Goal: Book appointment/travel/reservation

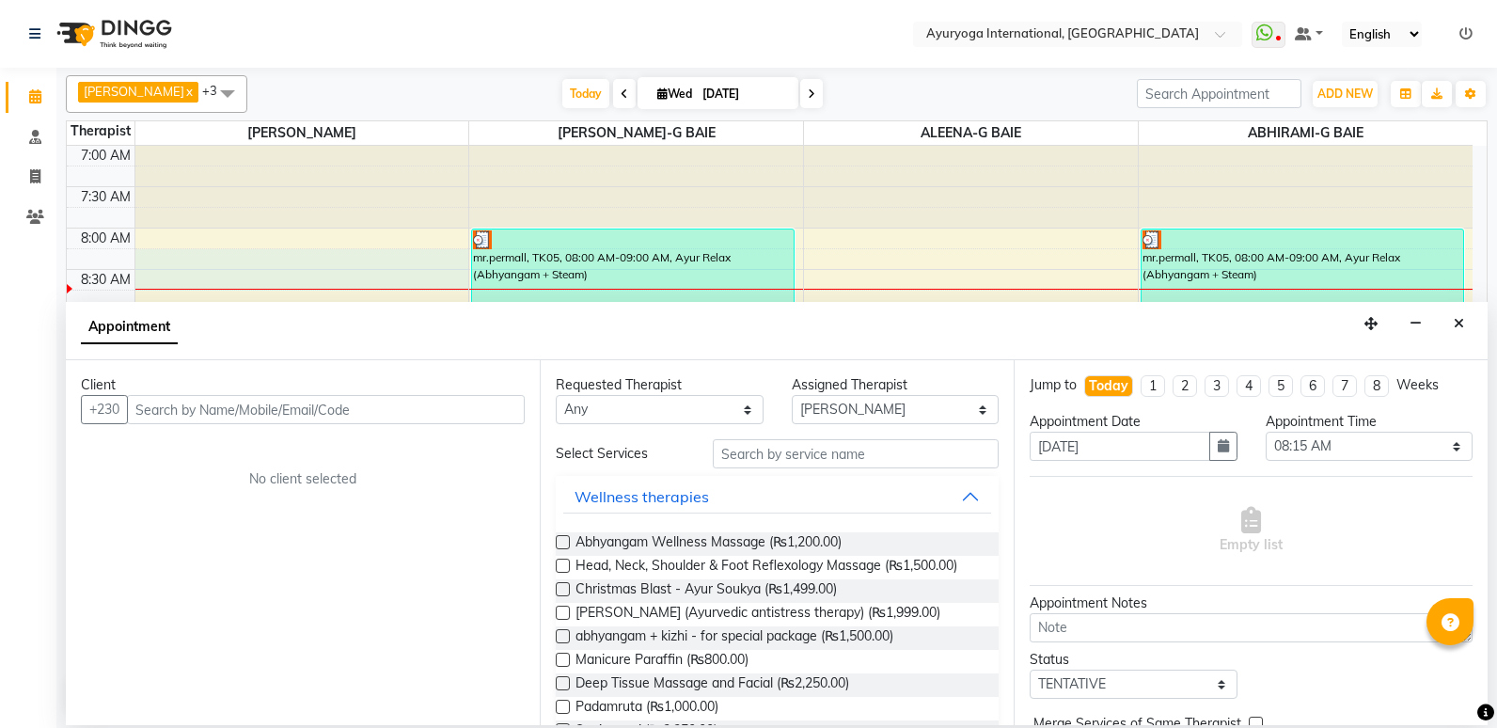
select select "19827"
select select "495"
select select "tentative"
click at [1469, 324] on button "Close" at bounding box center [1458, 323] width 27 height 29
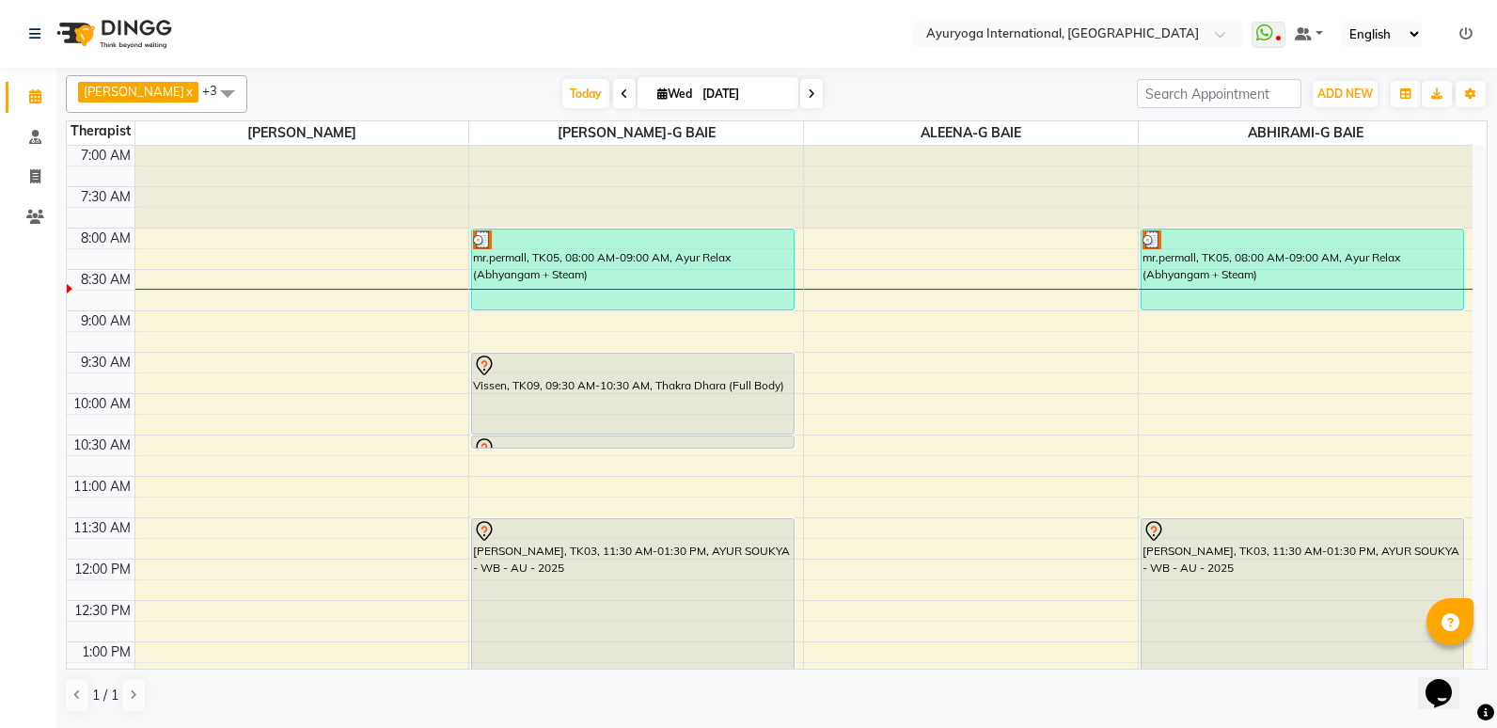
click at [628, 90] on icon at bounding box center [625, 93] width 8 height 11
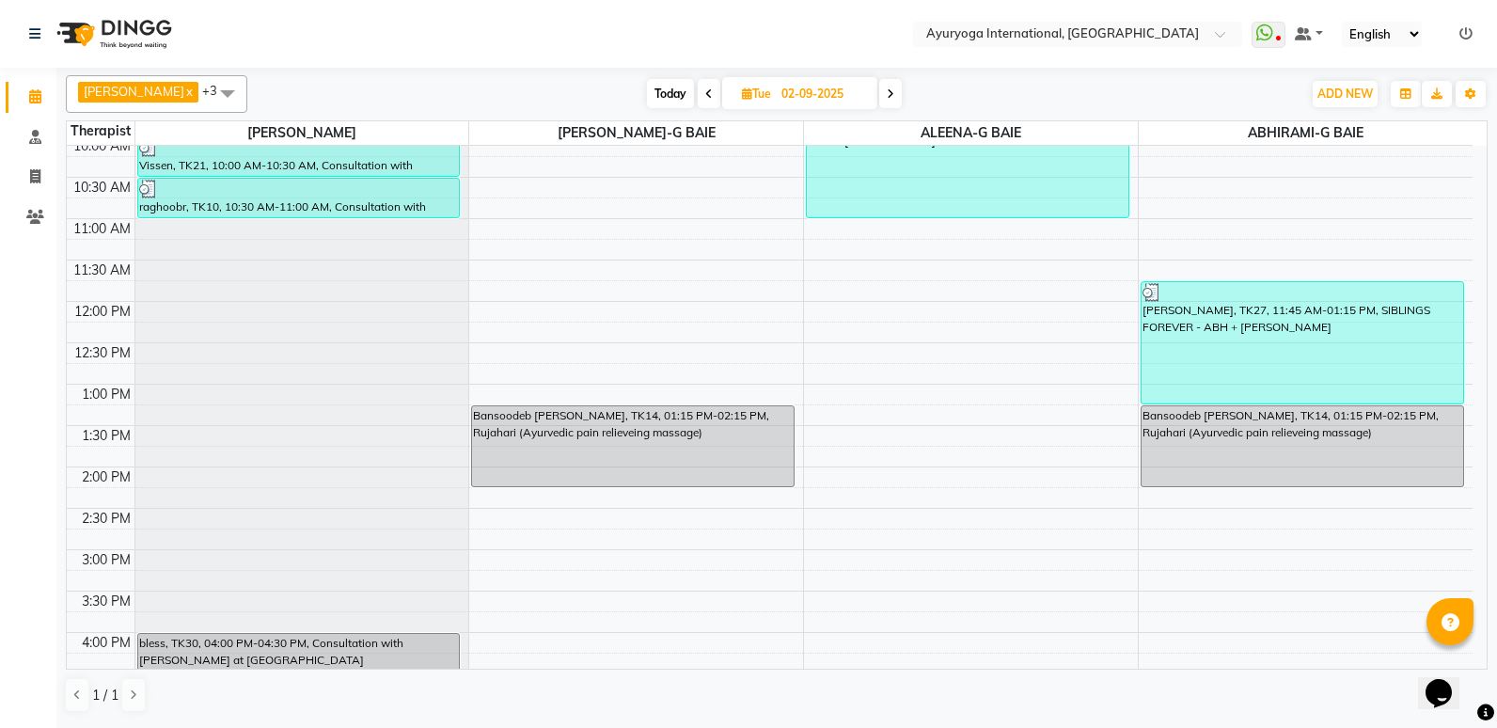
scroll to position [259, 0]
click at [694, 87] on span "Today" at bounding box center [670, 93] width 47 height 29
type input "[DATE]"
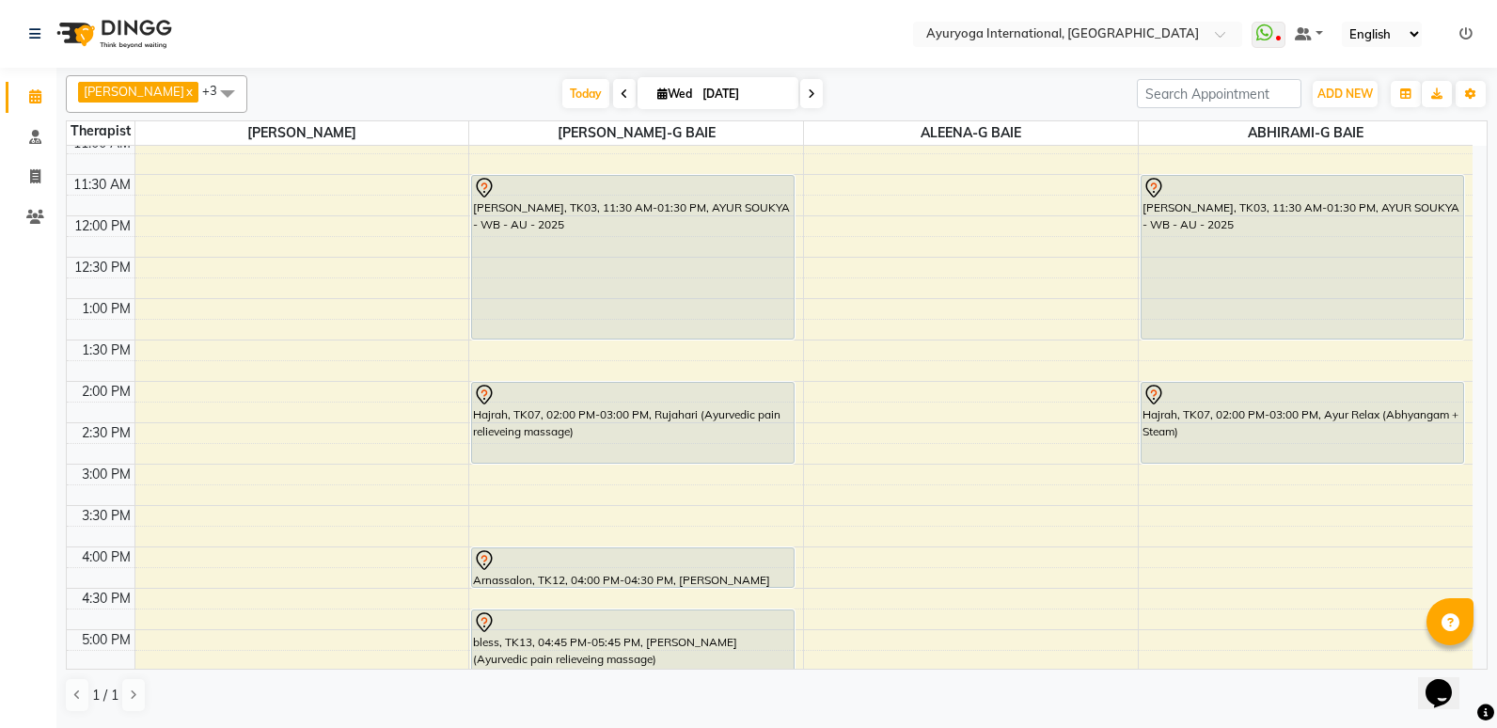
scroll to position [178, 0]
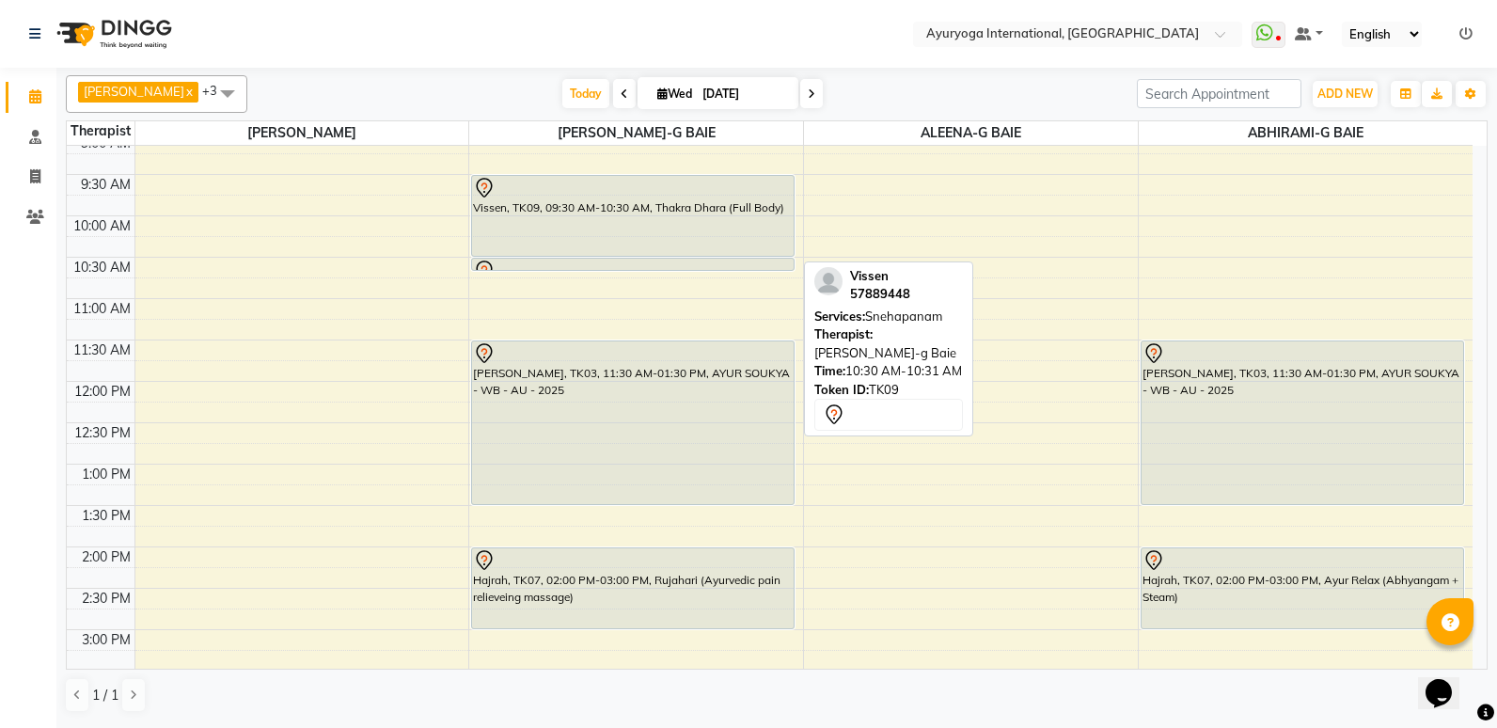
click at [707, 268] on div at bounding box center [633, 270] width 322 height 8
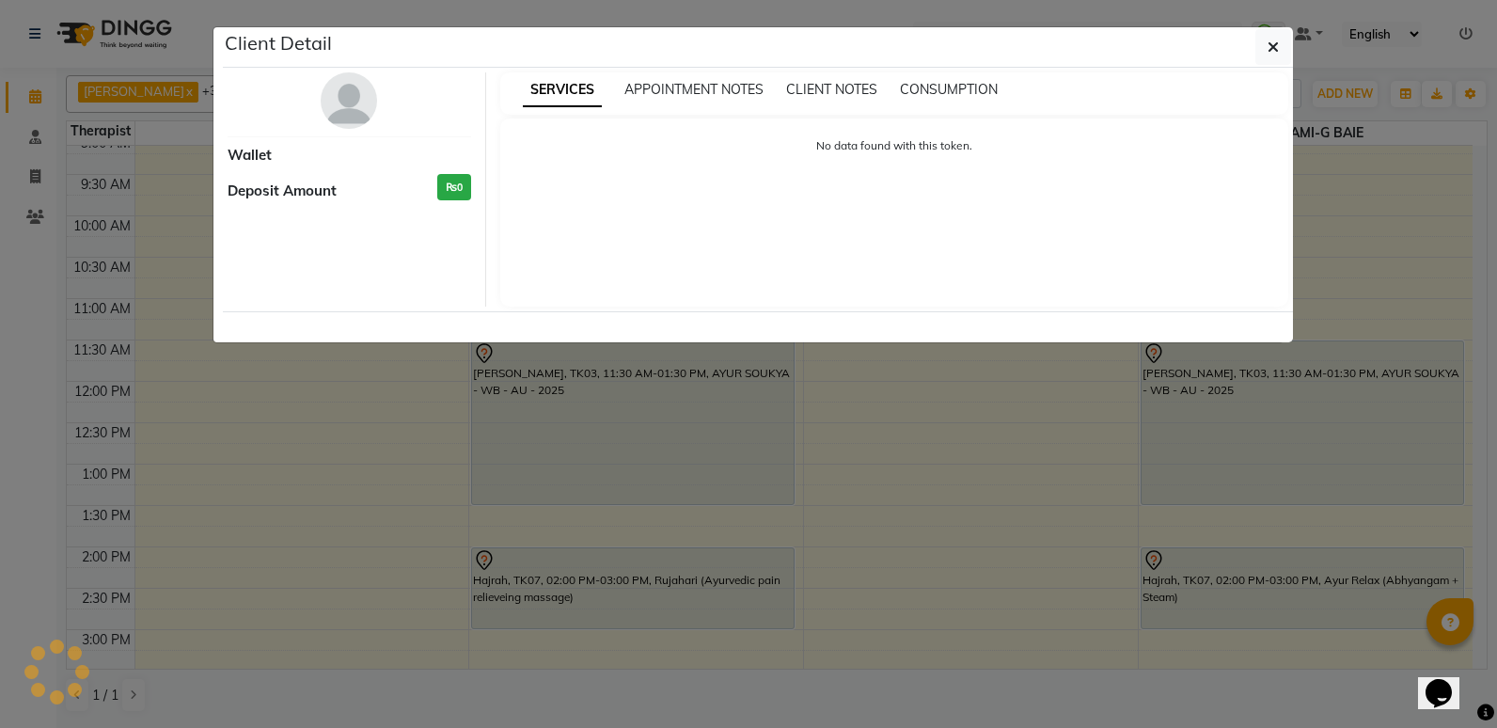
select select "7"
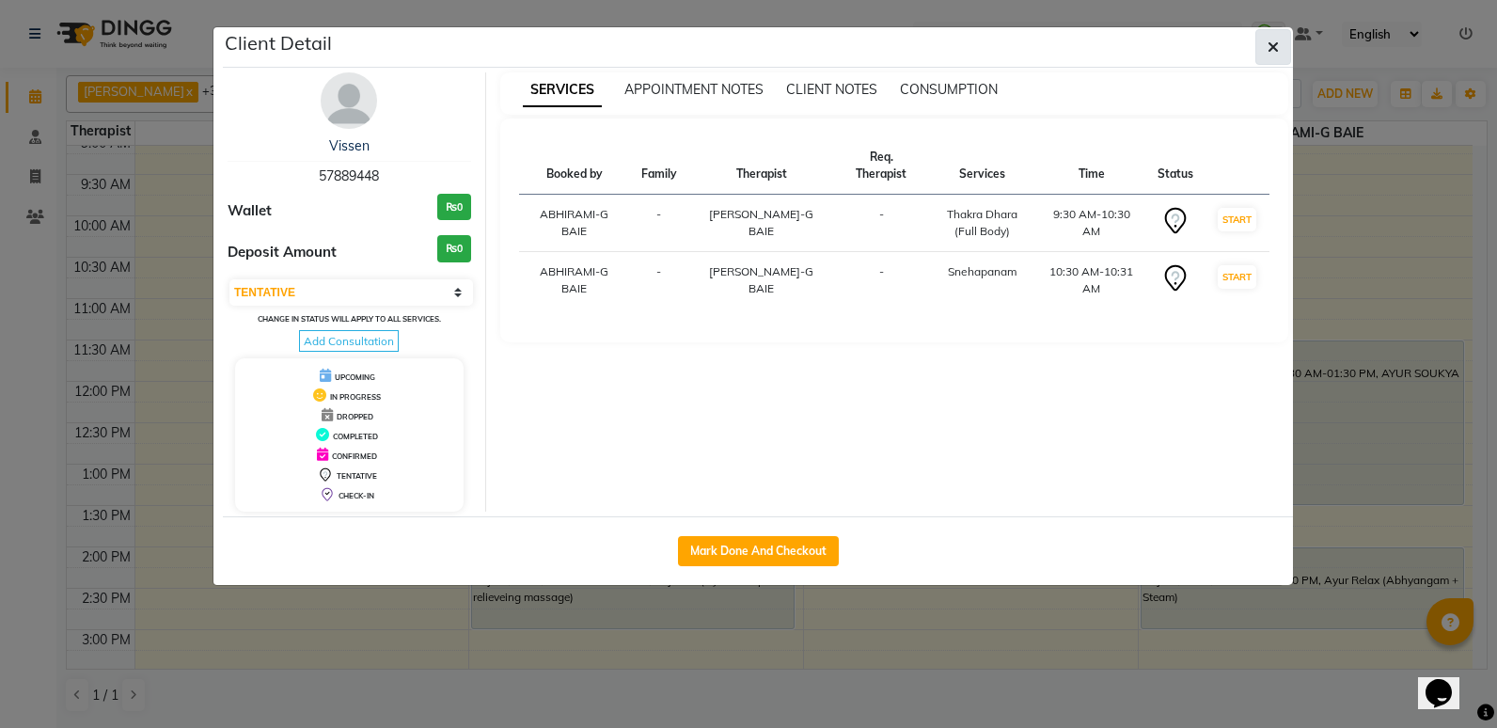
click at [1266, 61] on button "button" at bounding box center [1273, 47] width 36 height 36
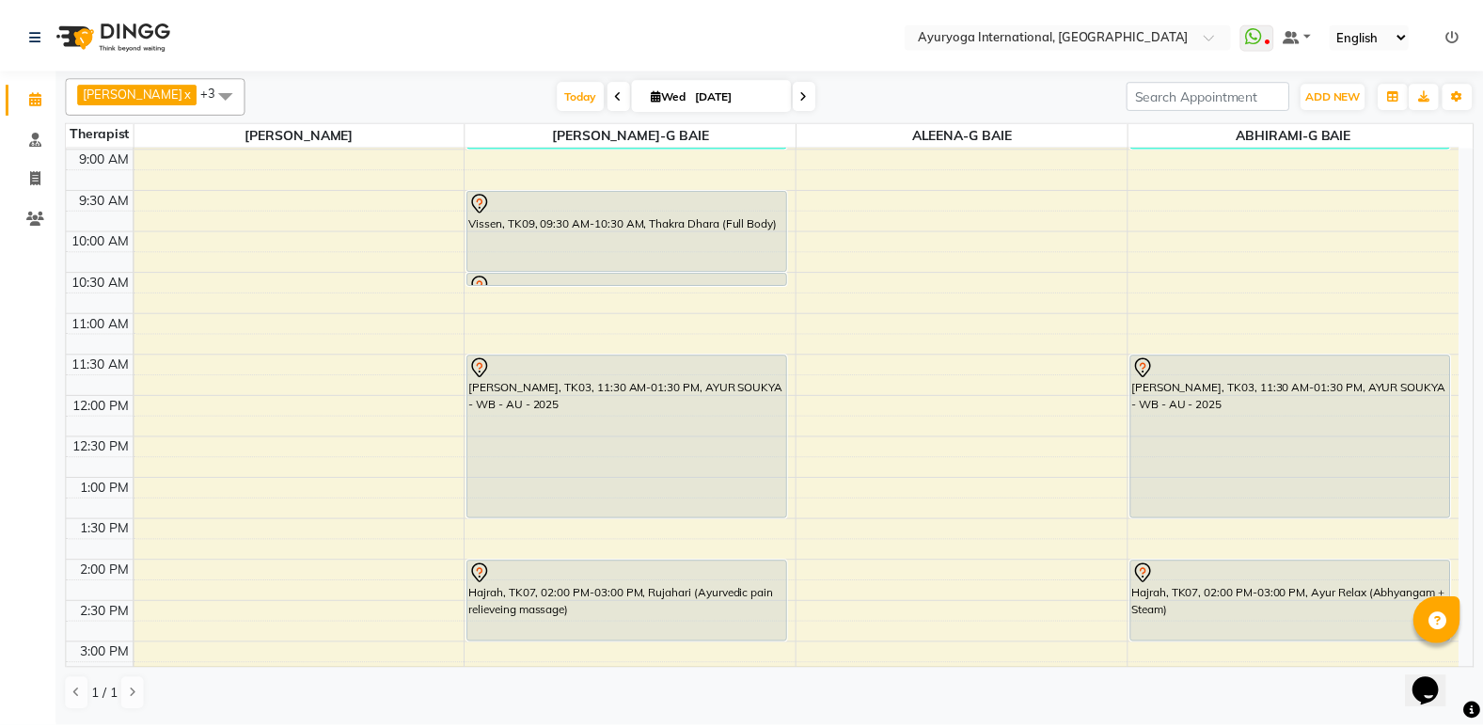
scroll to position [0, 0]
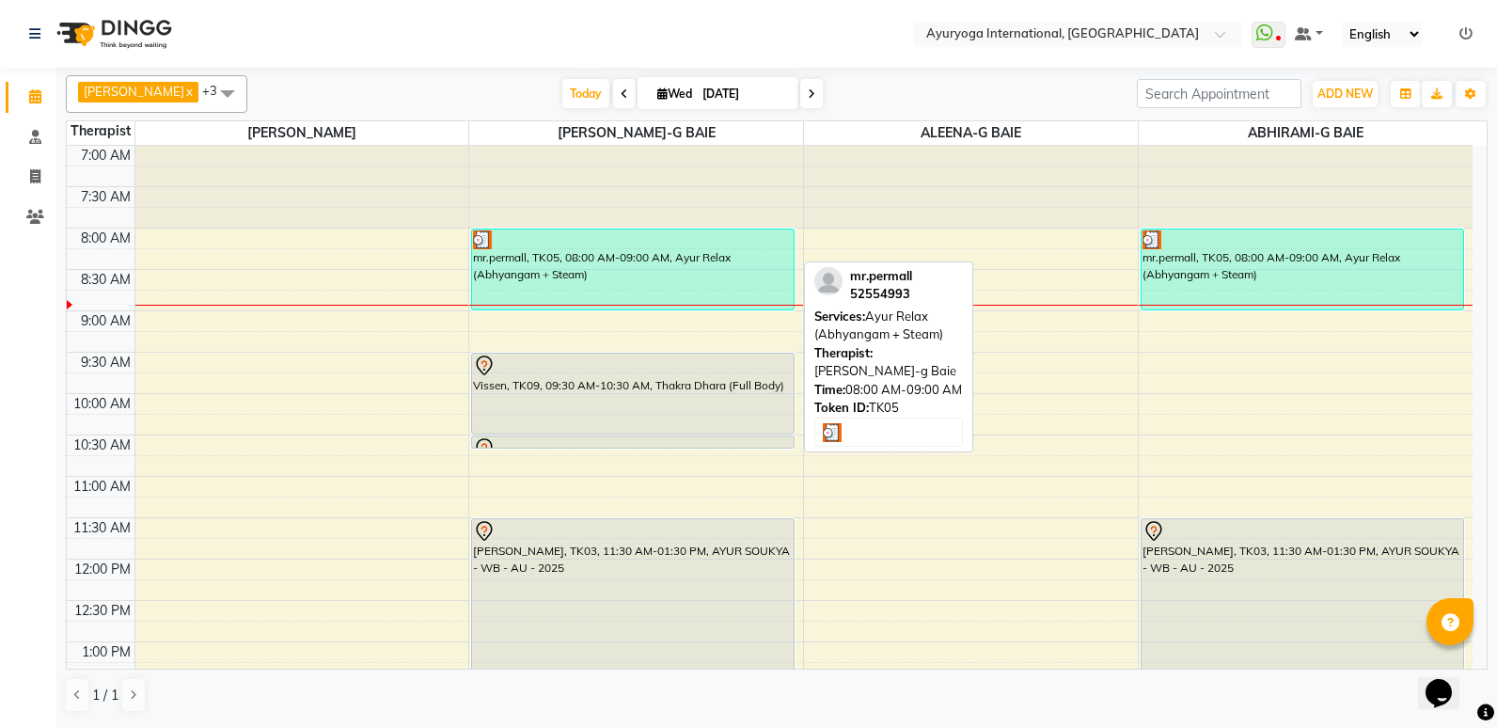
click at [766, 257] on div "mr.permall, TK05, 08:00 AM-09:00 AM, Ayur Relax (Abhyangam + Steam)" at bounding box center [633, 269] width 322 height 80
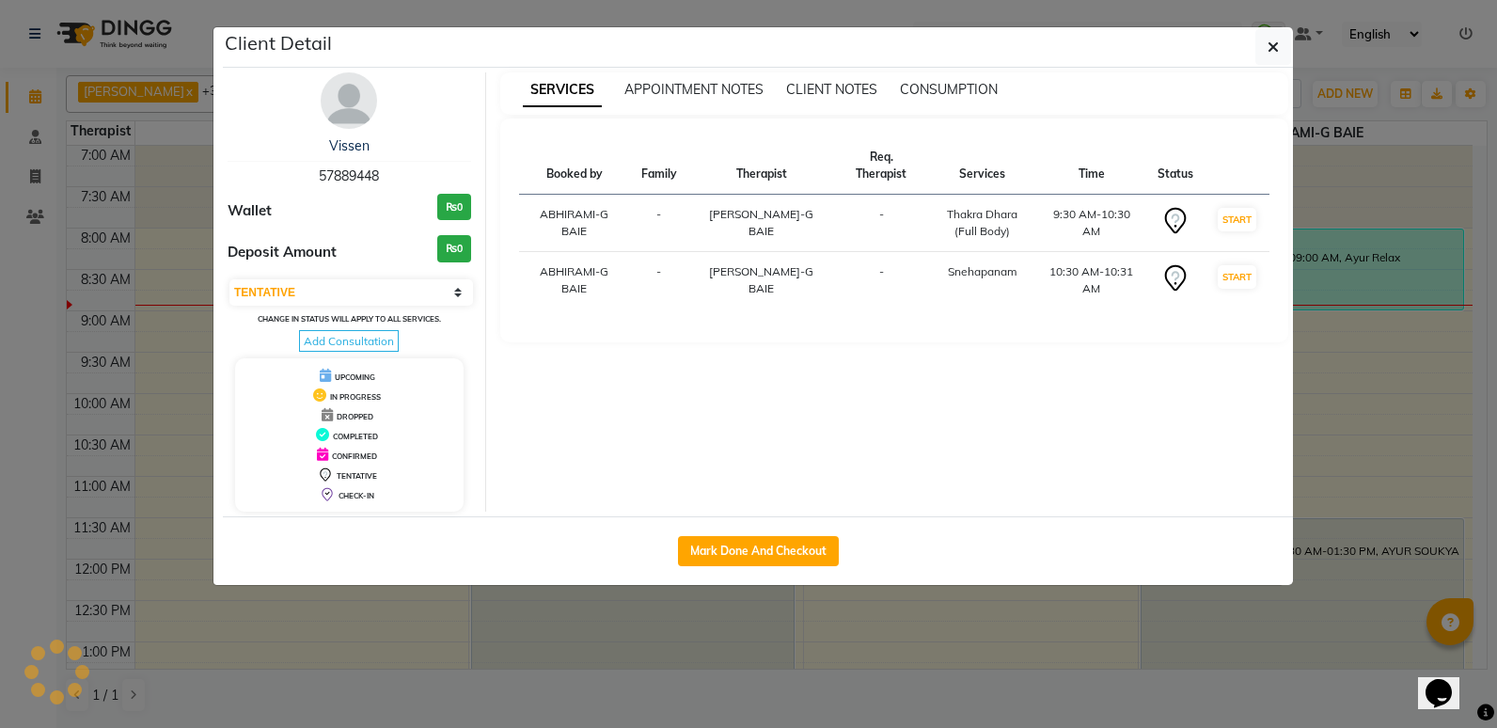
select select "3"
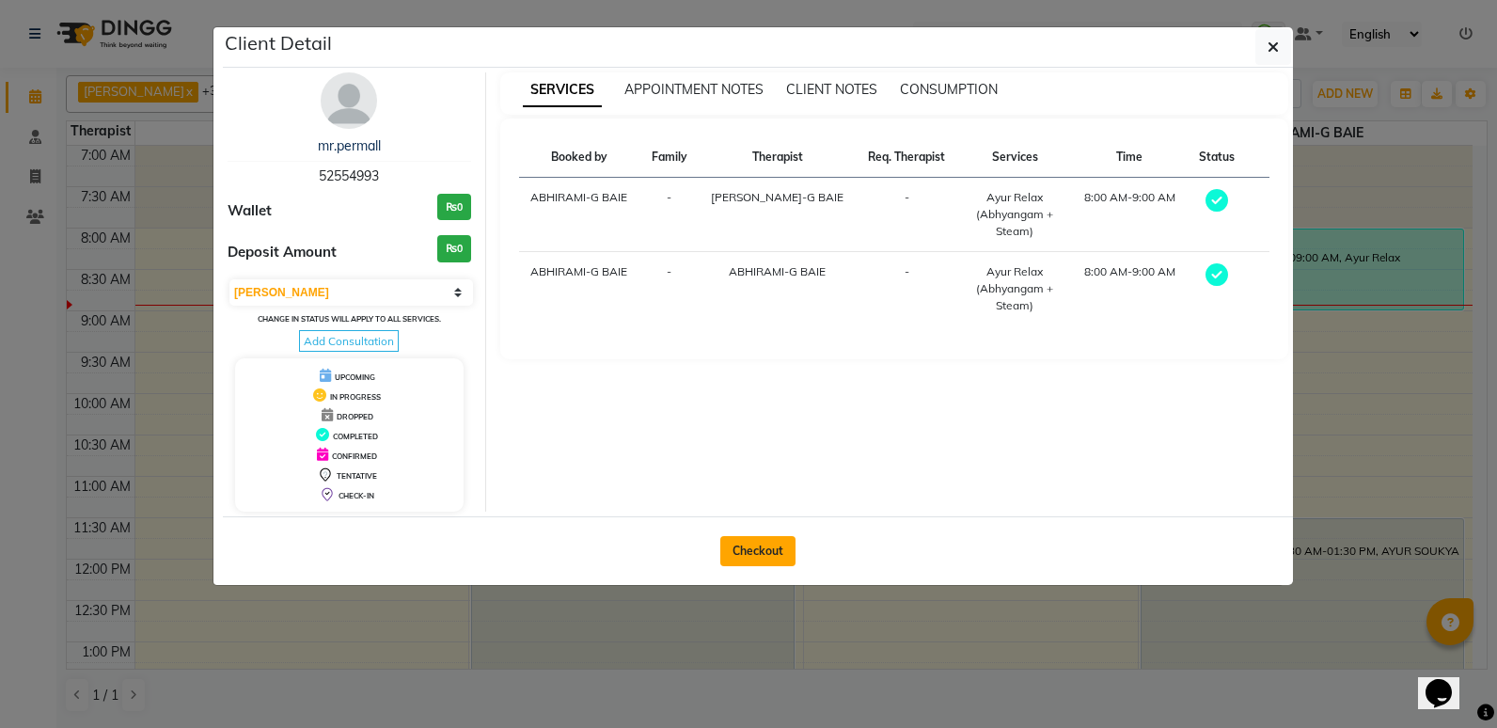
click at [768, 547] on button "Checkout" at bounding box center [757, 551] width 75 height 30
select select "service"
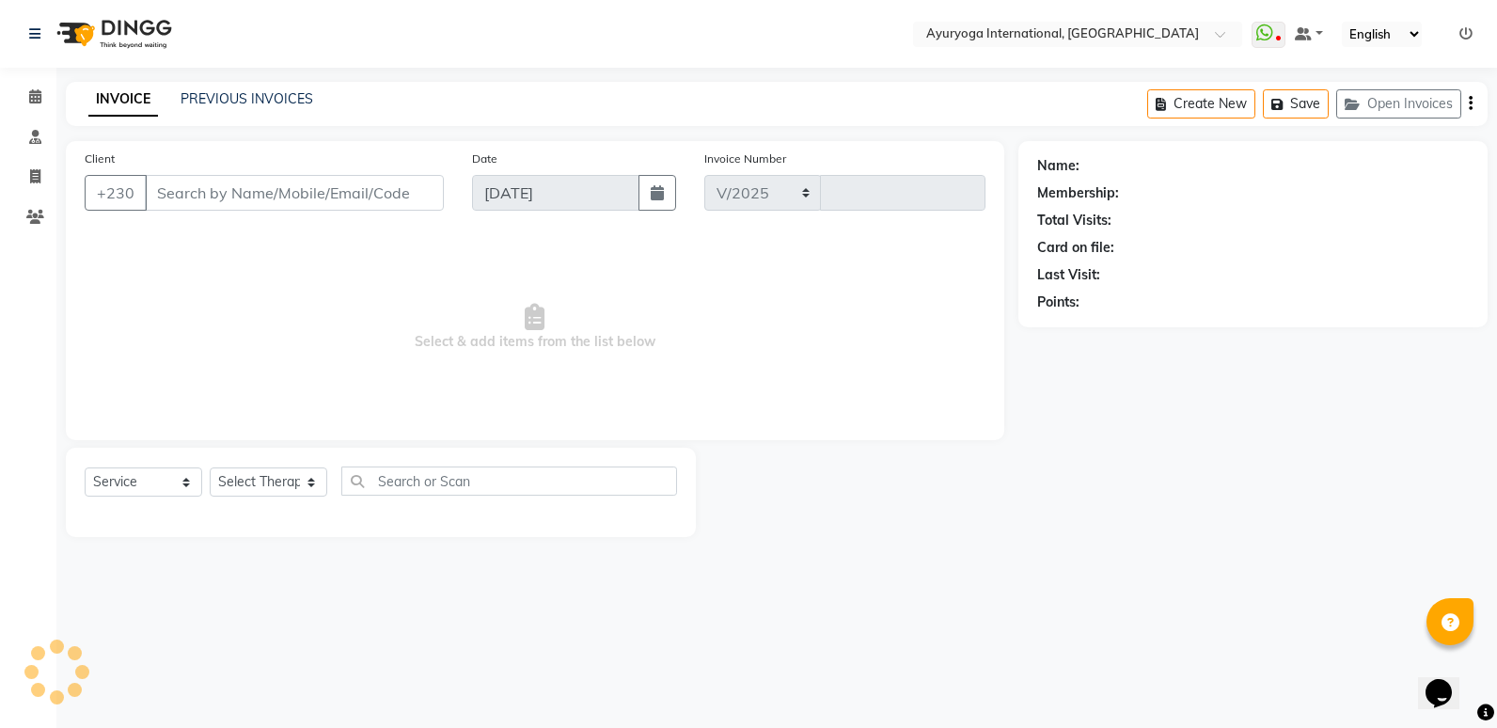
select select "730"
type input "5158"
type input "52****93"
select select "77770"
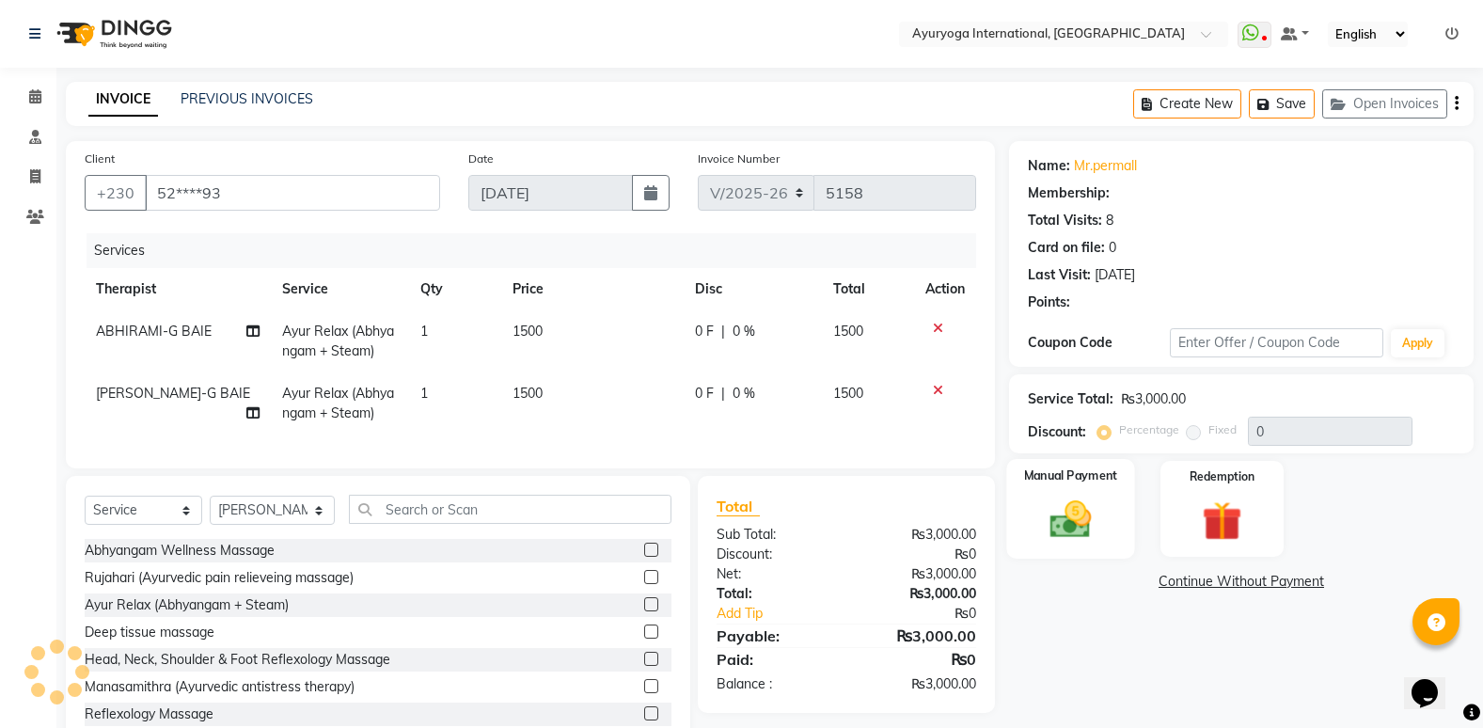
click at [1087, 507] on img at bounding box center [1070, 519] width 67 height 47
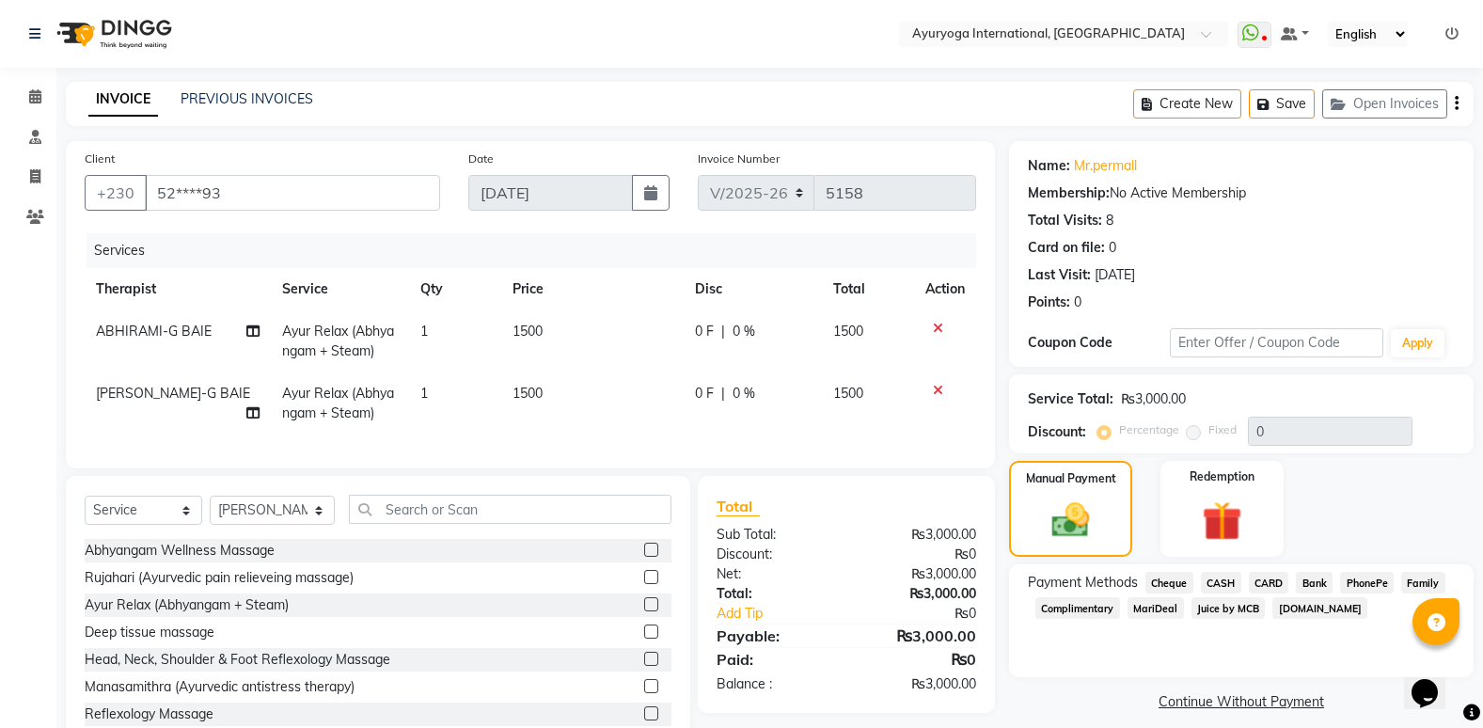
click at [1218, 585] on span "CASH" at bounding box center [1221, 583] width 40 height 22
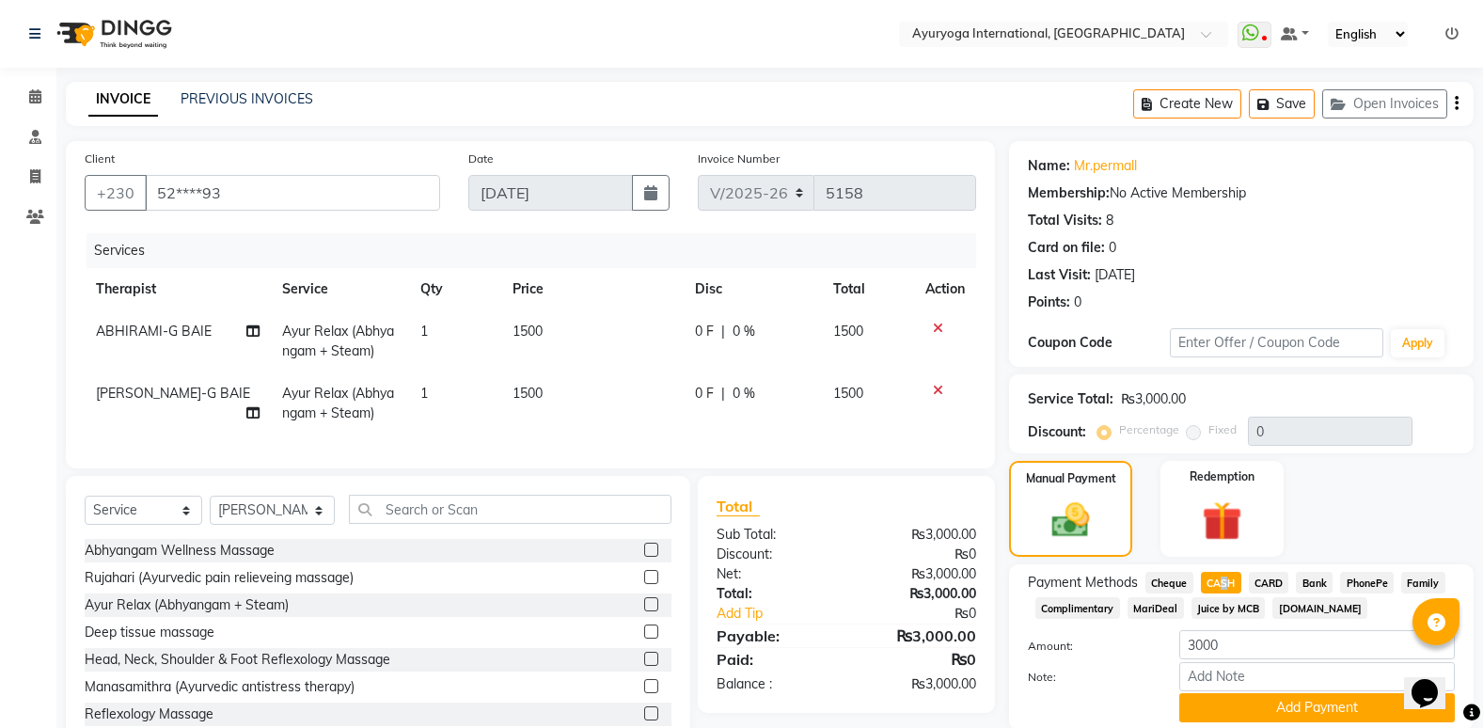
scroll to position [69, 0]
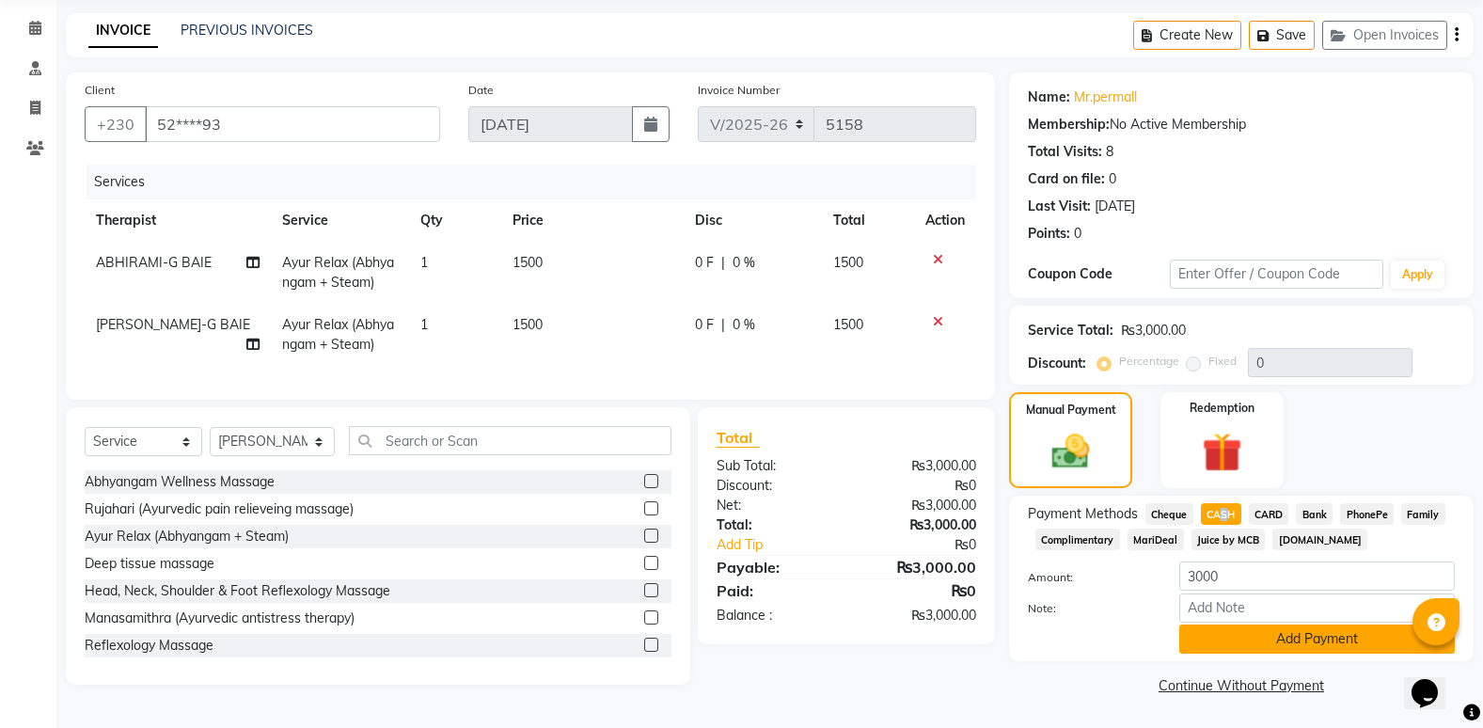
click at [1233, 644] on button "Add Payment" at bounding box center [1317, 638] width 276 height 29
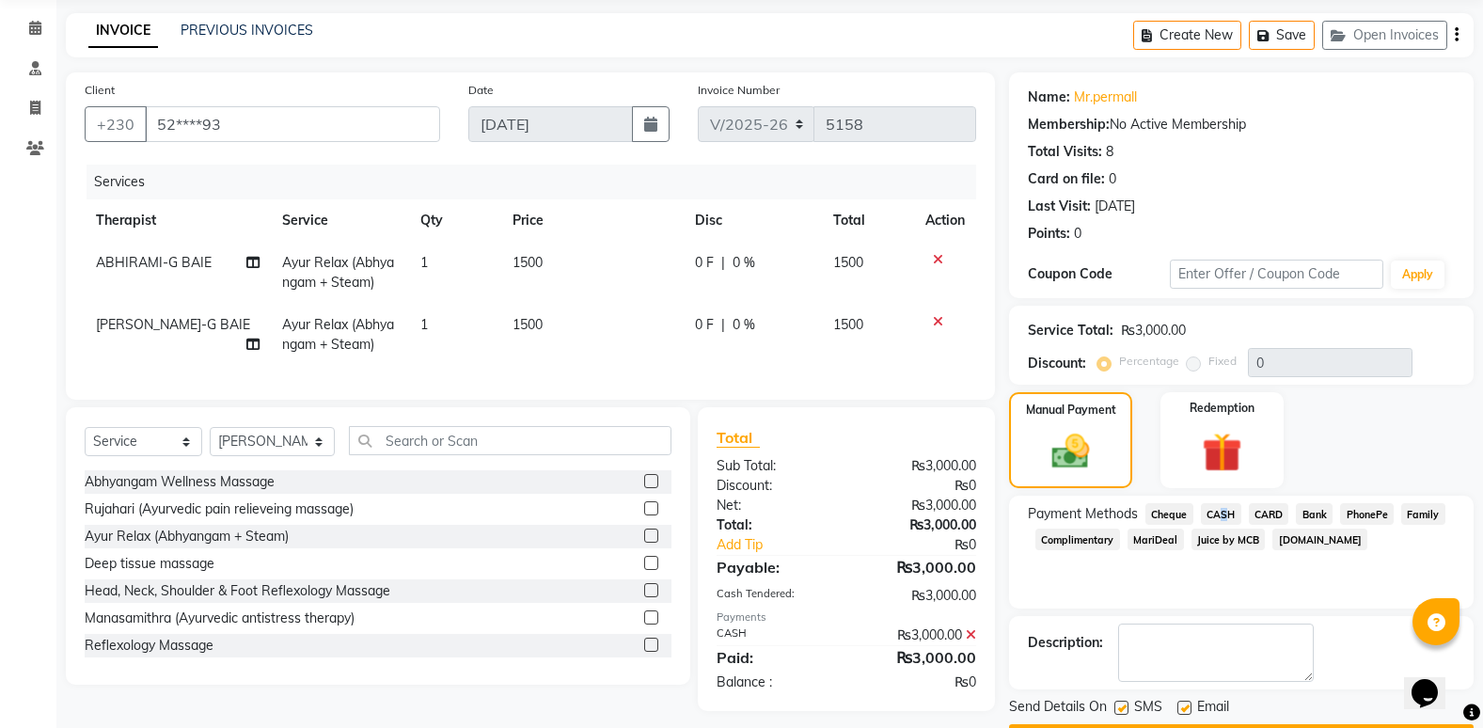
scroll to position [122, 0]
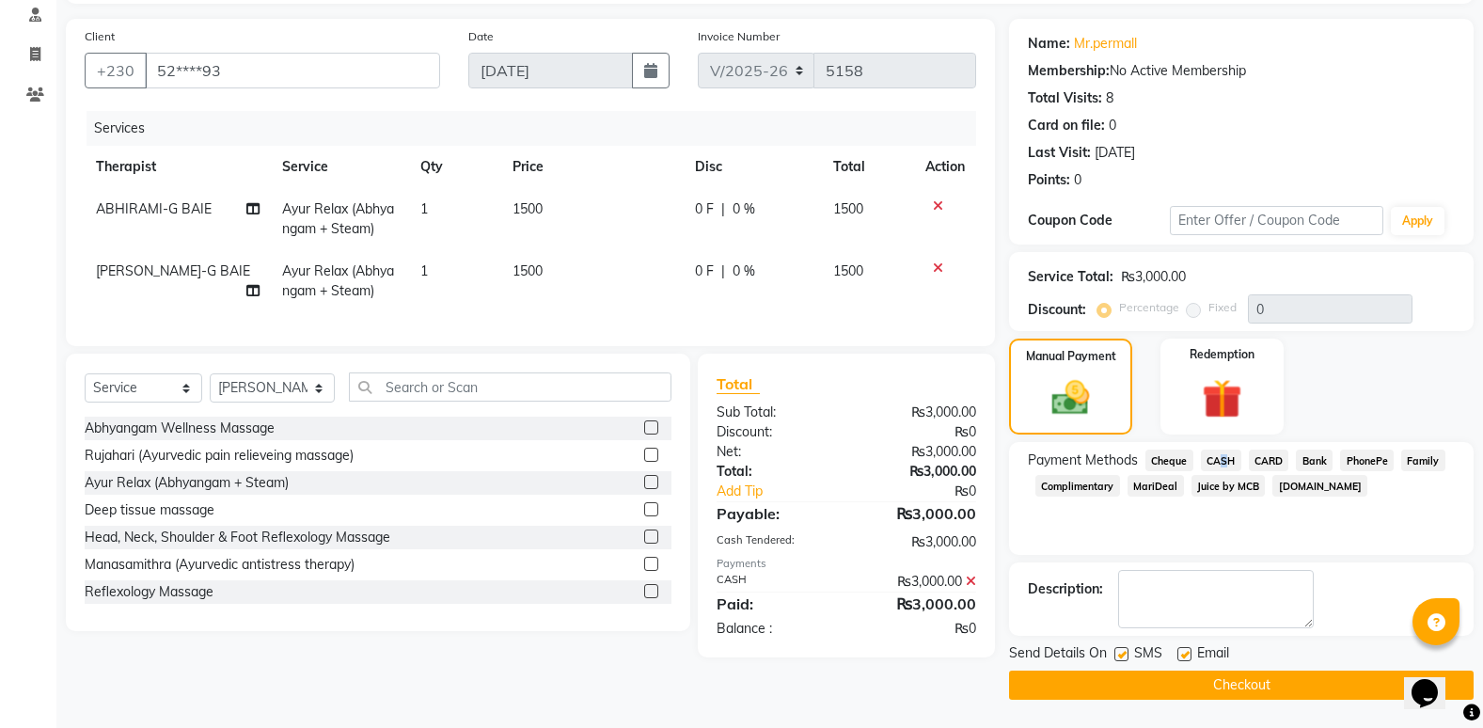
click at [1220, 686] on button "Checkout" at bounding box center [1241, 685] width 465 height 29
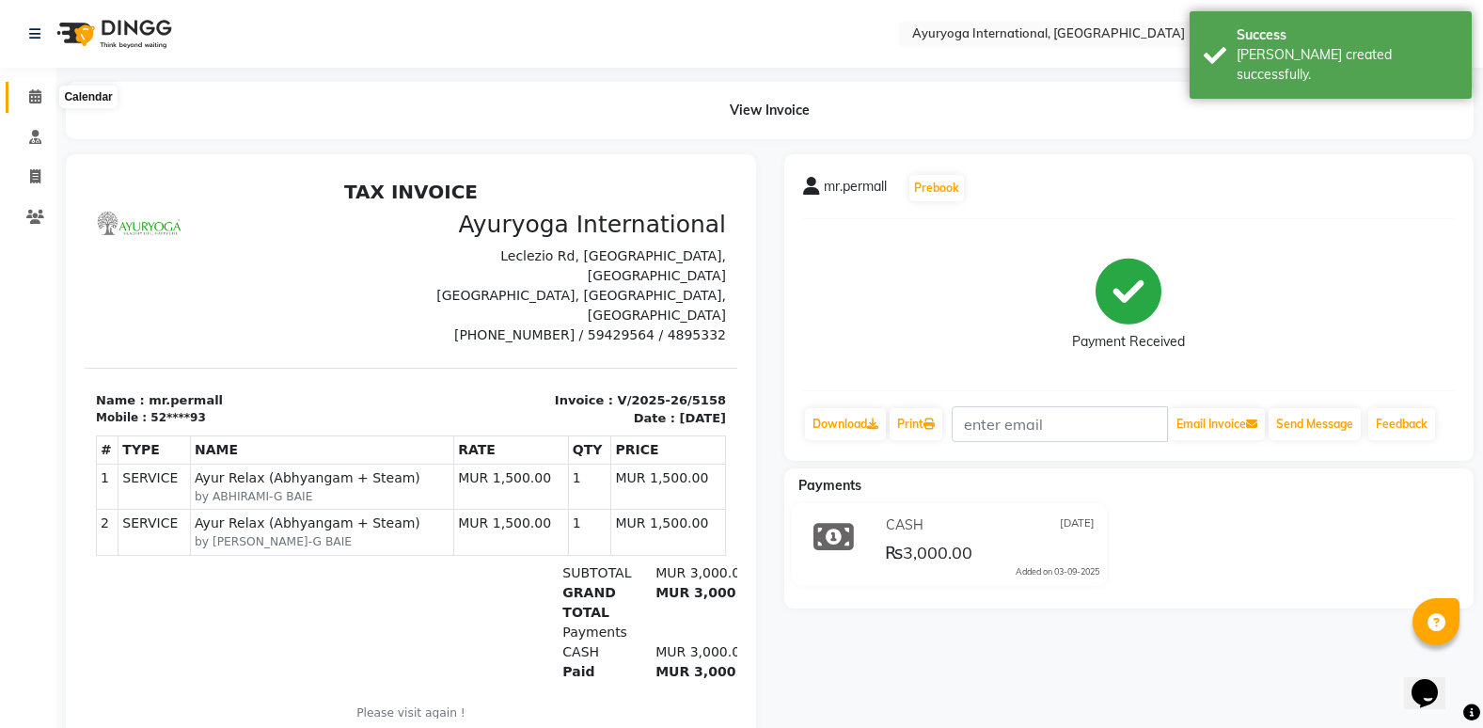
click at [31, 93] on icon at bounding box center [35, 96] width 12 height 14
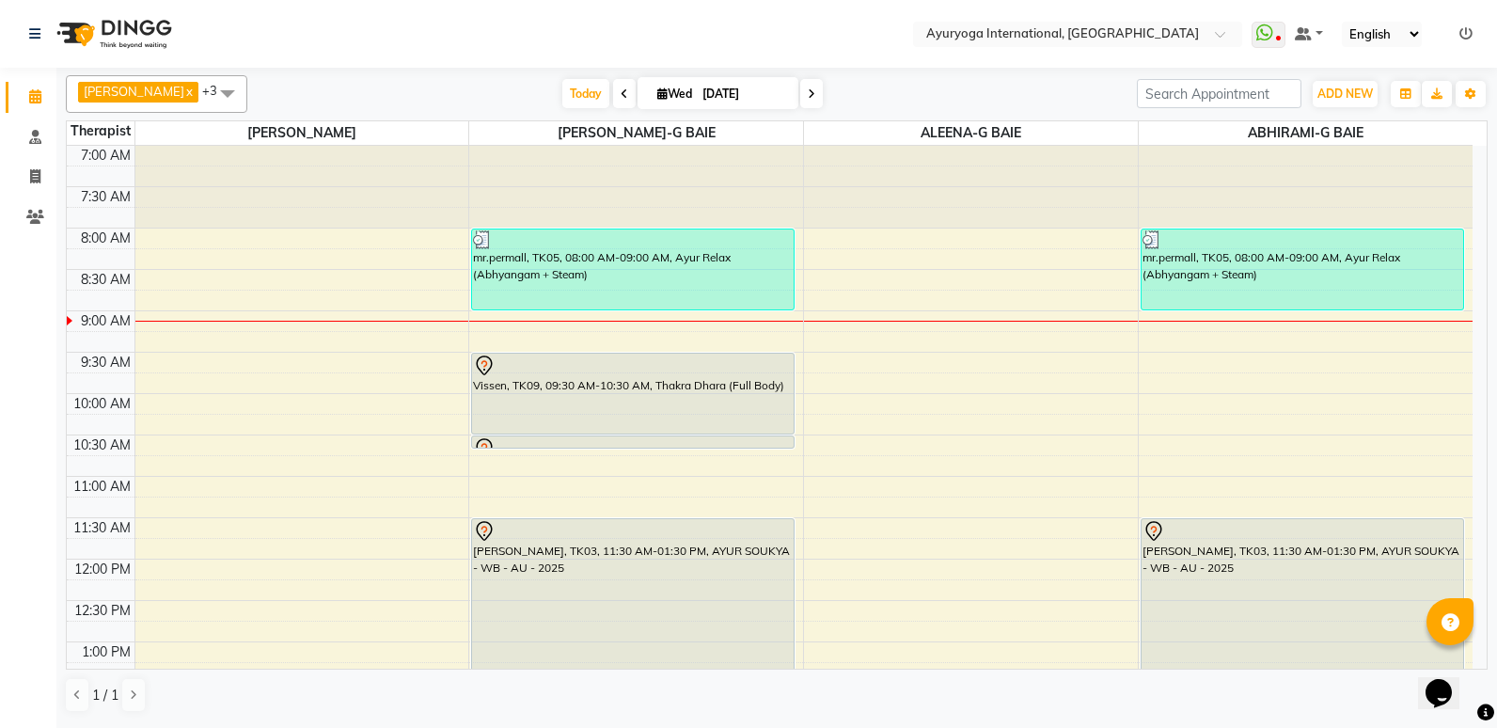
click at [776, 106] on input "[DATE]" at bounding box center [744, 94] width 94 height 28
select select "9"
select select "2025"
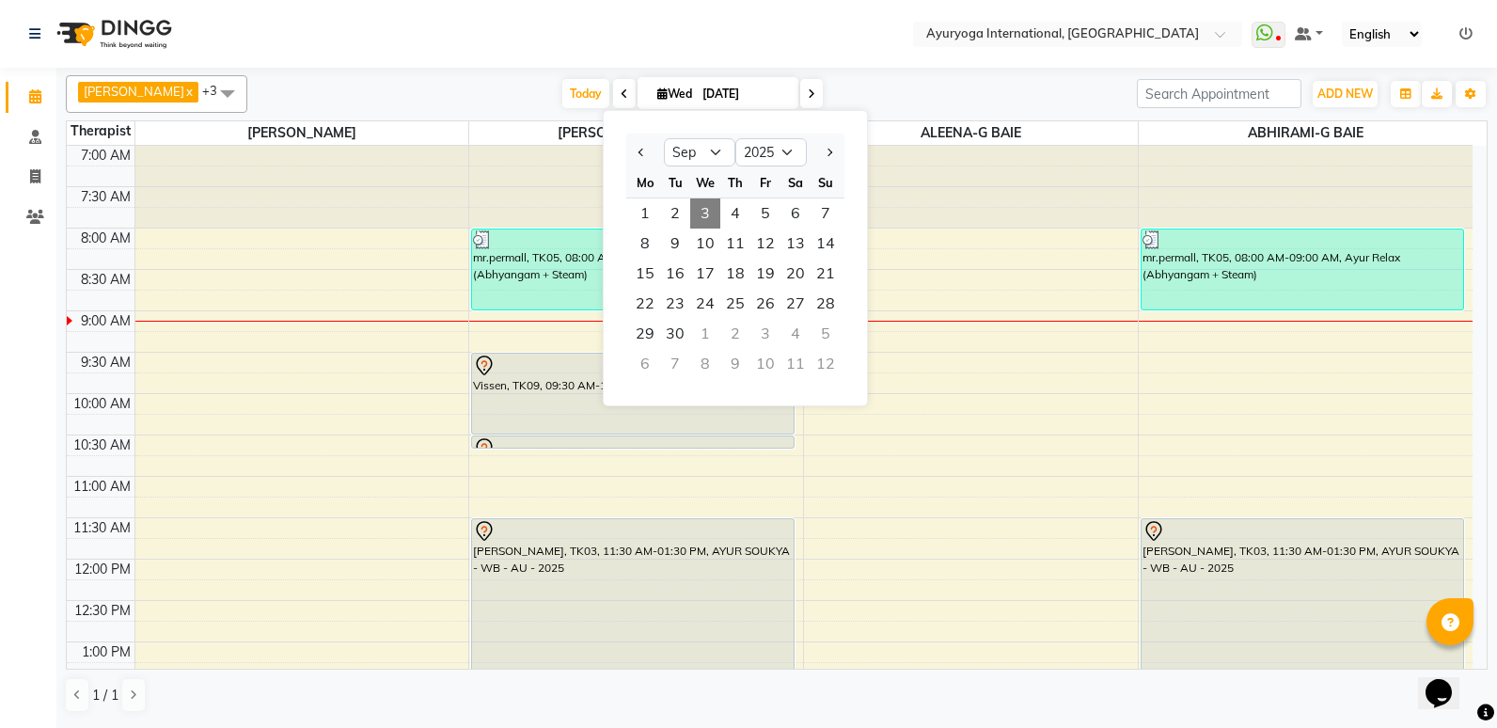
click at [808, 37] on nav "Select Location × Ayuryoga International, [GEOGRAPHIC_DATA] Rd WhatsApp Status …" at bounding box center [748, 34] width 1497 height 68
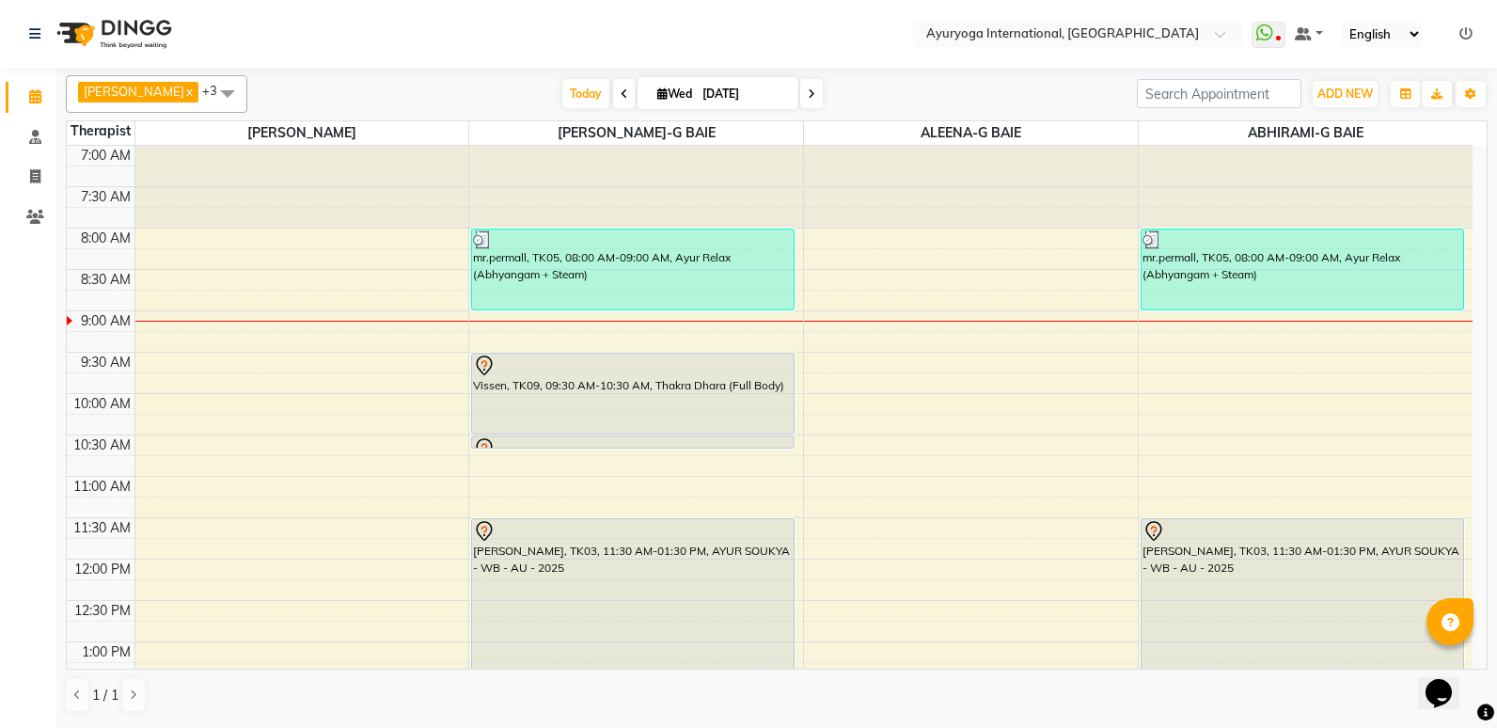
click at [733, 89] on input "[DATE]" at bounding box center [744, 94] width 94 height 28
select select "9"
select select "2025"
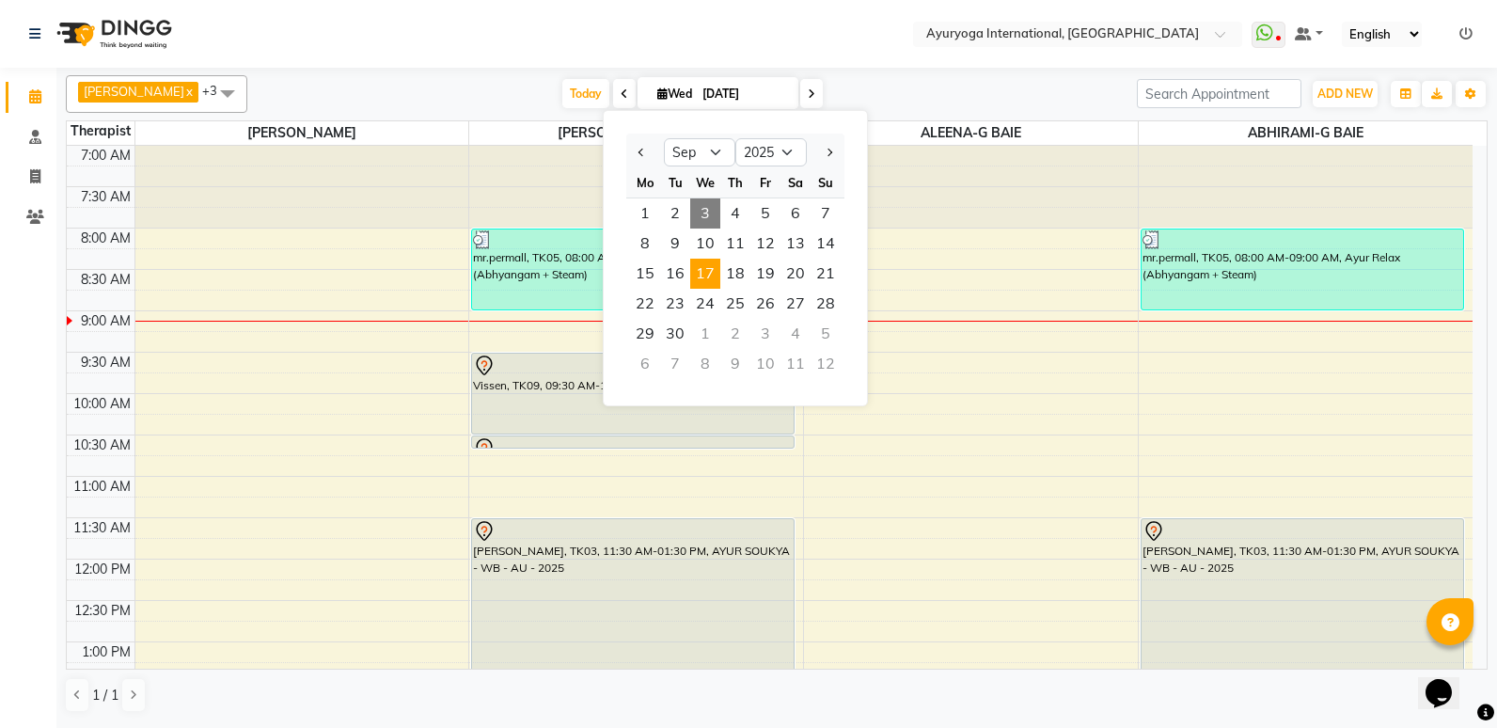
click at [702, 276] on span "17" at bounding box center [705, 274] width 30 height 30
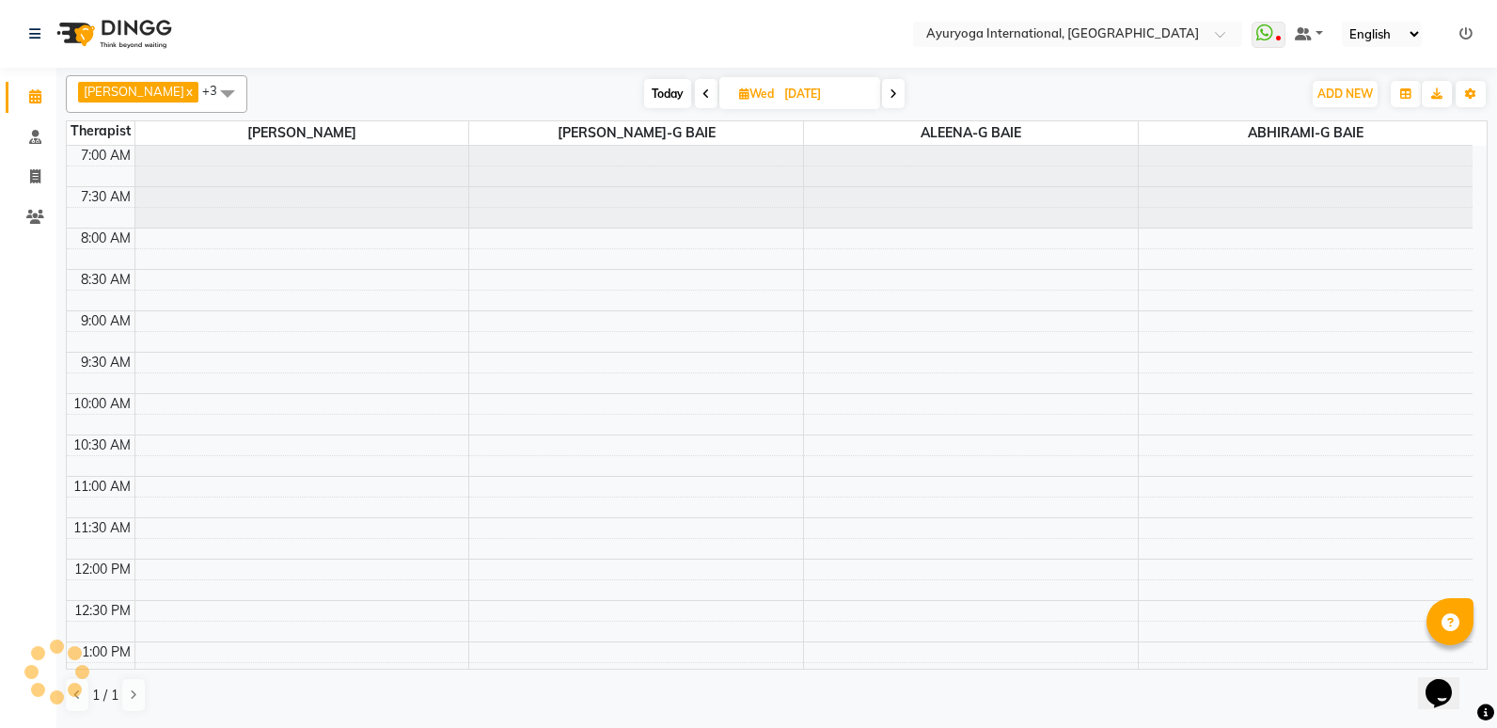
scroll to position [166, 0]
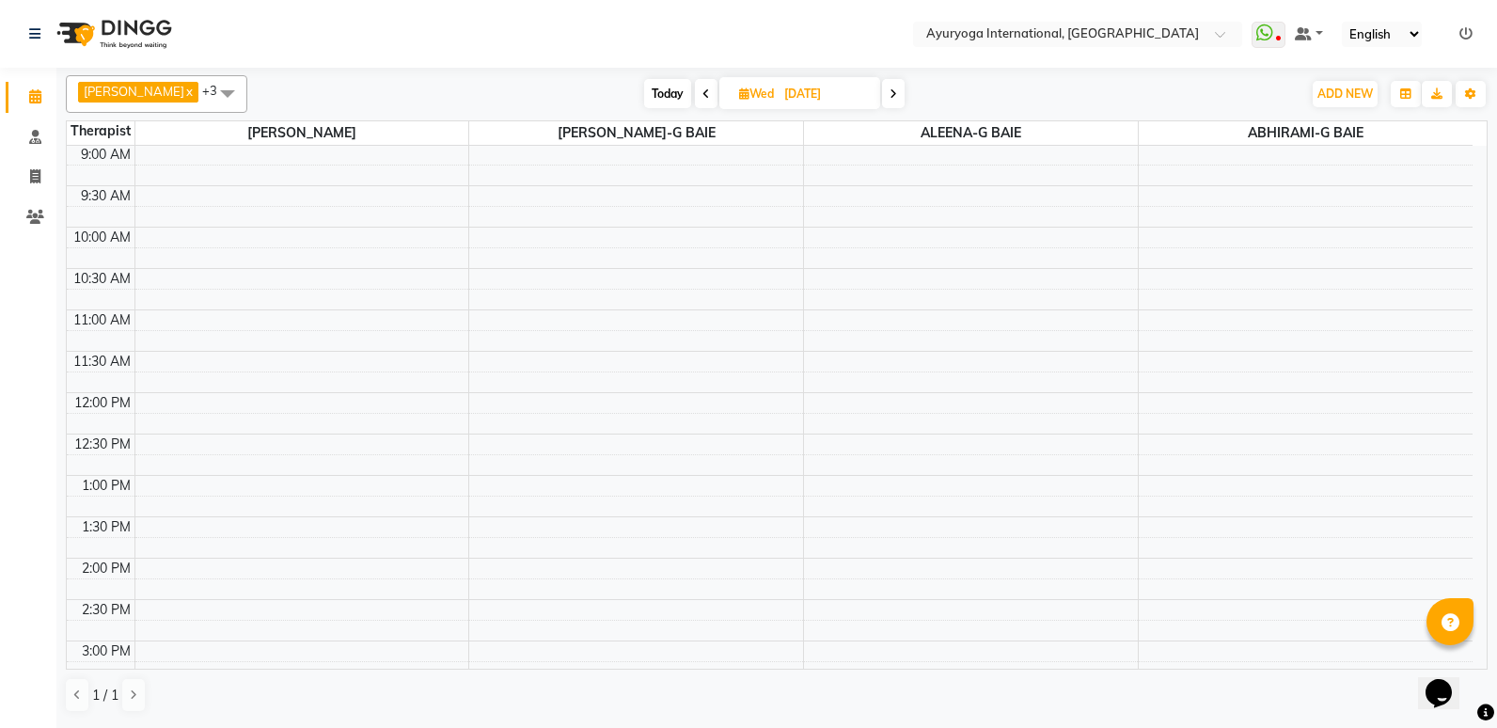
click at [691, 90] on span "Today" at bounding box center [667, 93] width 47 height 29
type input "[DATE]"
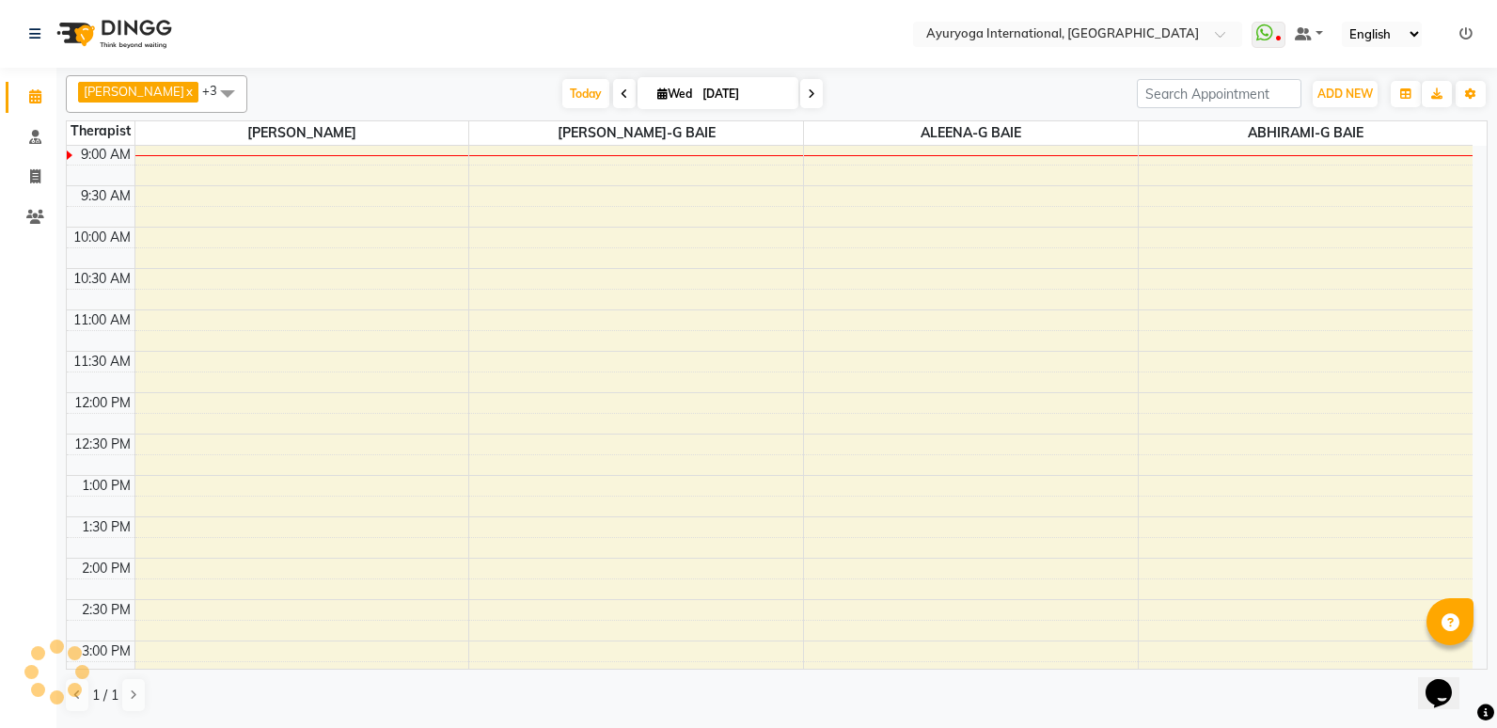
scroll to position [0, 0]
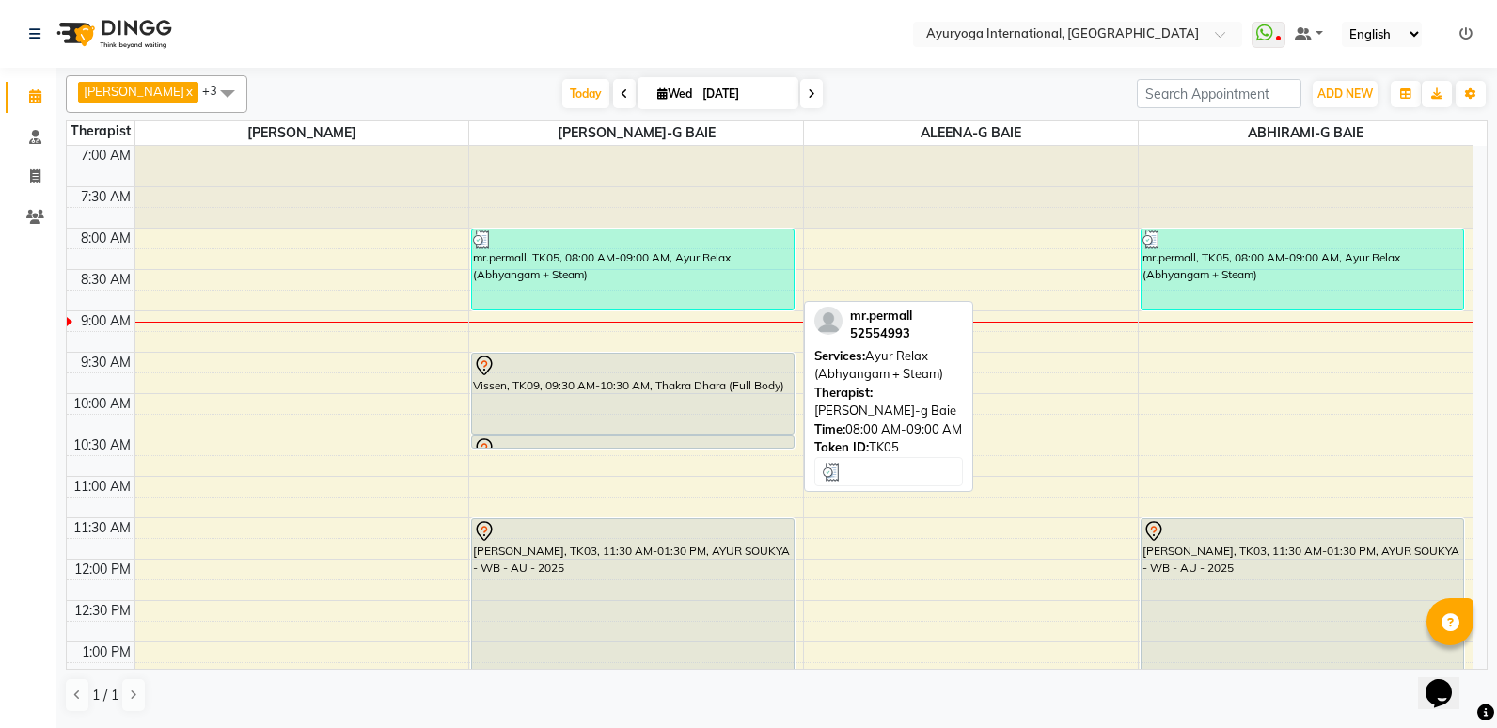
click at [596, 250] on div "mr.permall, TK05, 08:00 AM-09:00 AM, Ayur Relax (Abhyangam + Steam)" at bounding box center [633, 269] width 322 height 80
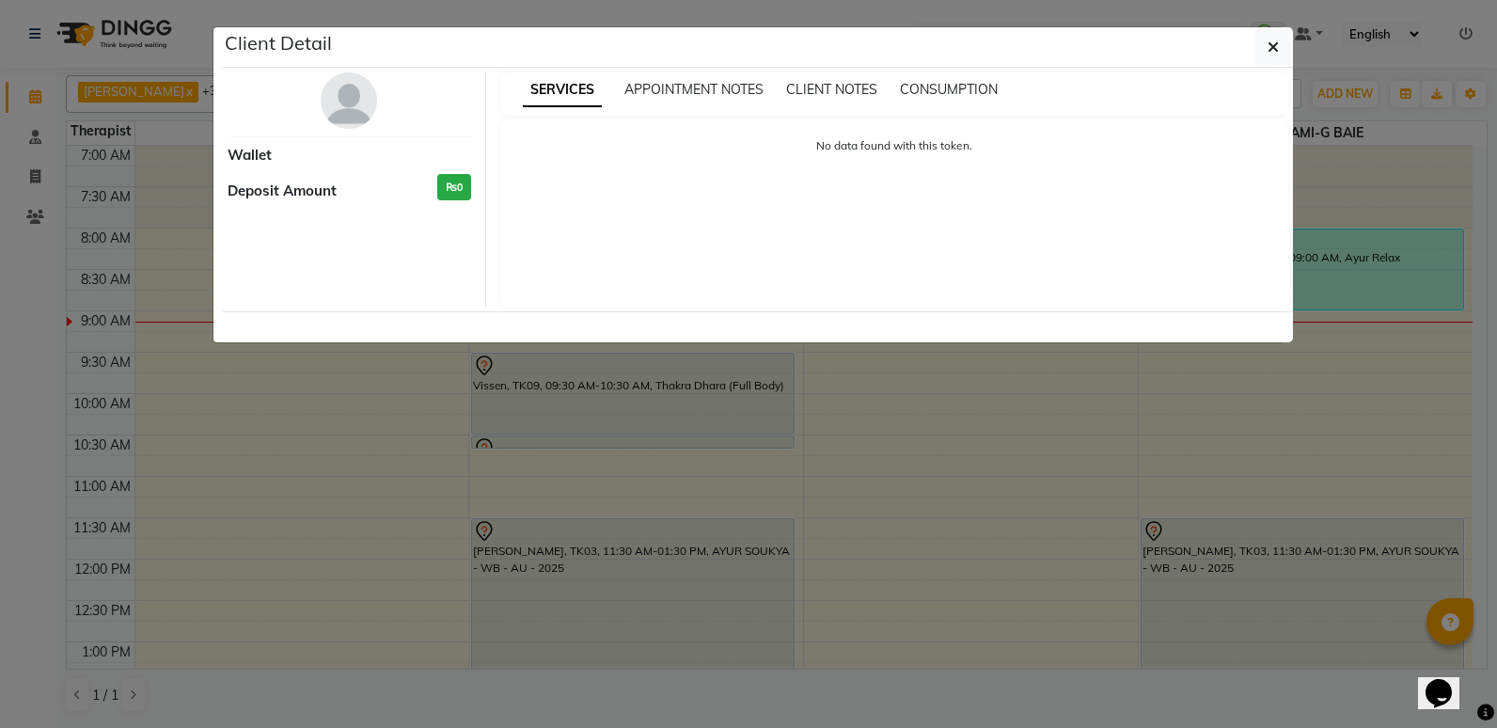
select select "3"
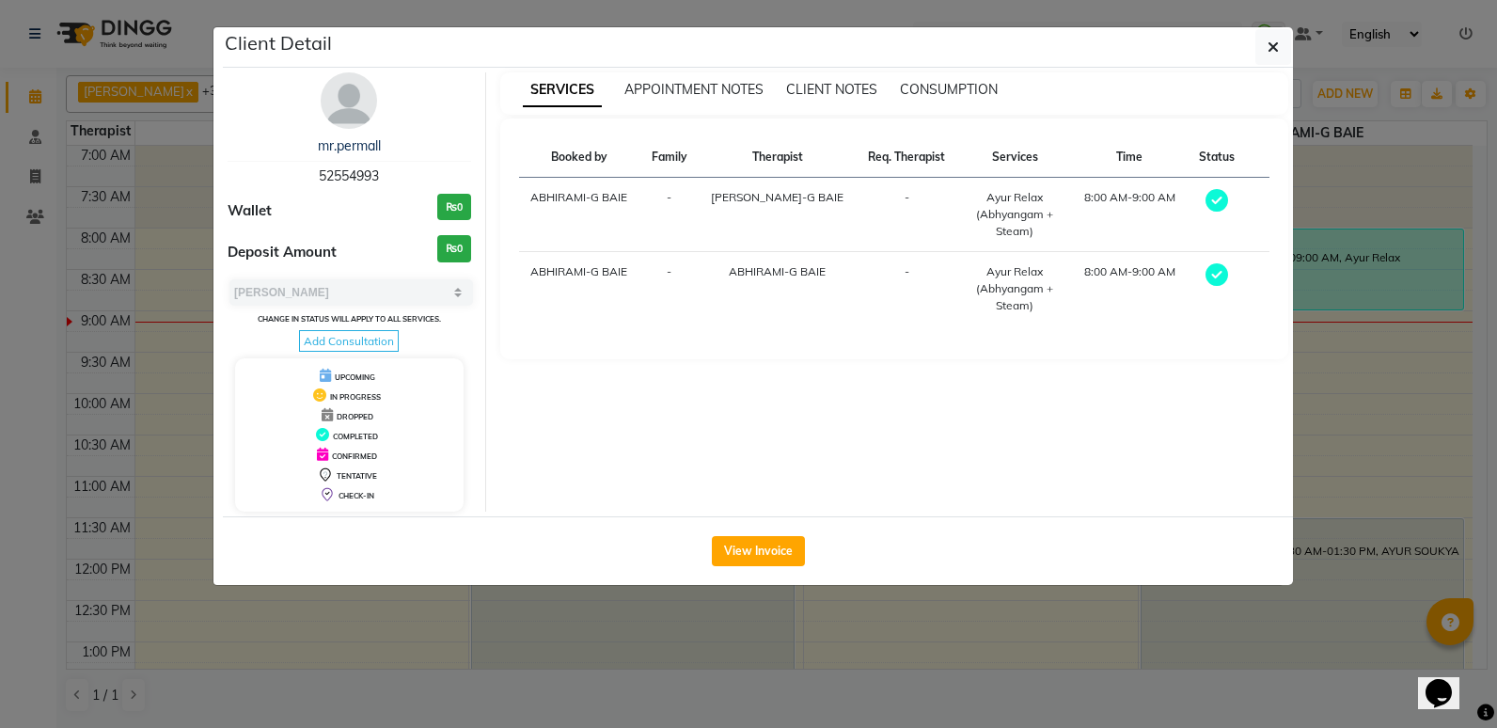
drag, startPoint x: 311, startPoint y: 176, endPoint x: 382, endPoint y: 182, distance: 70.8
click at [382, 182] on div "mr.permall 52554993" at bounding box center [350, 161] width 244 height 50
copy span "52554993"
click at [1272, 44] on icon "button" at bounding box center [1273, 46] width 11 height 15
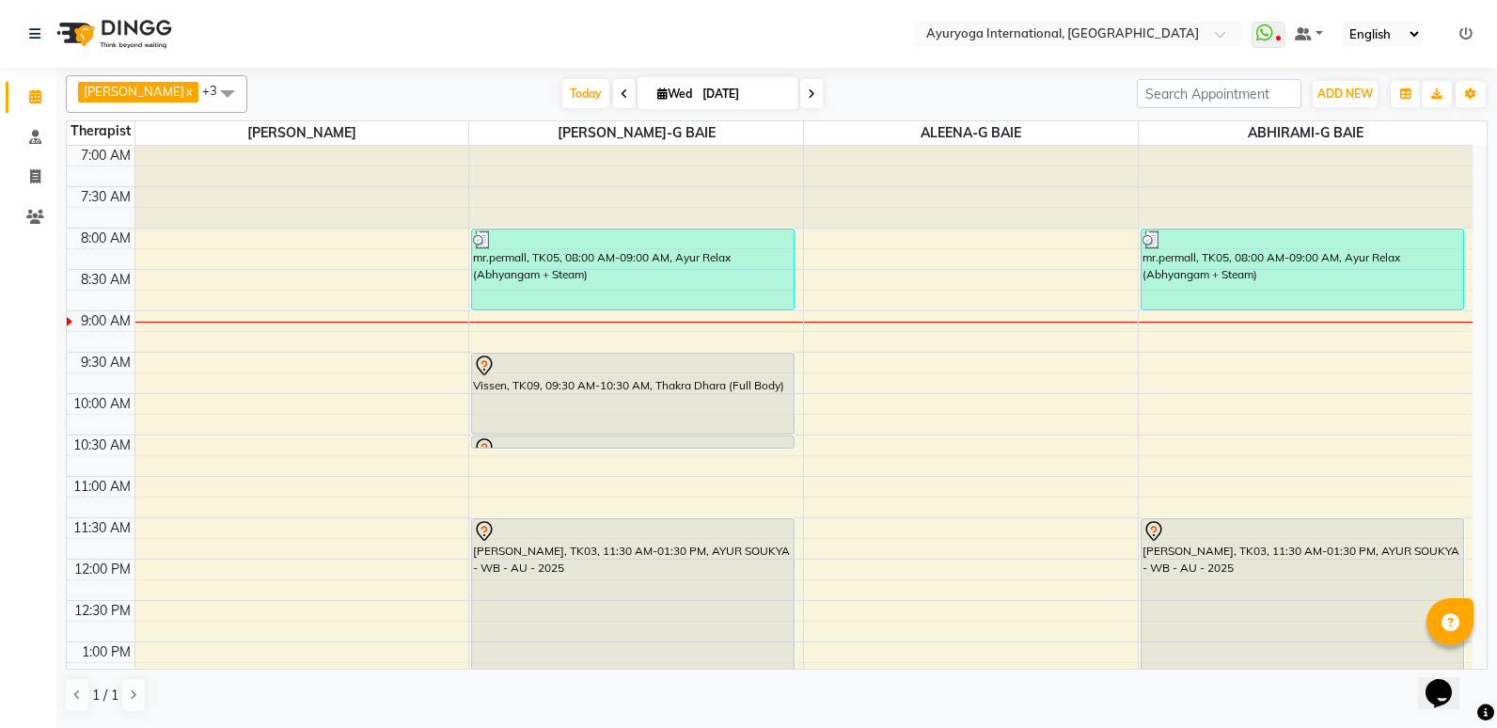
click at [781, 98] on input "[DATE]" at bounding box center [744, 94] width 94 height 28
select select "9"
select select "2025"
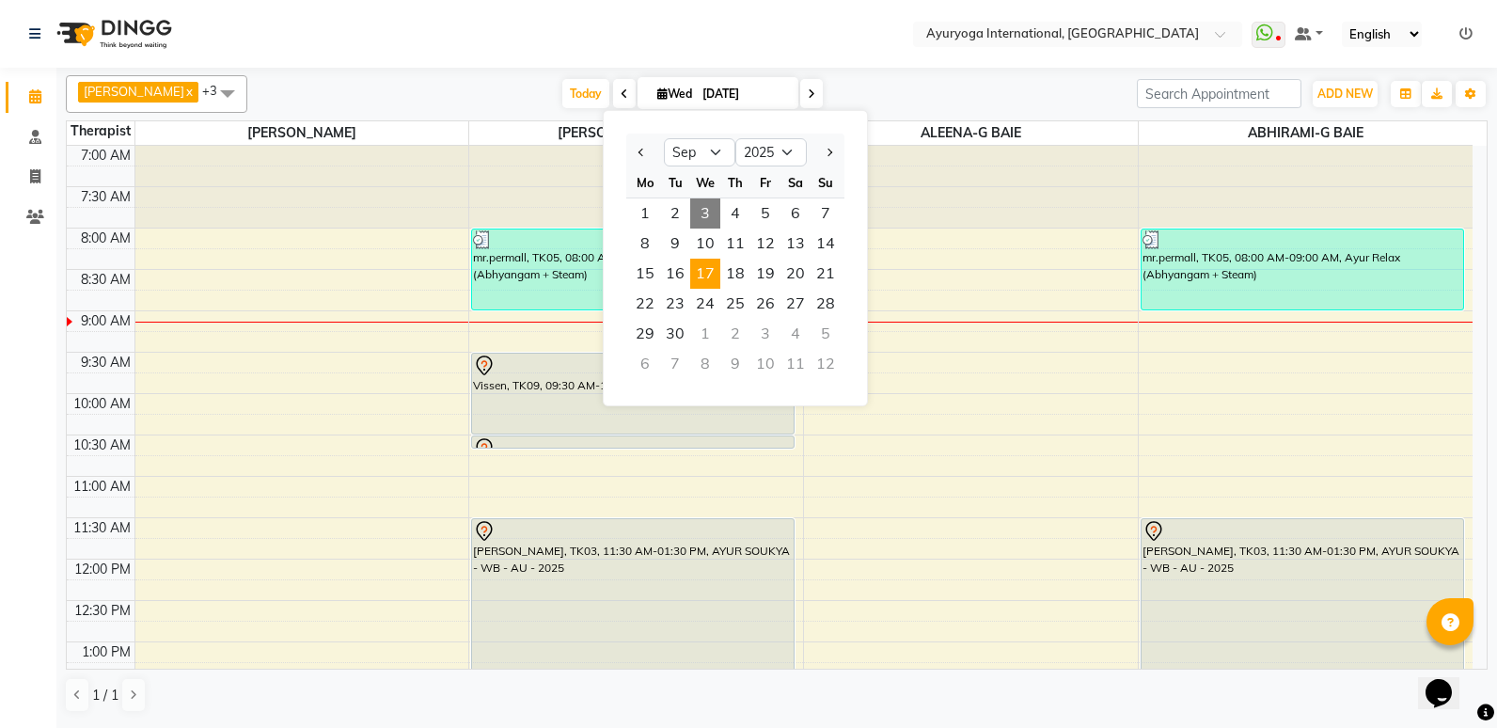
click at [719, 260] on span "17" at bounding box center [705, 274] width 30 height 30
type input "[DATE]"
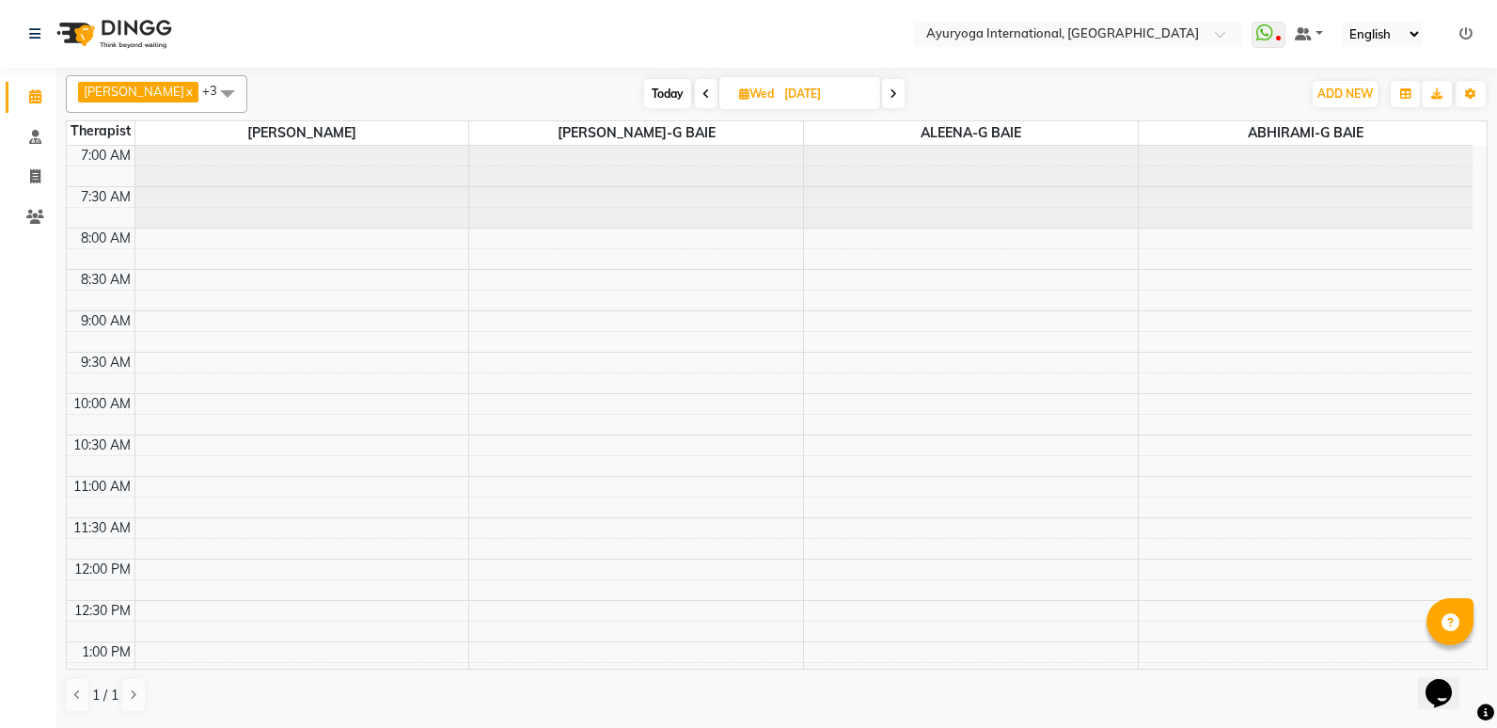
click at [495, 238] on div "7:00 AM 7:30 AM 8:00 AM 8:30 AM 9:00 AM 9:30 AM 10:00 AM 10:30 AM 11:00 AM 11:3…" at bounding box center [770, 725] width 1406 height 1158
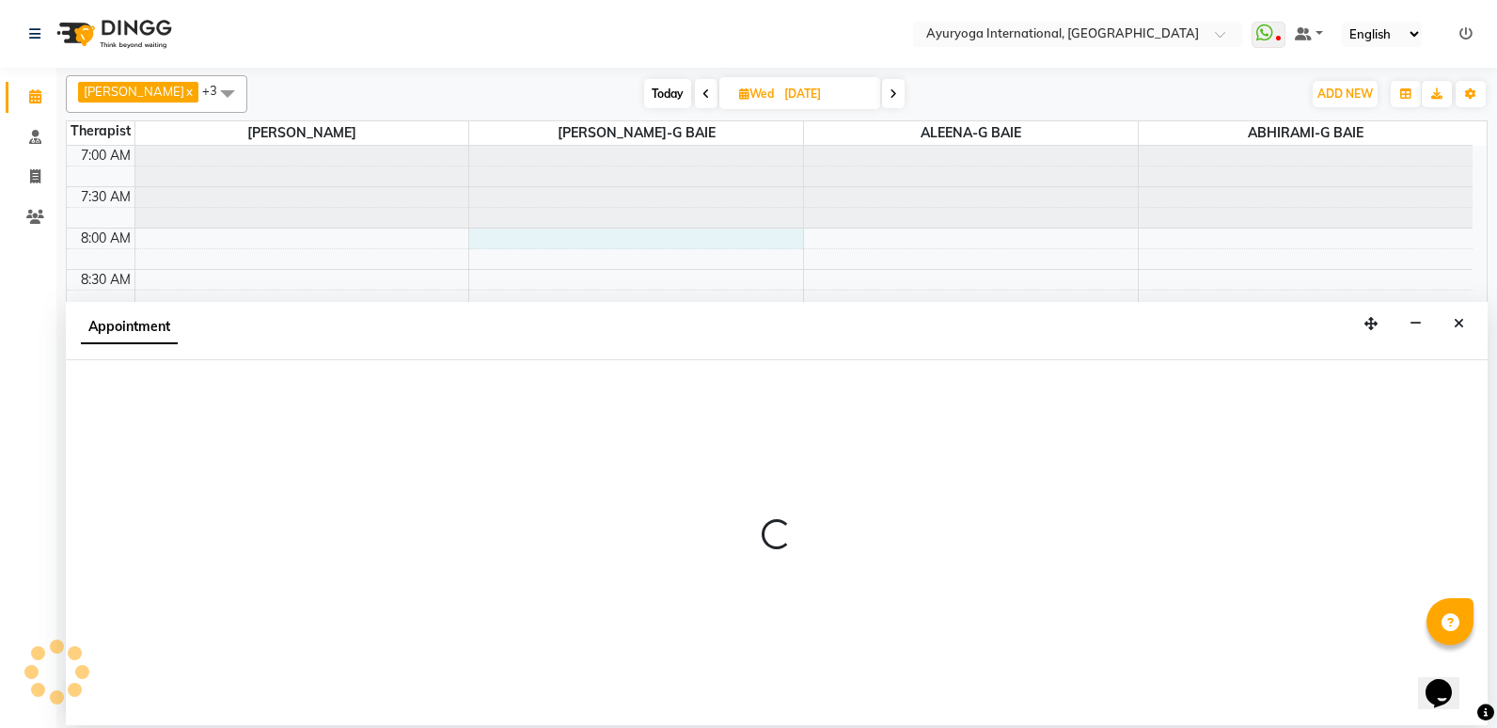
select select "77770"
select select "tentative"
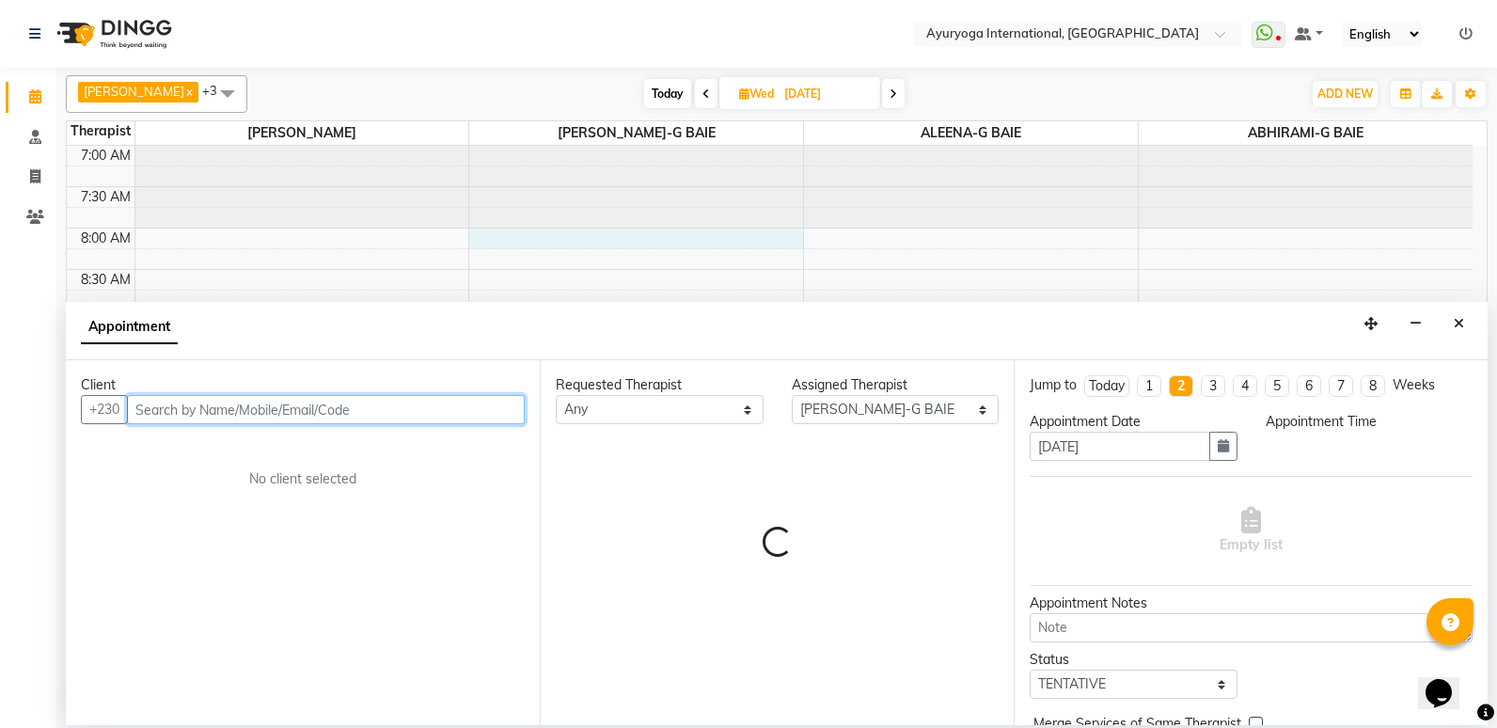
select select "480"
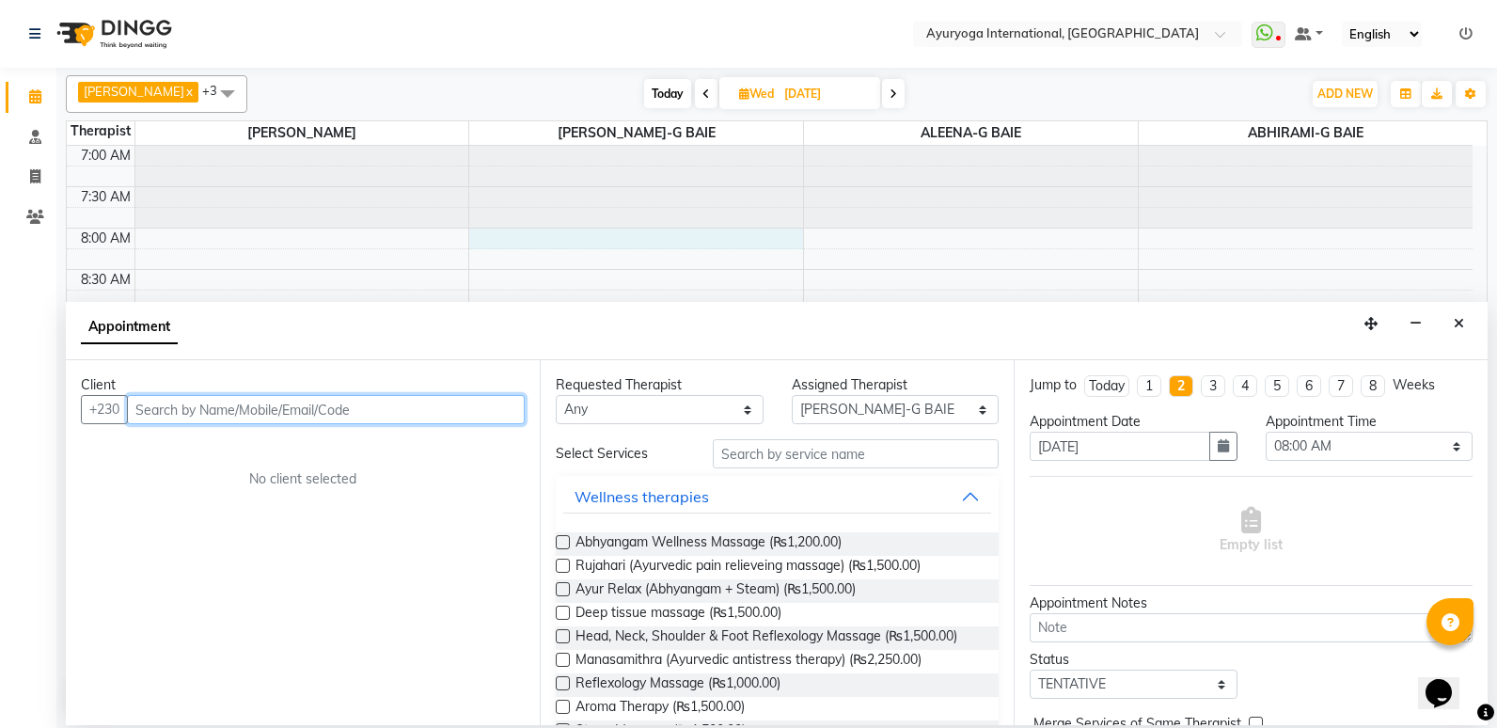
drag, startPoint x: 419, startPoint y: 394, endPoint x: 440, endPoint y: 405, distance: 23.6
click at [441, 405] on input "text" at bounding box center [326, 409] width 398 height 29
paste input "52554993"
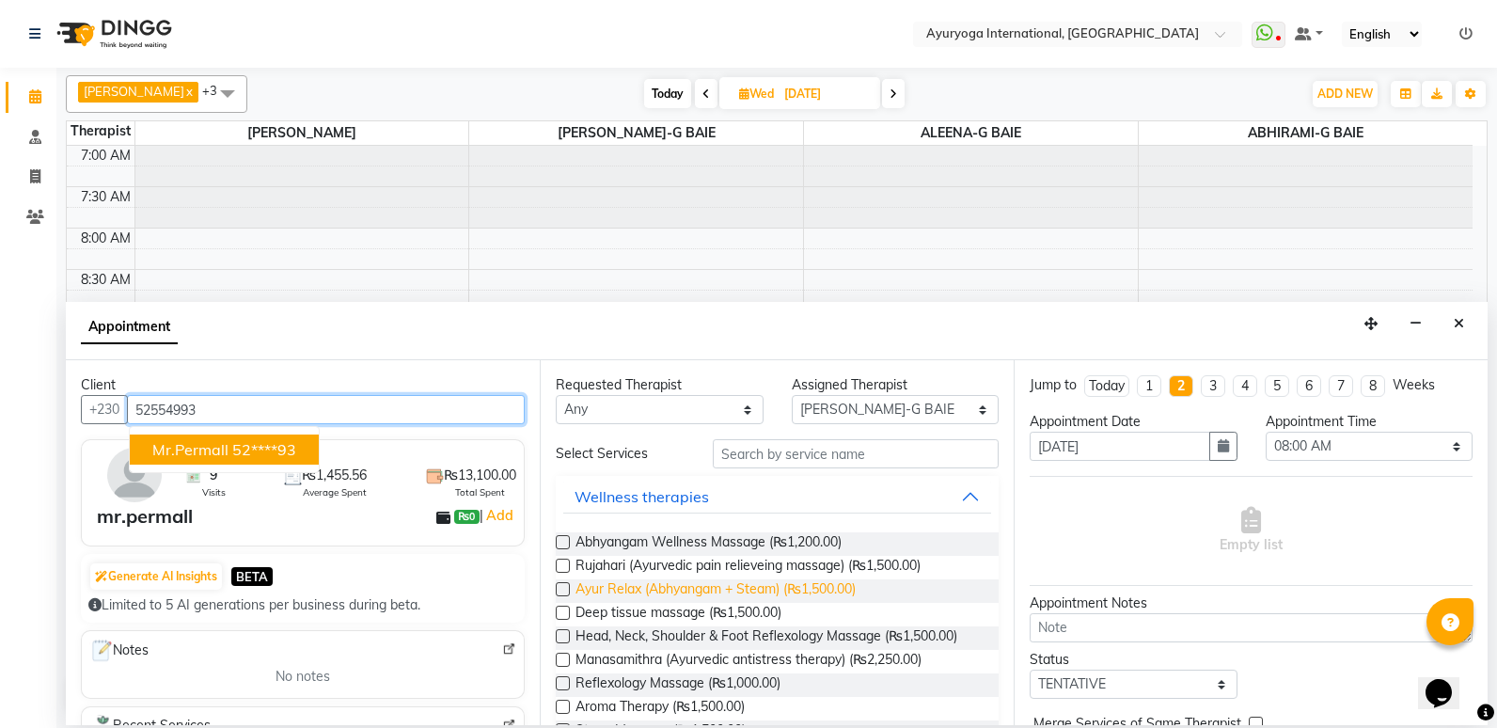
type input "52554993"
click at [694, 594] on span "Ayur Relax (Abhyangam + Steam) (₨1,500.00)" at bounding box center [716, 591] width 280 height 24
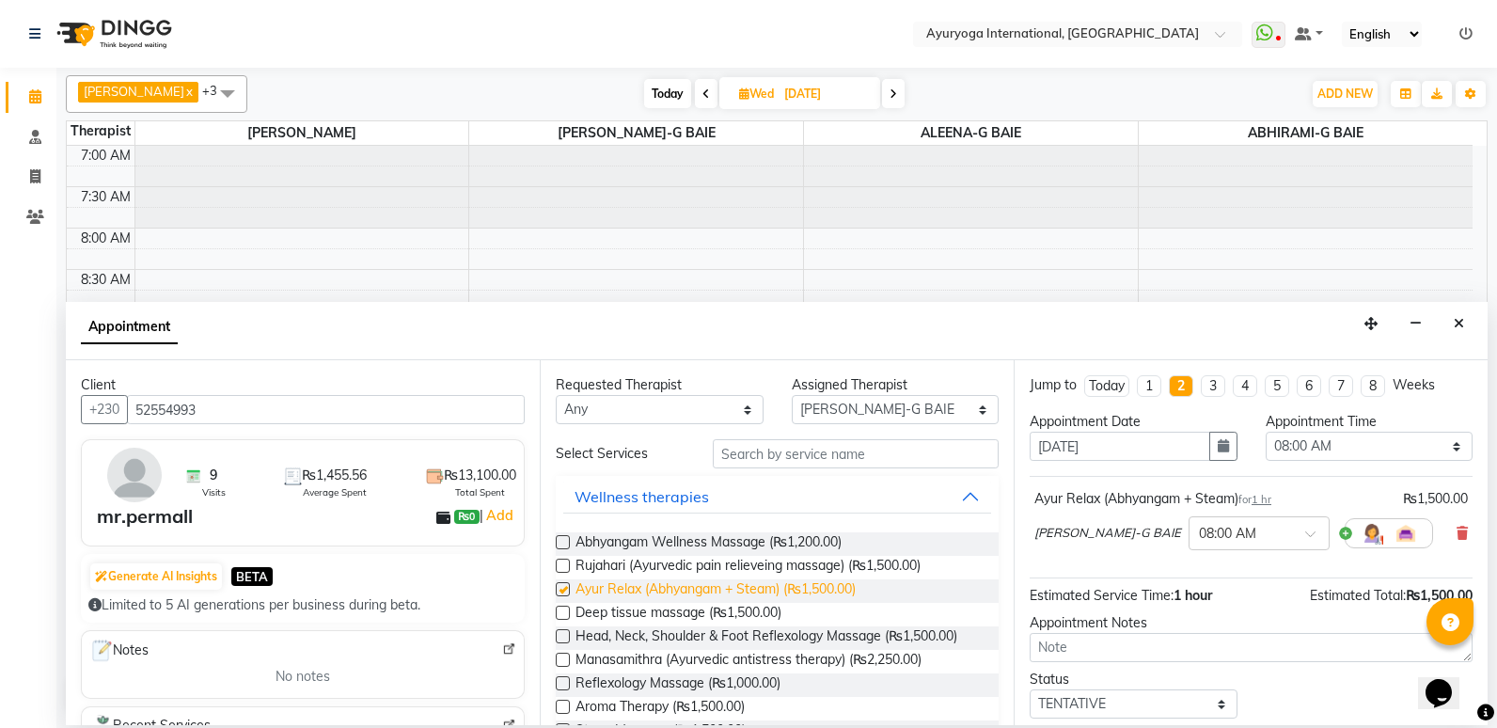
checkbox input "false"
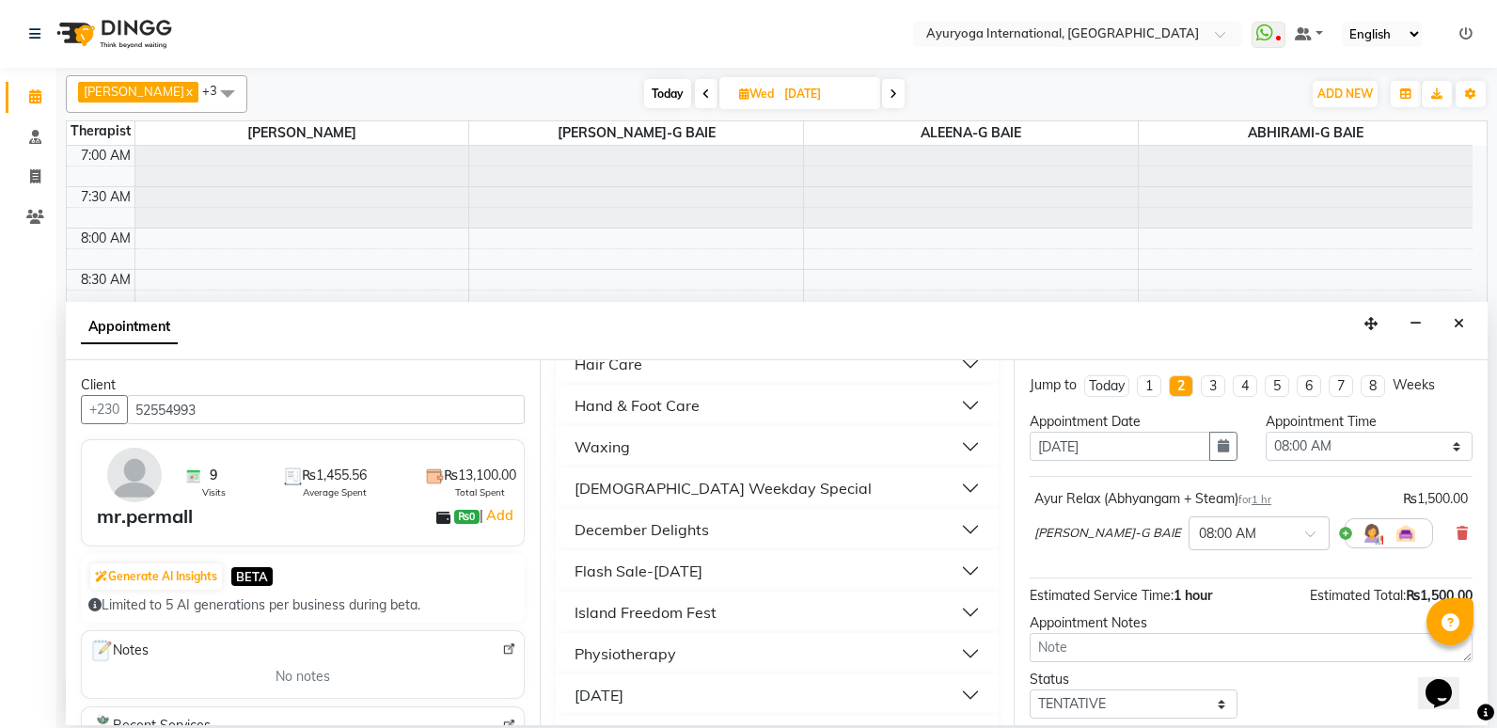
scroll to position [112, 0]
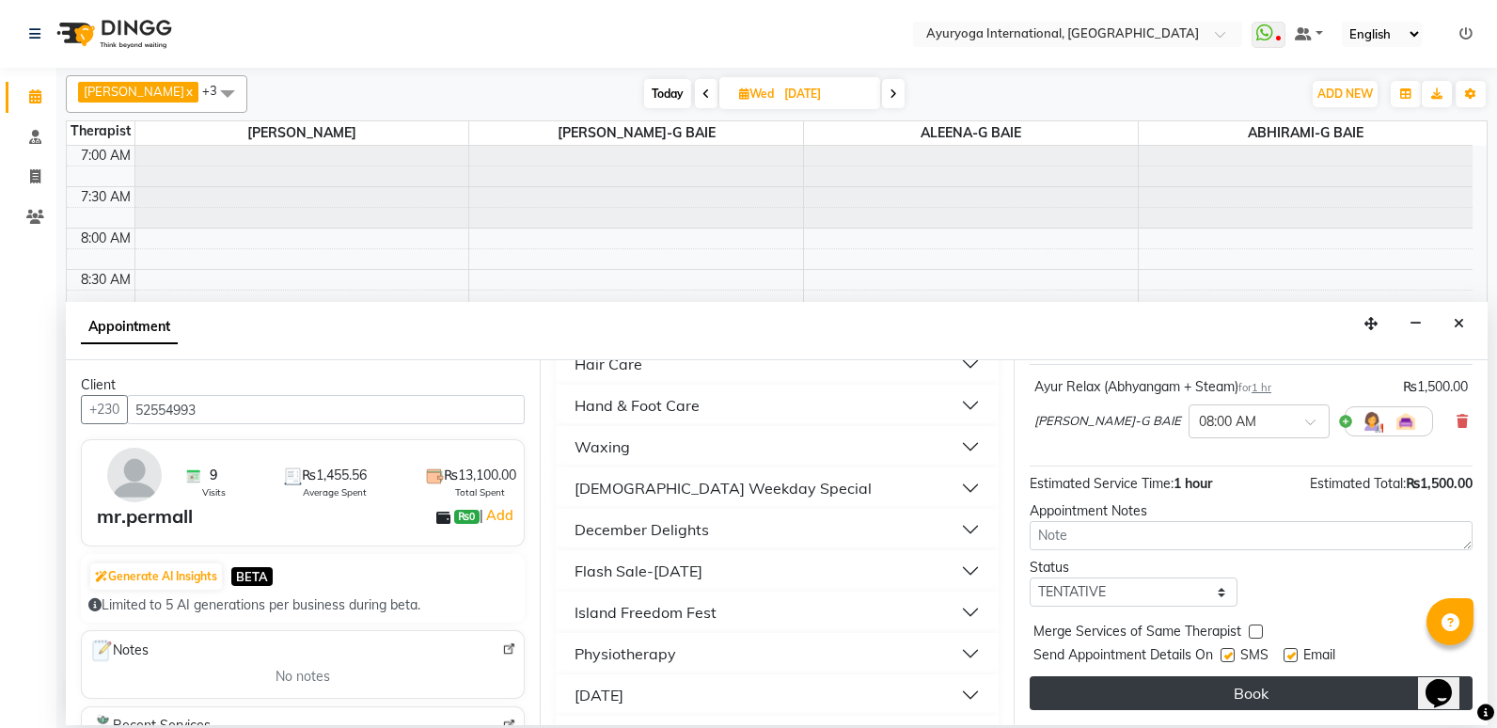
click at [1271, 702] on button "Book" at bounding box center [1251, 693] width 443 height 34
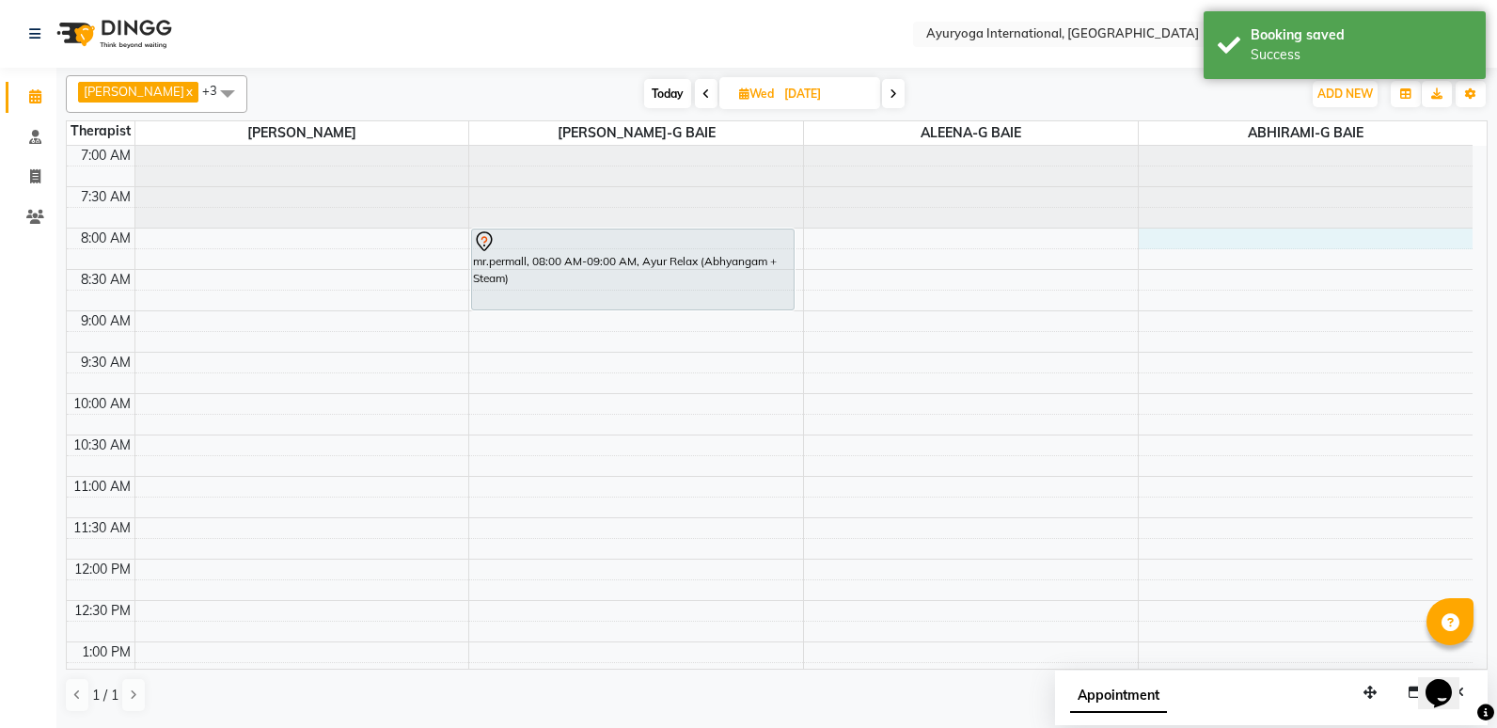
click at [1156, 235] on div "7:00 AM 7:30 AM 8:00 AM 8:30 AM 9:00 AM 9:30 AM 10:00 AM 10:30 AM 11:00 AM 11:3…" at bounding box center [770, 725] width 1406 height 1158
select select "70418"
select select "480"
select select "tentative"
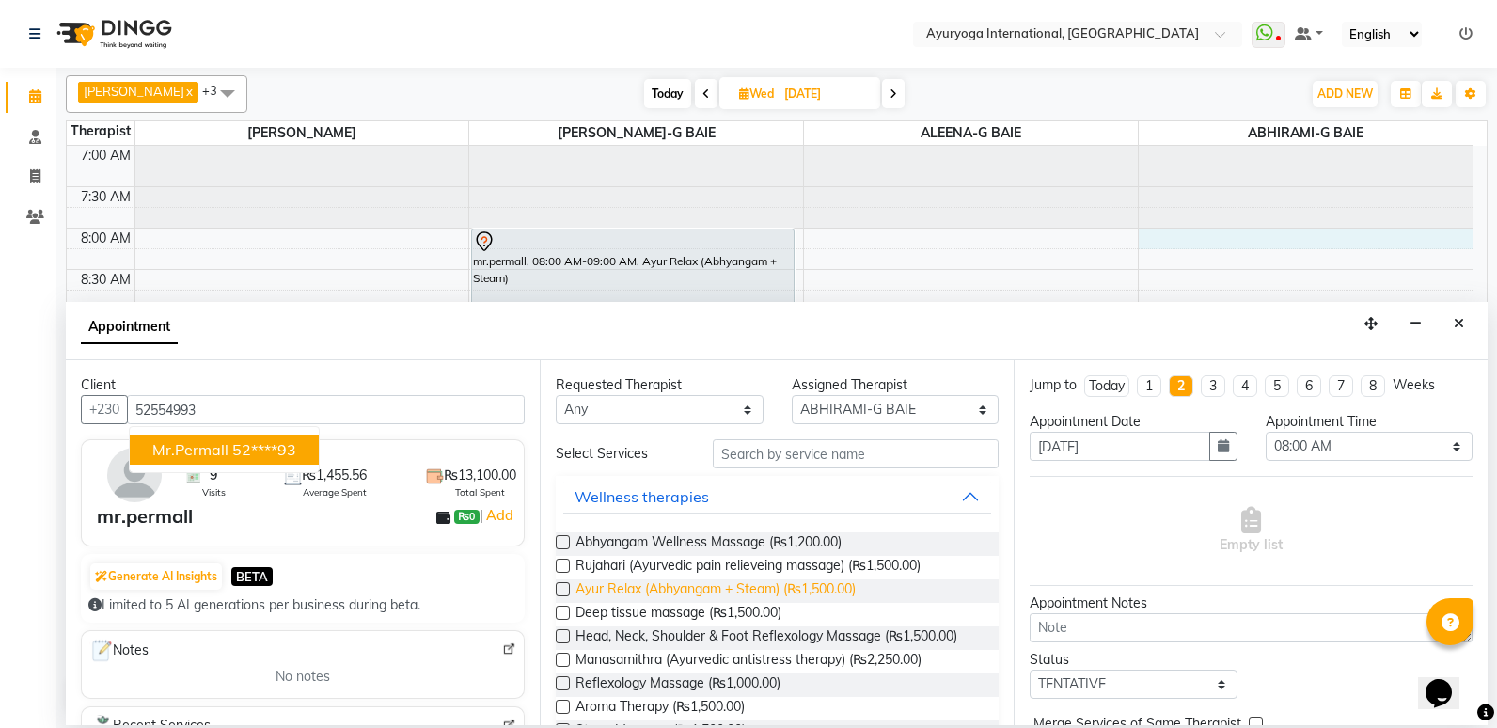
type input "52554993"
click at [705, 597] on span "Ayur Relax (Abhyangam + Steam) (₨1,500.00)" at bounding box center [716, 591] width 280 height 24
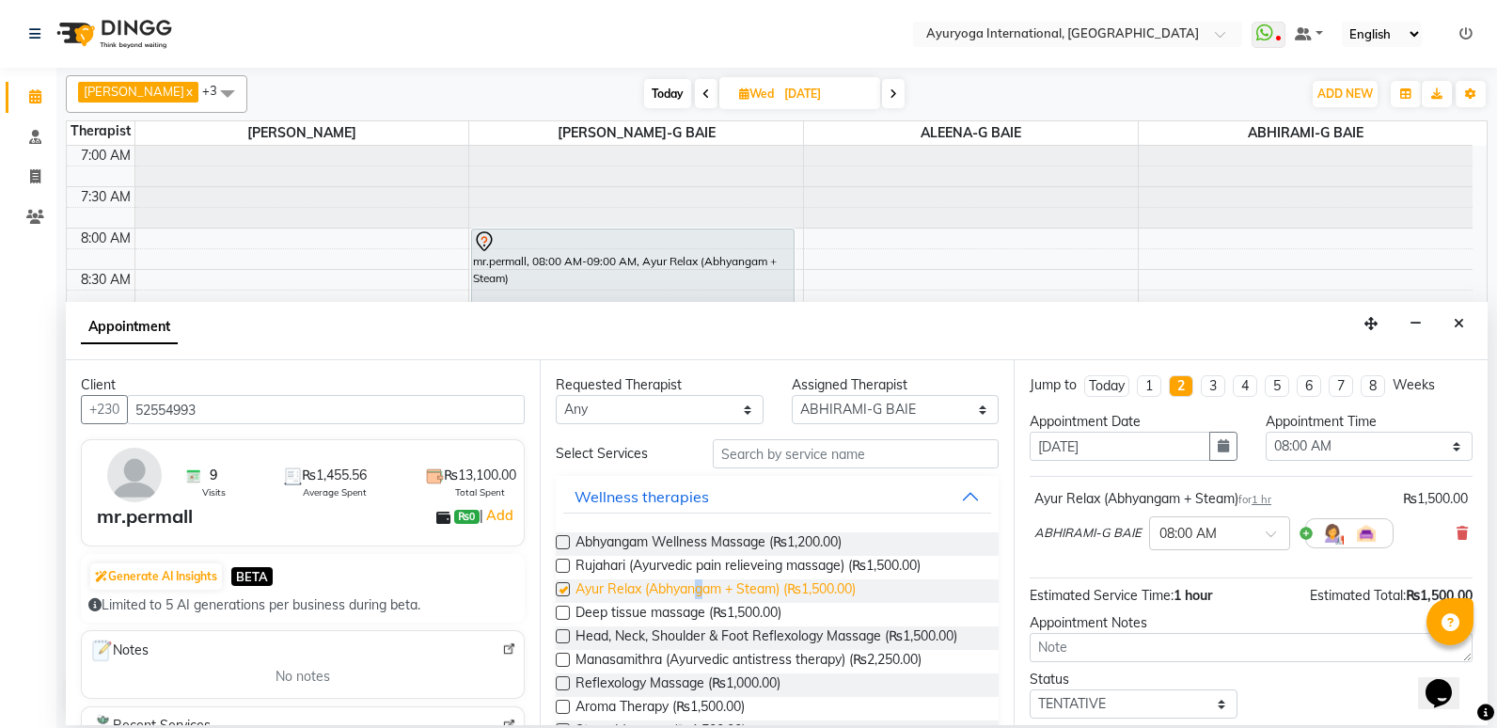
checkbox input "false"
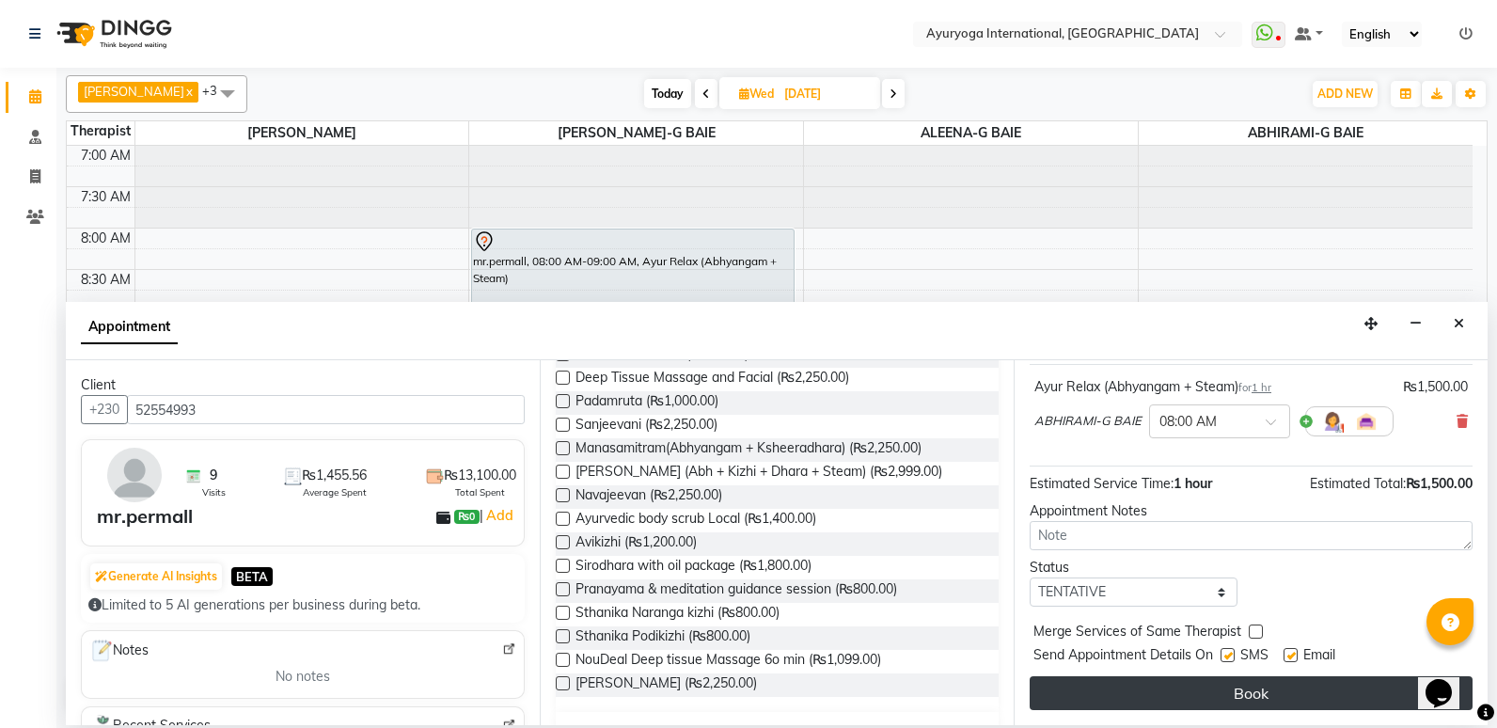
click at [1218, 687] on button "Book" at bounding box center [1251, 693] width 443 height 34
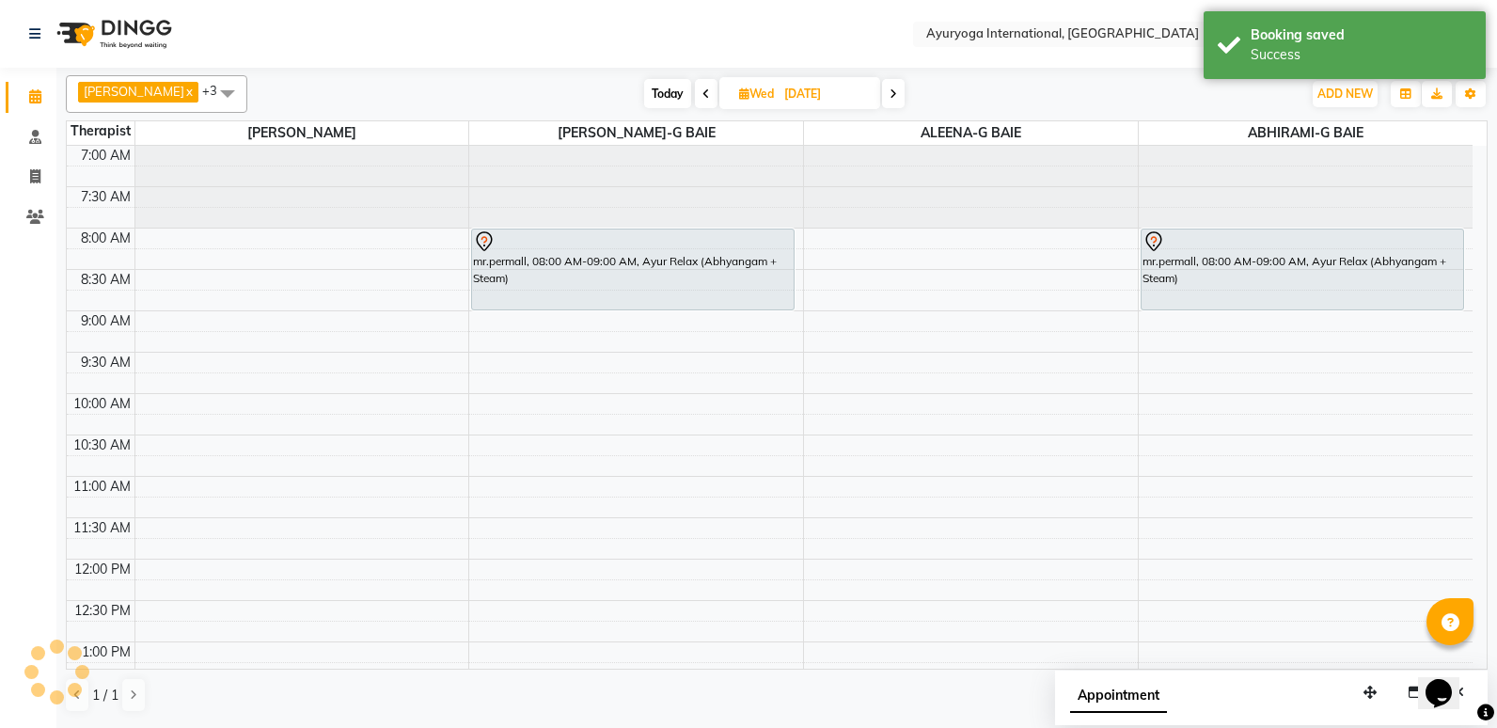
click at [681, 87] on span "Today" at bounding box center [667, 93] width 47 height 29
type input "[DATE]"
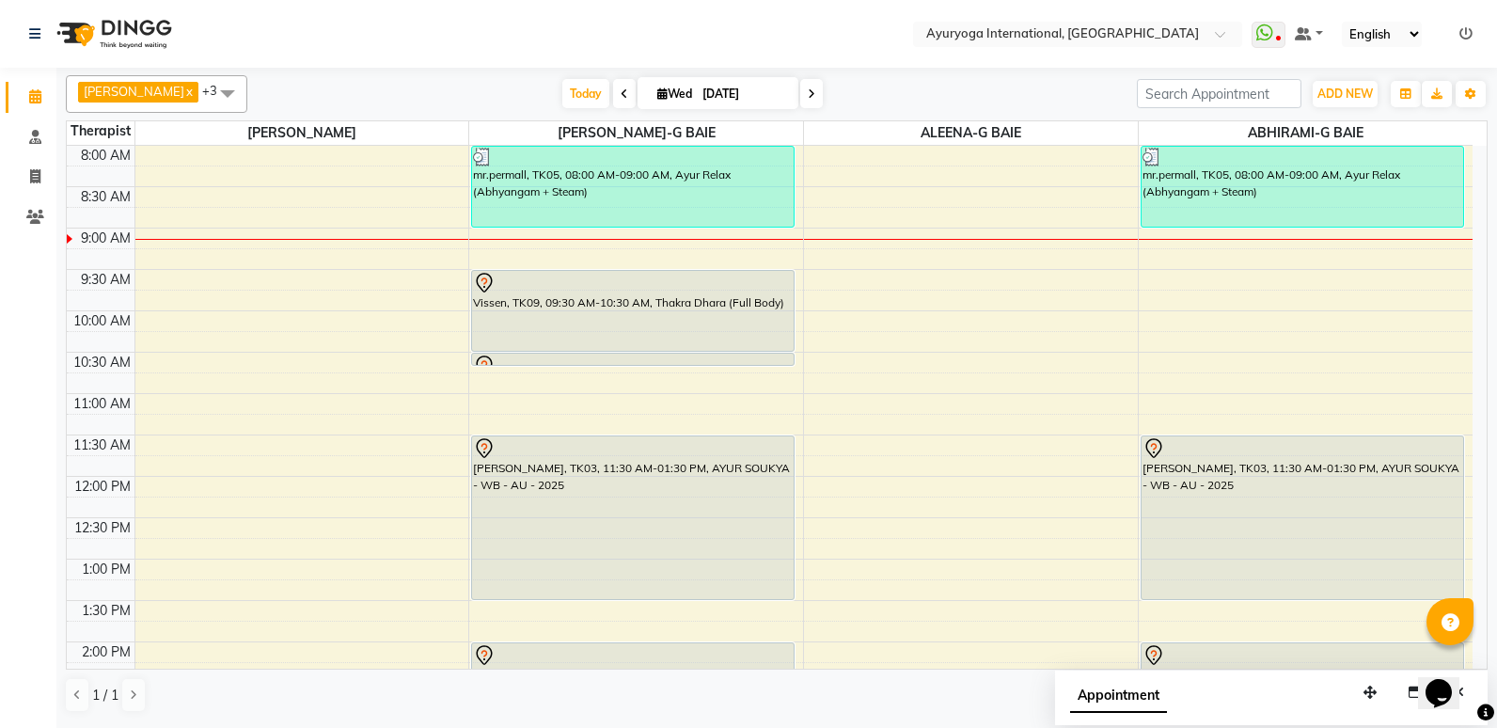
scroll to position [0, 0]
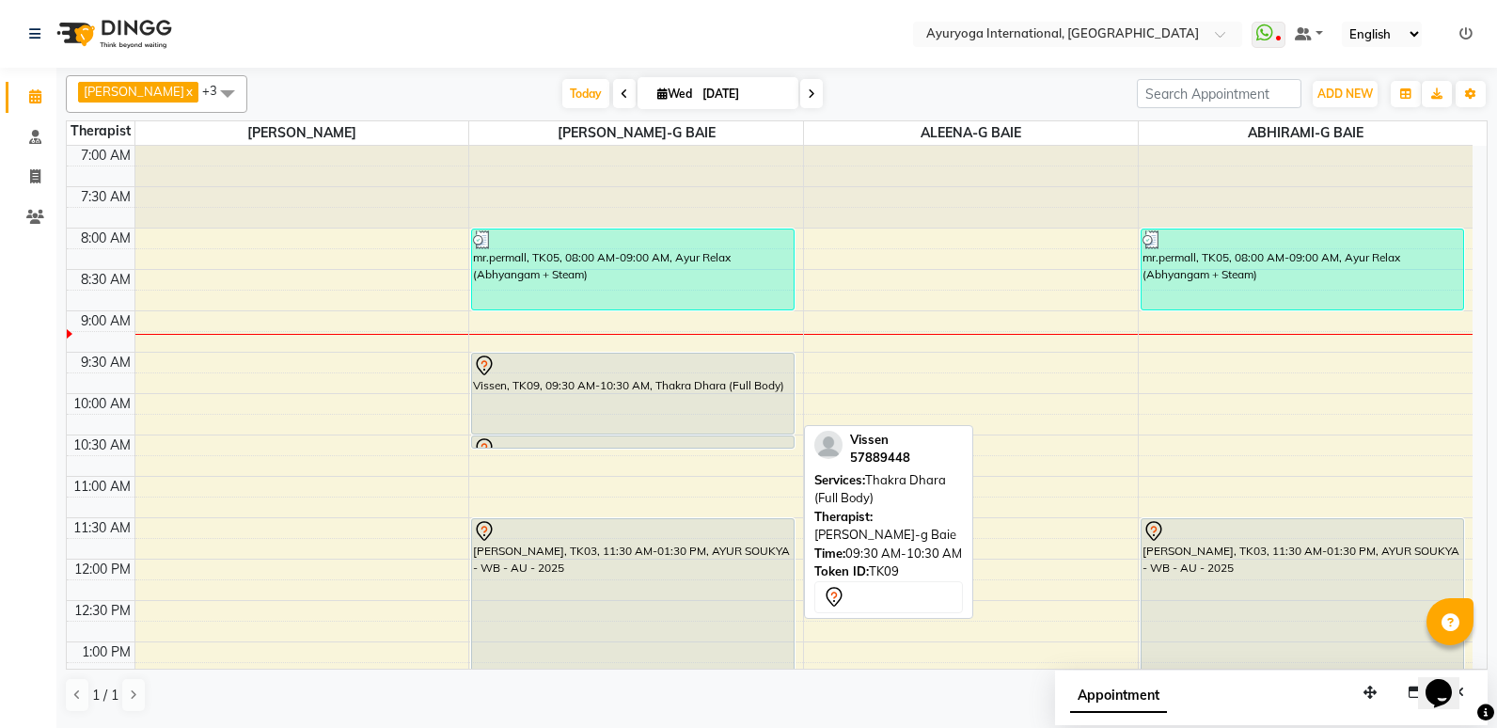
click at [722, 369] on div at bounding box center [633, 366] width 320 height 23
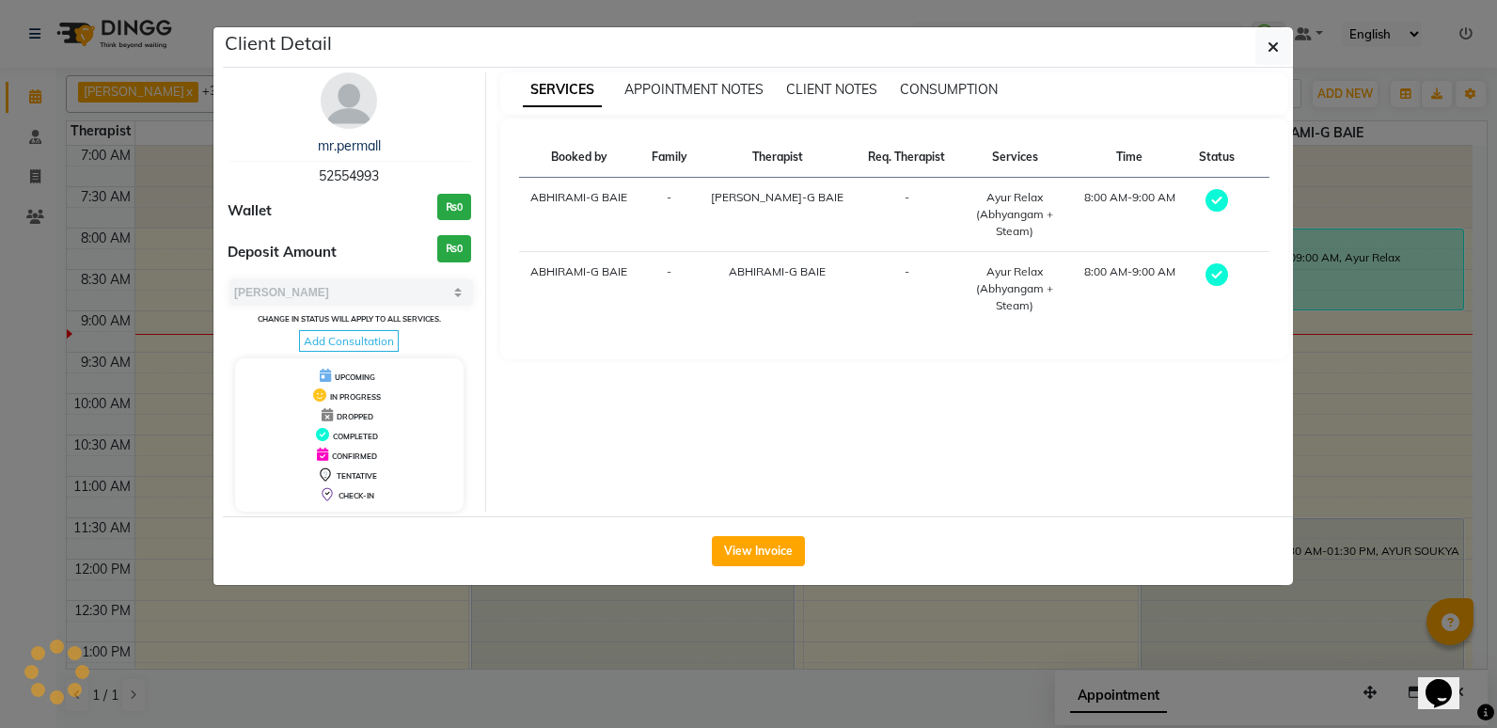
select select "7"
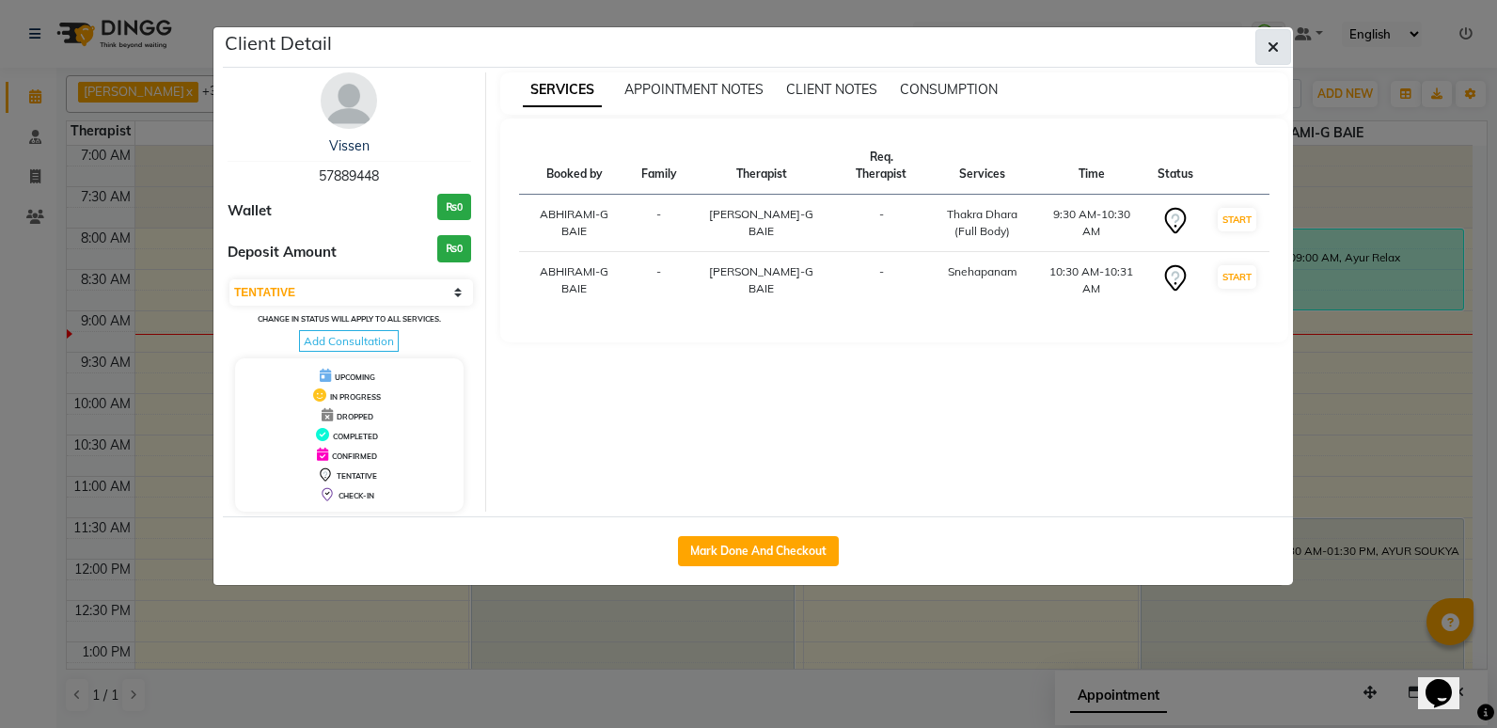
click at [1259, 34] on button "button" at bounding box center [1273, 47] width 36 height 36
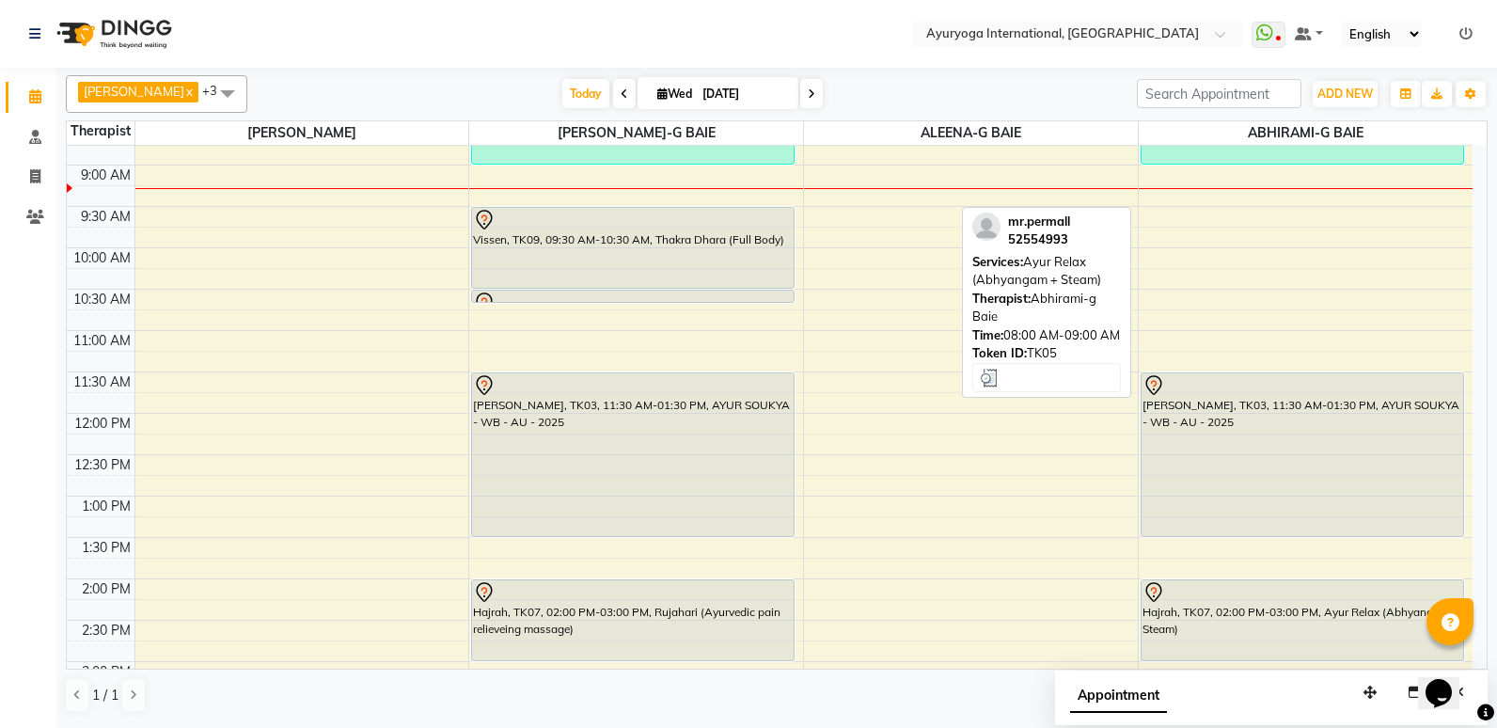
scroll to position [188, 0]
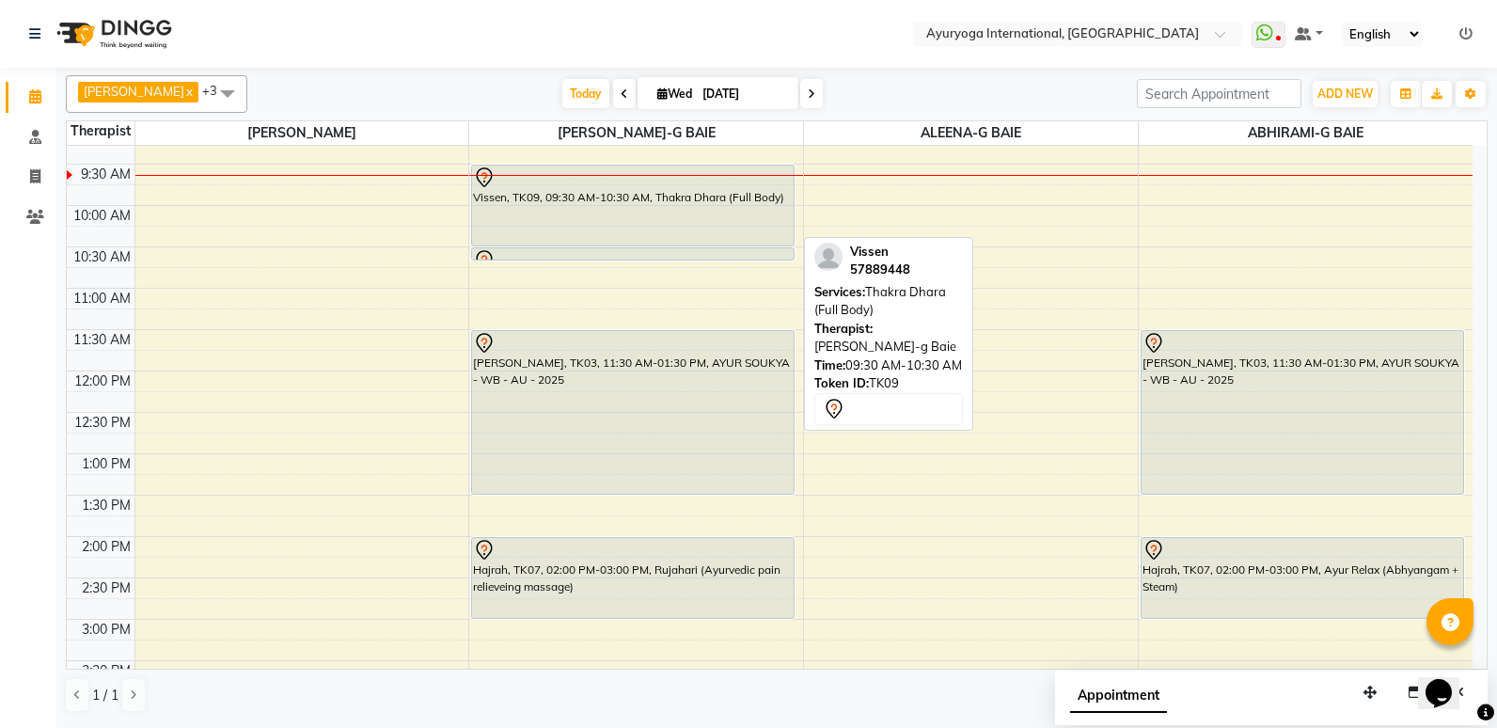
click at [662, 225] on div "Vissen, TK09, 09:30 AM-10:30 AM, Thakra Dhara (Full Body)" at bounding box center [633, 206] width 322 height 80
select select "7"
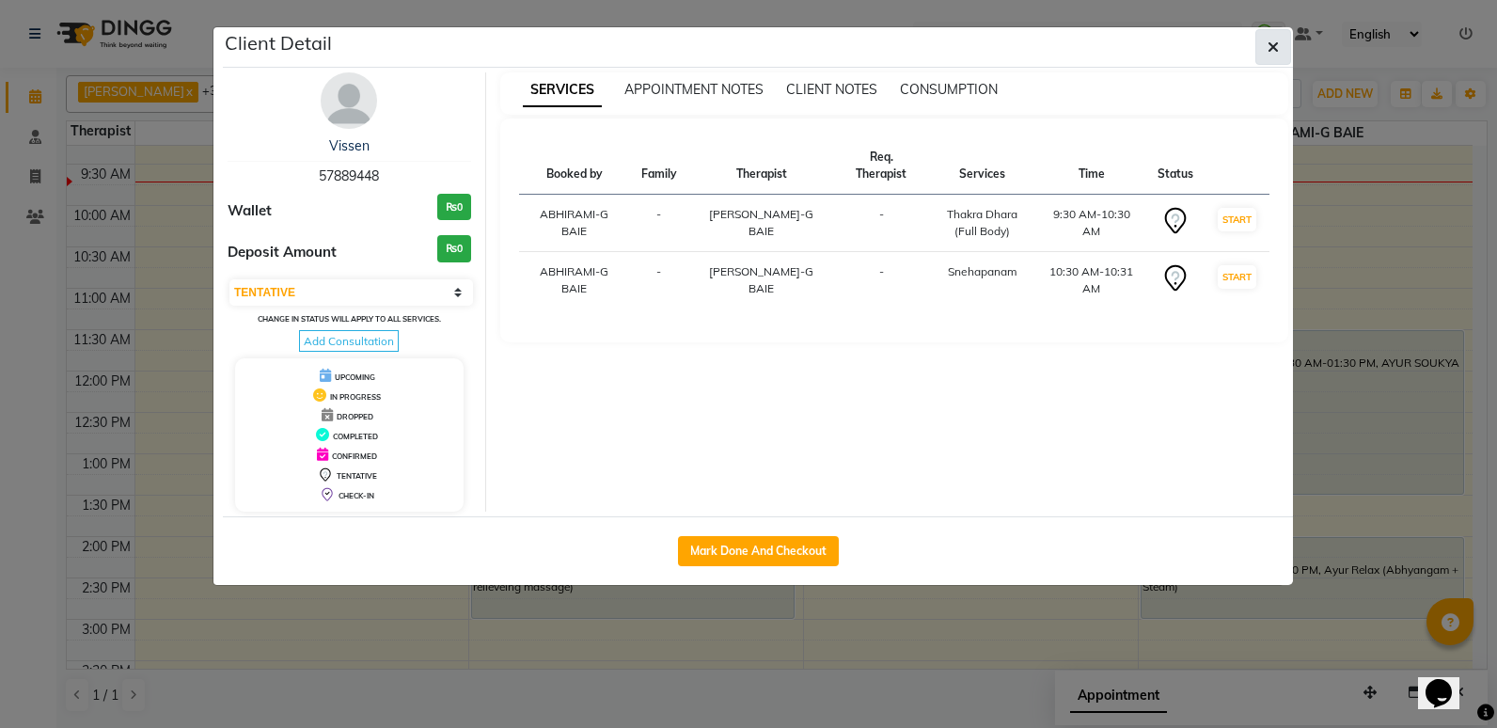
click at [1282, 47] on button "button" at bounding box center [1273, 47] width 36 height 36
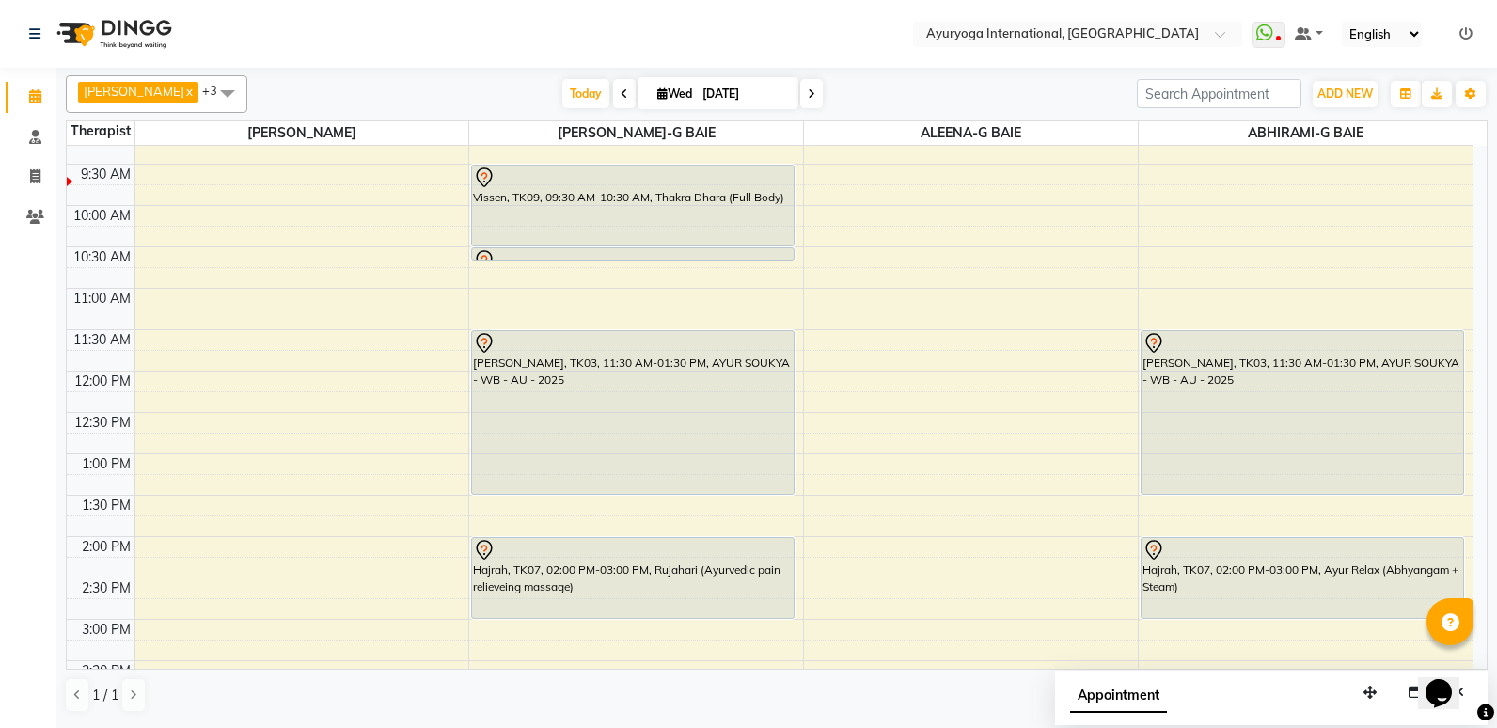
click at [790, 102] on input "[DATE]" at bounding box center [744, 94] width 94 height 28
select select "9"
select select "2025"
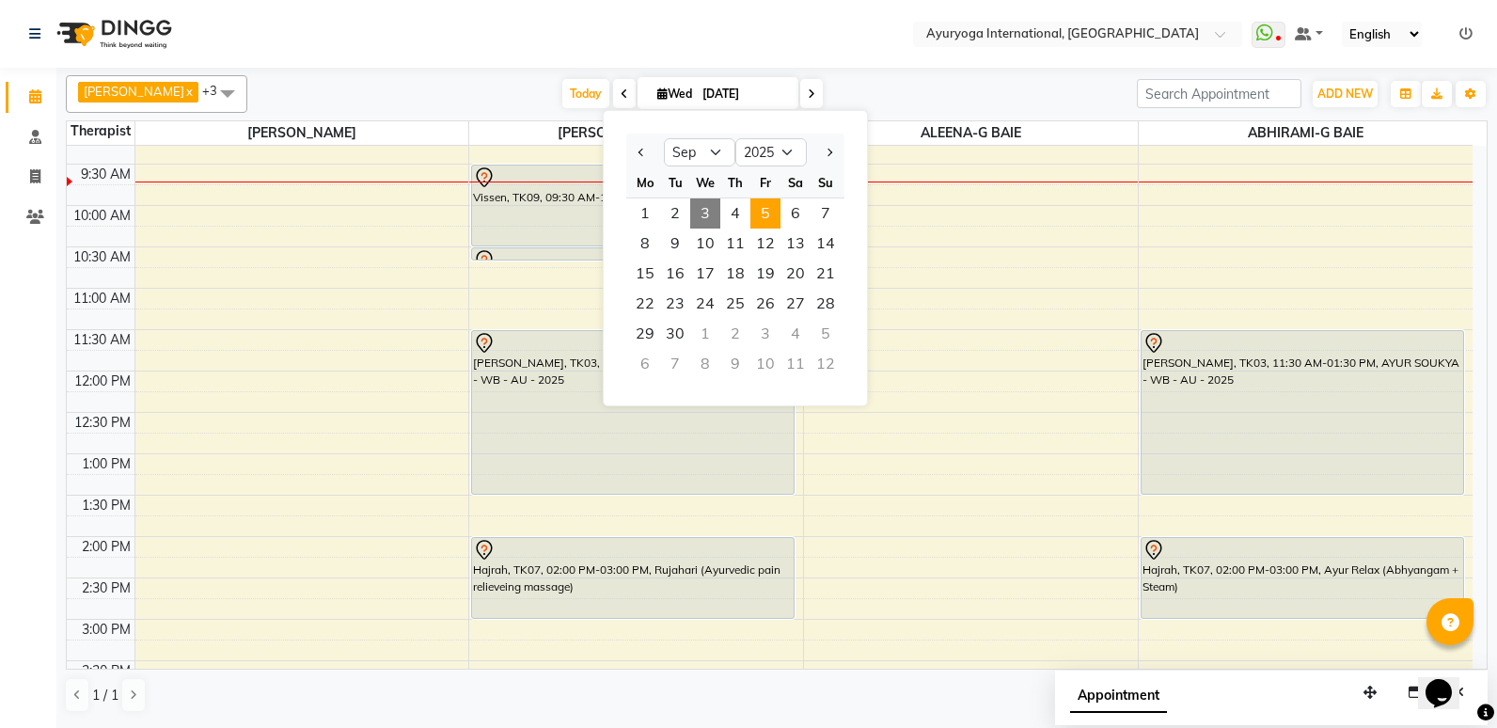
click at [764, 220] on span "5" at bounding box center [765, 213] width 30 height 30
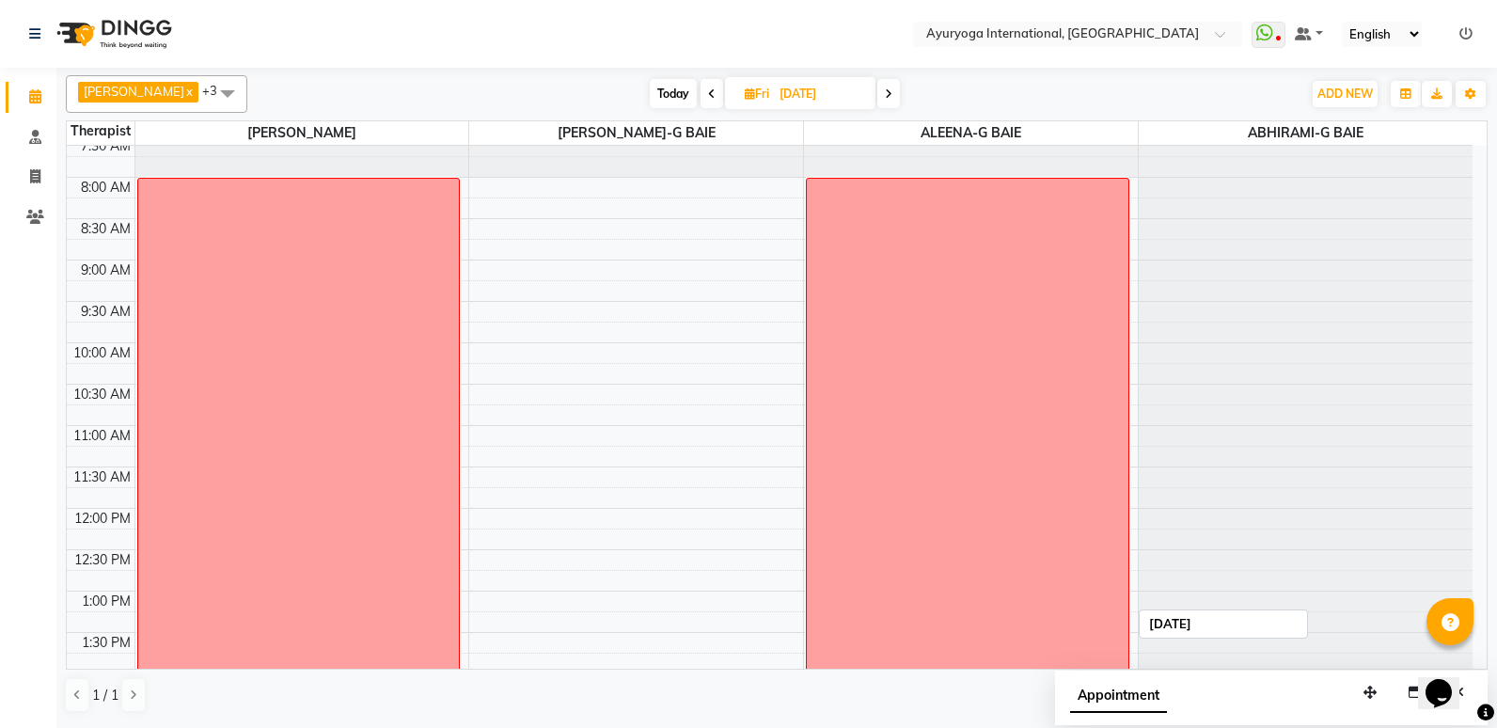
scroll to position [94, 0]
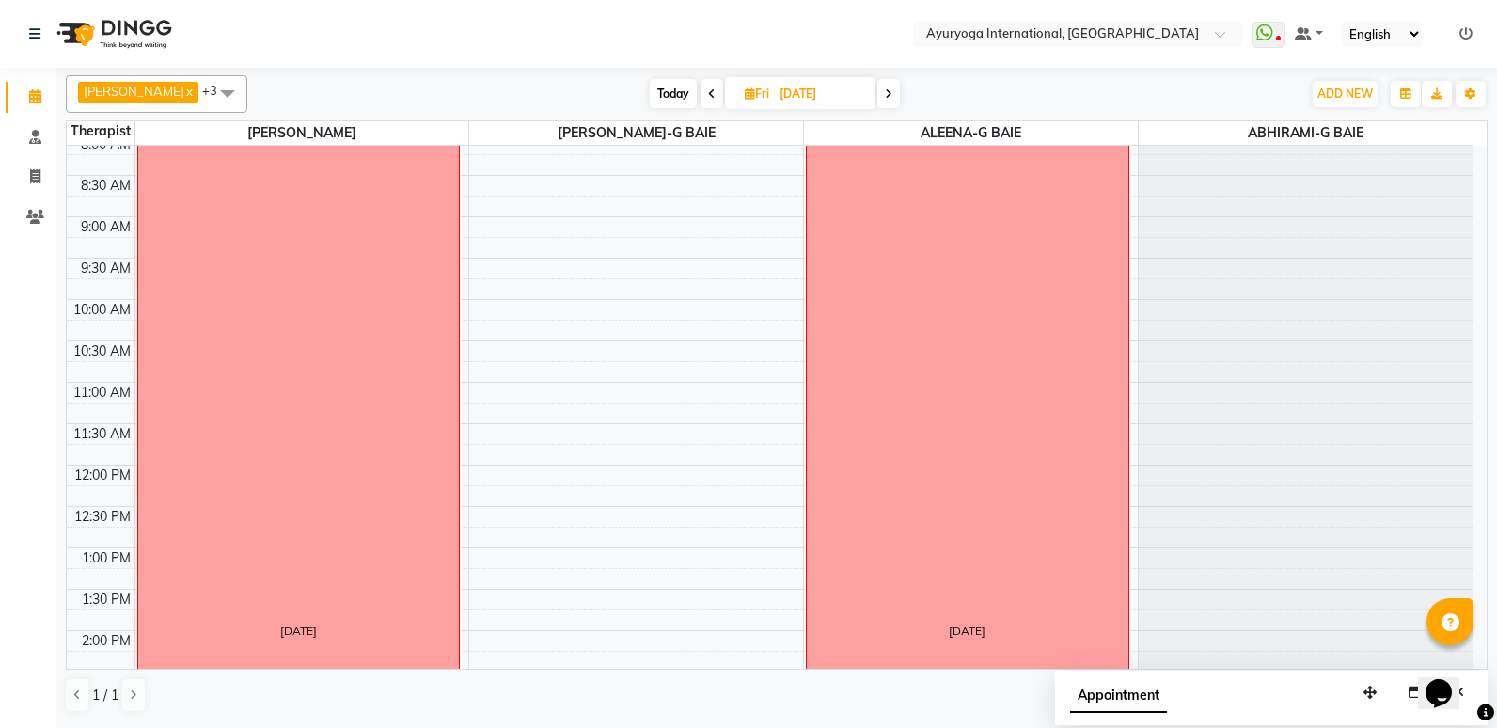
click at [900, 93] on span at bounding box center [888, 93] width 23 height 29
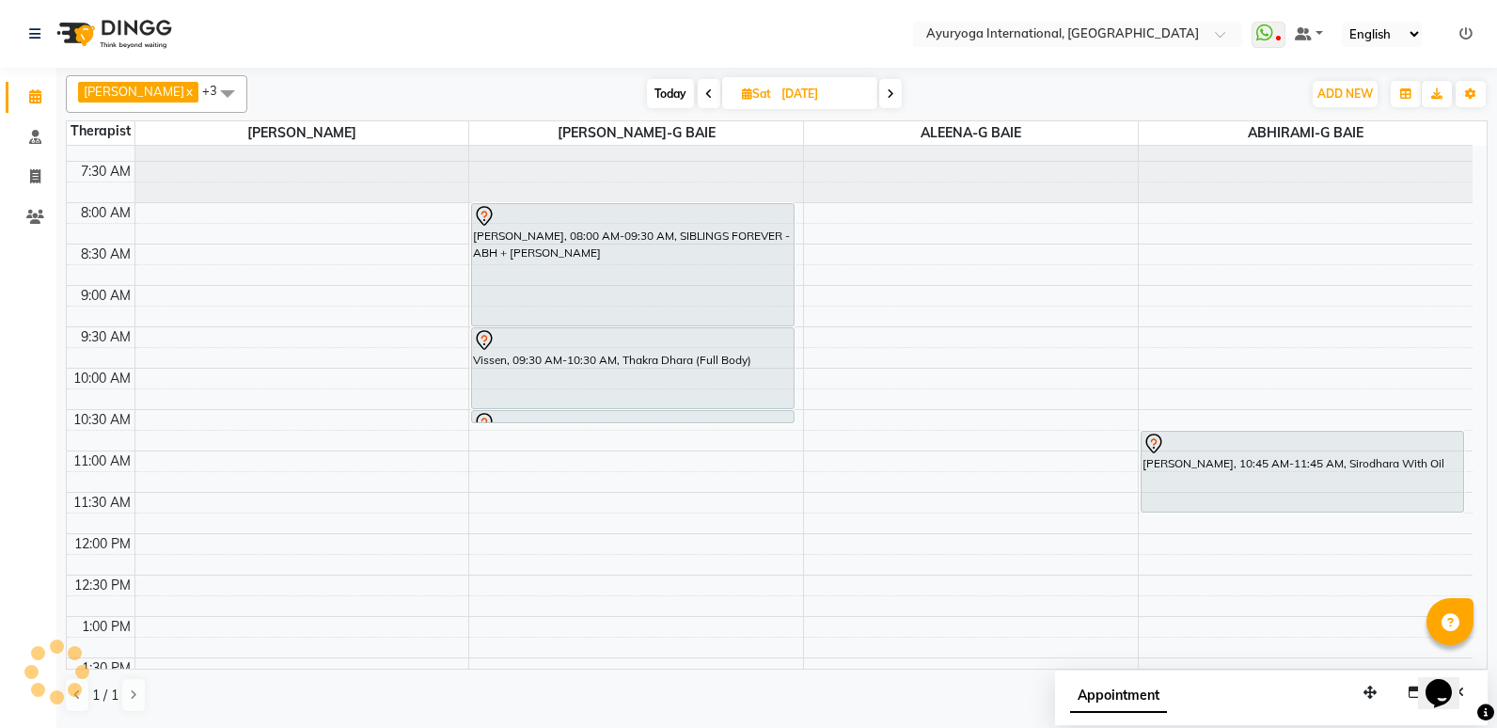
scroll to position [0, 0]
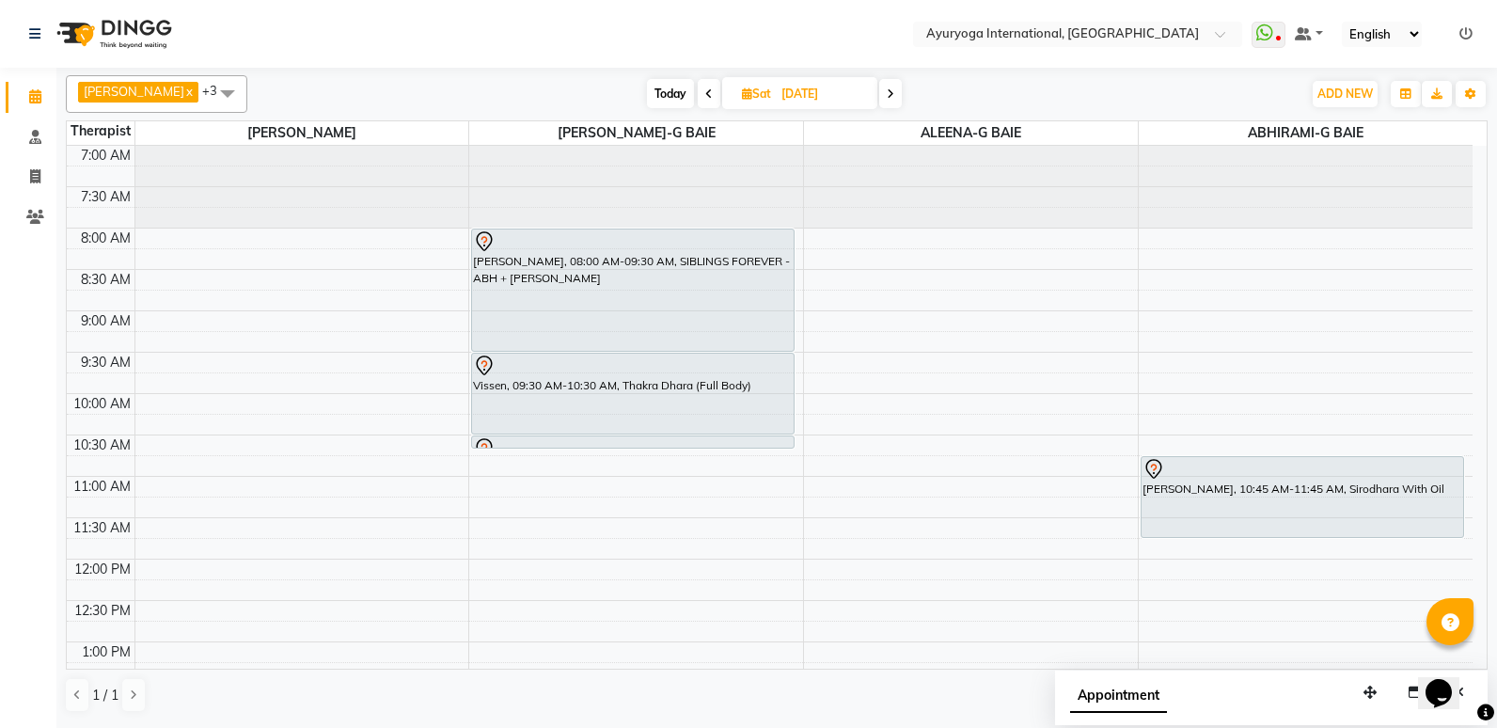
click at [694, 89] on span "Today" at bounding box center [670, 93] width 47 height 29
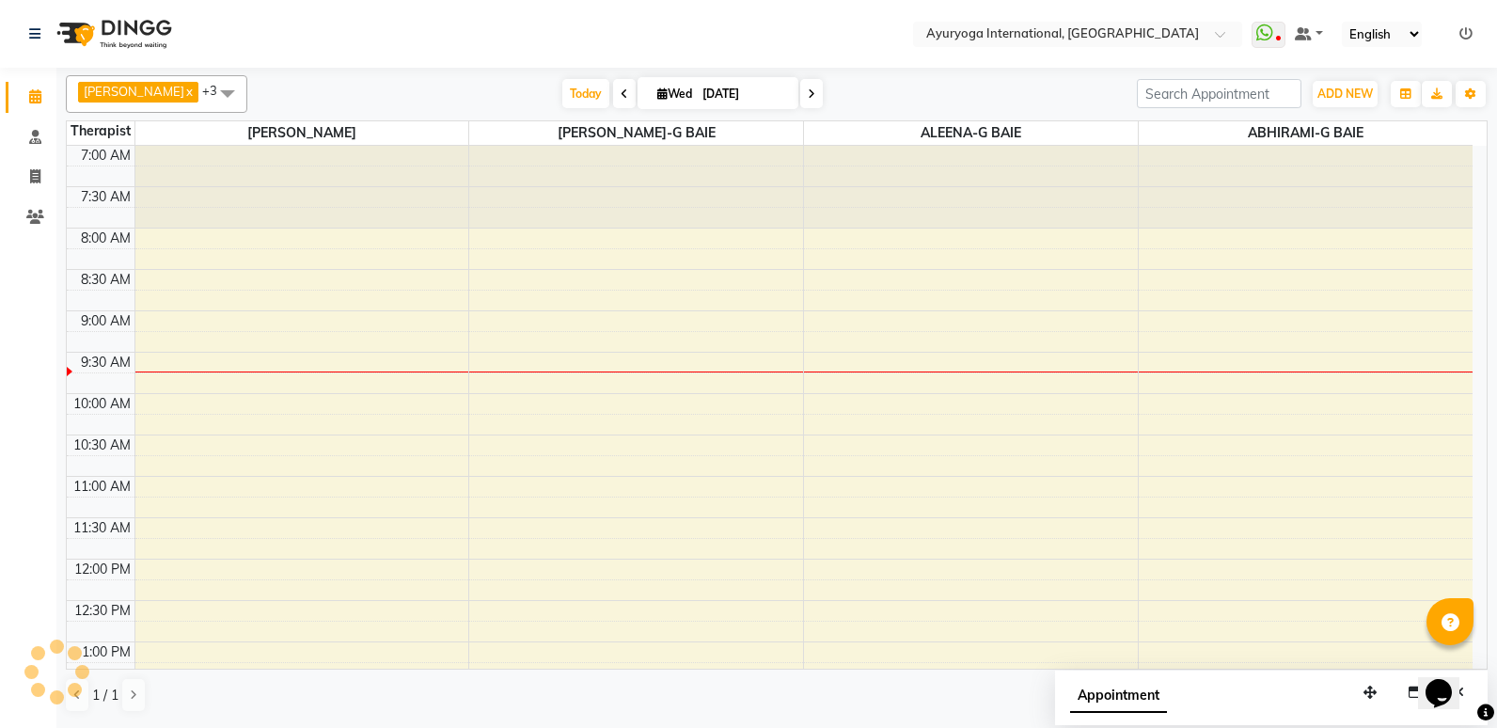
scroll to position [166, 0]
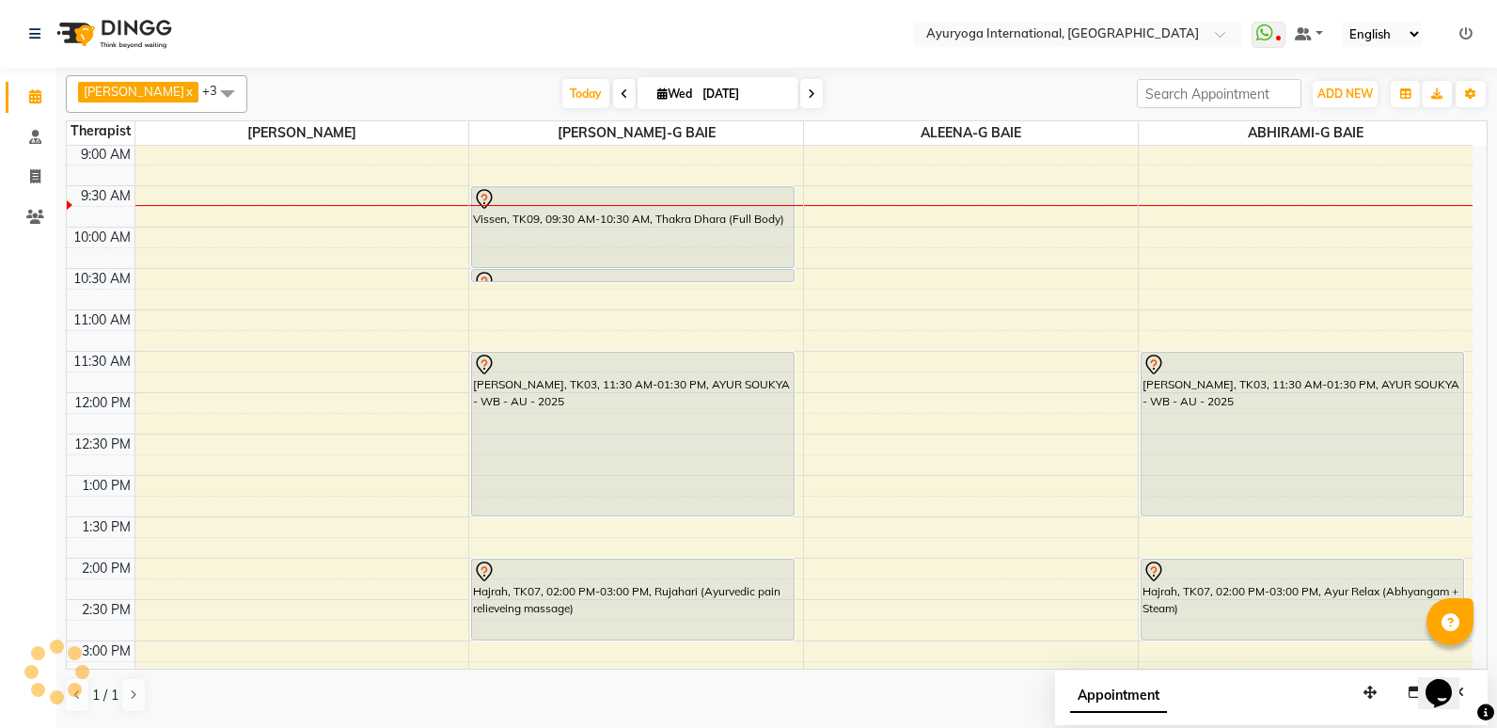
click at [823, 90] on span at bounding box center [811, 93] width 23 height 29
type input "[DATE]"
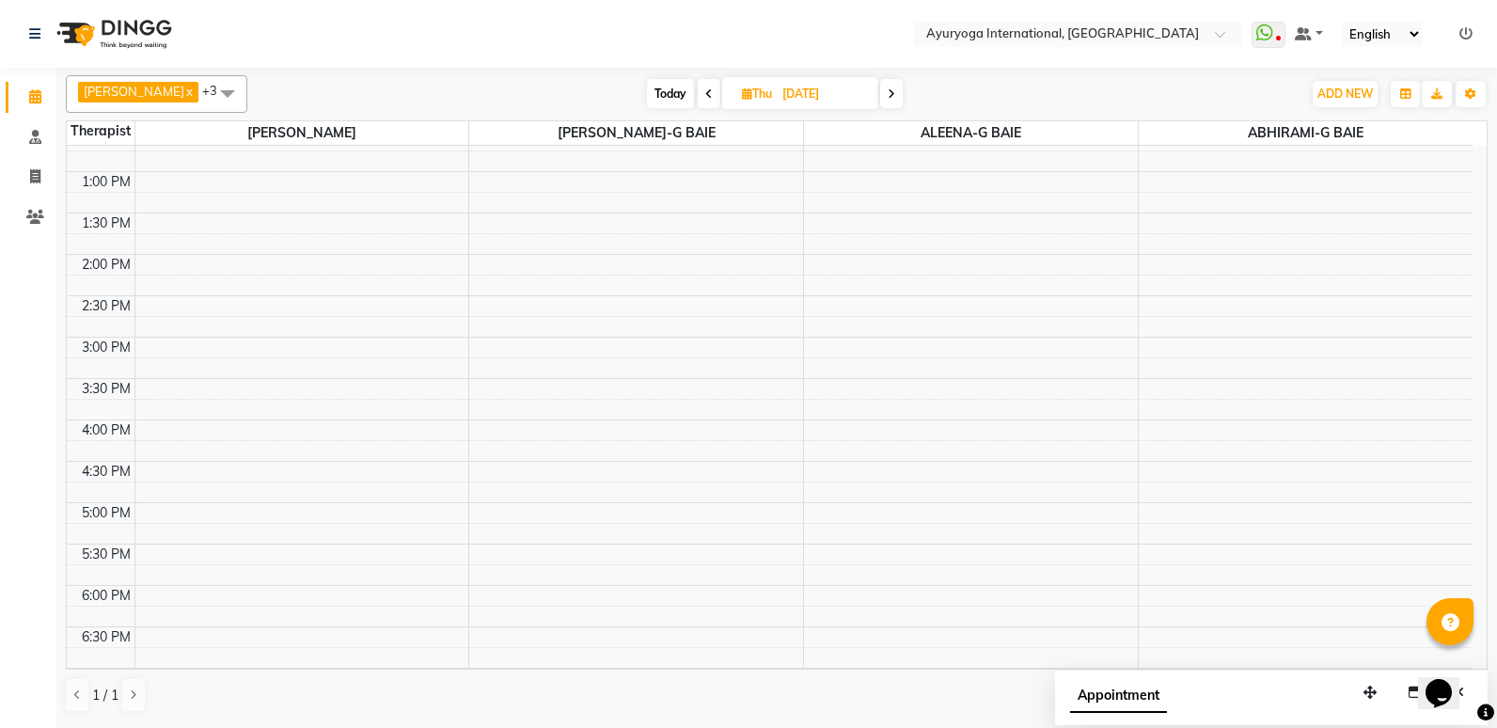
scroll to position [635, 0]
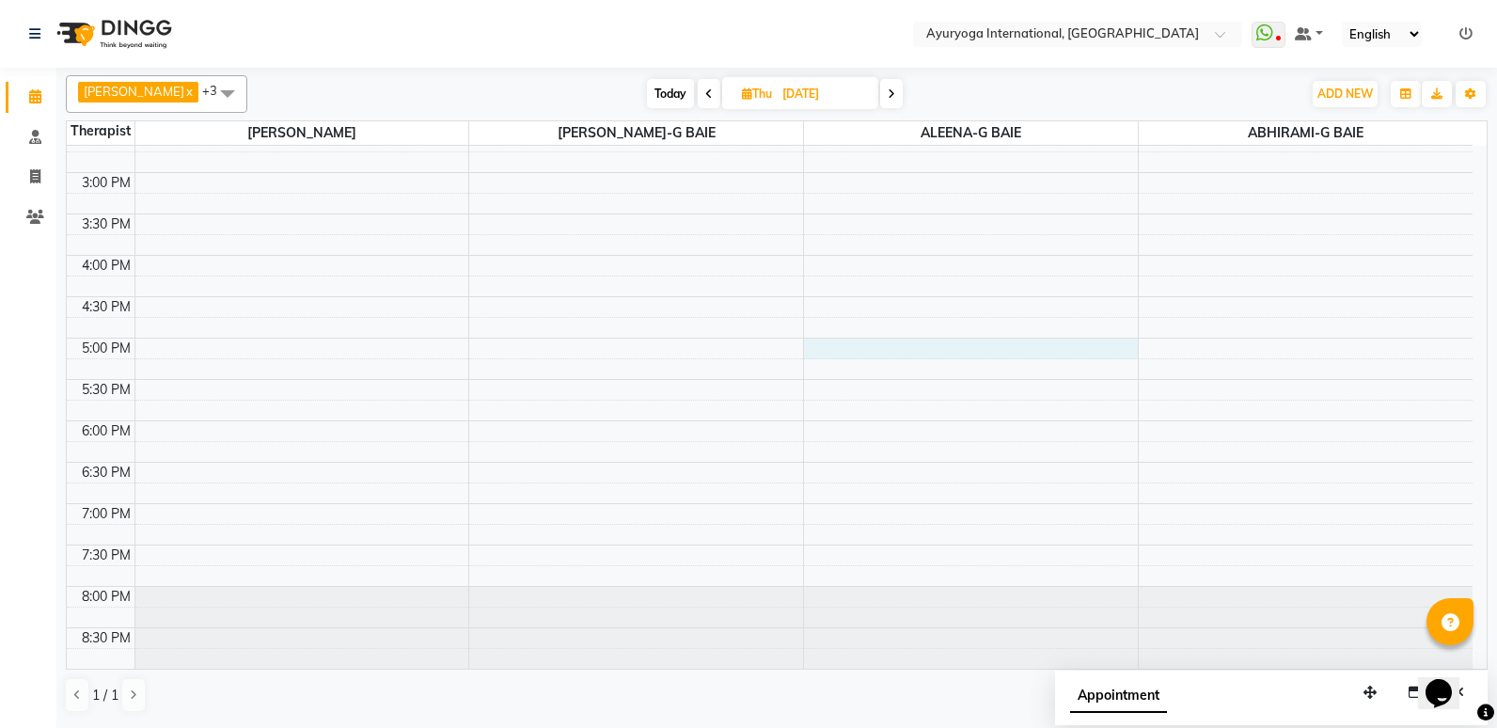
click at [851, 348] on div "7:00 AM 7:30 AM 8:00 AM 8:30 AM 9:00 AM 9:30 AM 10:00 AM 10:30 AM 11:00 AM 11:3…" at bounding box center [770, 90] width 1406 height 1158
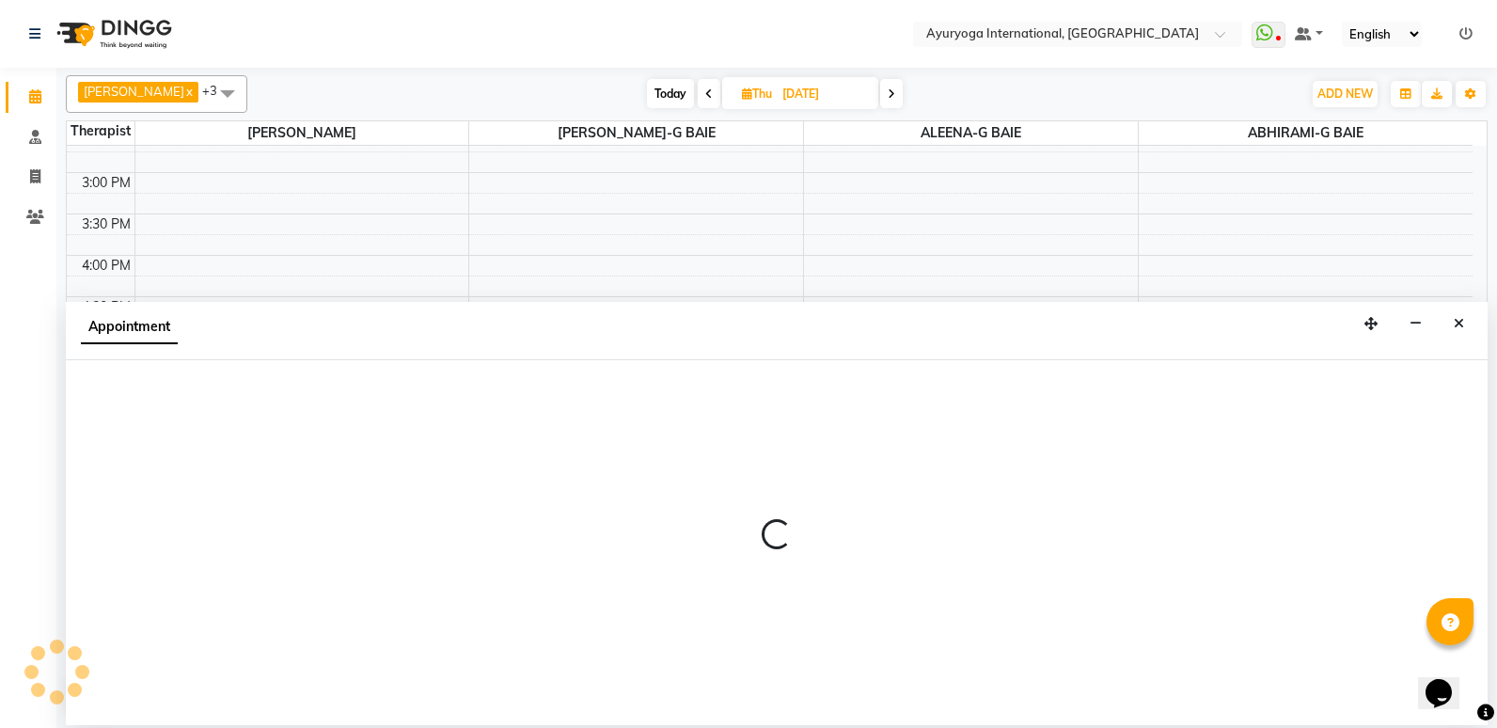
select select "80876"
select select "1020"
select select "tentative"
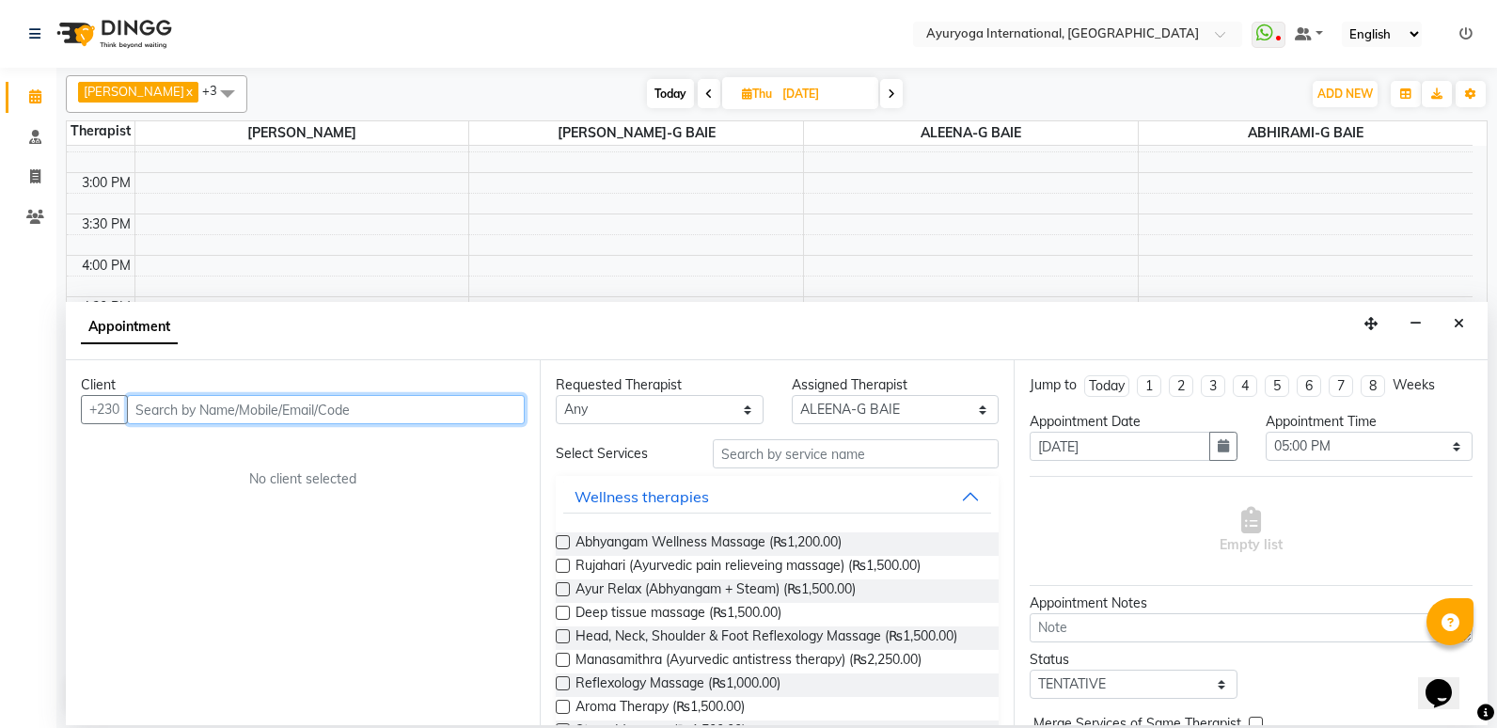
click at [494, 421] on input "text" at bounding box center [326, 409] width 398 height 29
drag, startPoint x: 494, startPoint y: 421, endPoint x: 400, endPoint y: 422, distance: 94.0
click at [400, 422] on input "text" at bounding box center [326, 409] width 398 height 29
type input "57058708"
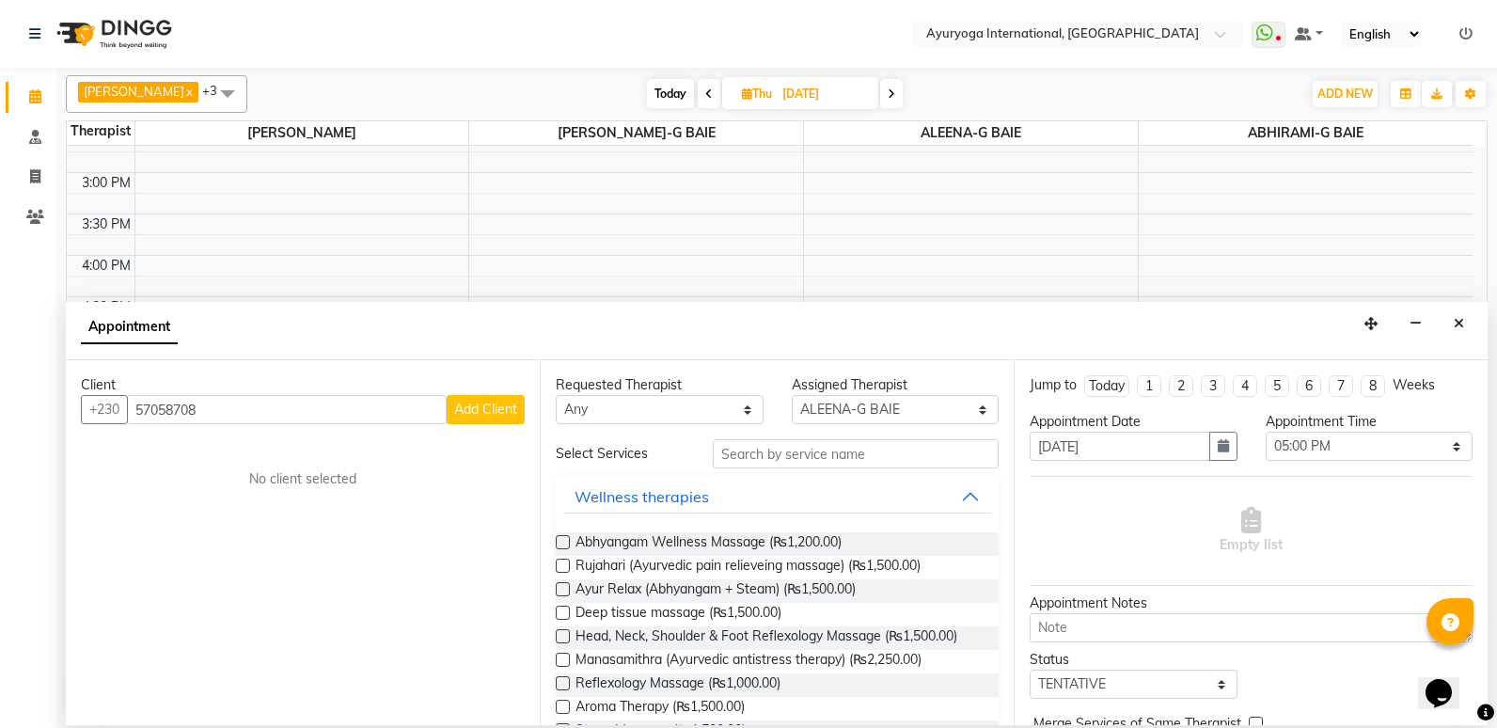
click at [518, 400] on button "Add Client" at bounding box center [486, 409] width 78 height 29
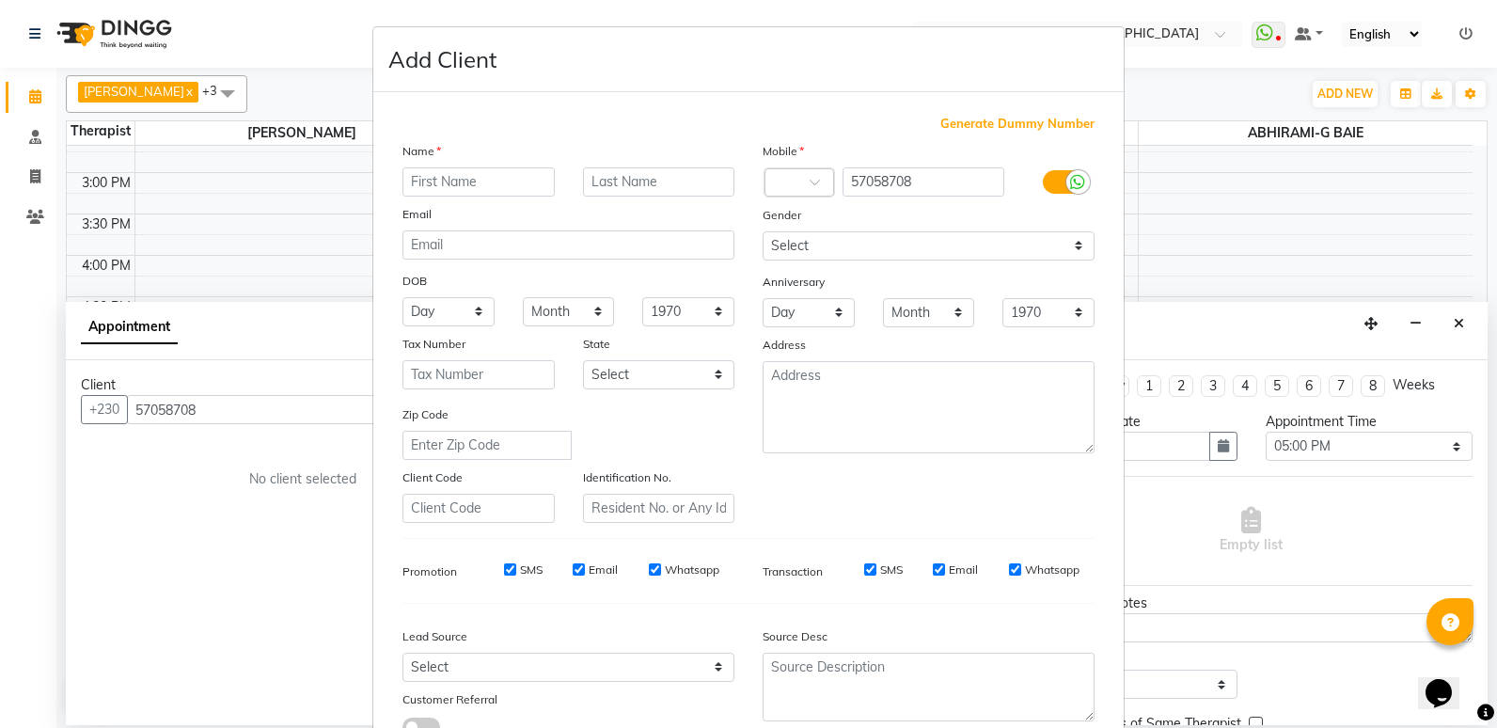
click at [470, 180] on input "text" at bounding box center [478, 181] width 152 height 29
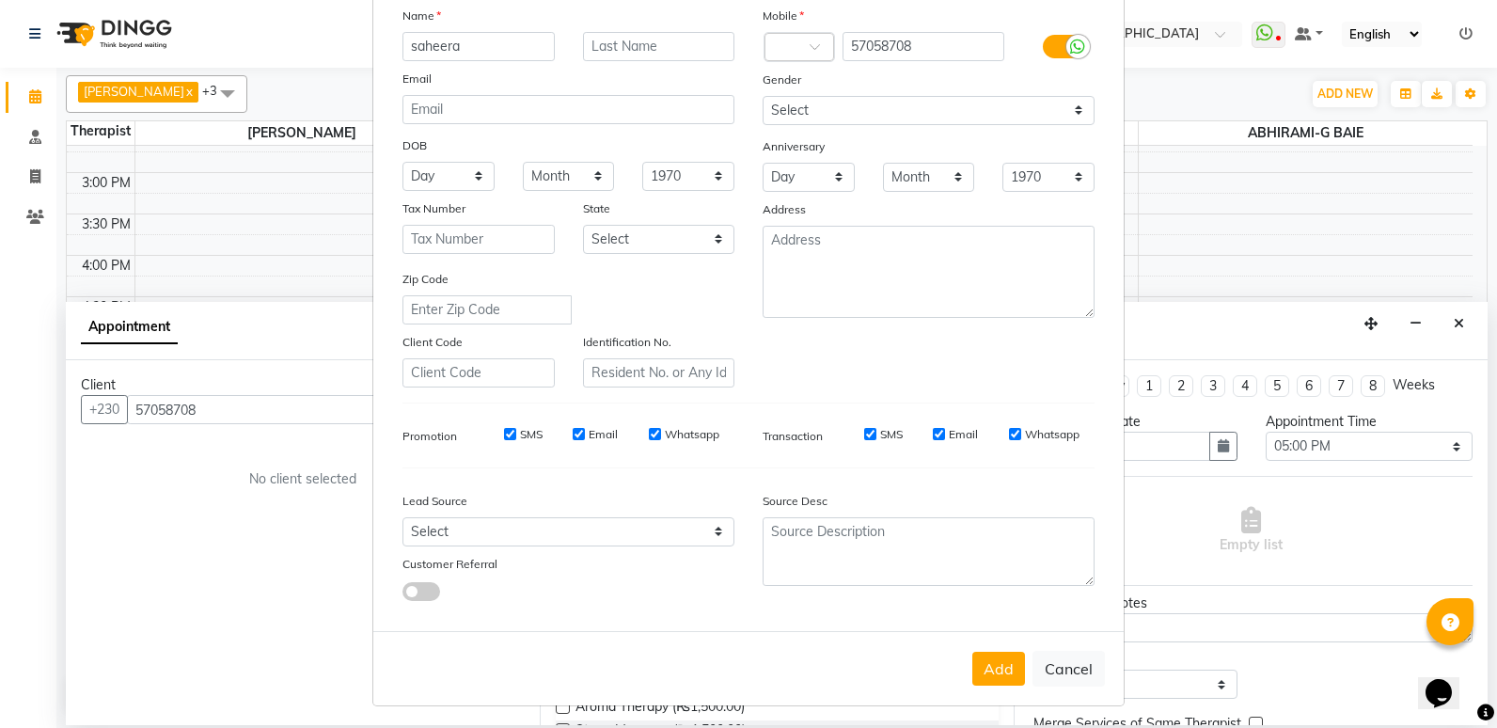
scroll to position [140, 0]
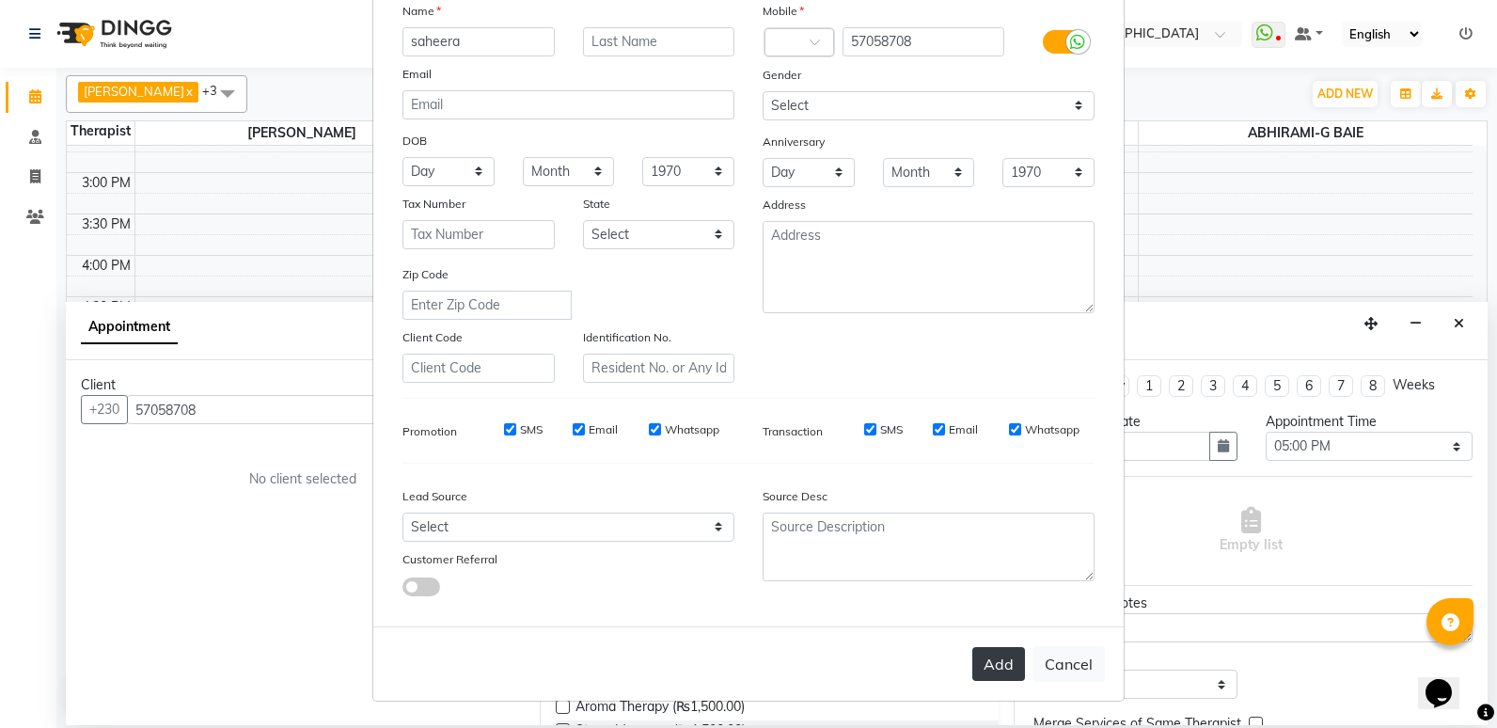
type input "saheera"
click at [1004, 671] on button "Add" at bounding box center [998, 664] width 53 height 34
click at [987, 671] on div "Add Cancel" at bounding box center [748, 663] width 750 height 74
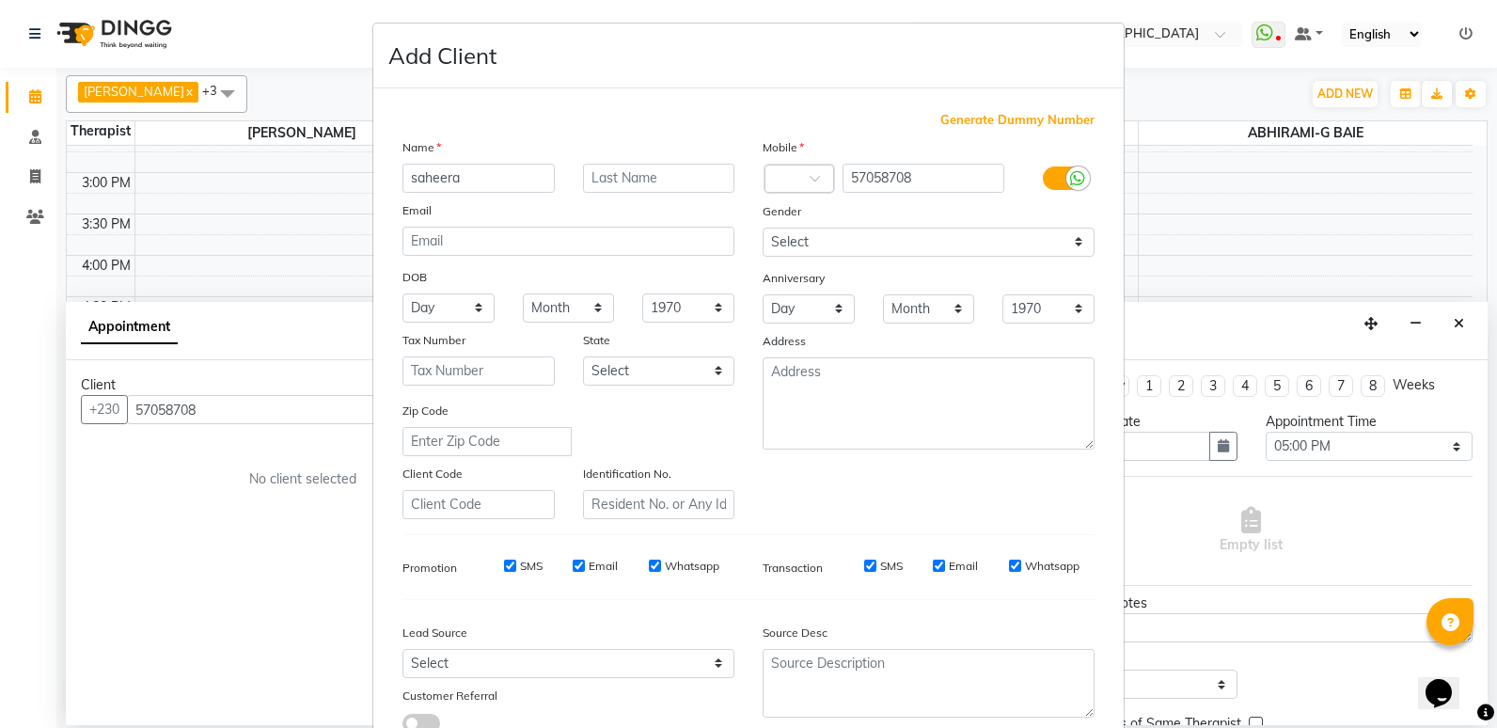
scroll to position [0, 0]
click at [813, 193] on span at bounding box center [822, 188] width 24 height 20
click at [815, 191] on span at bounding box center [822, 188] width 24 height 20
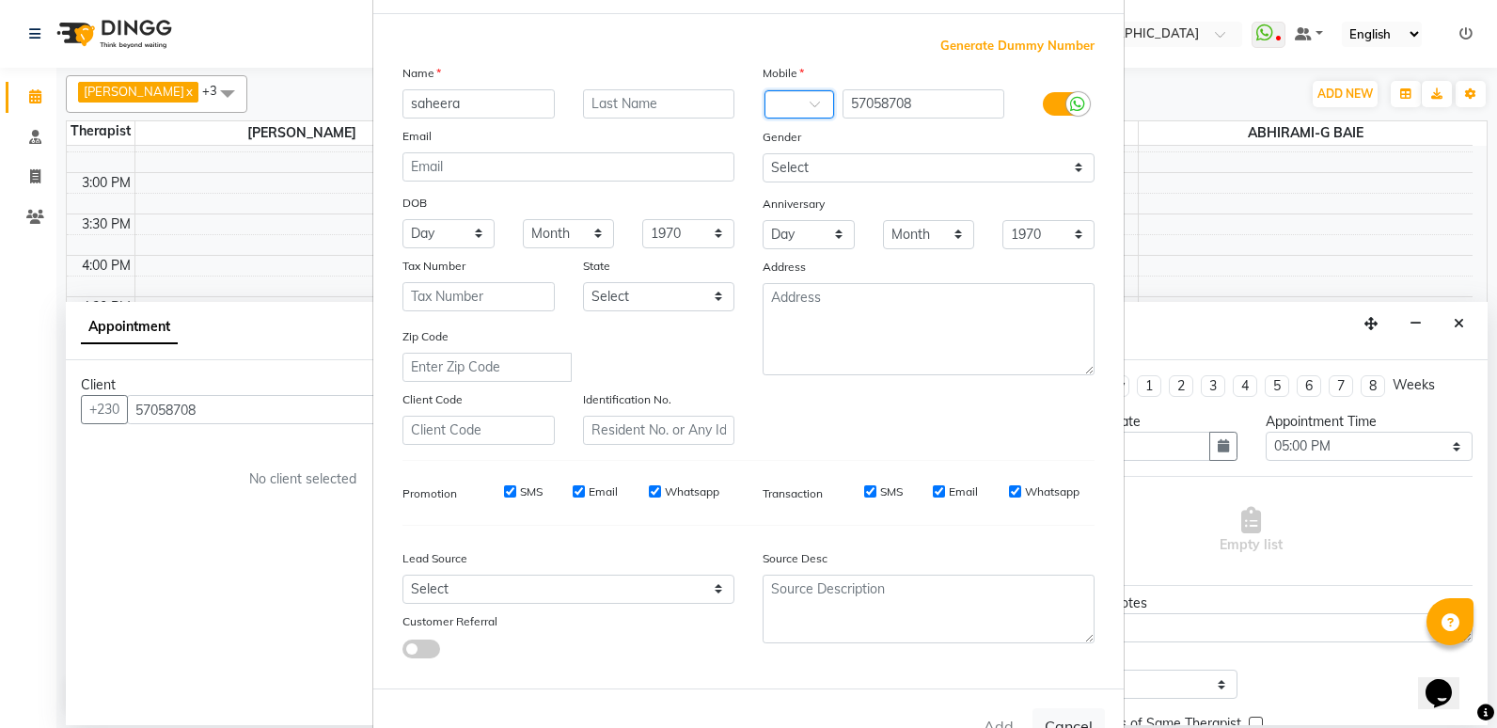
scroll to position [140, 0]
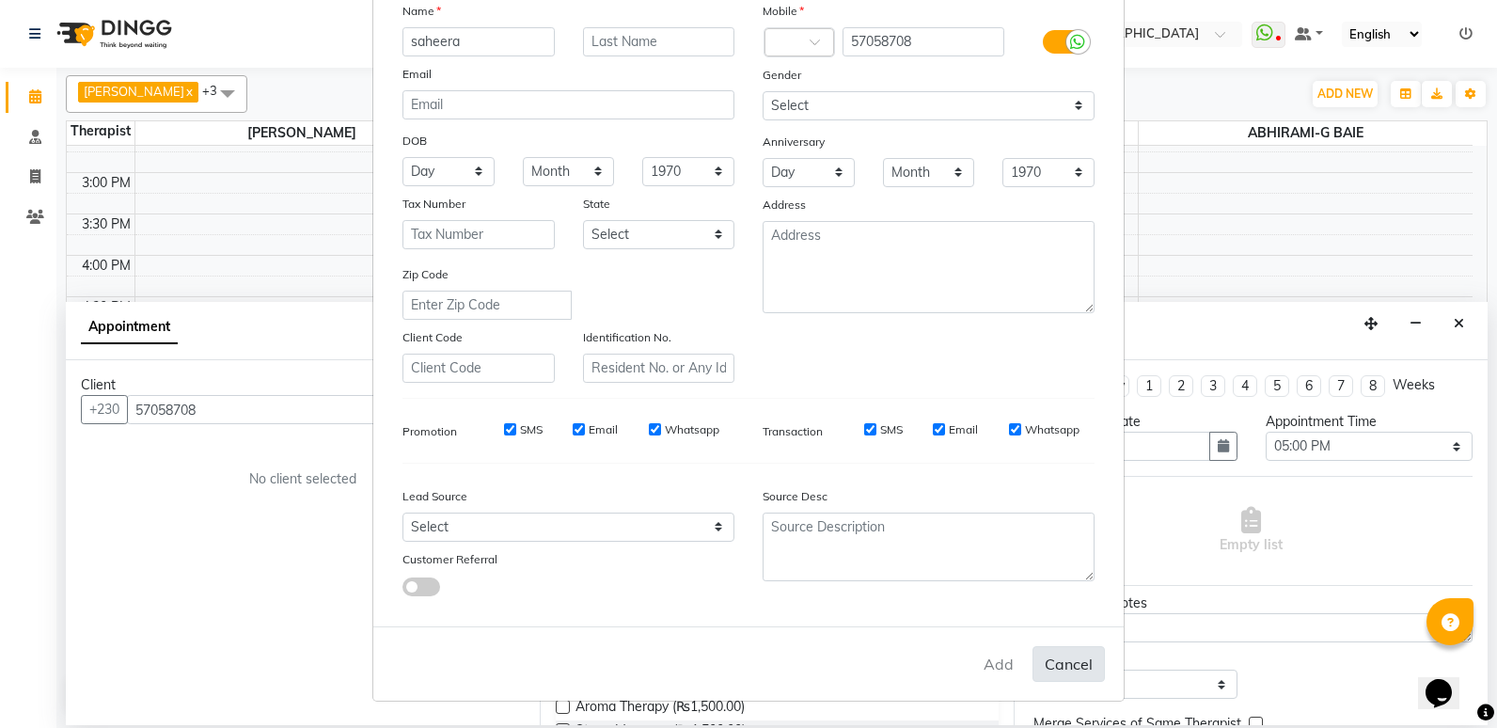
click at [1033, 664] on button "Cancel" at bounding box center [1069, 664] width 72 height 36
select select
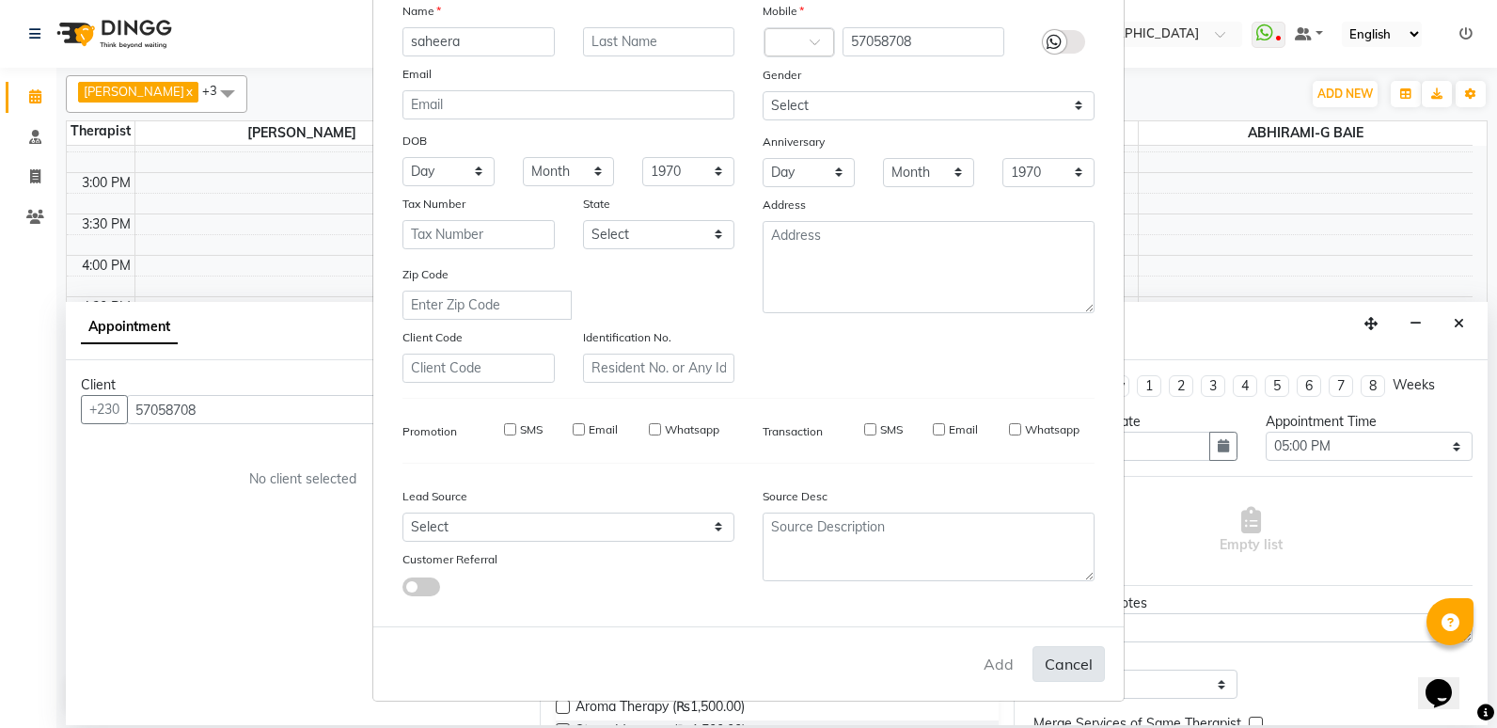
select select
checkbox input "false"
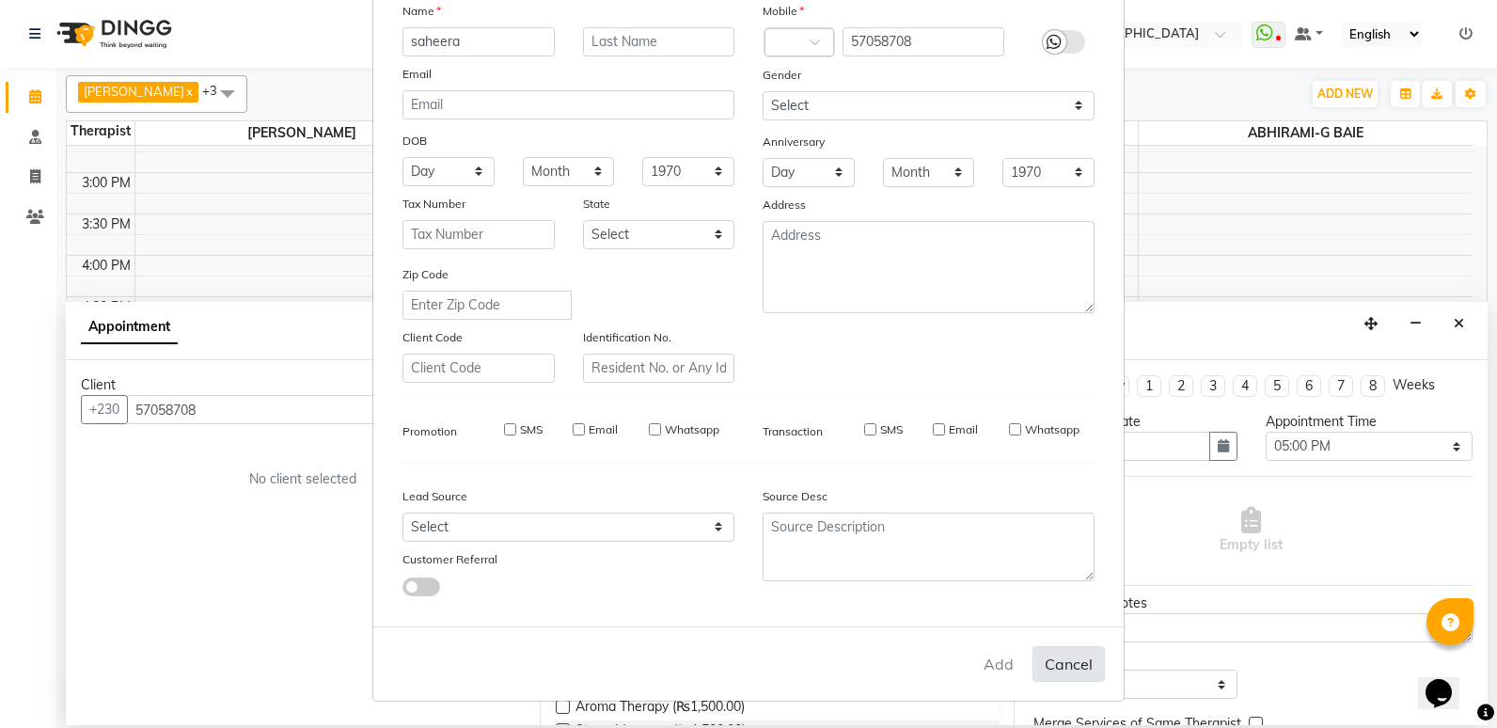
checkbox input "false"
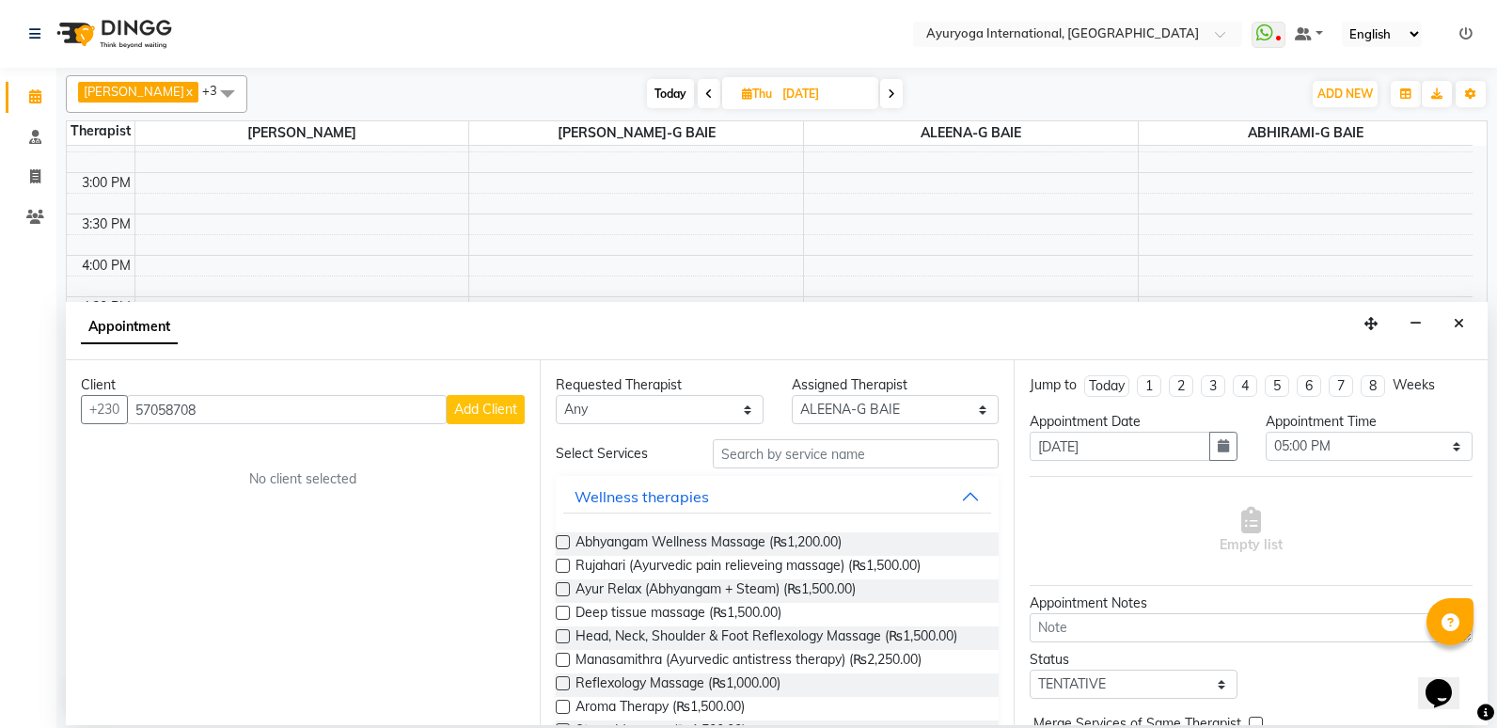
click at [514, 405] on span "Add Client" at bounding box center [485, 409] width 63 height 17
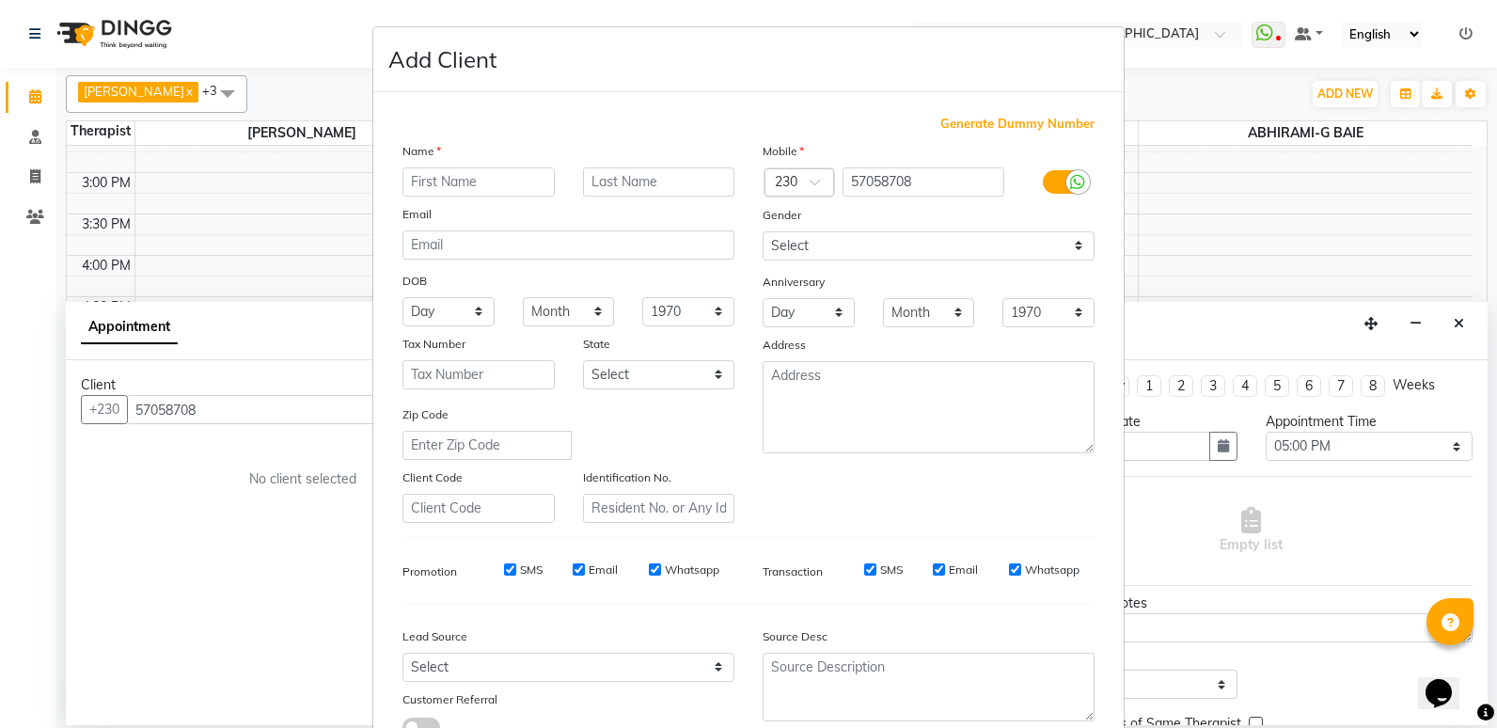
click at [479, 183] on input "text" at bounding box center [478, 181] width 152 height 29
type input "saheera"
click at [581, 215] on div "Email" at bounding box center [568, 217] width 360 height 26
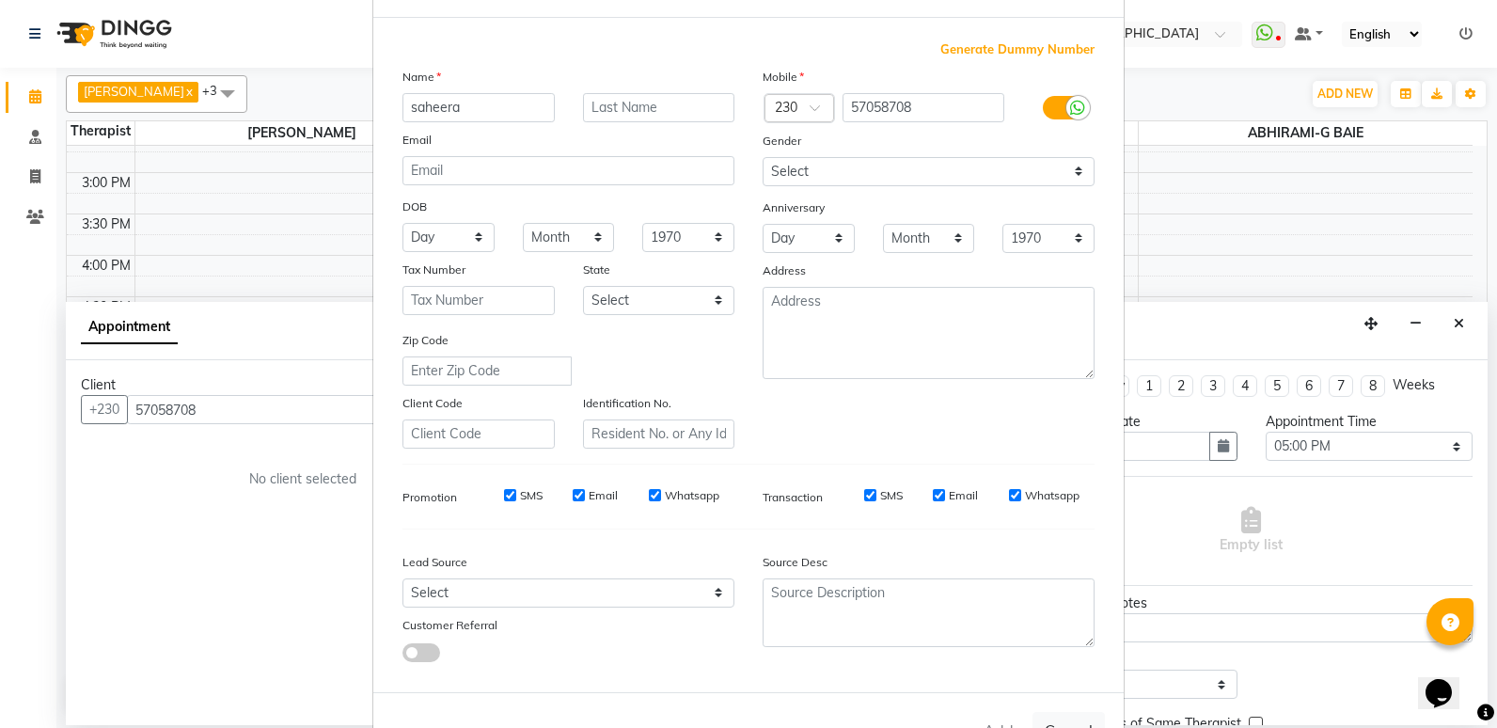
scroll to position [0, 0]
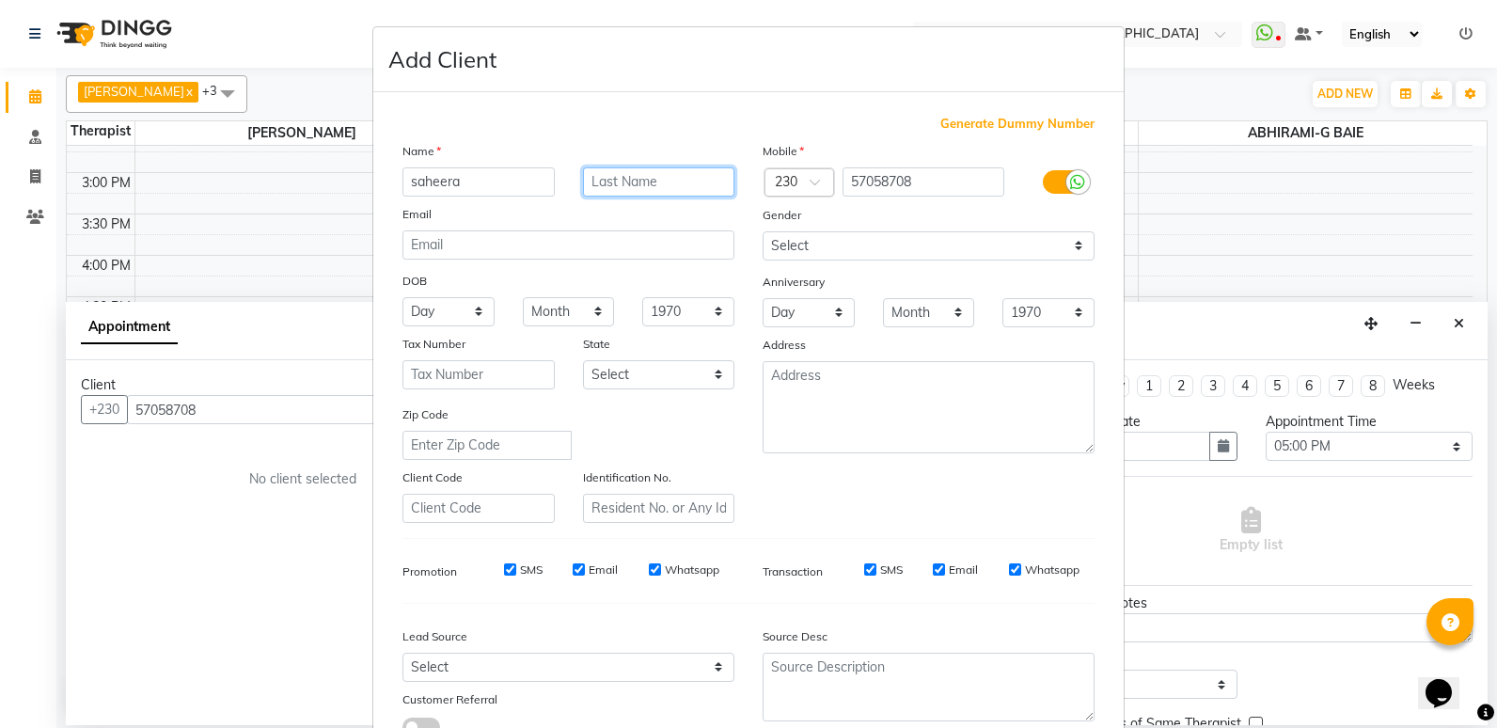
click at [625, 190] on input "text" at bounding box center [659, 181] width 152 height 29
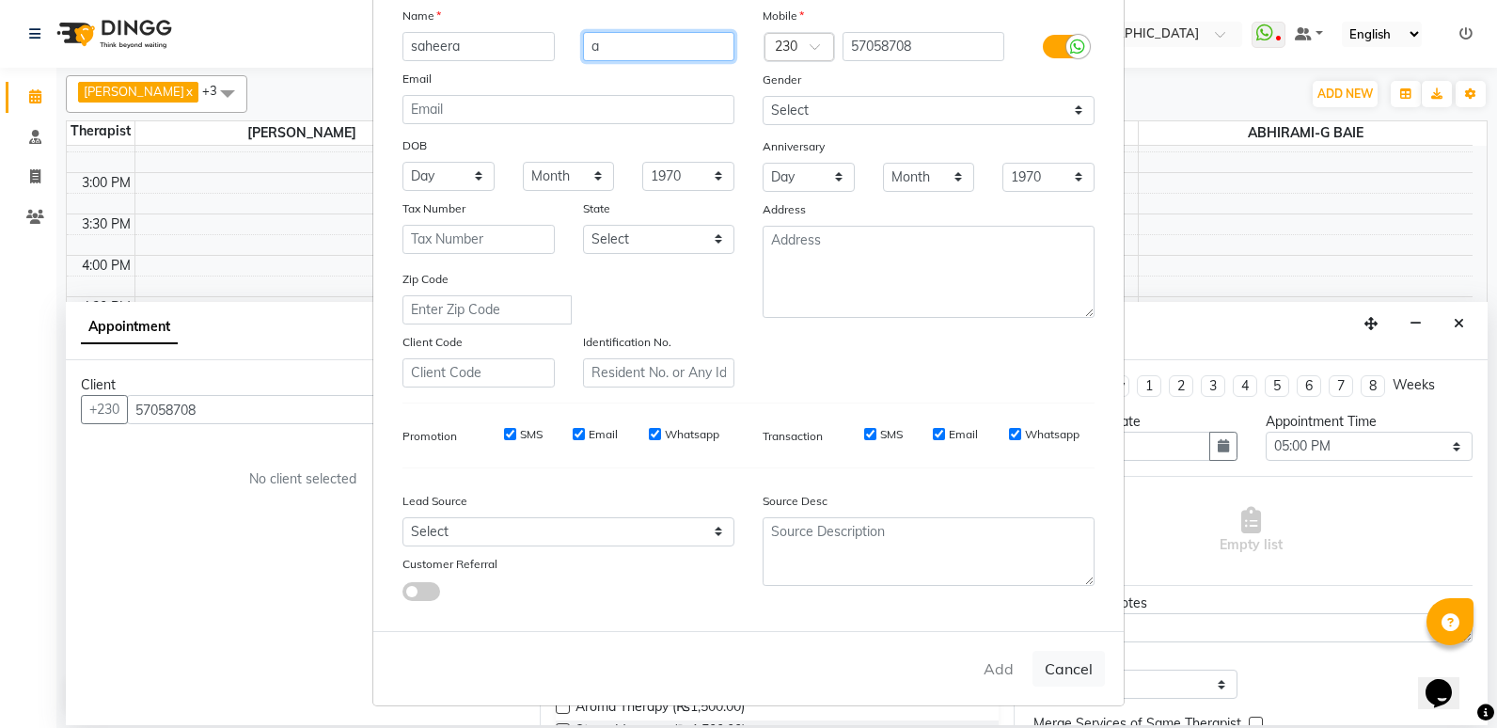
scroll to position [140, 0]
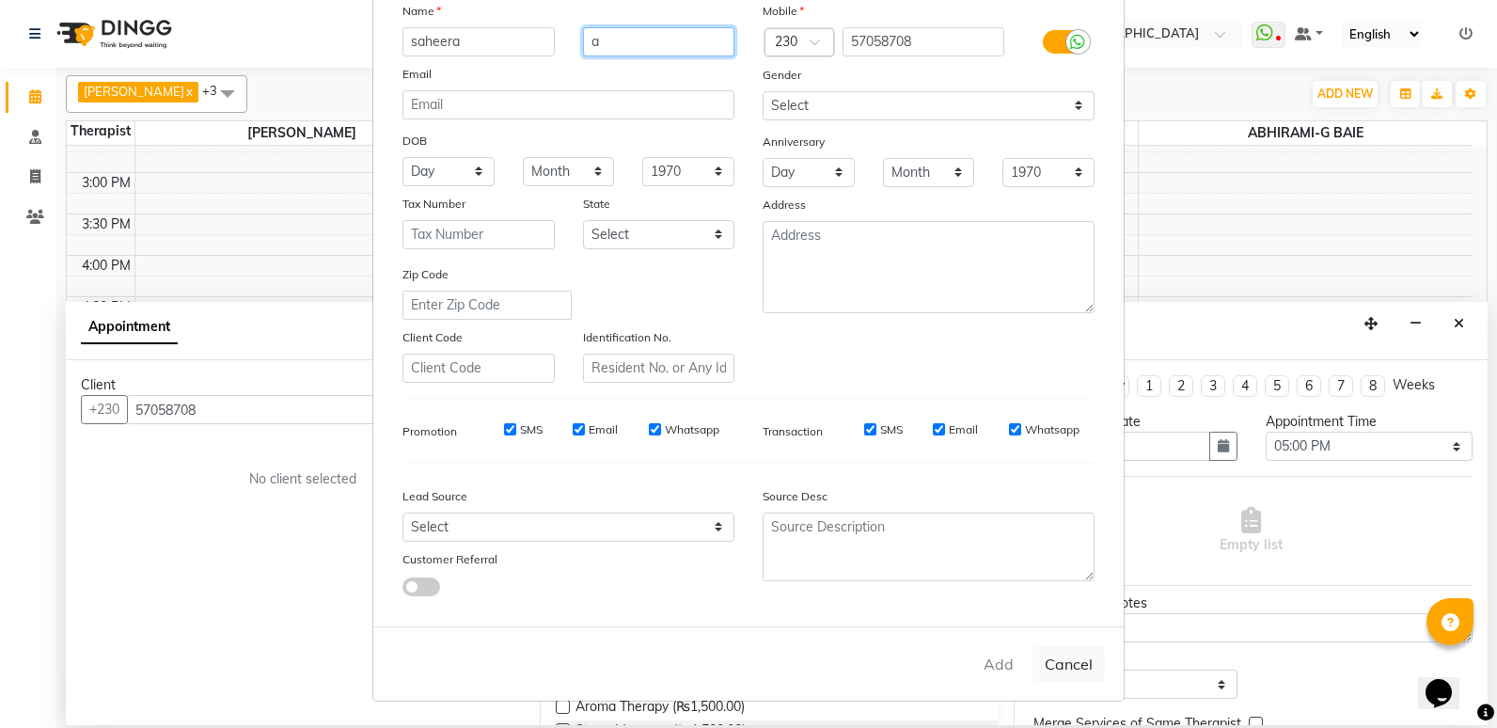
type input "a"
click at [1046, 35] on label at bounding box center [1064, 42] width 42 height 24
click at [0, 0] on input "checkbox" at bounding box center [0, 0] width 0 height 0
click at [1059, 34] on label at bounding box center [1064, 42] width 42 height 24
click at [0, 0] on input "checkbox" at bounding box center [0, 0] width 0 height 0
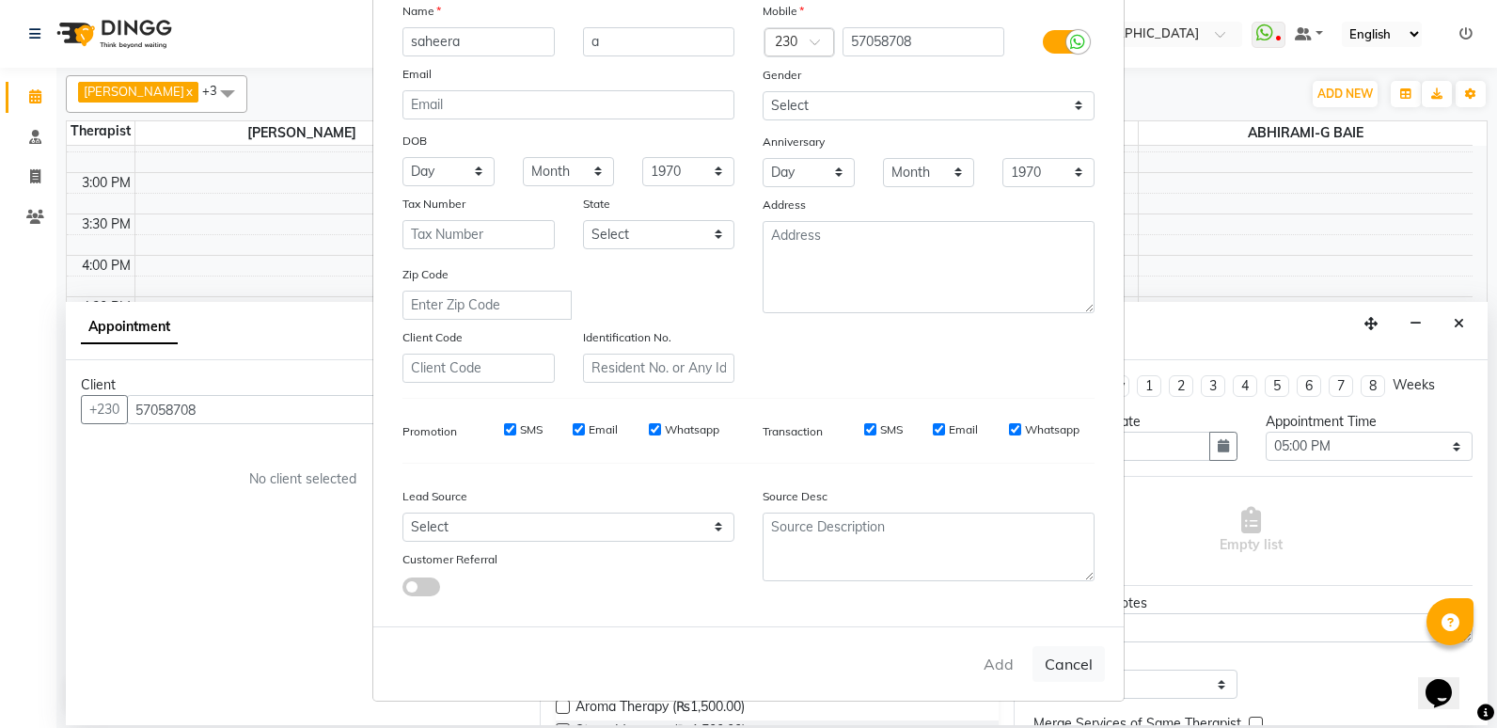
click at [1000, 665] on div "Add Cancel" at bounding box center [748, 663] width 750 height 74
click at [1066, 679] on button "Cancel" at bounding box center [1069, 664] width 72 height 36
select select
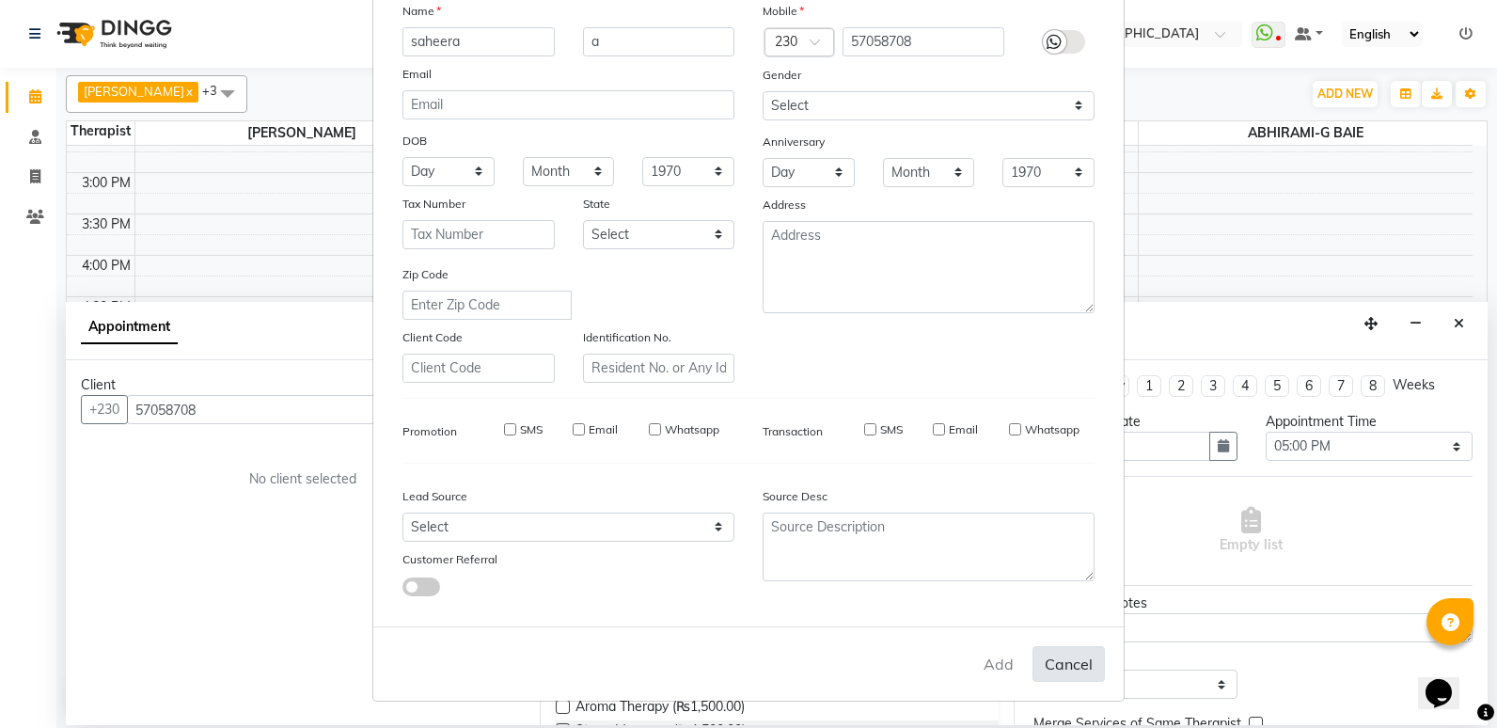
select select
checkbox input "false"
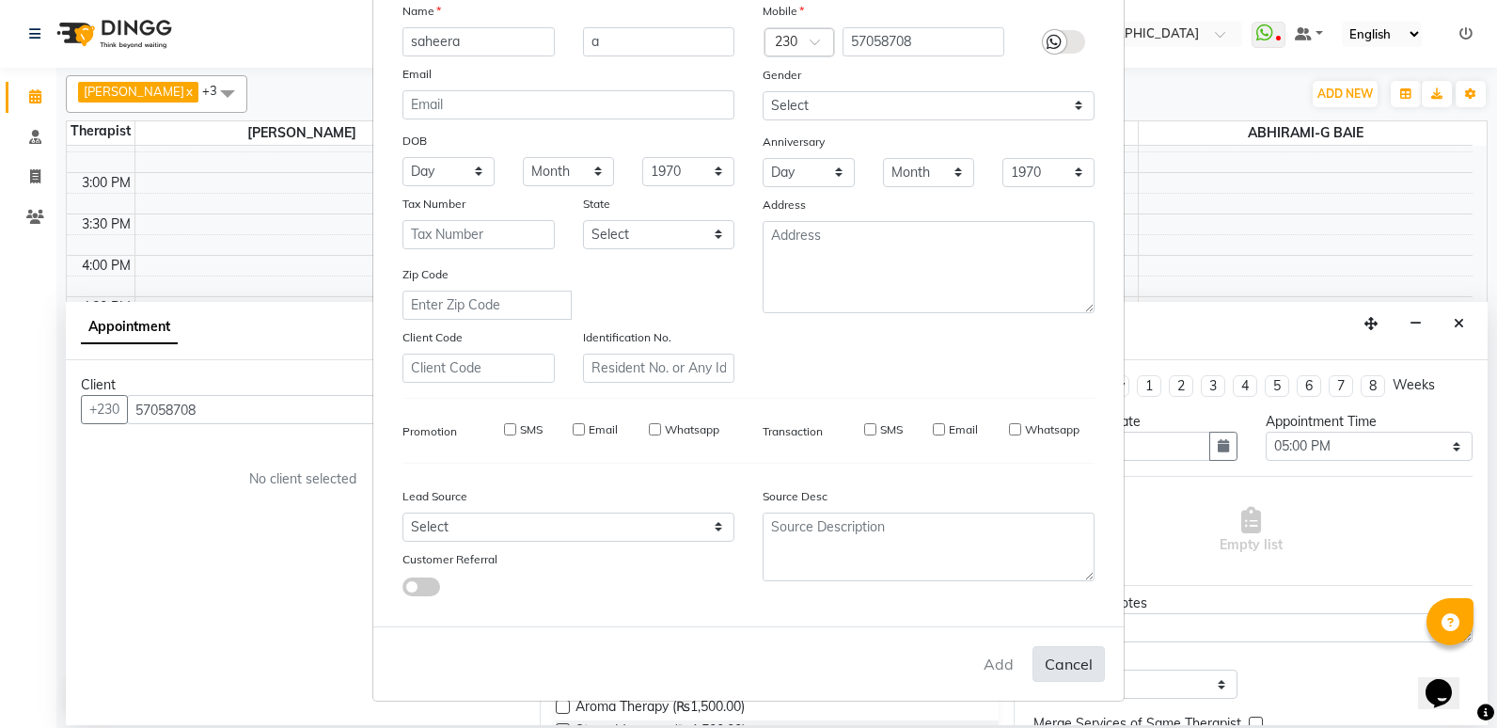
checkbox input "false"
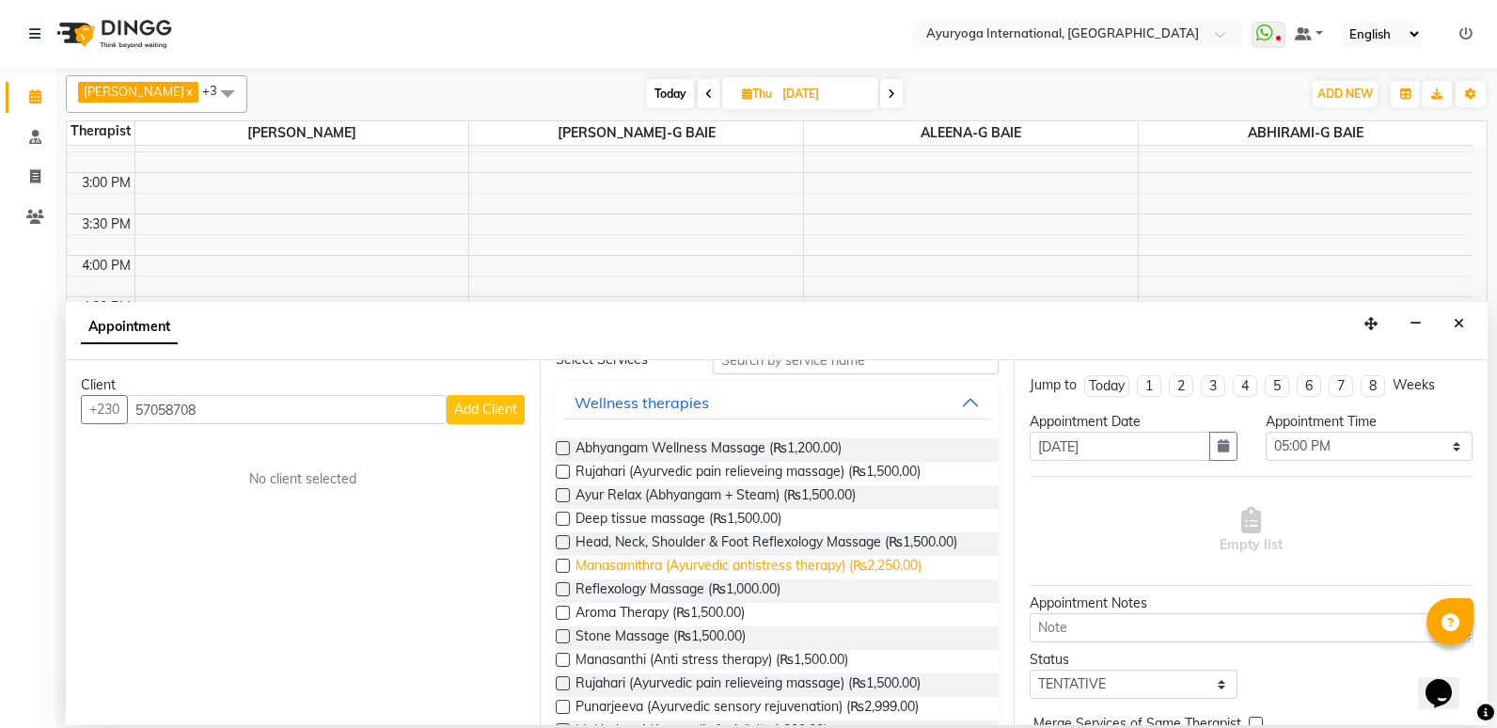
scroll to position [0, 0]
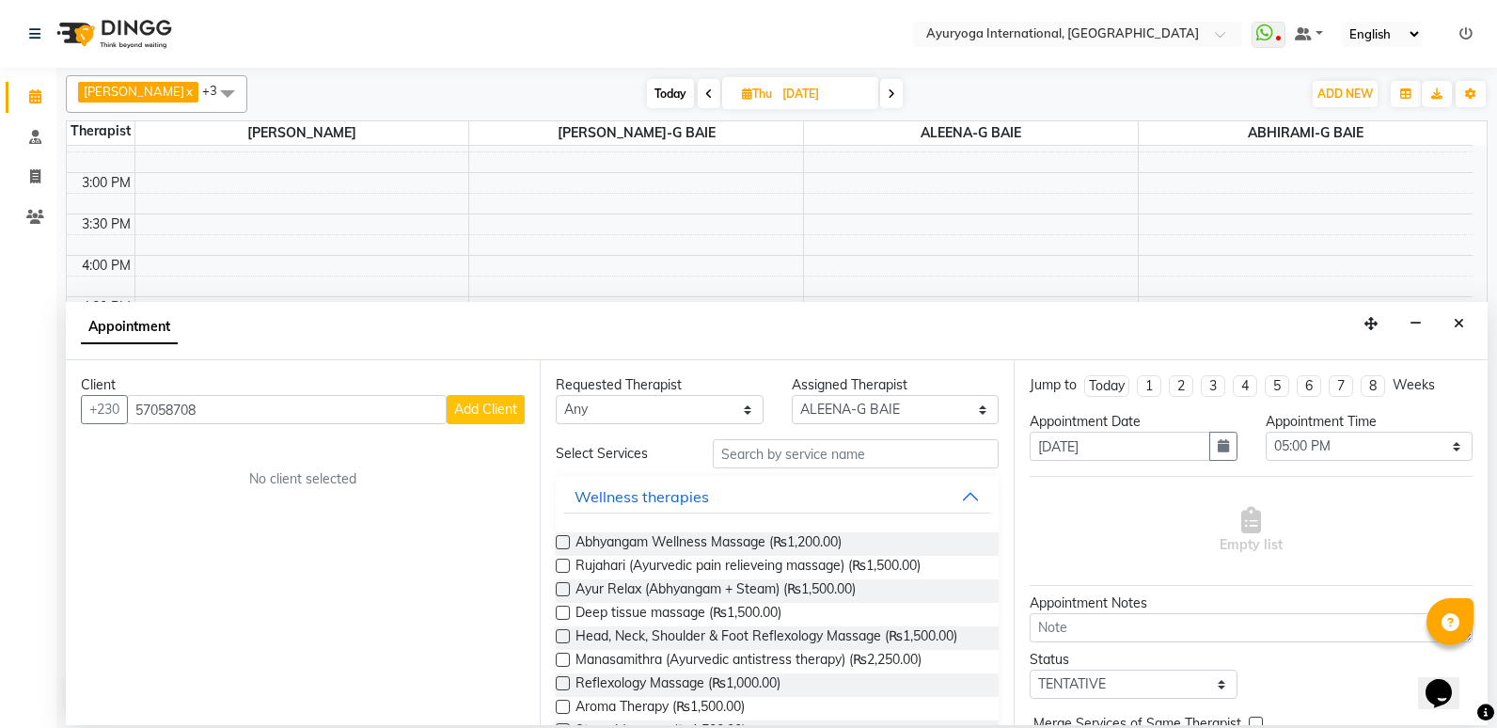
click at [481, 417] on span "Add Client" at bounding box center [485, 409] width 63 height 17
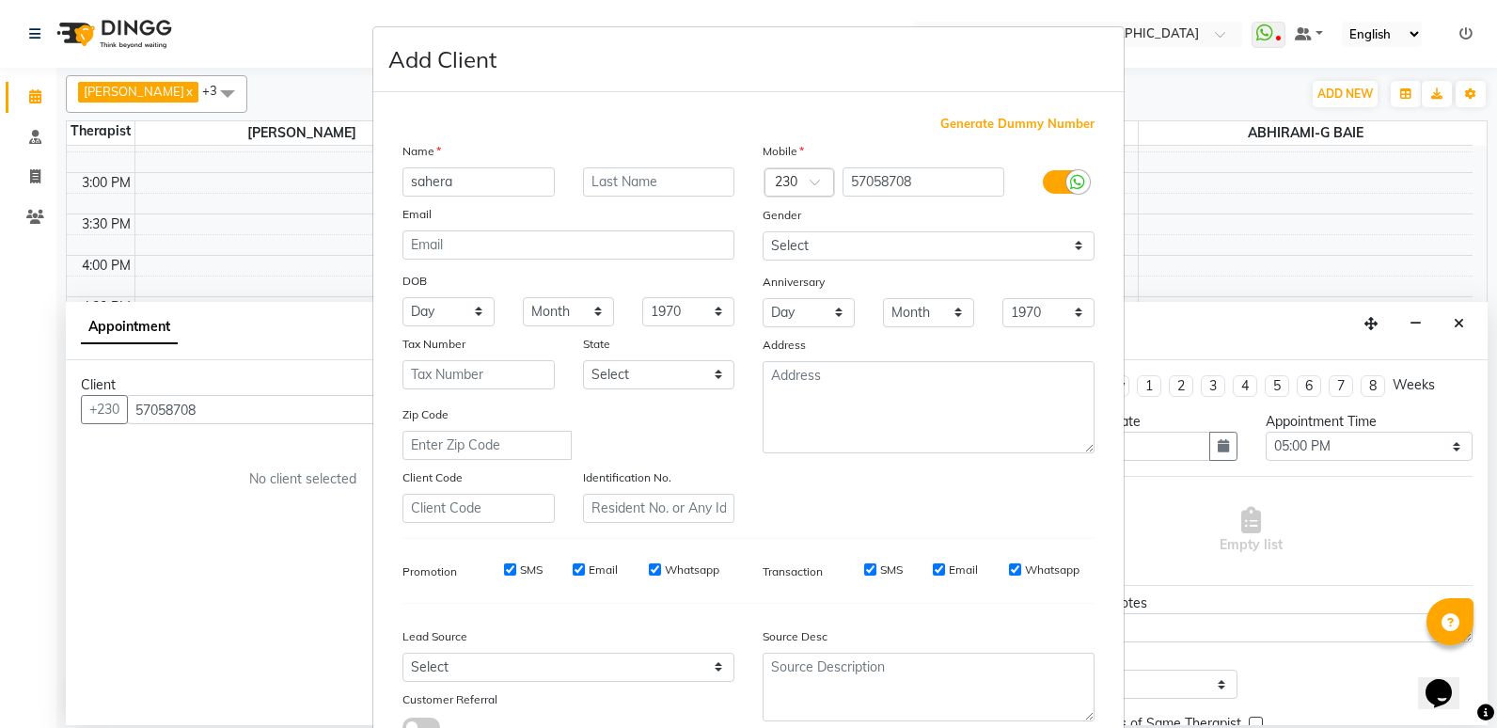
scroll to position [140, 0]
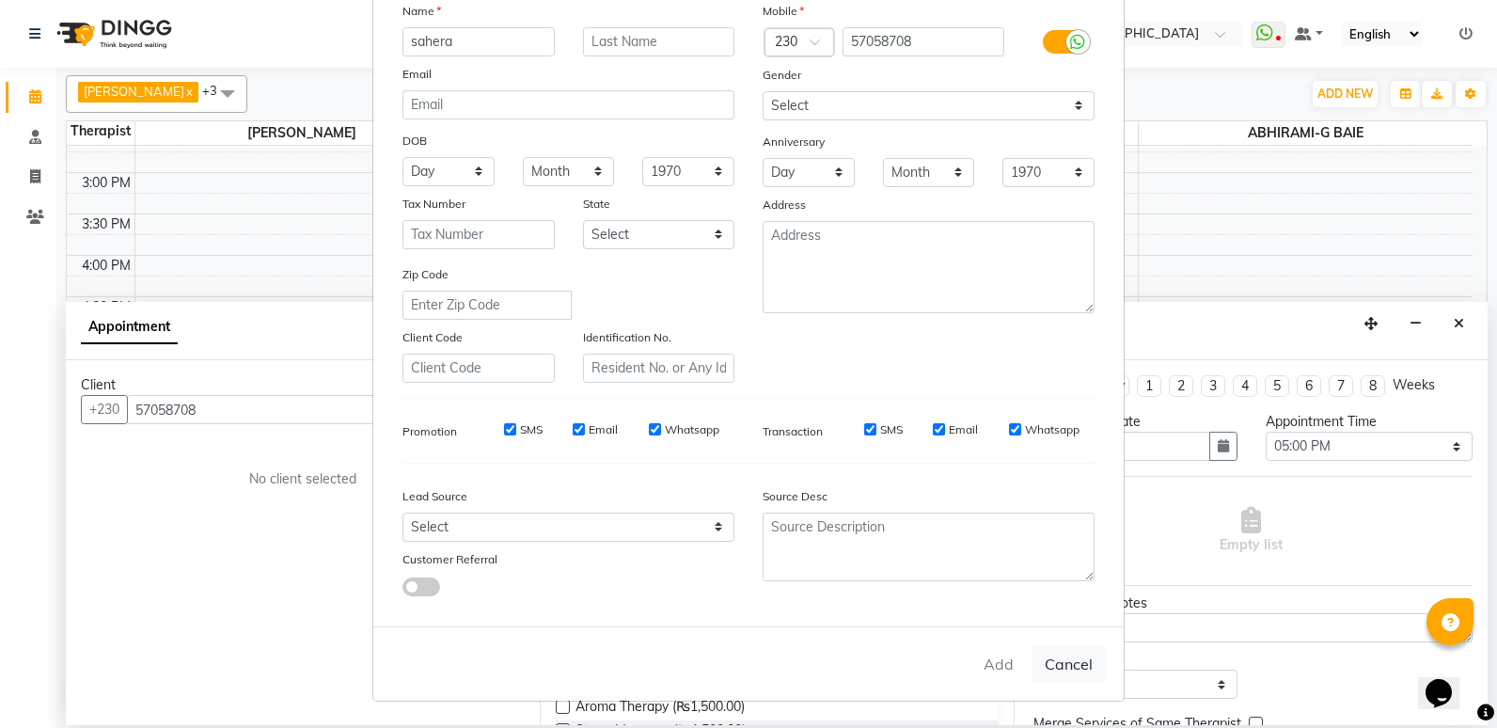
type input "sahera"
click at [983, 663] on div "Add Cancel" at bounding box center [748, 663] width 750 height 74
click at [1066, 656] on button "Cancel" at bounding box center [1069, 664] width 72 height 36
select select
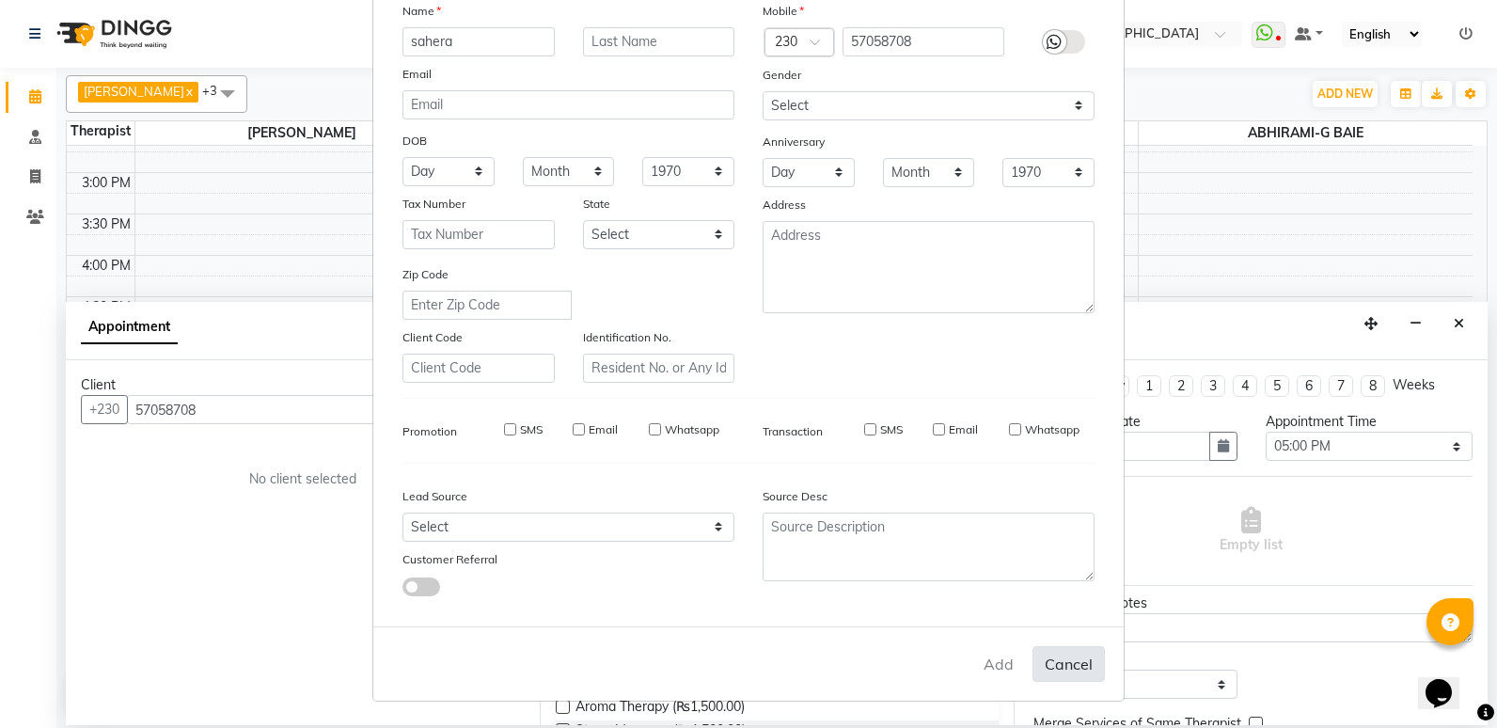
select select
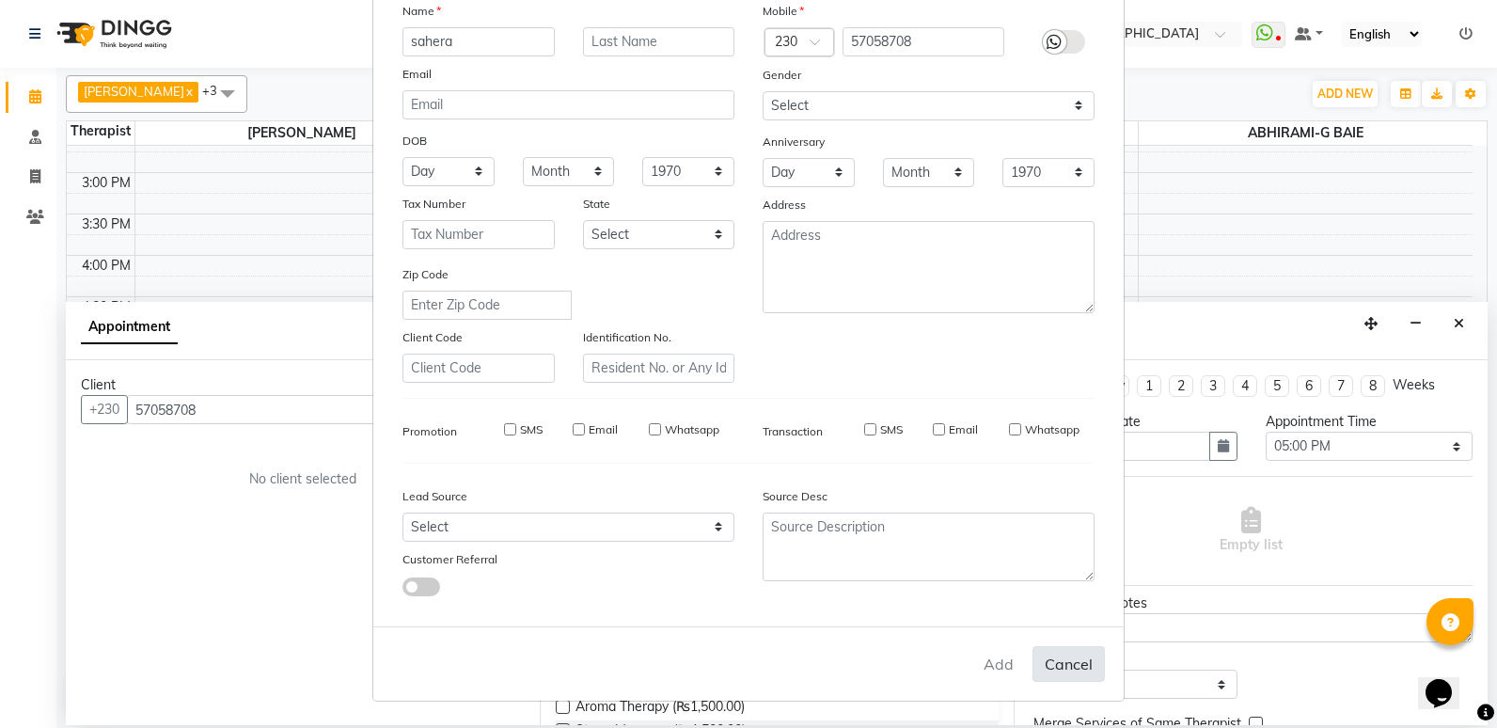
checkbox input "false"
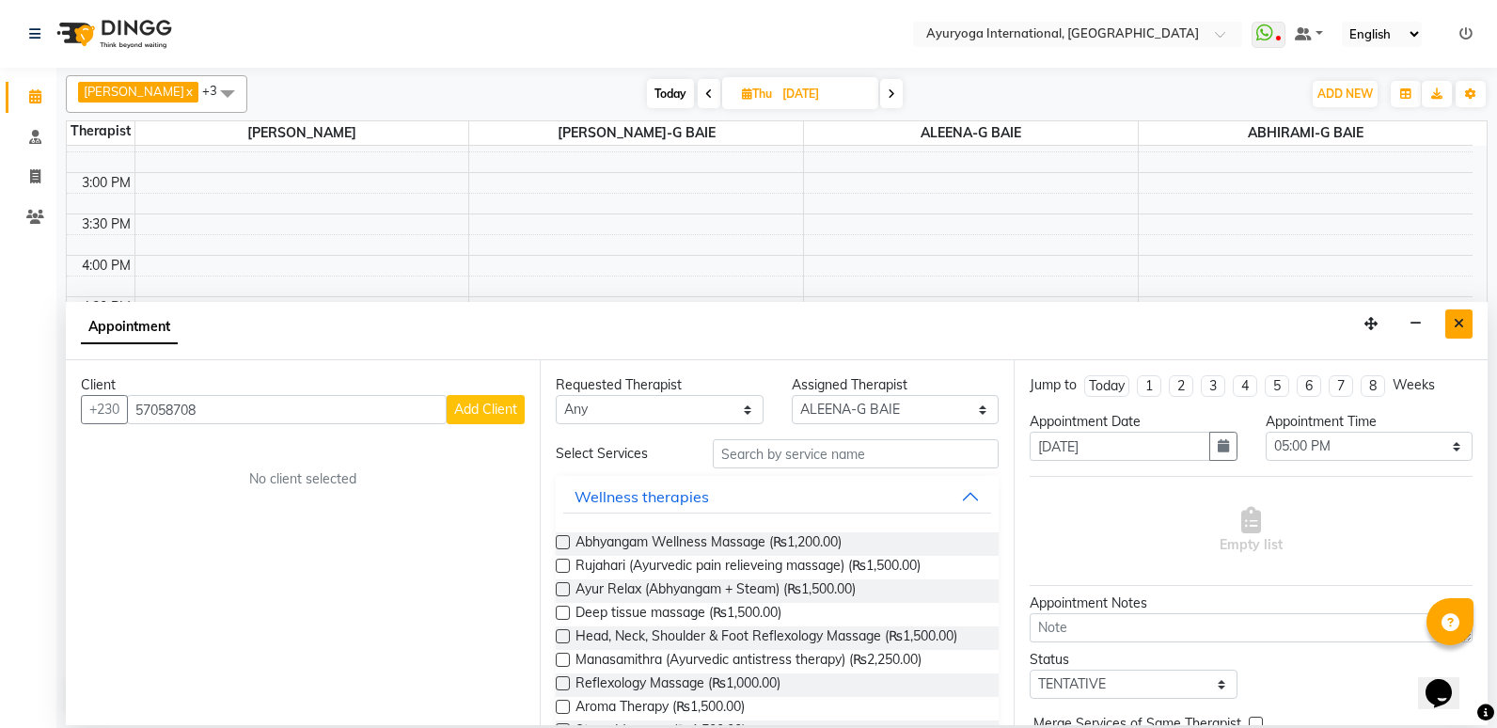
click at [1454, 315] on button "Close" at bounding box center [1458, 323] width 27 height 29
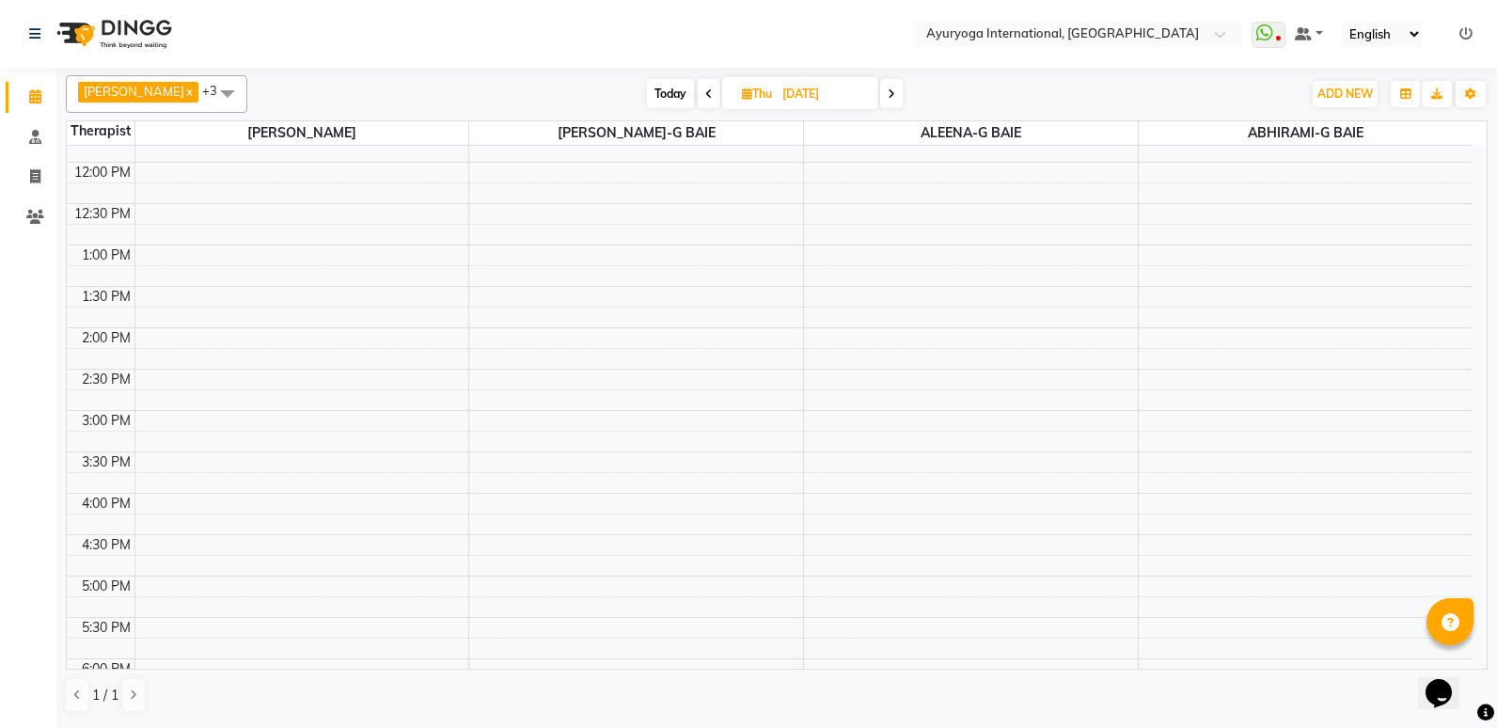
scroll to position [353, 0]
click at [694, 87] on span "Today" at bounding box center [670, 93] width 47 height 29
type input "[DATE]"
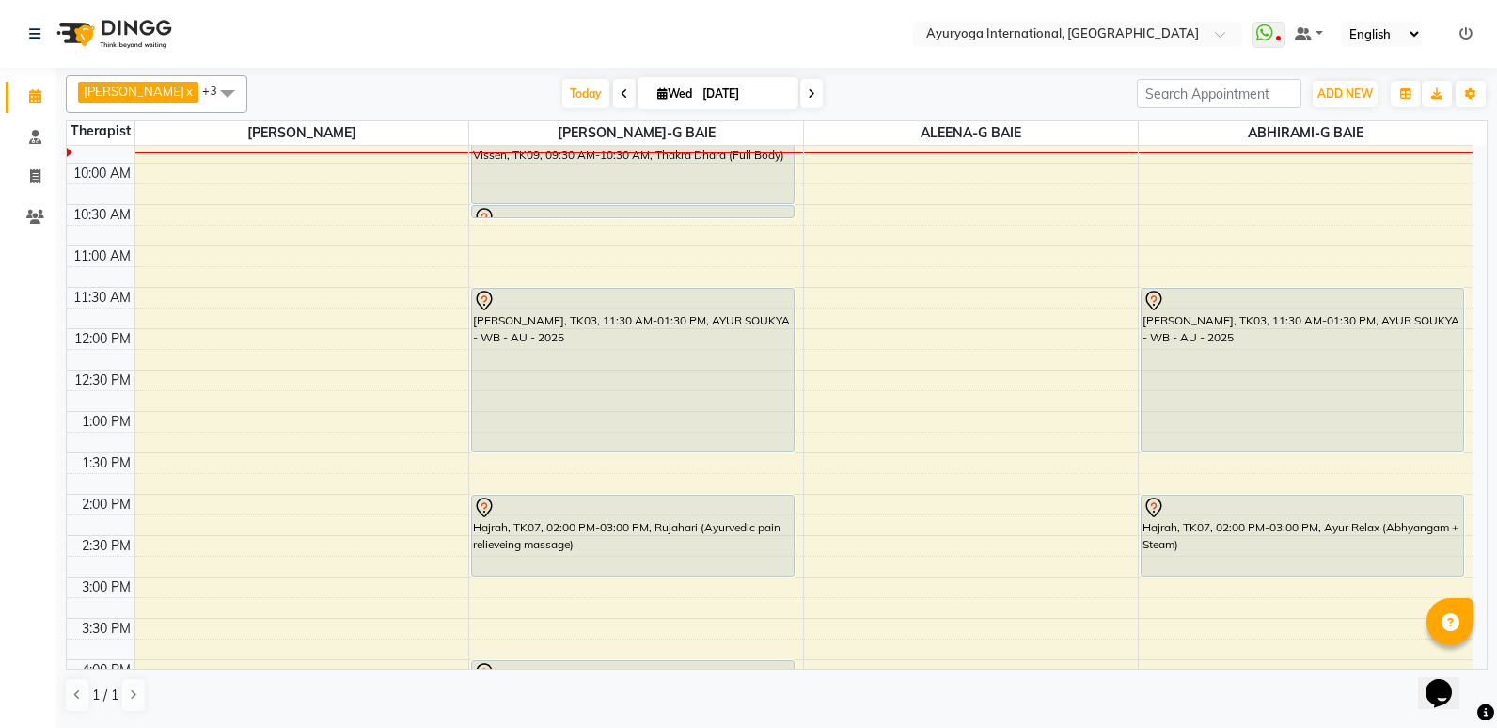
scroll to position [0, 0]
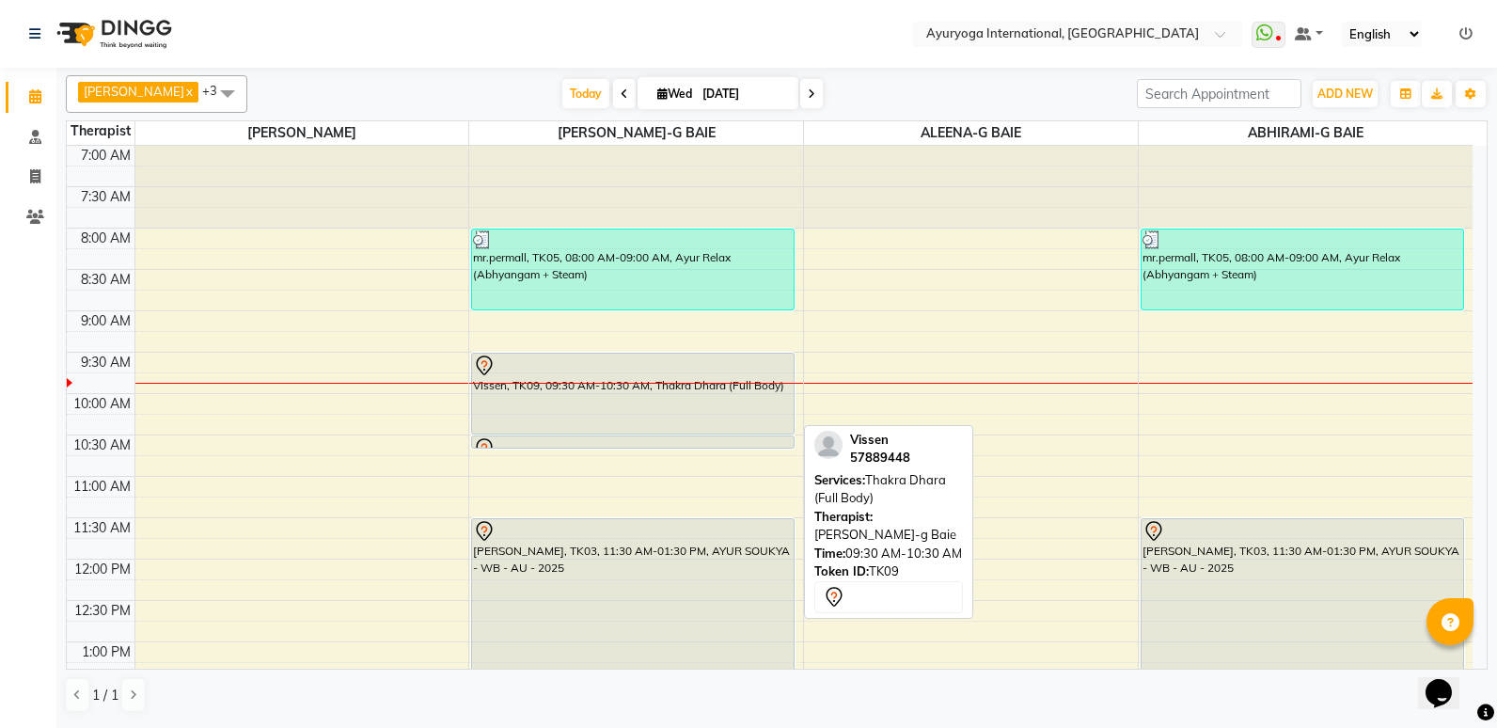
click at [680, 422] on div "Vissen, TK09, 09:30 AM-10:30 AM, Thakra Dhara (Full Body)" at bounding box center [633, 394] width 322 height 80
select select "7"
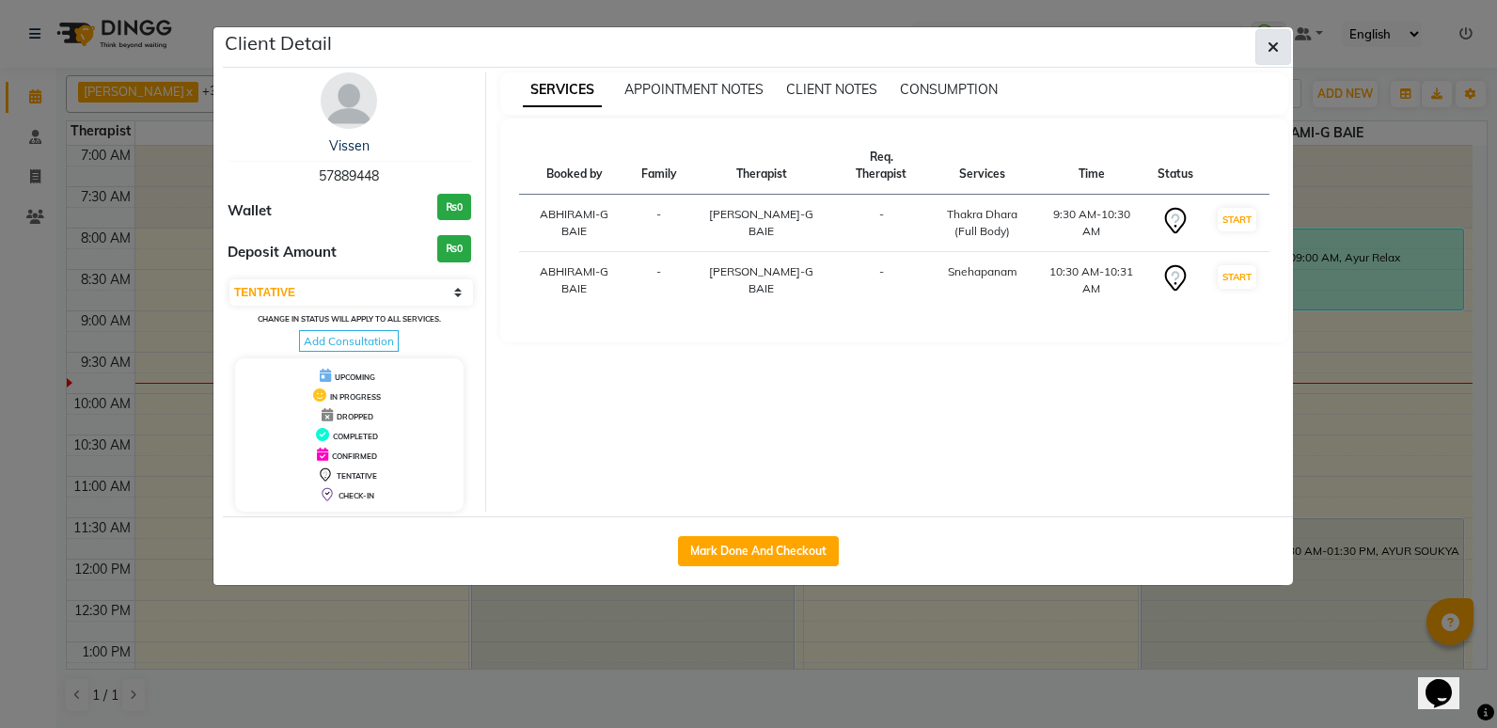
click at [1282, 48] on button "button" at bounding box center [1273, 47] width 36 height 36
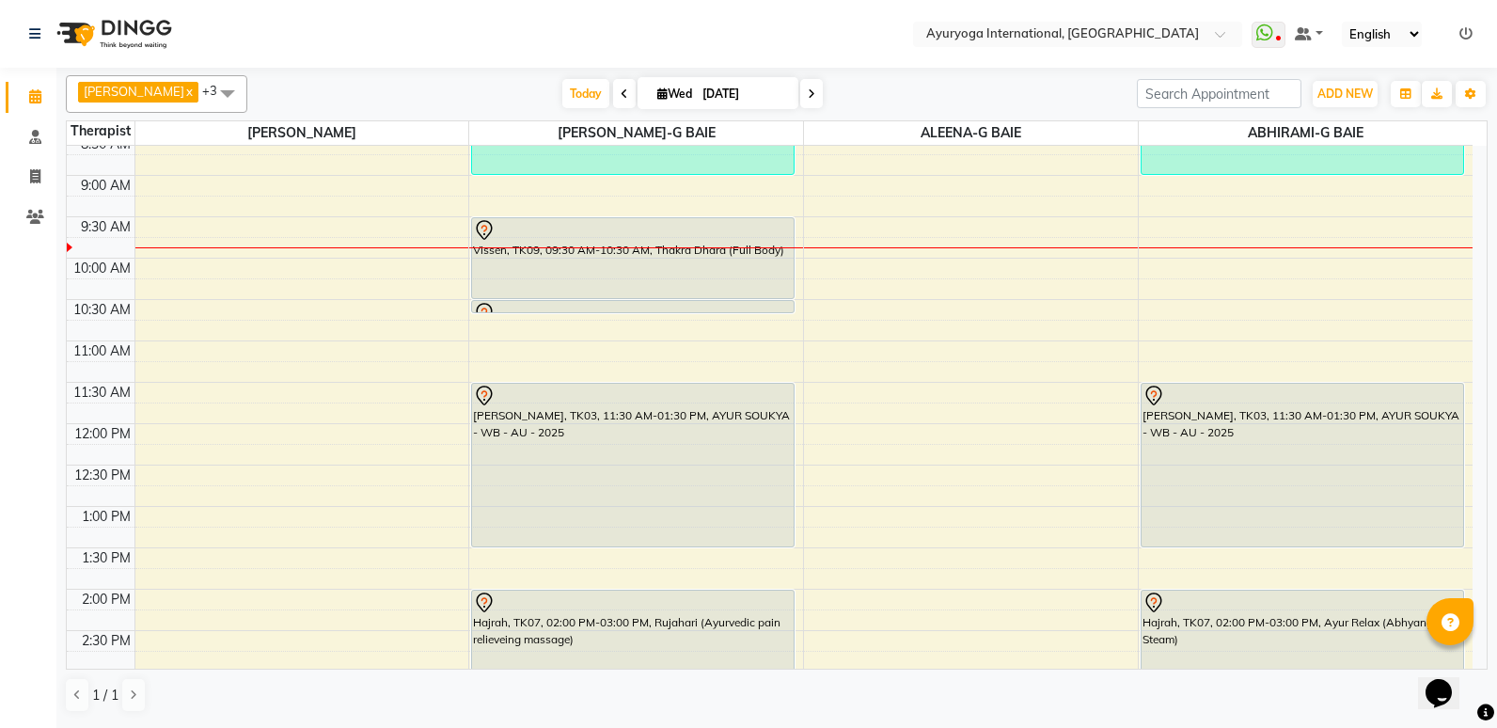
scroll to position [94, 0]
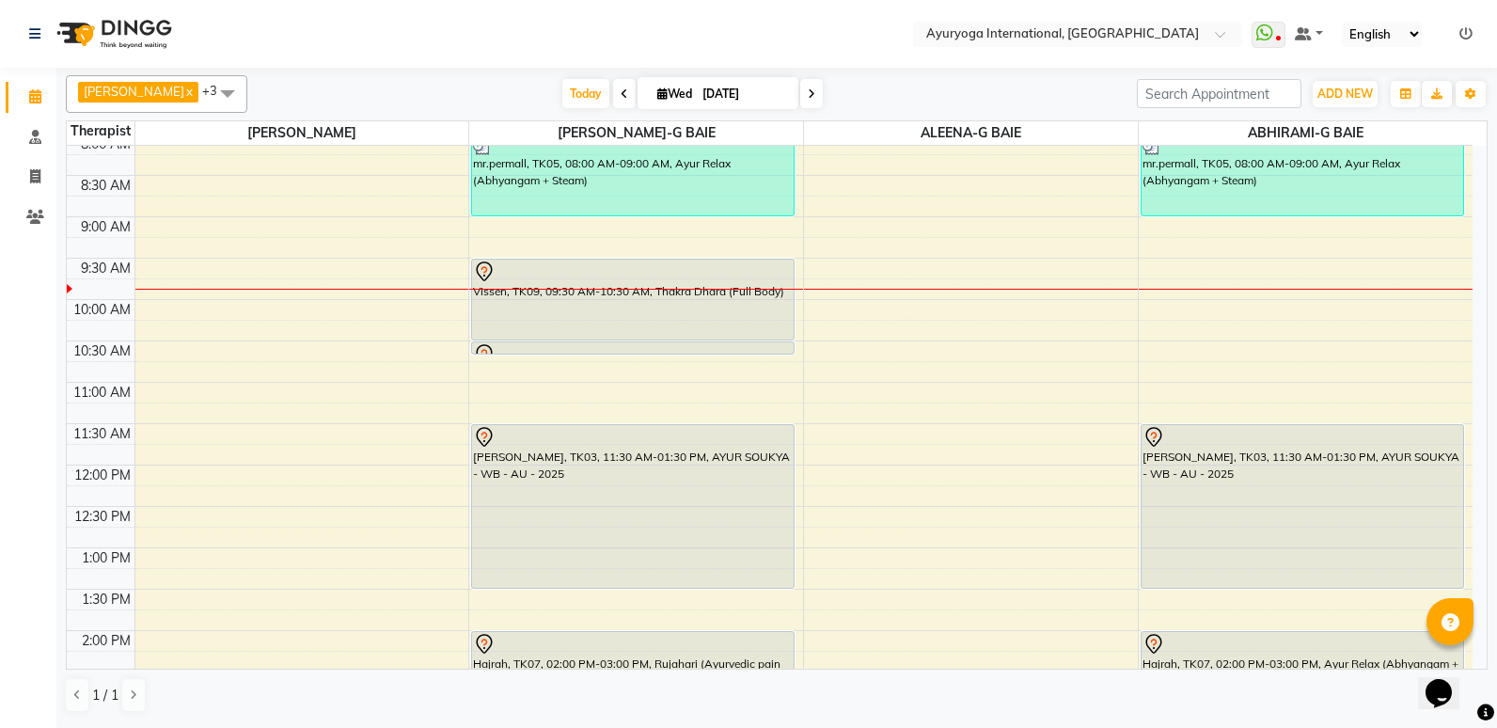
click at [823, 105] on span at bounding box center [811, 93] width 23 height 29
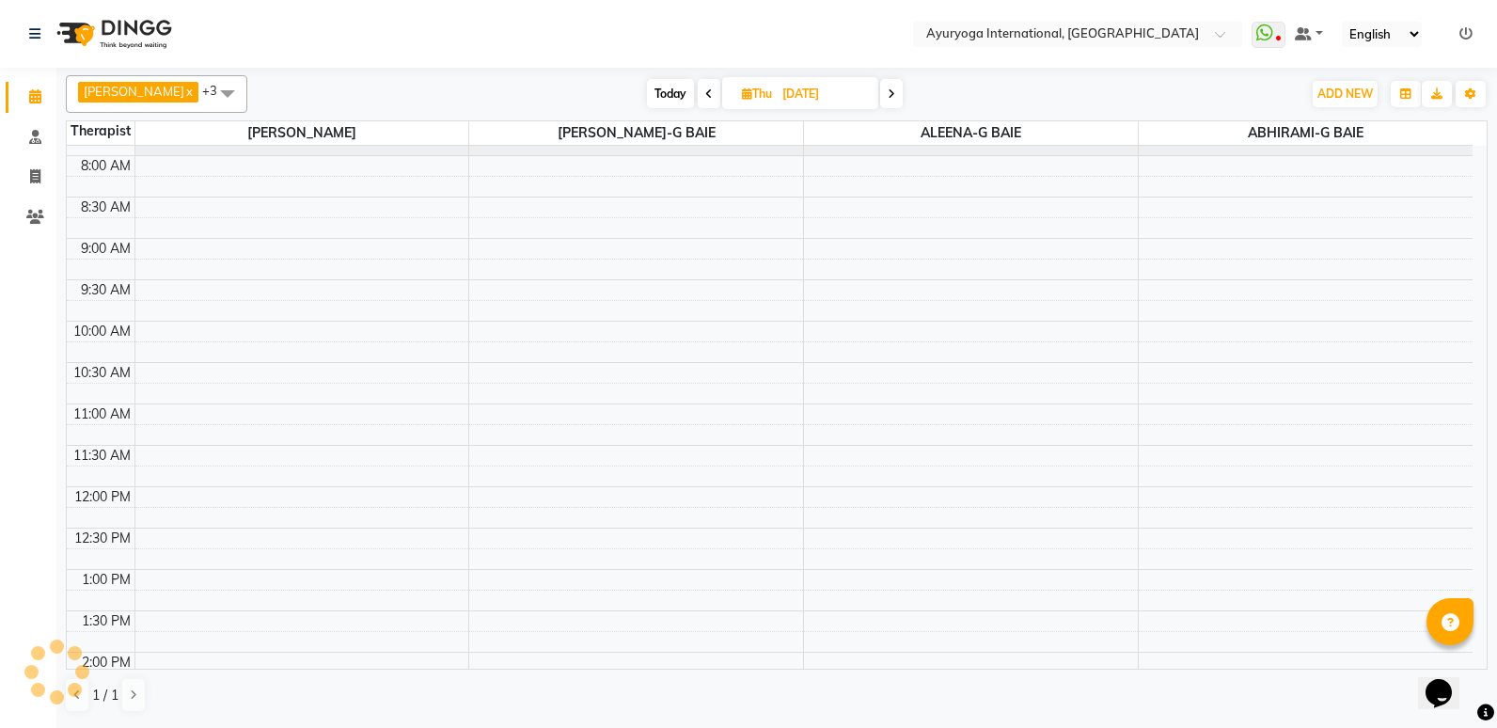
scroll to position [0, 0]
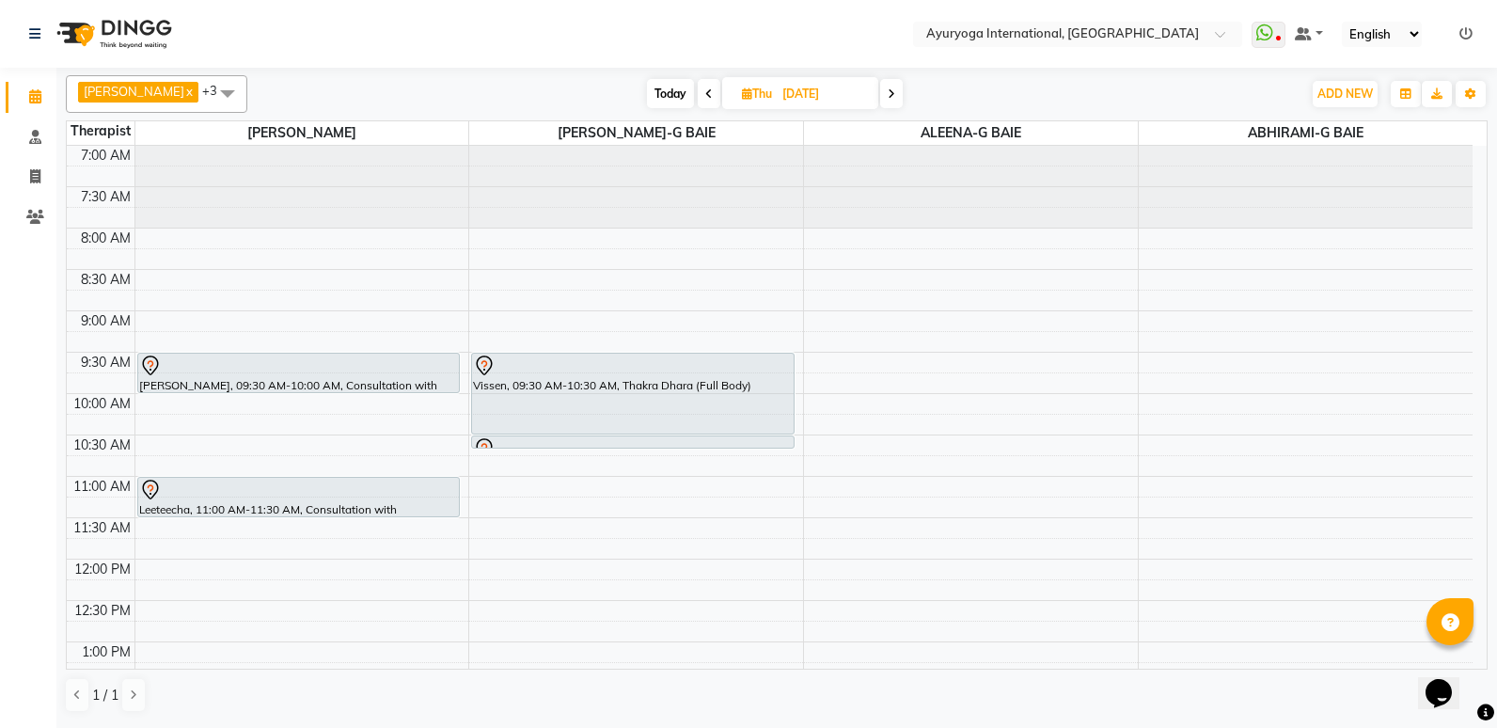
click at [713, 92] on icon at bounding box center [709, 93] width 8 height 11
type input "[DATE]"
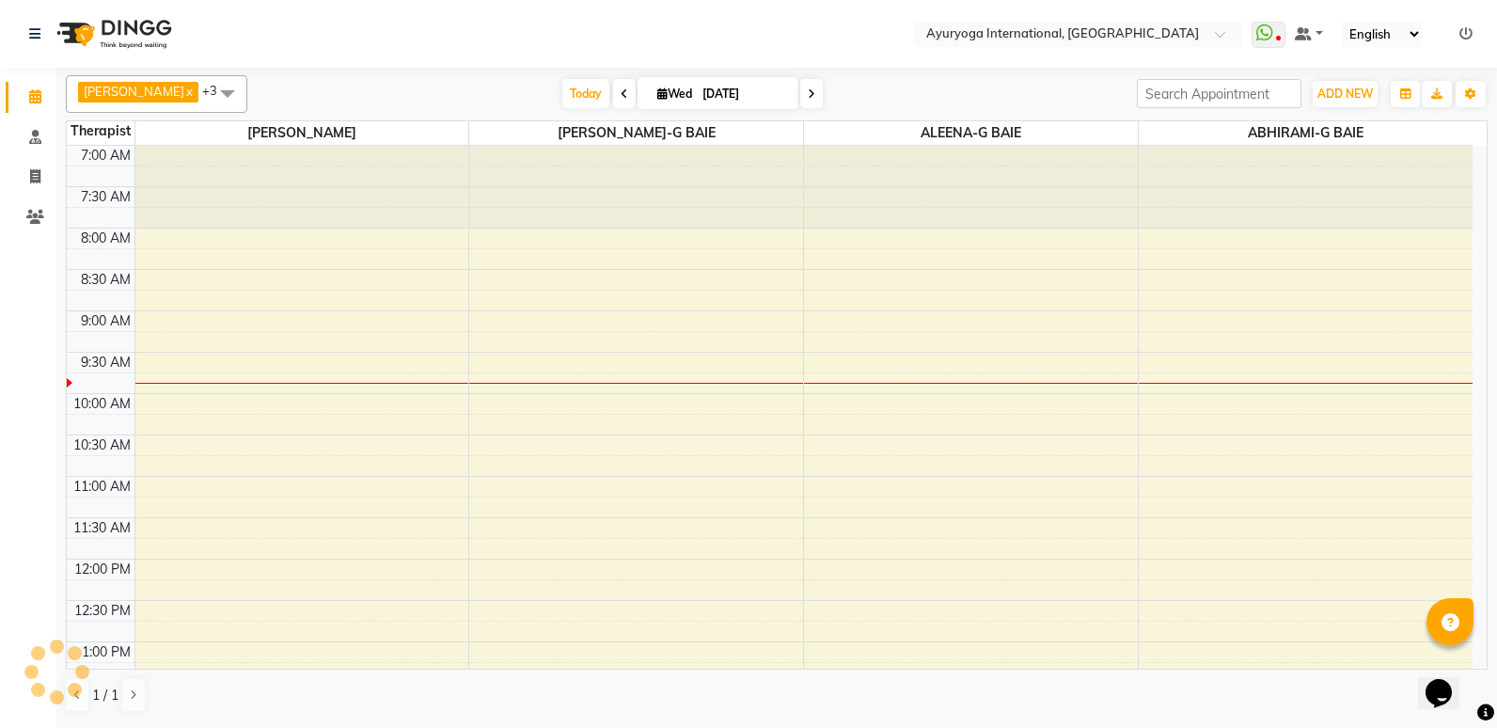
scroll to position [166, 0]
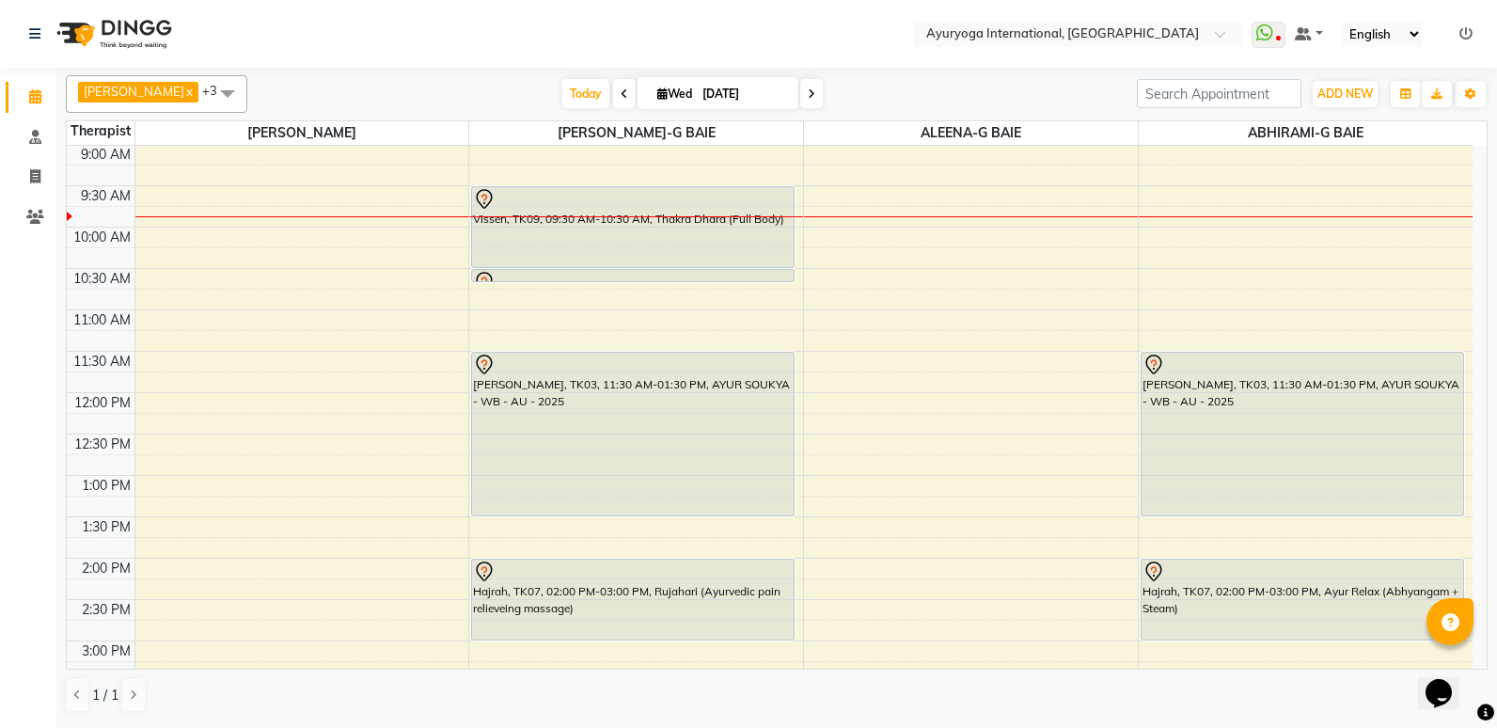
click at [789, 85] on input "[DATE]" at bounding box center [744, 94] width 94 height 28
select select "9"
select select "2025"
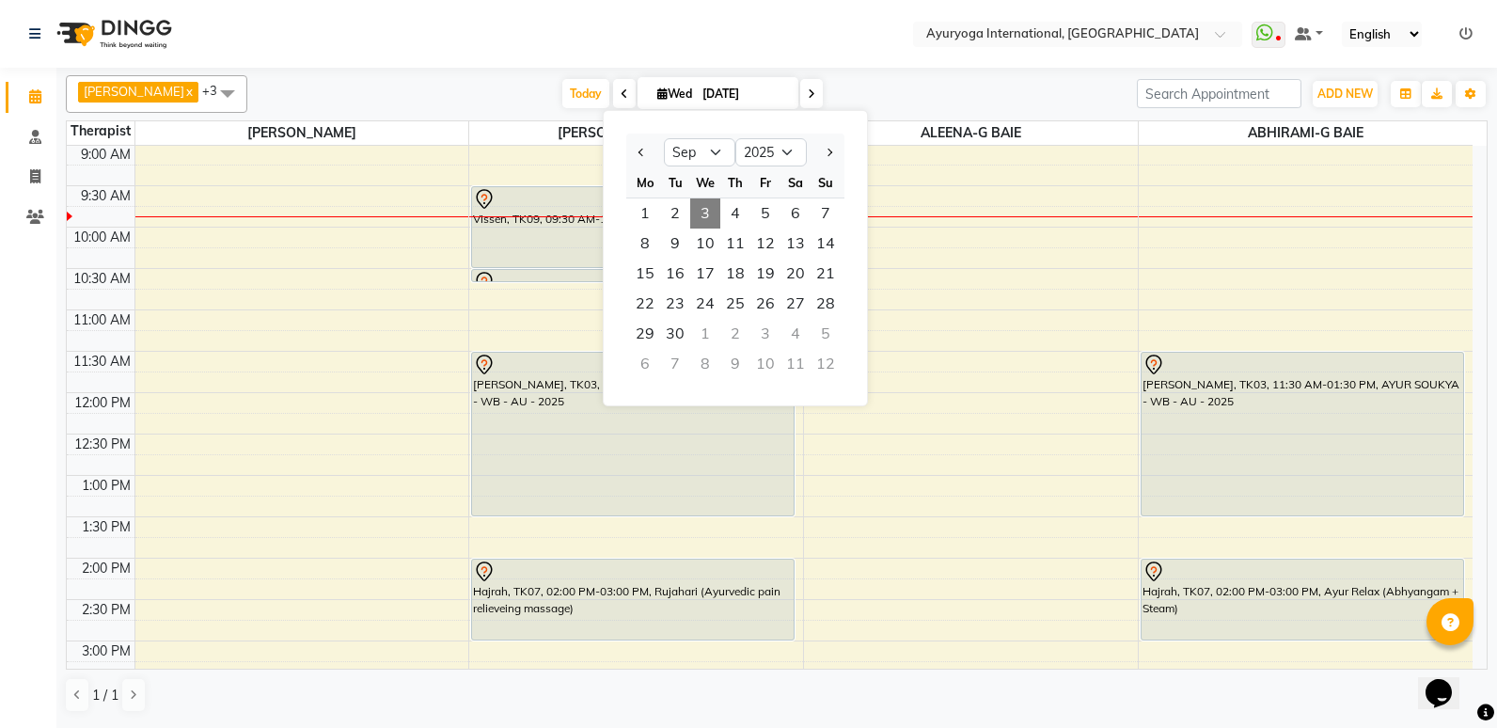
click at [823, 91] on span at bounding box center [811, 93] width 23 height 29
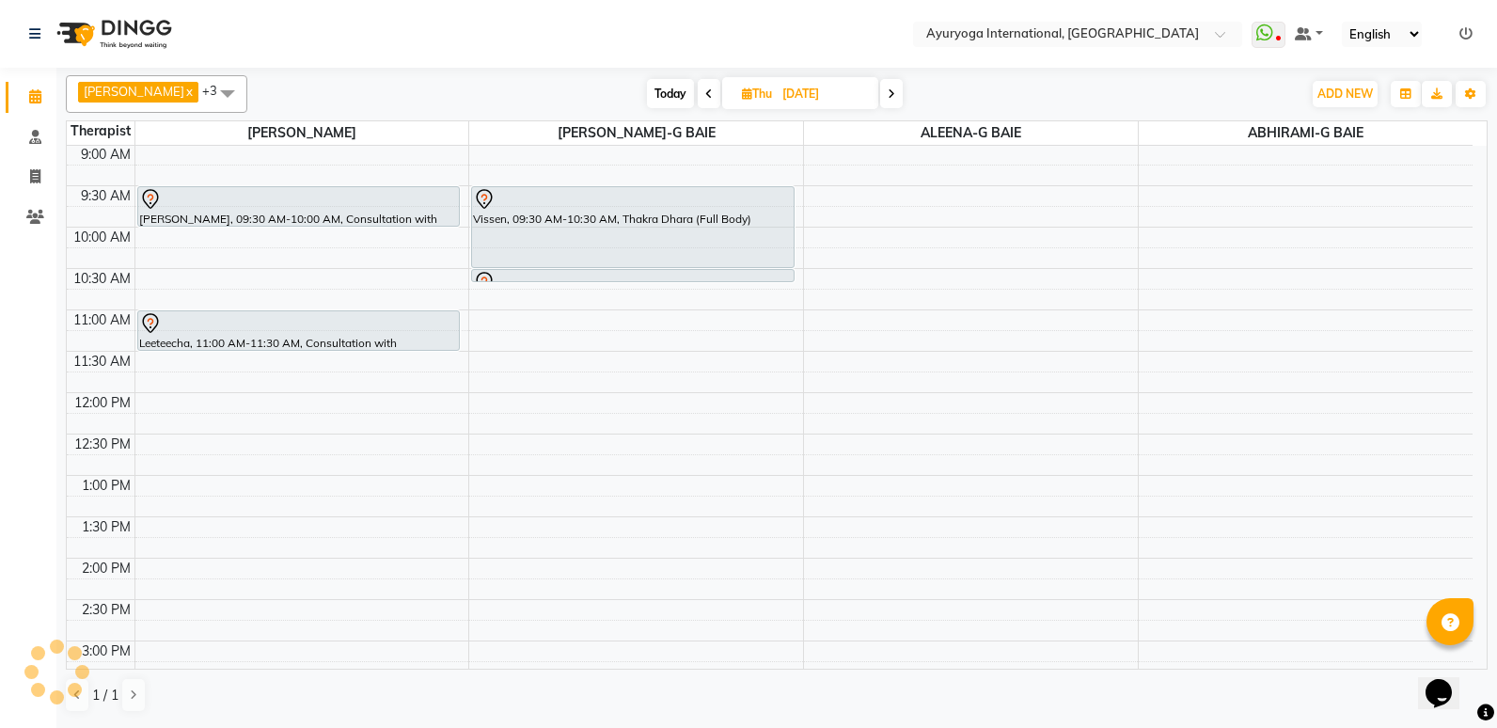
click at [690, 89] on span "Today" at bounding box center [670, 93] width 47 height 29
type input "[DATE]"
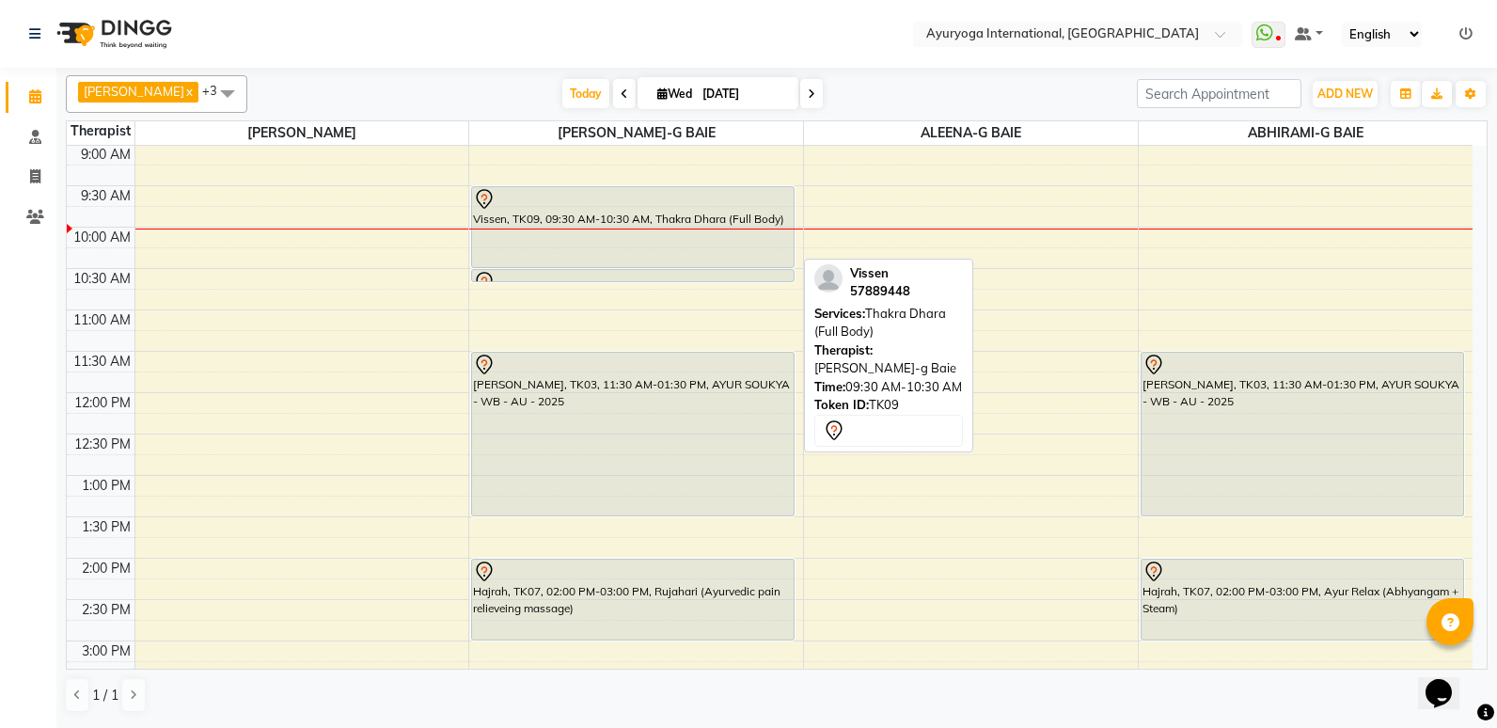
click at [634, 220] on div "Vissen, TK09, 09:30 AM-10:30 AM, Thakra Dhara (Full Body)" at bounding box center [633, 227] width 322 height 80
select select "7"
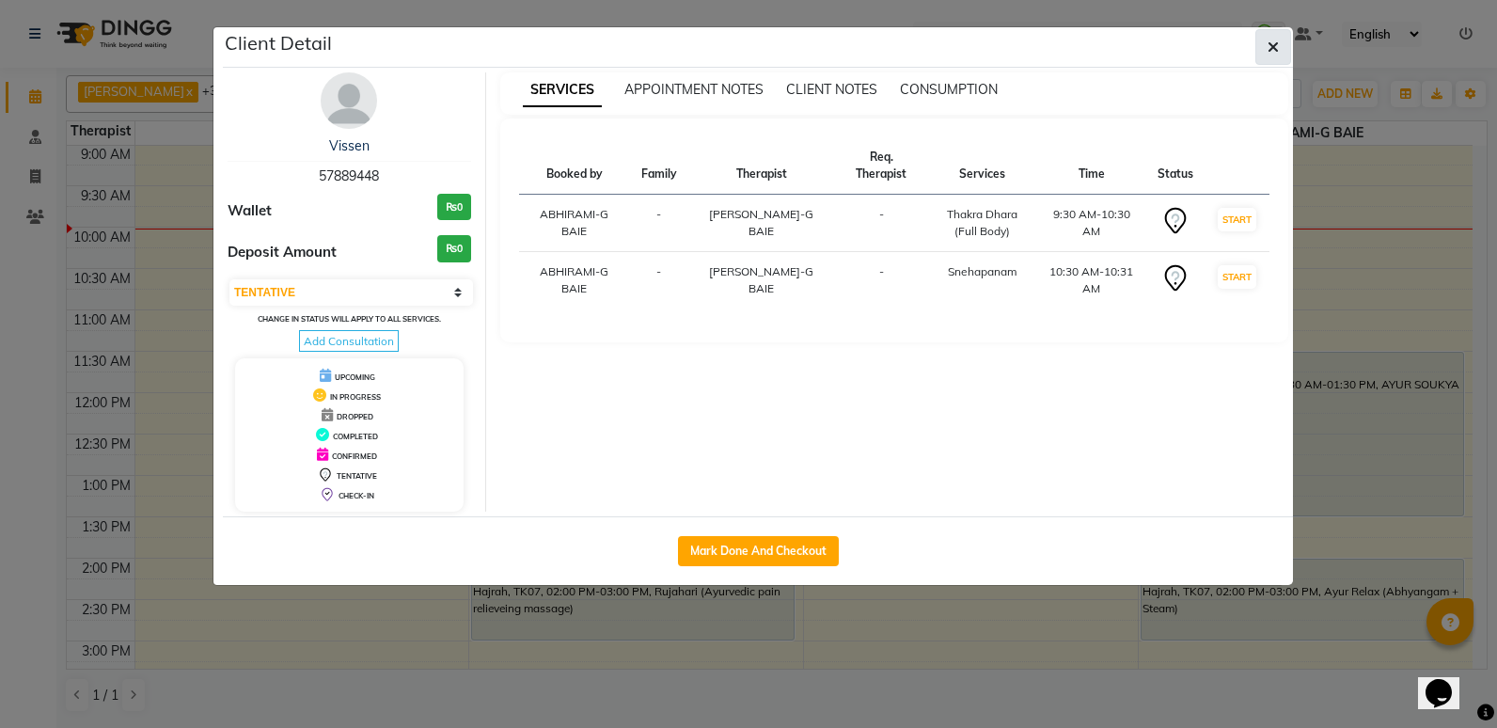
click at [1286, 43] on button "button" at bounding box center [1273, 47] width 36 height 36
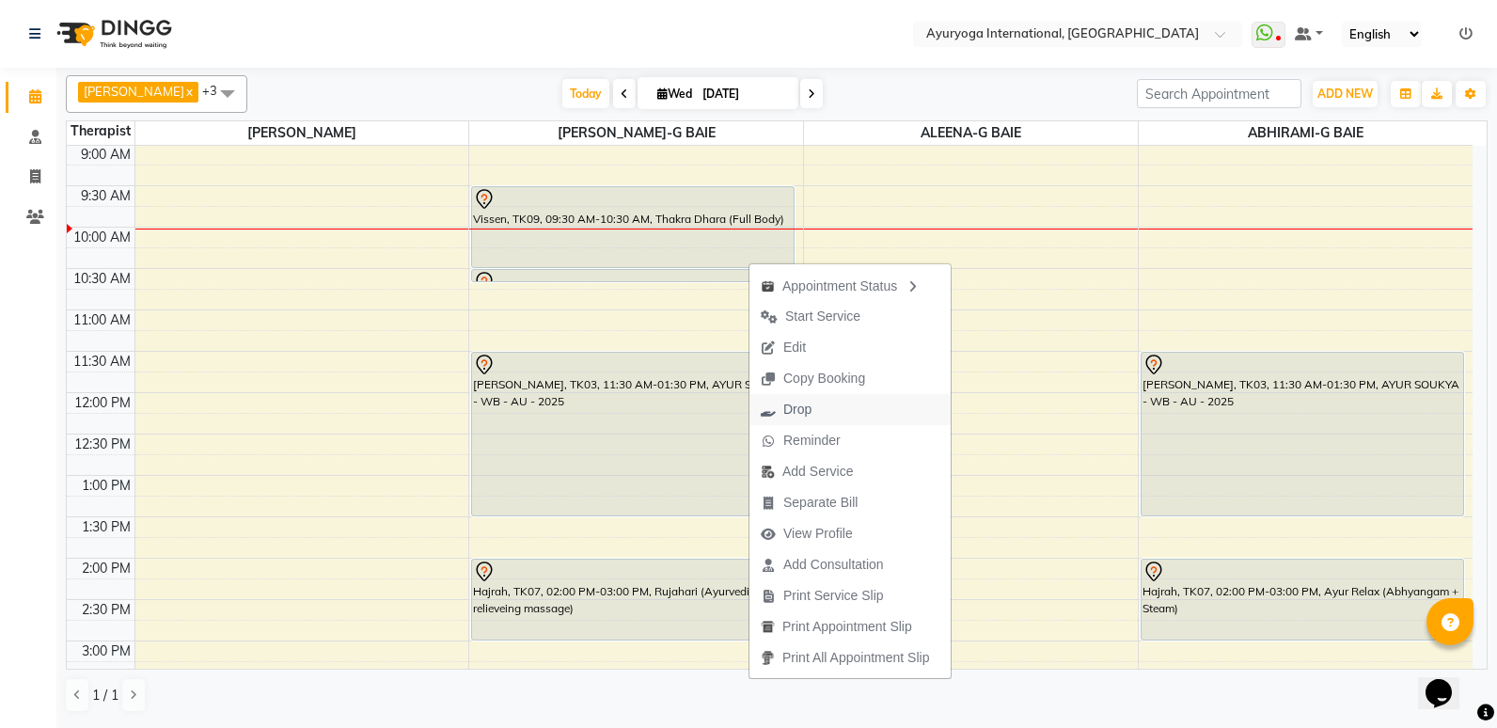
click at [822, 409] on span "Drop" at bounding box center [786, 409] width 73 height 31
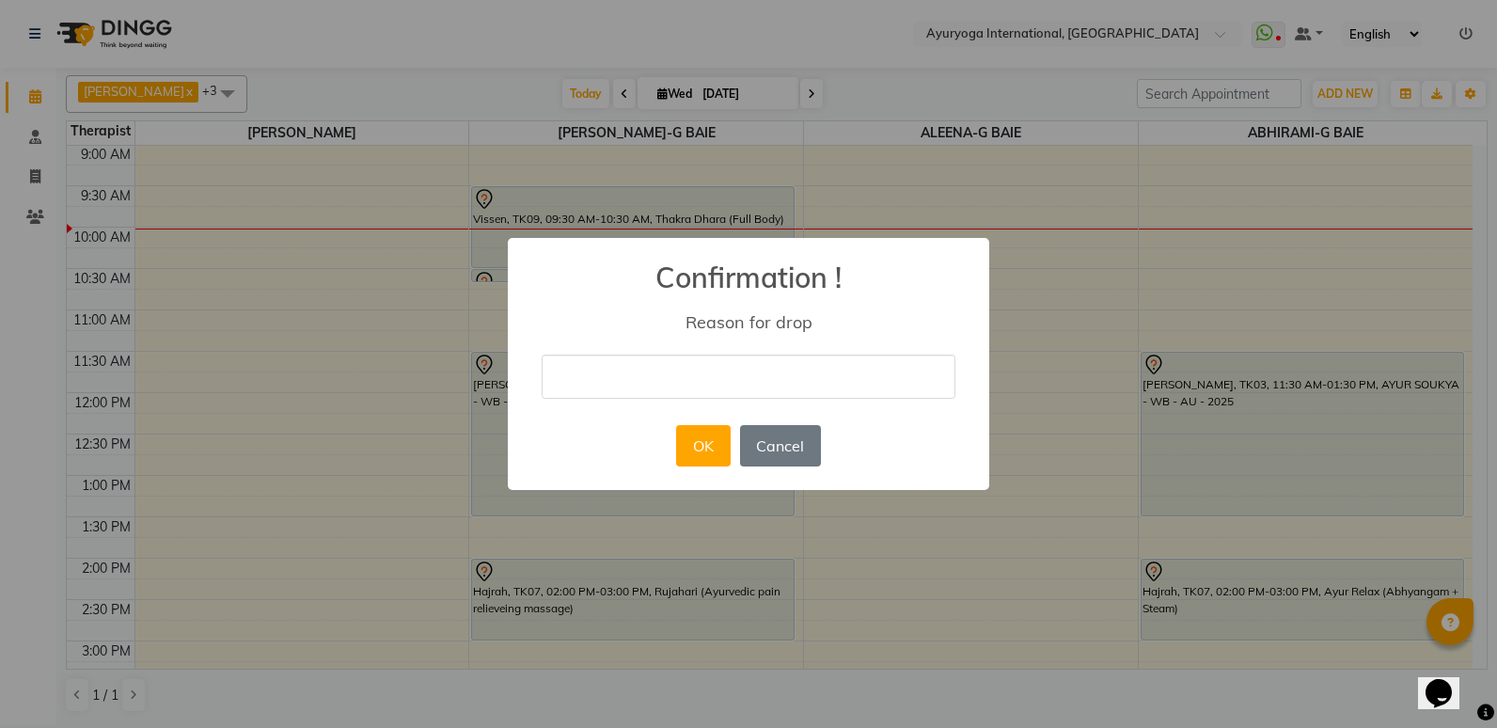
click at [707, 384] on input "text" at bounding box center [749, 377] width 414 height 44
type input "f"
click at [702, 453] on button "OK" at bounding box center [703, 445] width 54 height 41
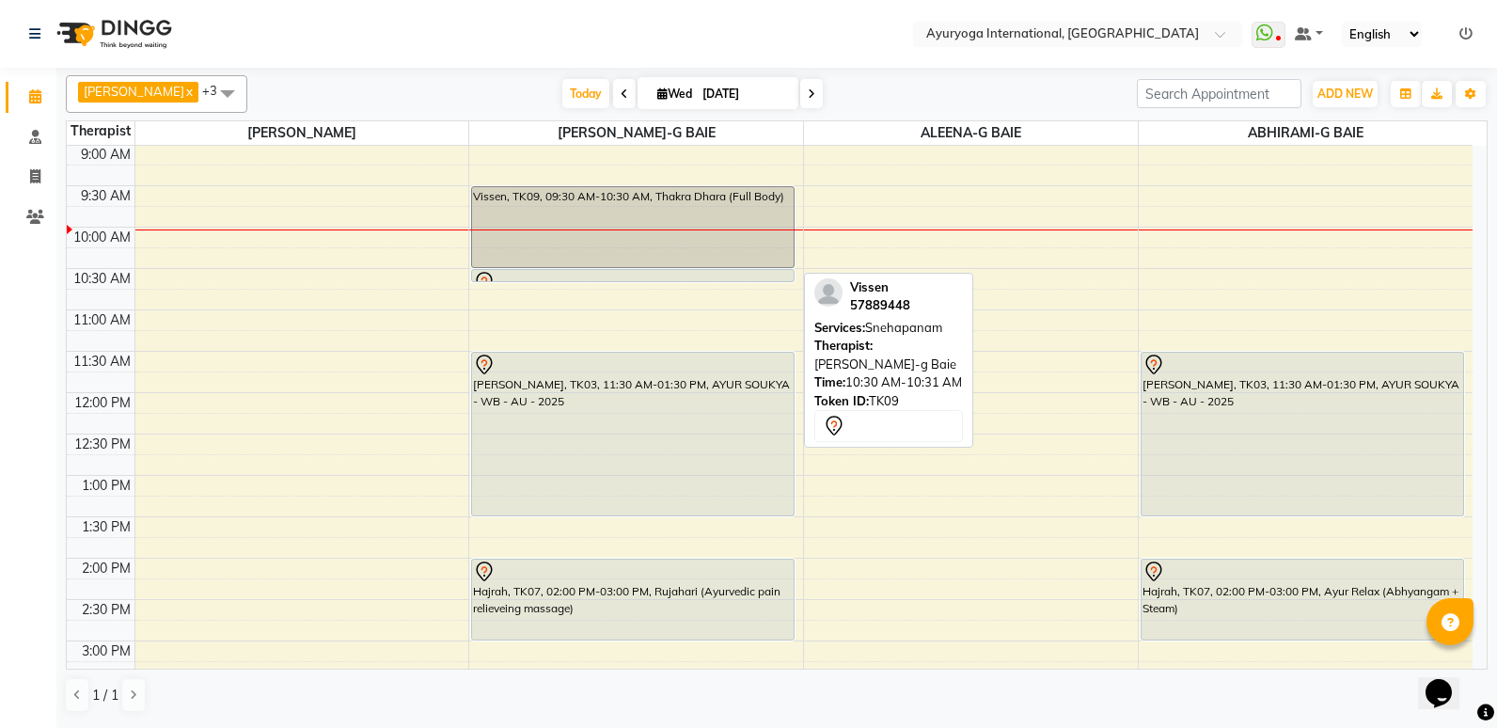
click at [590, 281] on div at bounding box center [633, 281] width 322 height 8
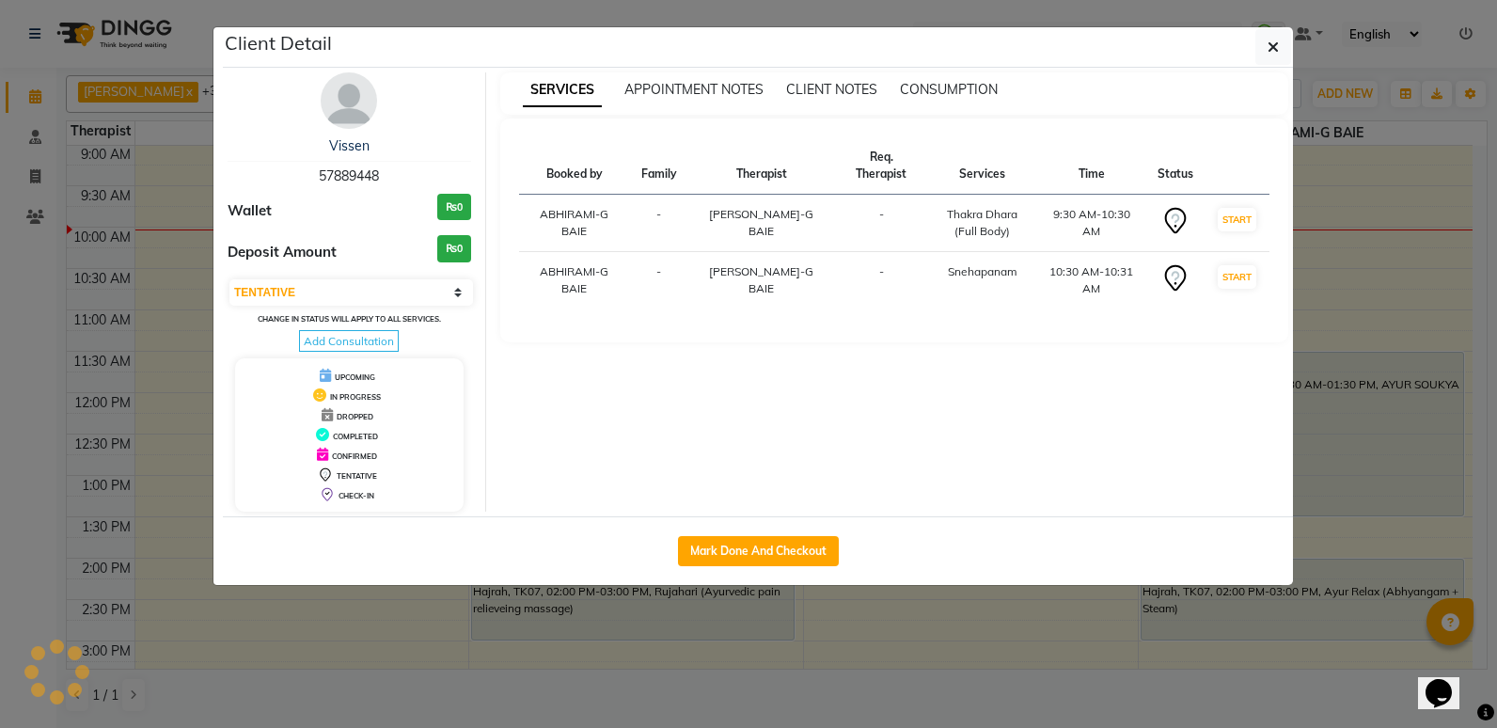
select select "select"
click at [1283, 39] on button "button" at bounding box center [1273, 47] width 36 height 36
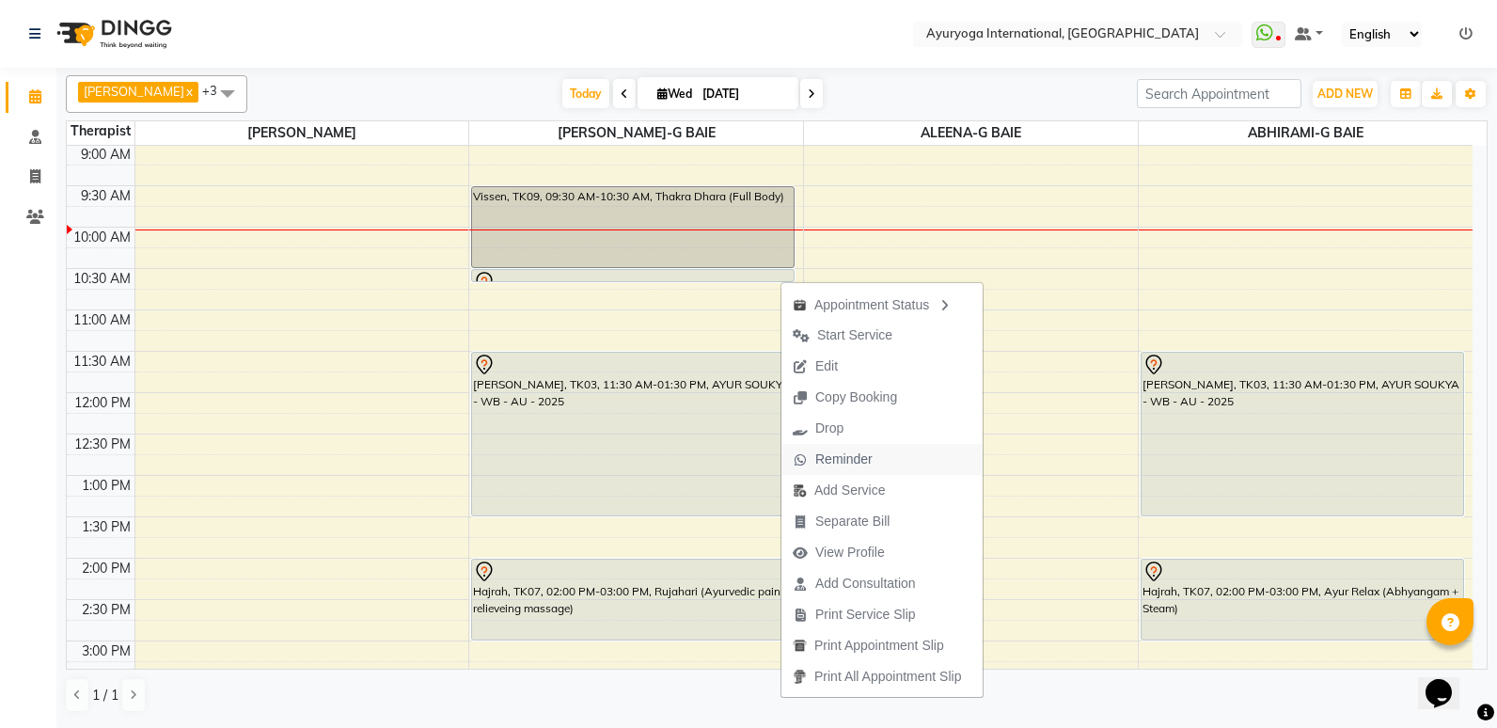
click at [875, 444] on span "Reminder" at bounding box center [832, 459] width 103 height 31
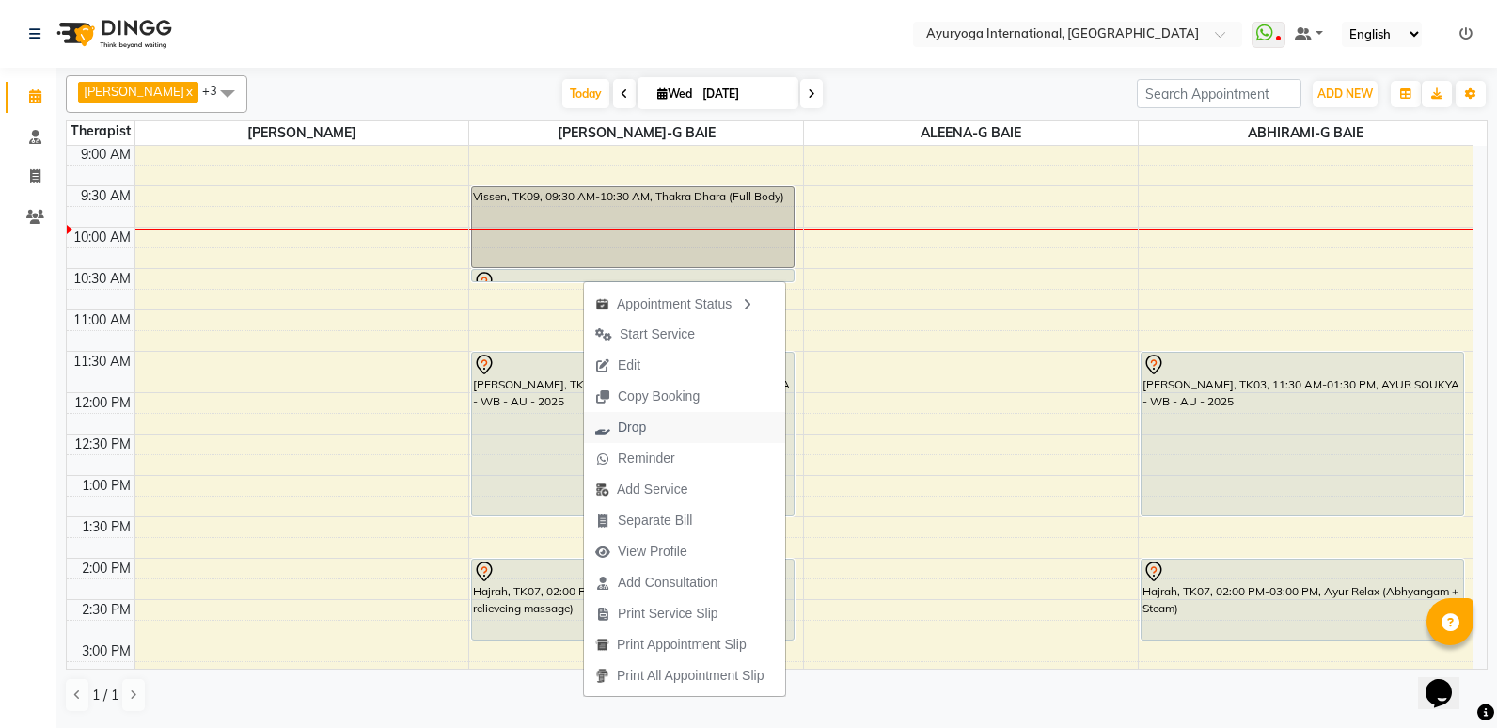
click at [643, 428] on span "Drop" at bounding box center [632, 428] width 28 height 20
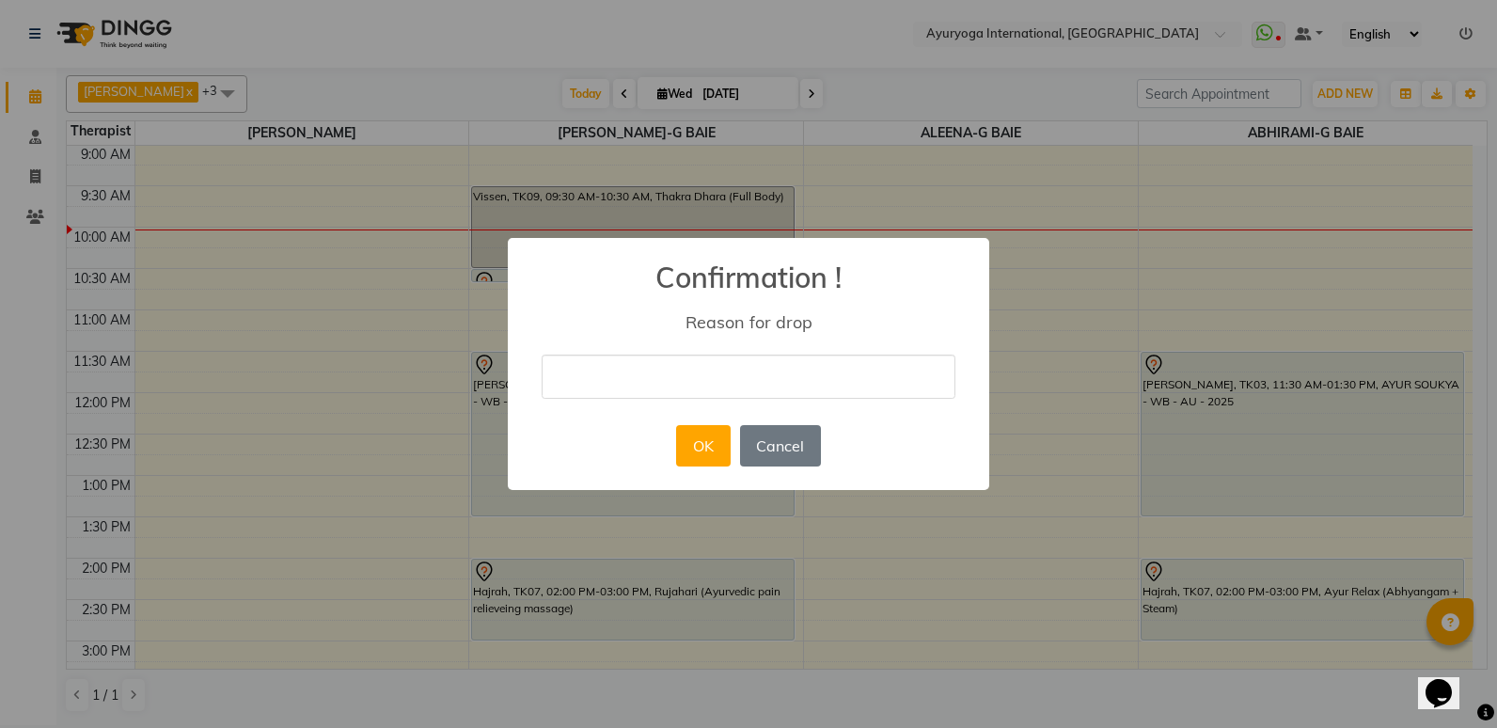
click at [660, 352] on div "× Confirmation ! Reason for drop OK No Cancel" at bounding box center [748, 364] width 481 height 253
click at [666, 377] on input "text" at bounding box center [749, 377] width 414 height 44
type input "c"
click at [699, 459] on button "OK" at bounding box center [703, 445] width 54 height 41
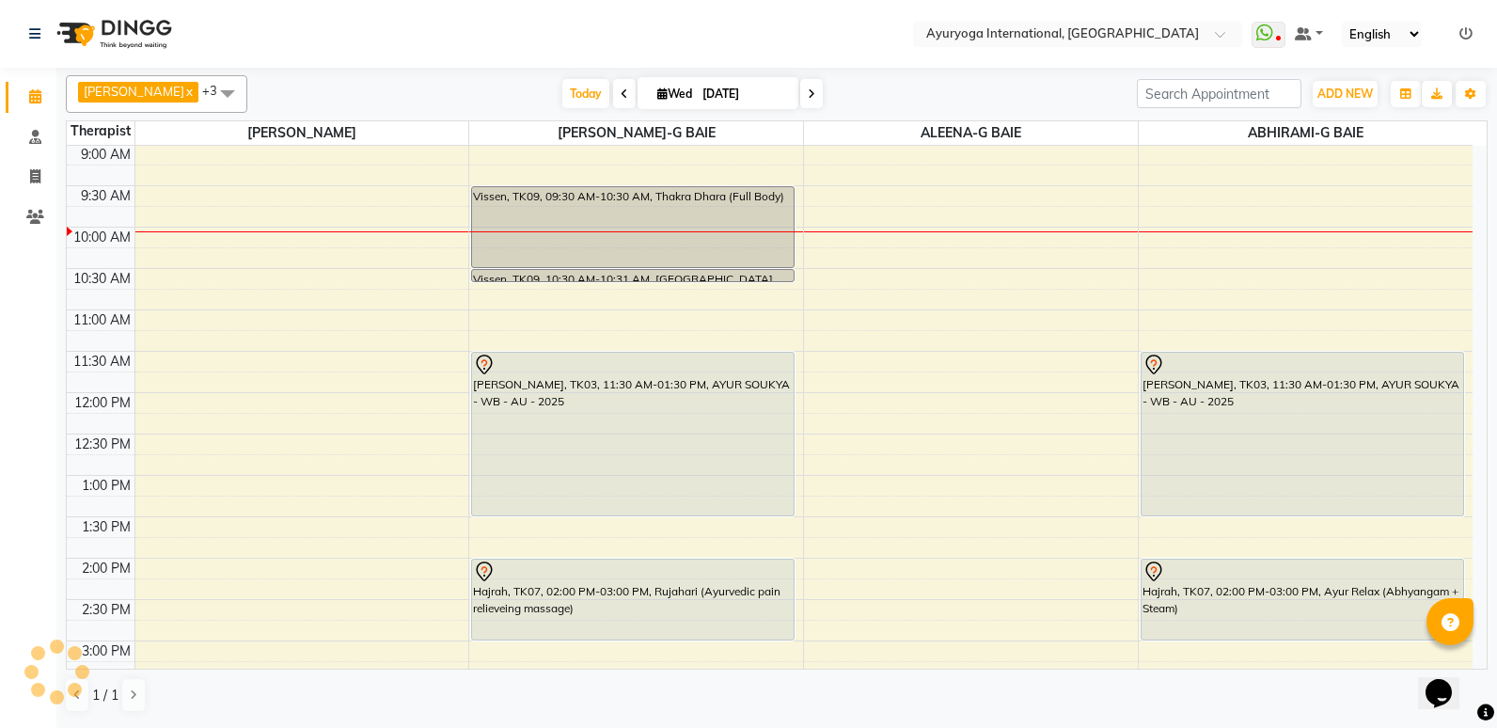
click at [815, 92] on icon at bounding box center [812, 93] width 8 height 11
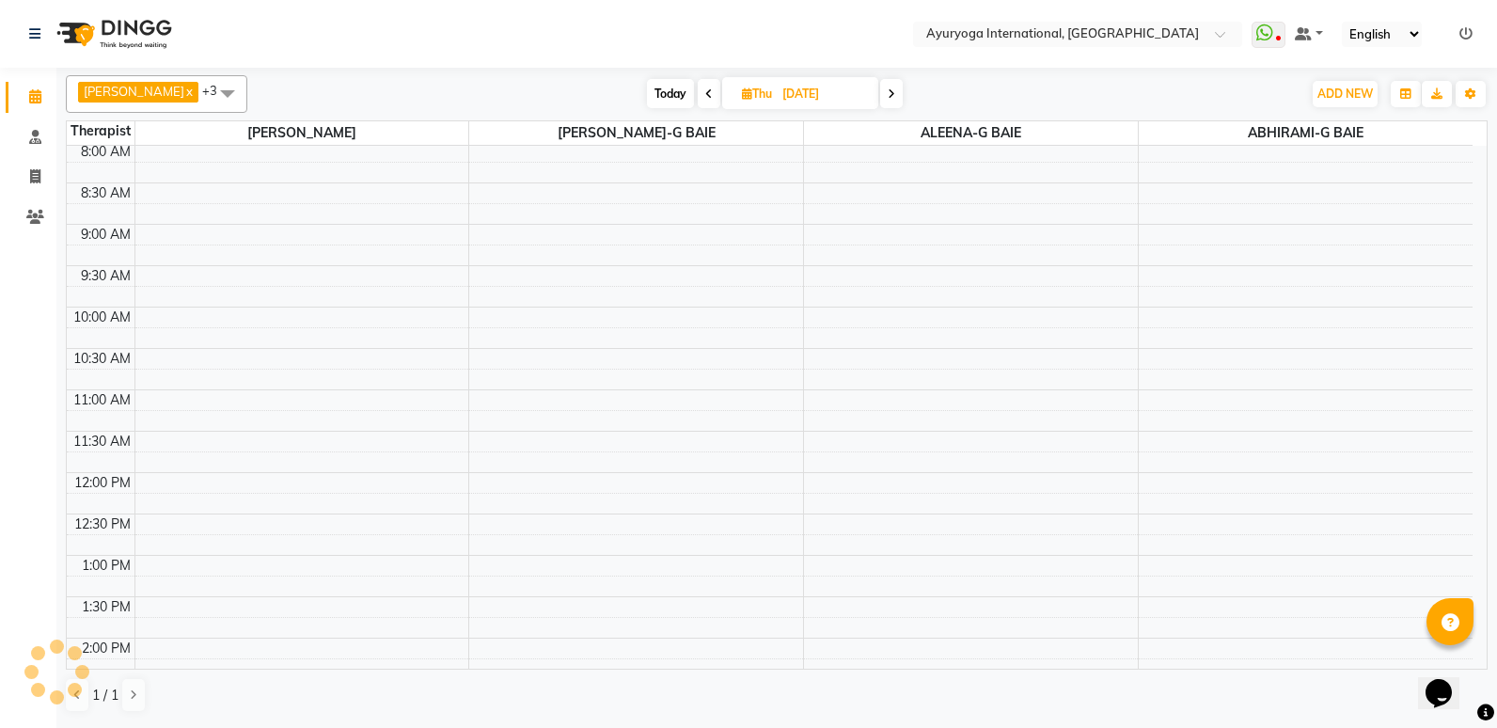
scroll to position [0, 0]
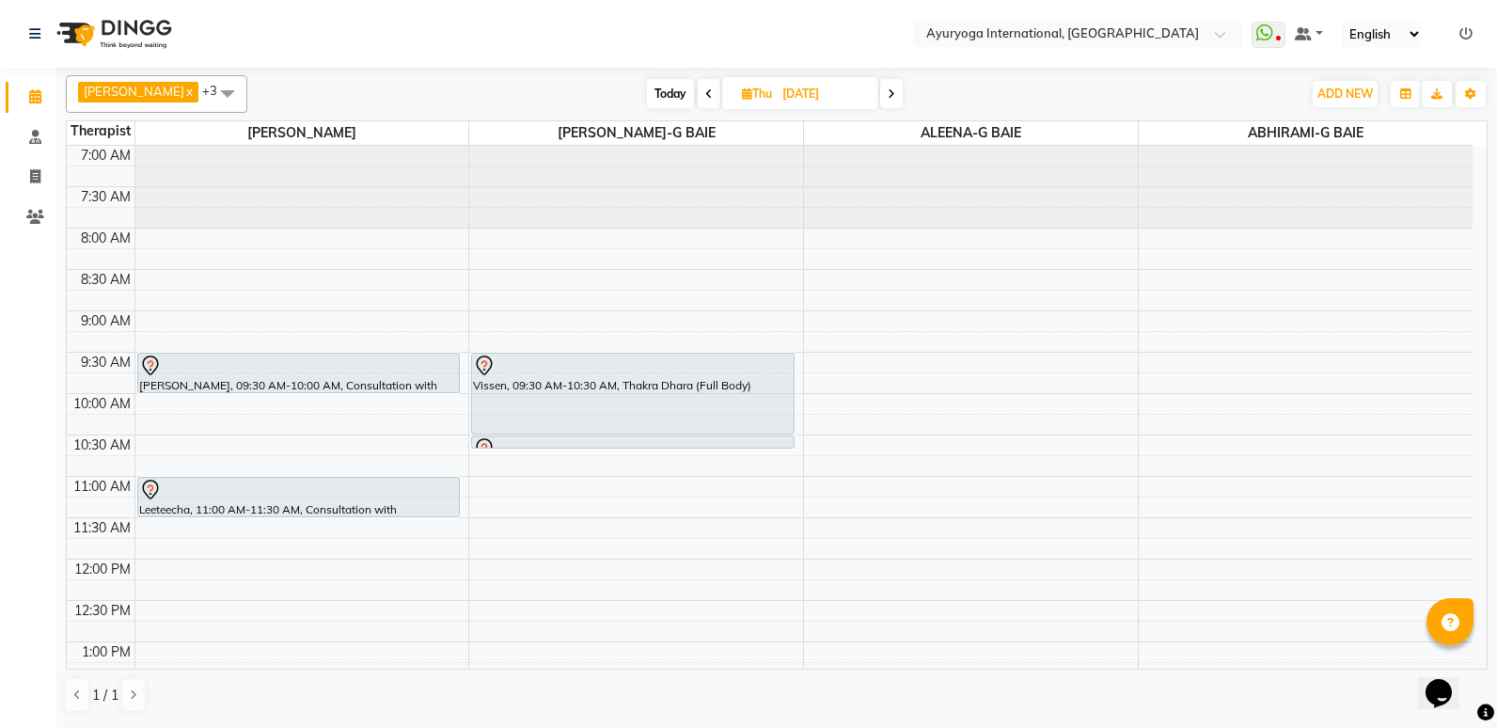
click at [903, 85] on span at bounding box center [891, 93] width 23 height 29
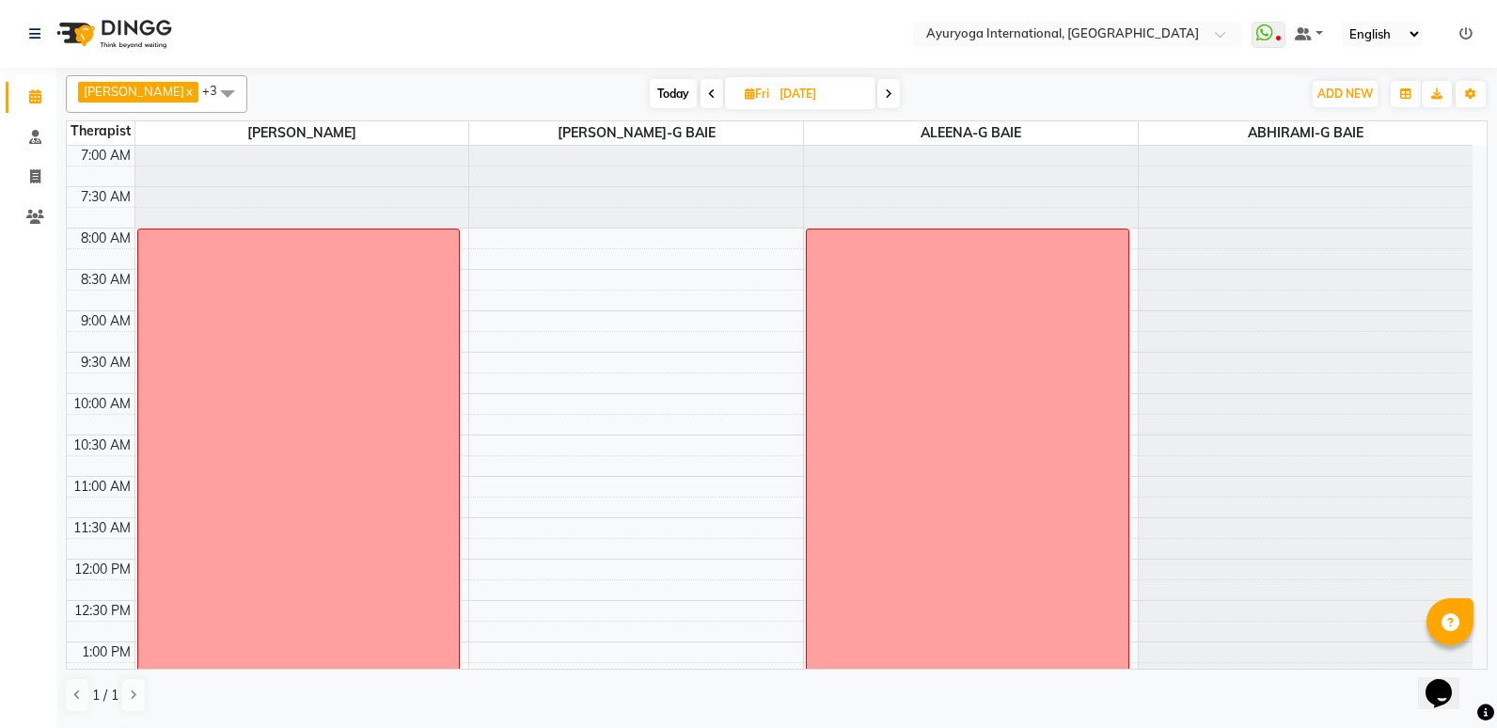
click at [900, 102] on span at bounding box center [888, 93] width 23 height 29
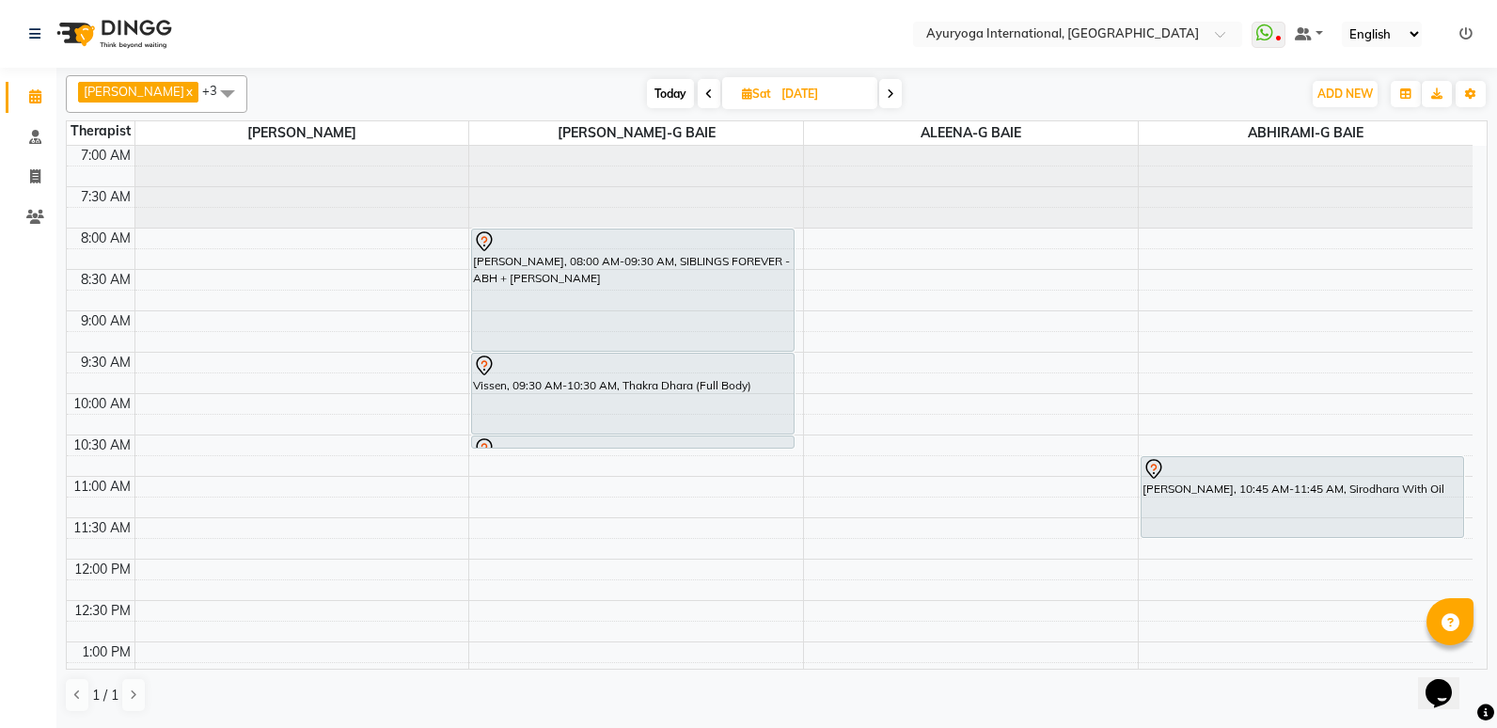
click at [902, 100] on span at bounding box center [890, 93] width 23 height 29
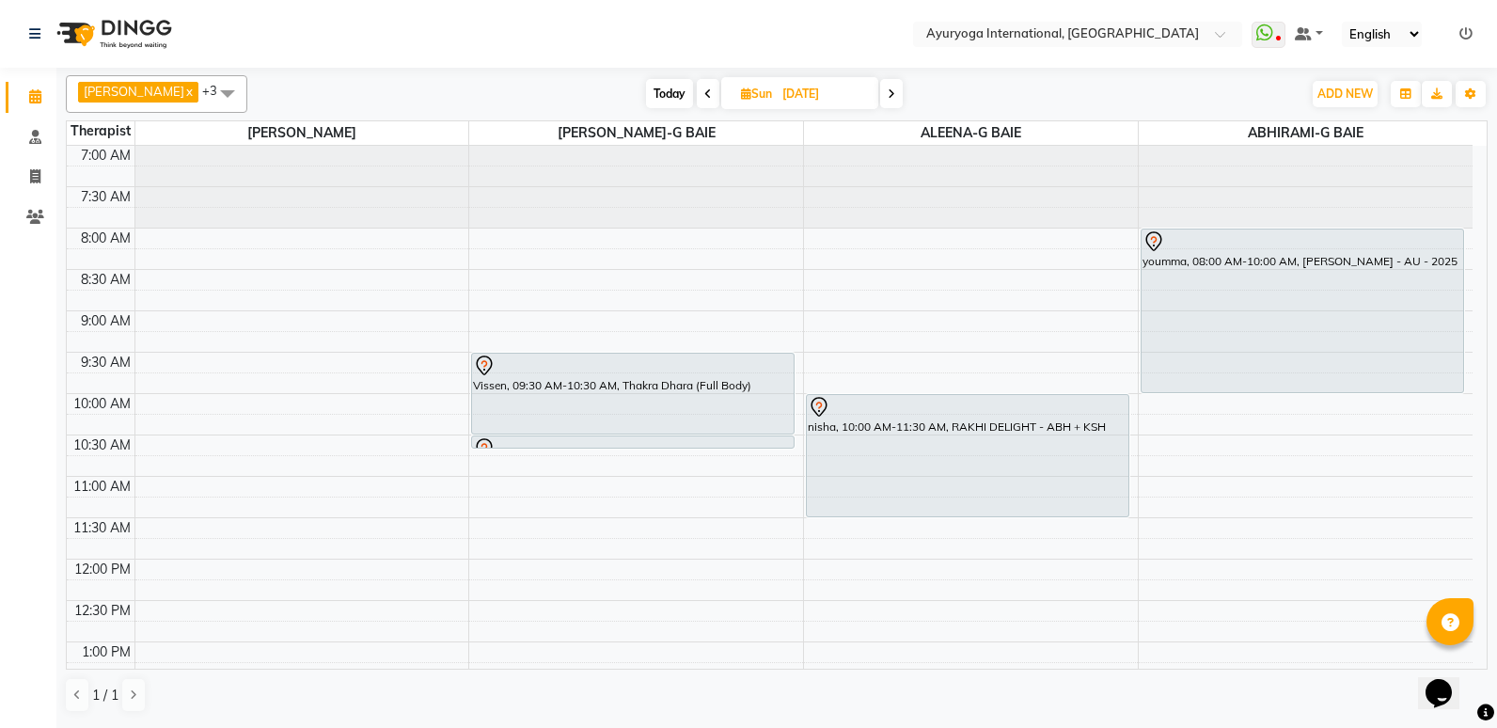
click at [684, 99] on span "Today" at bounding box center [669, 93] width 47 height 29
type input "[DATE]"
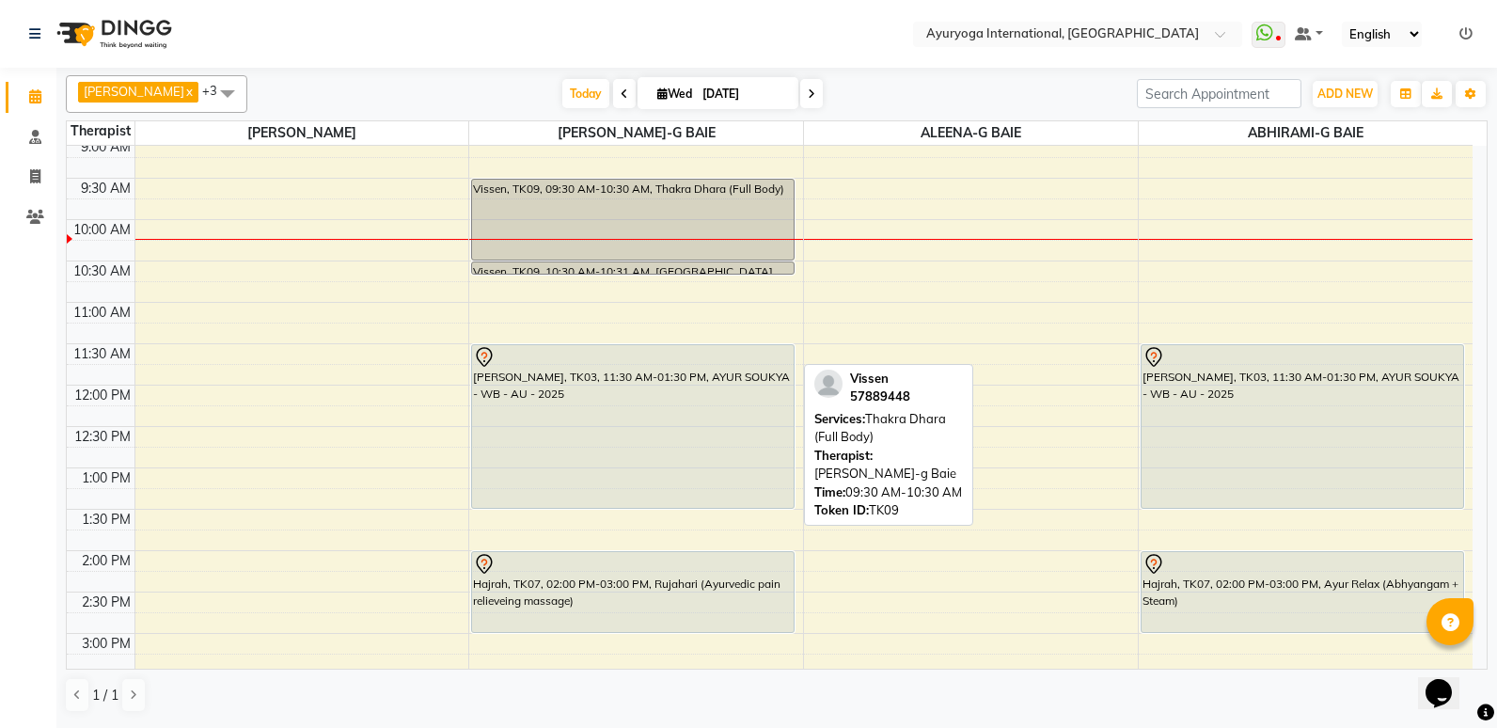
scroll to position [212, 0]
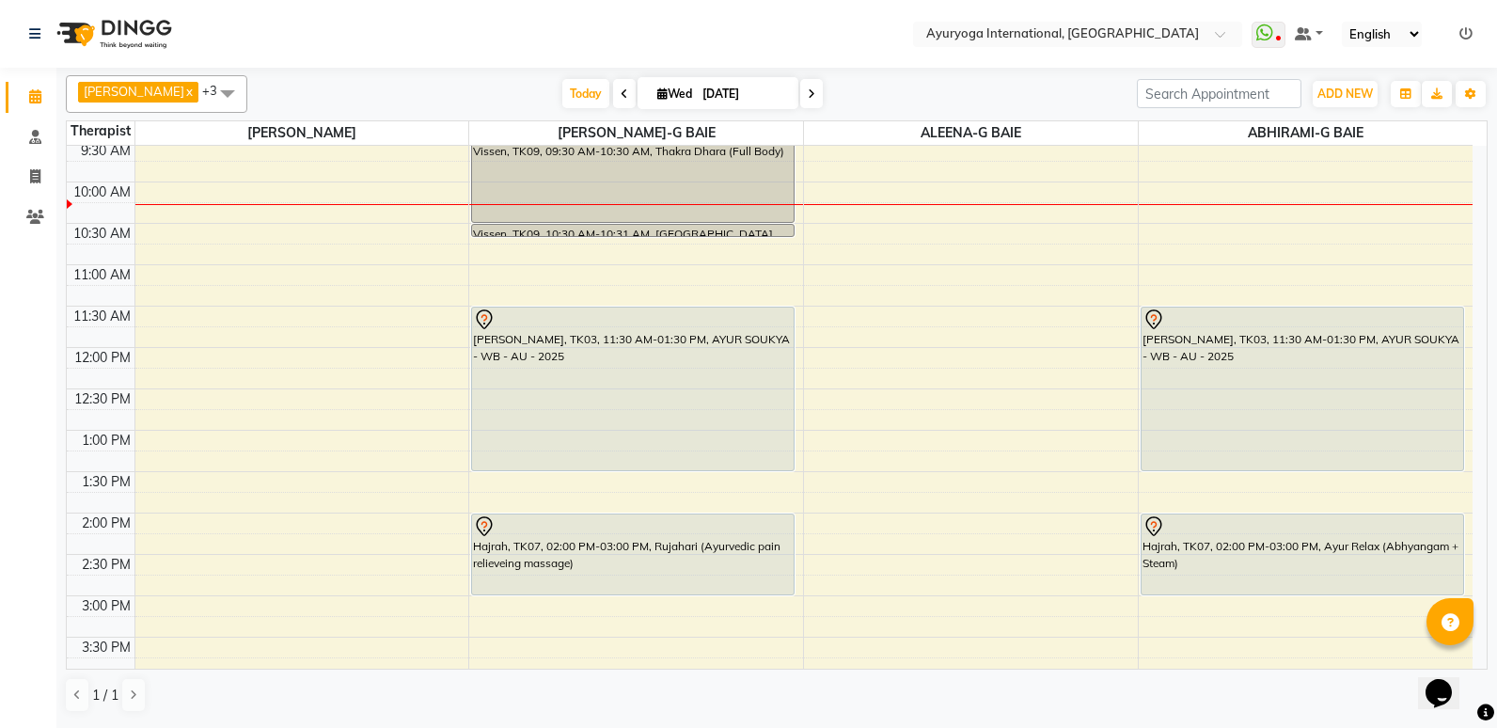
click at [922, 357] on div "7:00 AM 7:30 AM 8:00 AM 8:30 AM 9:00 AM 9:30 AM 10:00 AM 10:30 AM 11:00 AM 11:3…" at bounding box center [770, 513] width 1406 height 1158
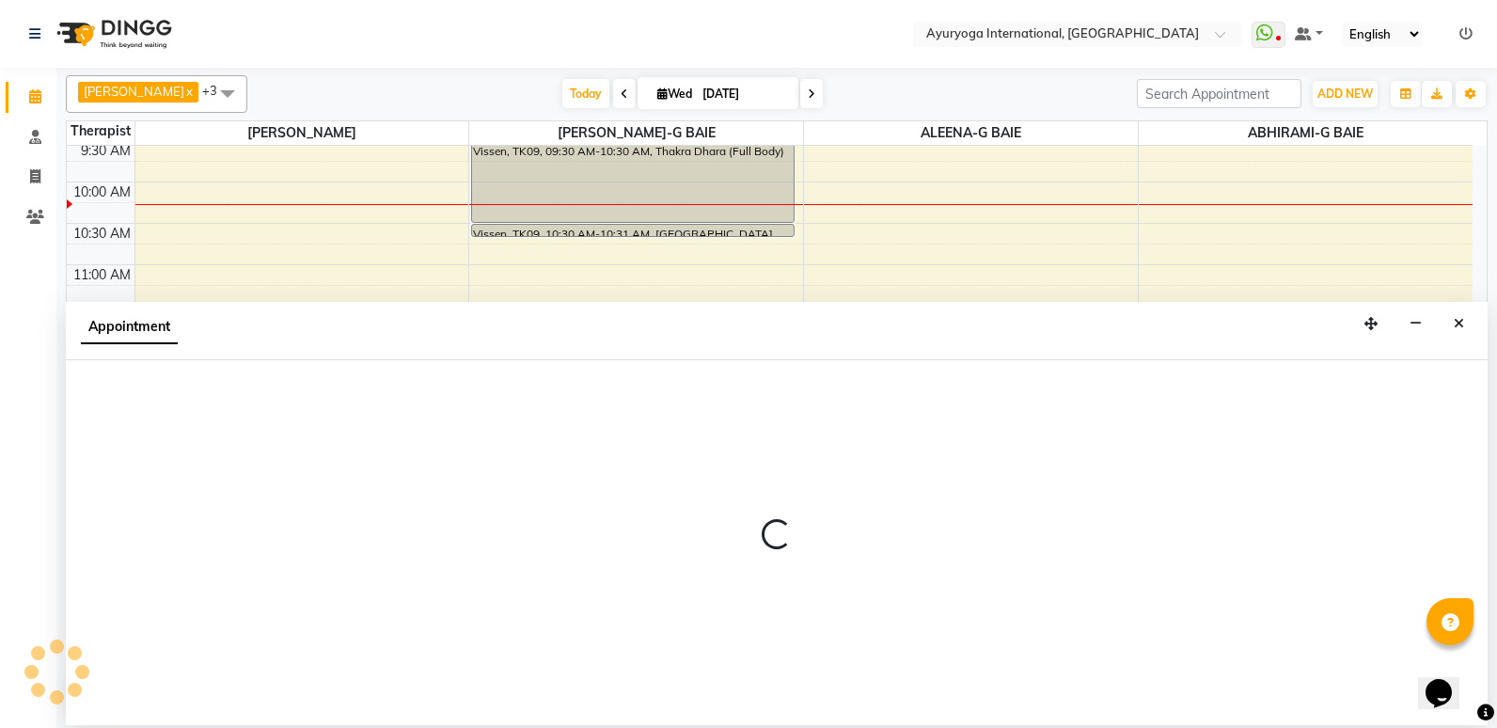
select select "80876"
select select "tentative"
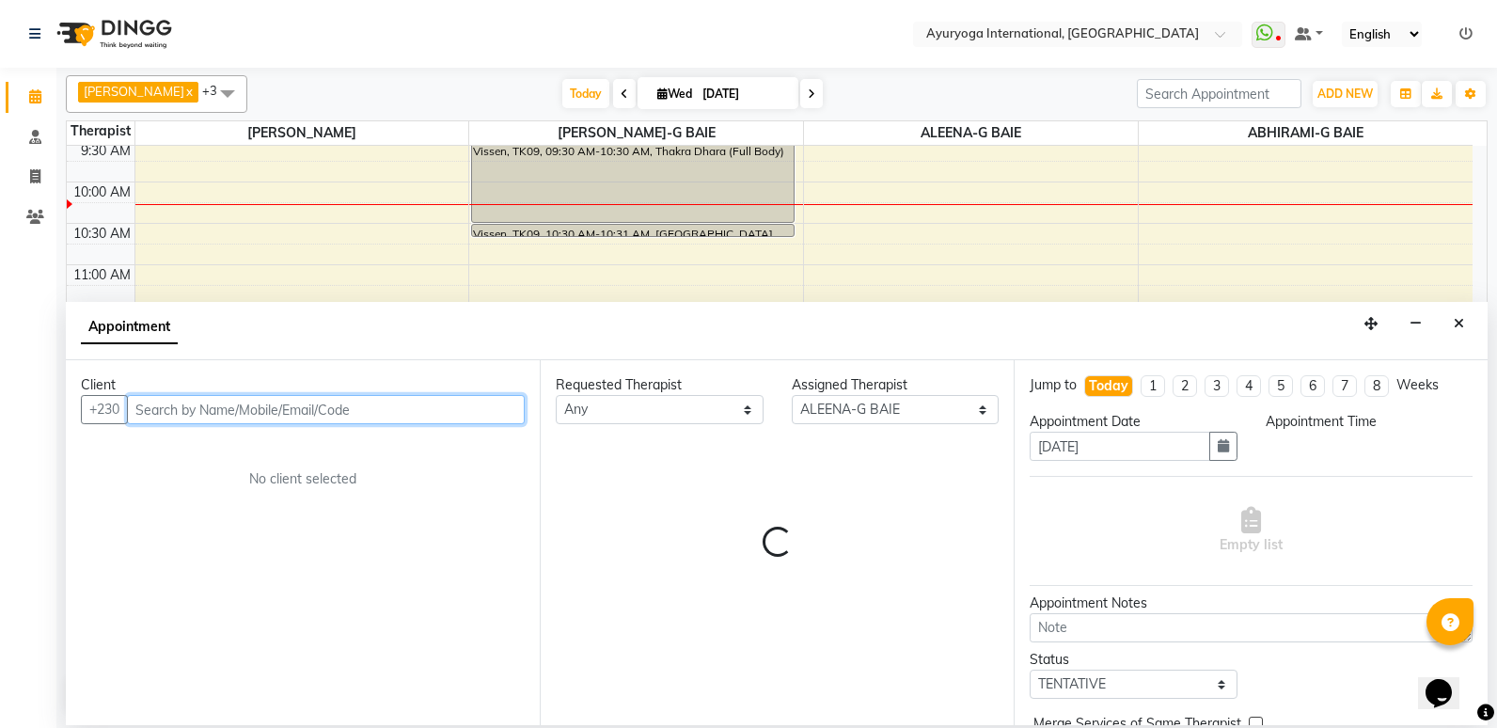
select select "720"
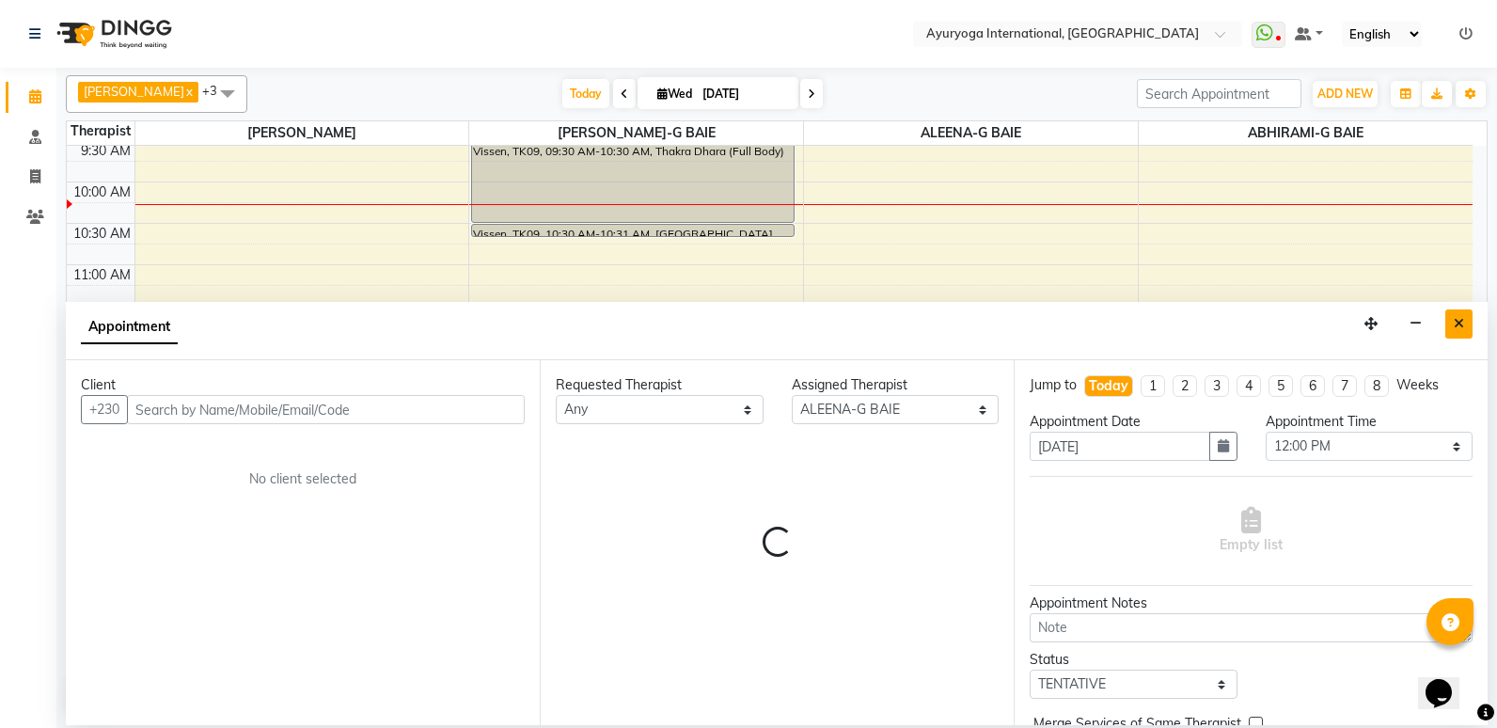
click at [1454, 320] on icon "Close" at bounding box center [1459, 323] width 10 height 13
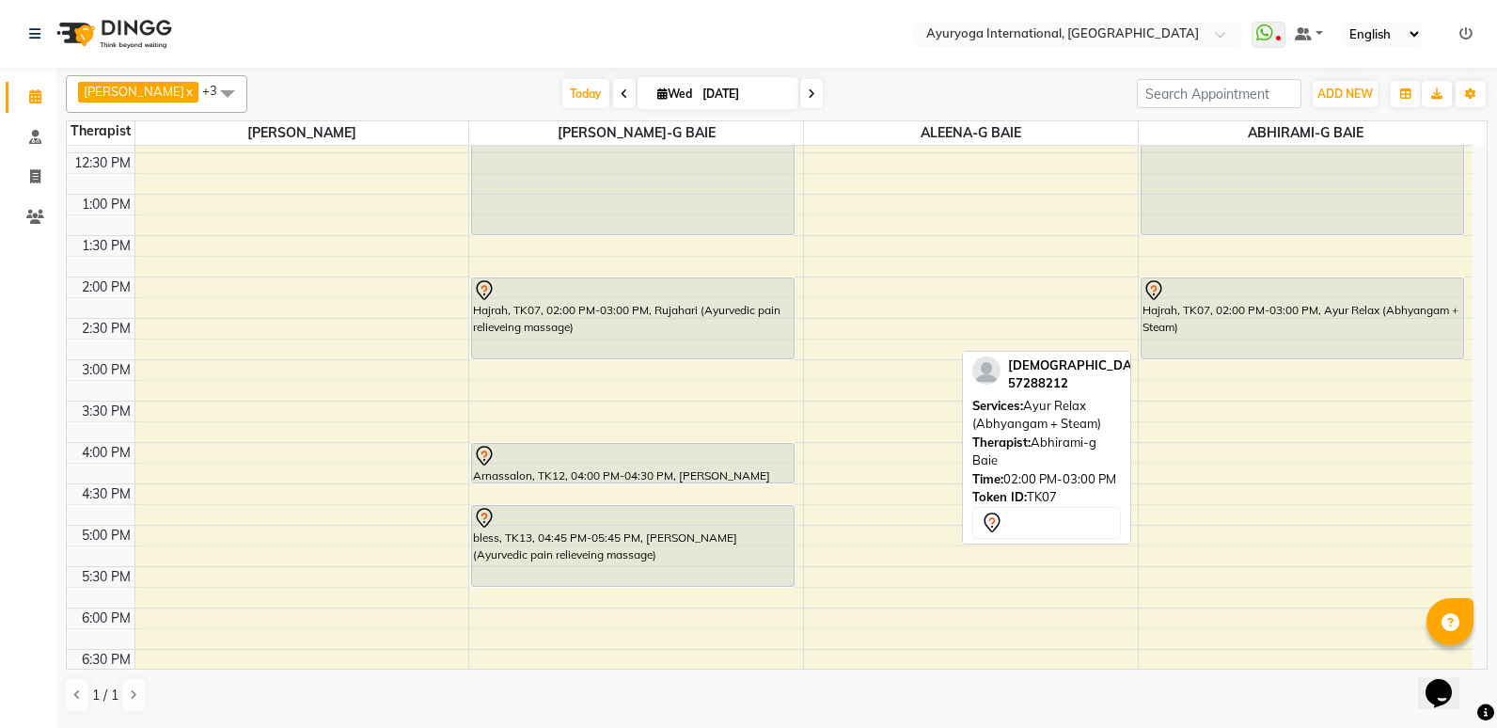
scroll to position [447, 0]
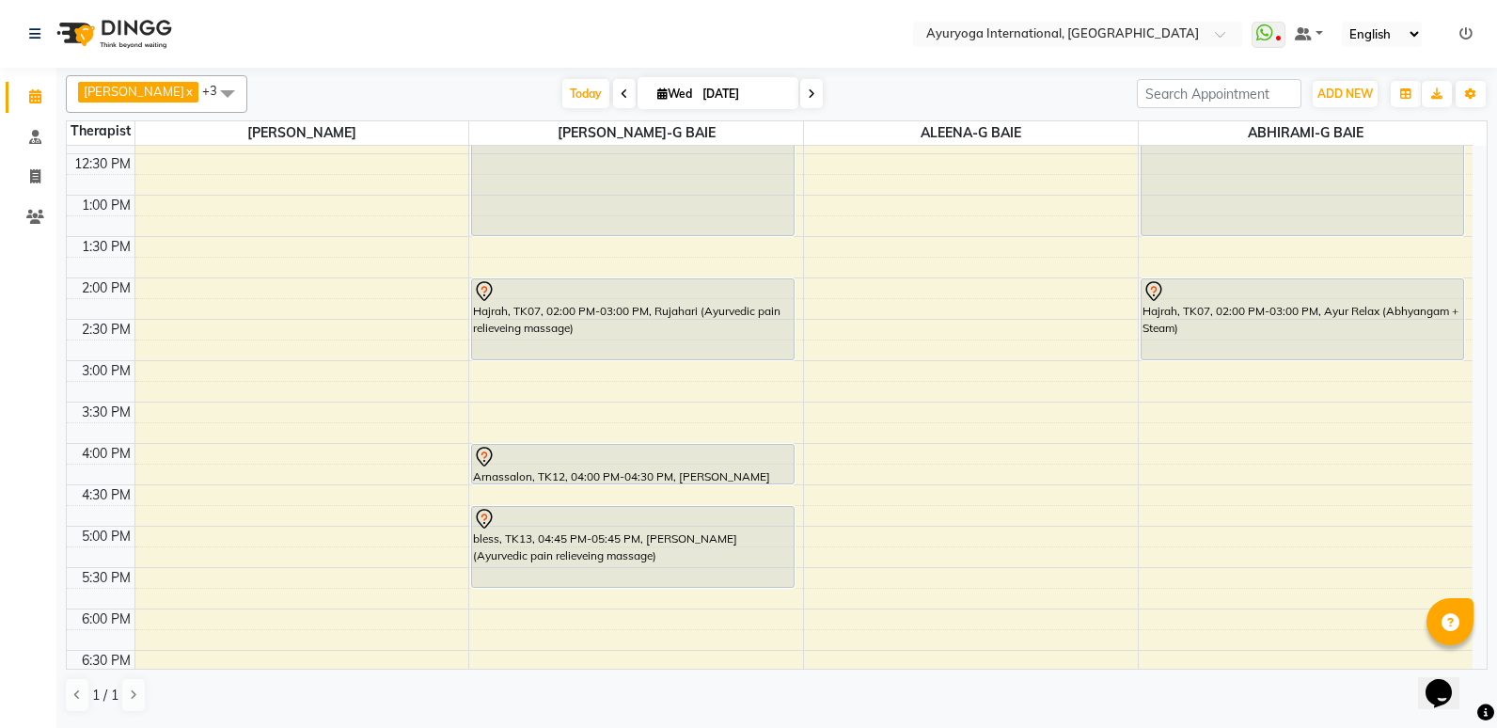
click at [785, 90] on input "[DATE]" at bounding box center [744, 94] width 94 height 28
select select "9"
select select "2025"
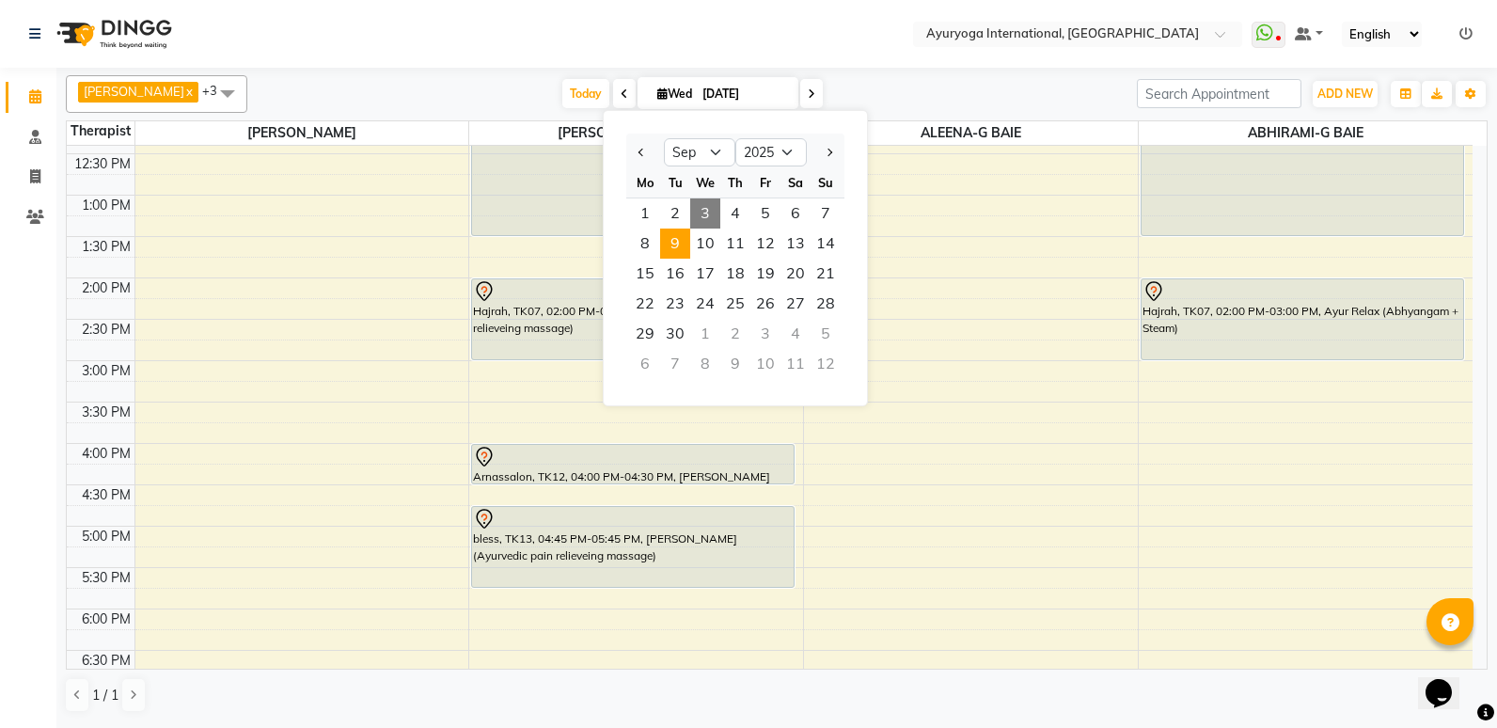
click at [670, 250] on span "9" at bounding box center [675, 244] width 30 height 30
type input "[DATE]"
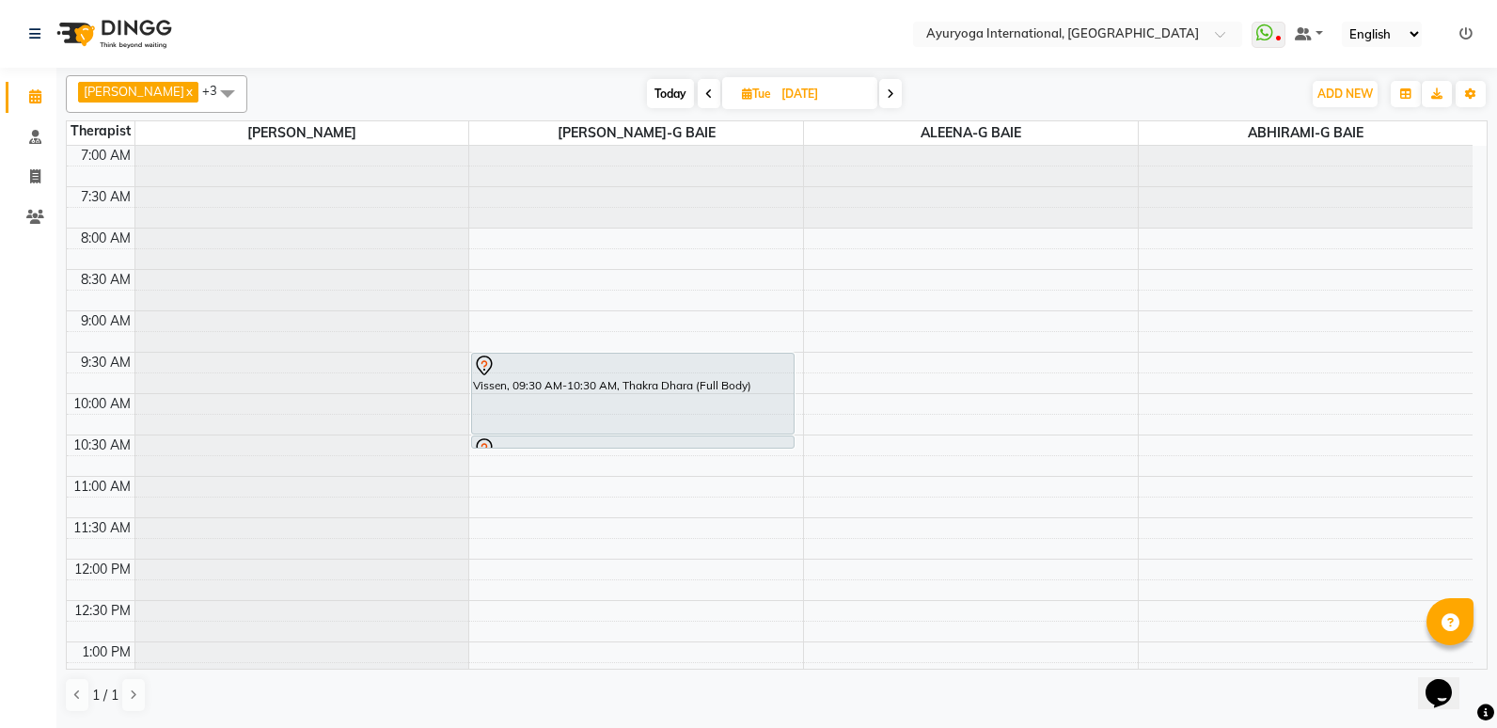
scroll to position [94, 0]
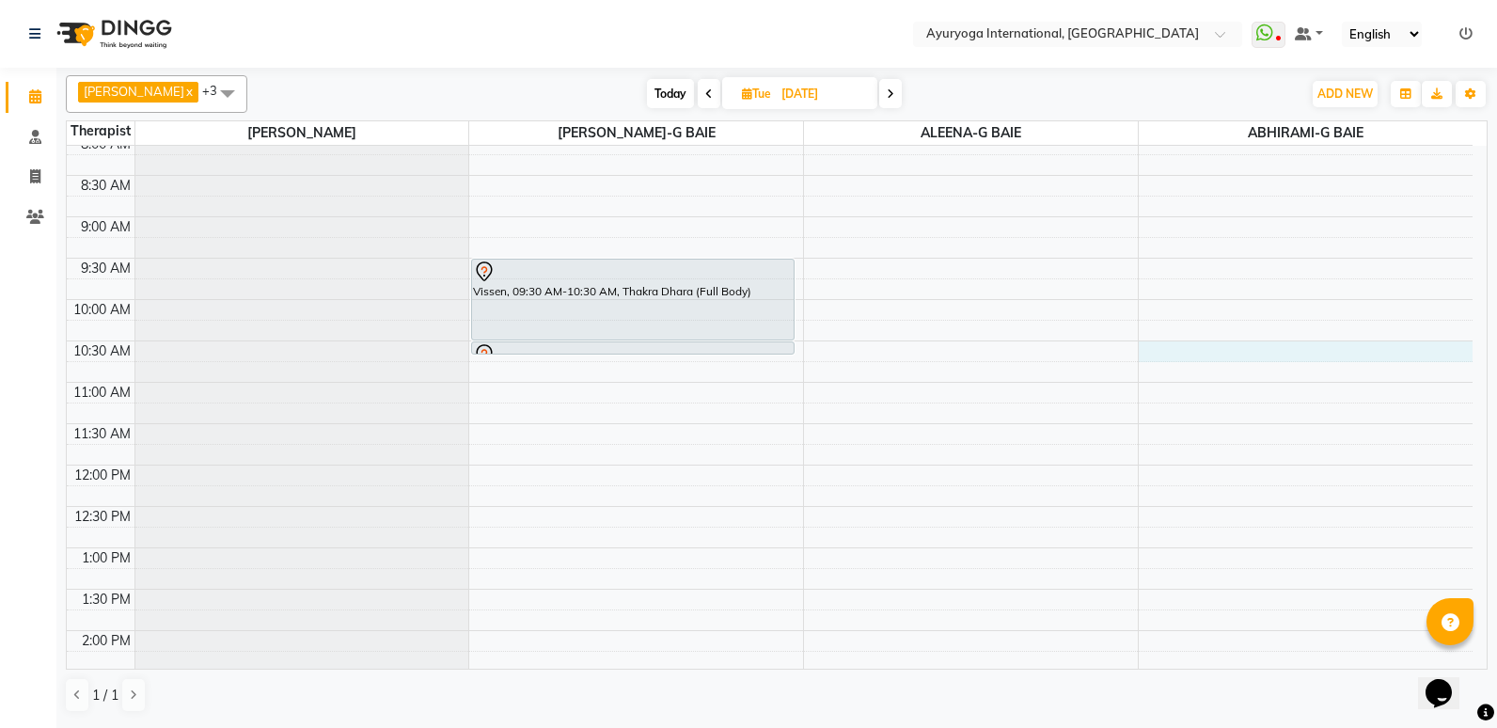
click at [1150, 341] on div "7:00 AM 7:30 AM 8:00 AM 8:30 AM 9:00 AM 9:30 AM 10:00 AM 10:30 AM 11:00 AM 11:3…" at bounding box center [770, 631] width 1406 height 1158
select select "70418"
select select "630"
select select "tentative"
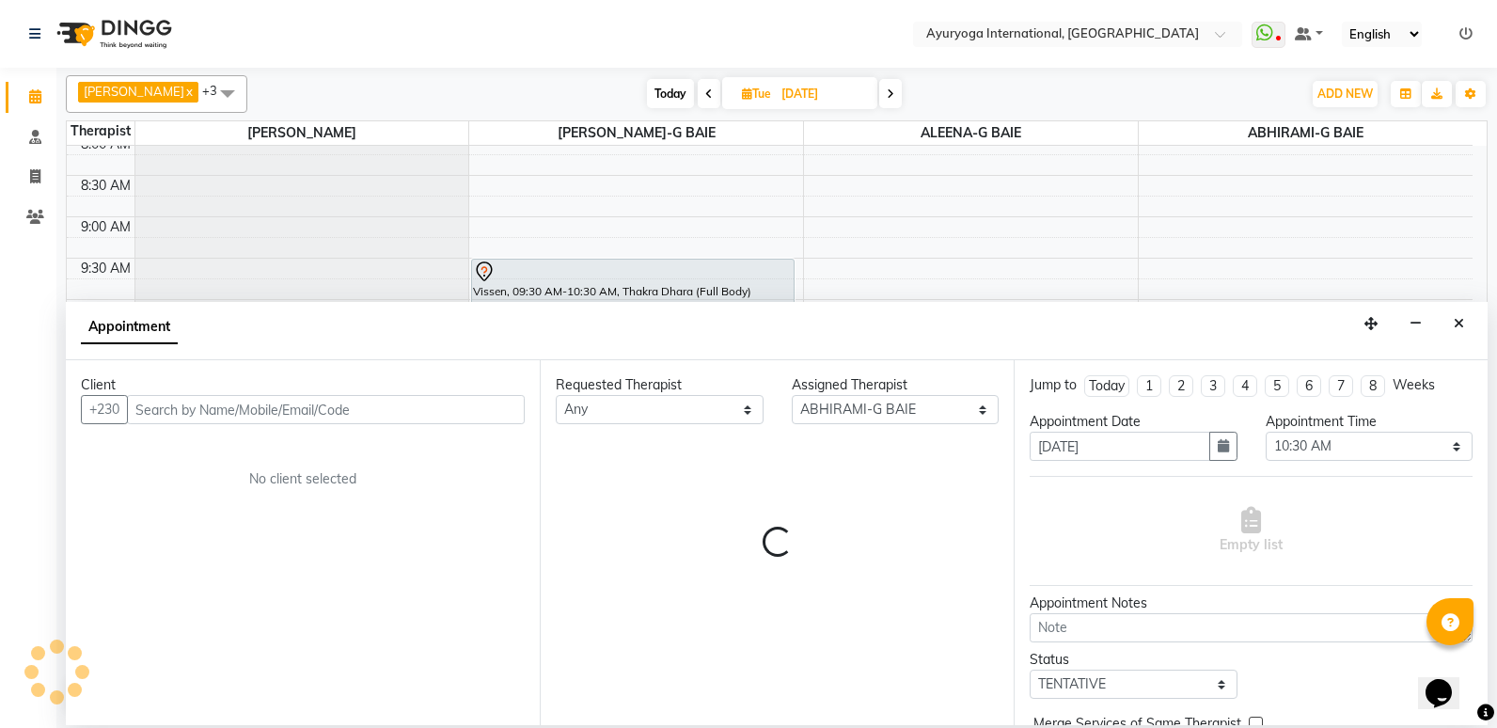
click at [1055, 391] on div "Jump to [DATE] 1 2 3 4 5 6 7 8 Weeks Appointment Date [DATE] Appointment Time S…" at bounding box center [1251, 542] width 474 height 365
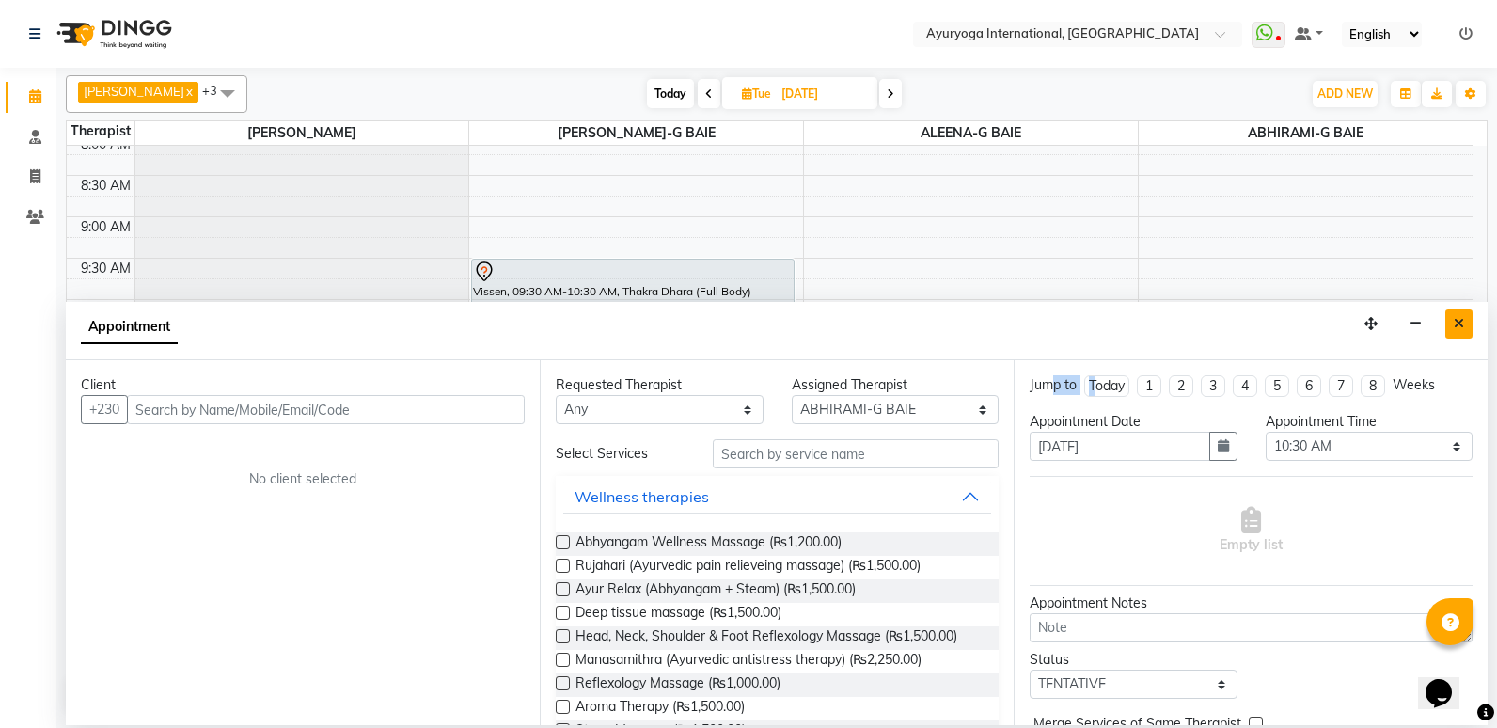
click at [1454, 324] on icon "Close" at bounding box center [1459, 323] width 10 height 13
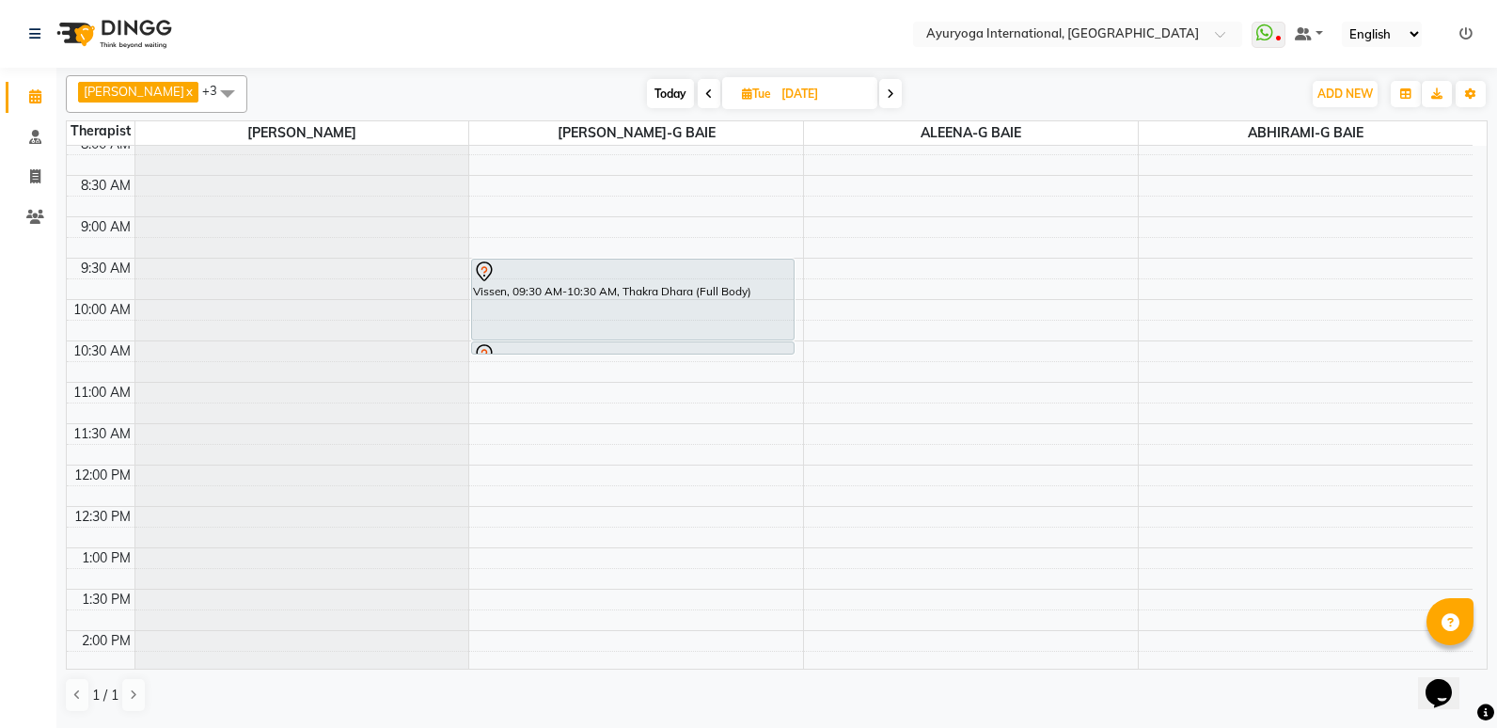
click at [1170, 394] on div "7:00 AM 7:30 AM 8:00 AM 8:30 AM 9:00 AM 9:30 AM 10:00 AM 10:30 AM 11:00 AM 11:3…" at bounding box center [770, 631] width 1406 height 1158
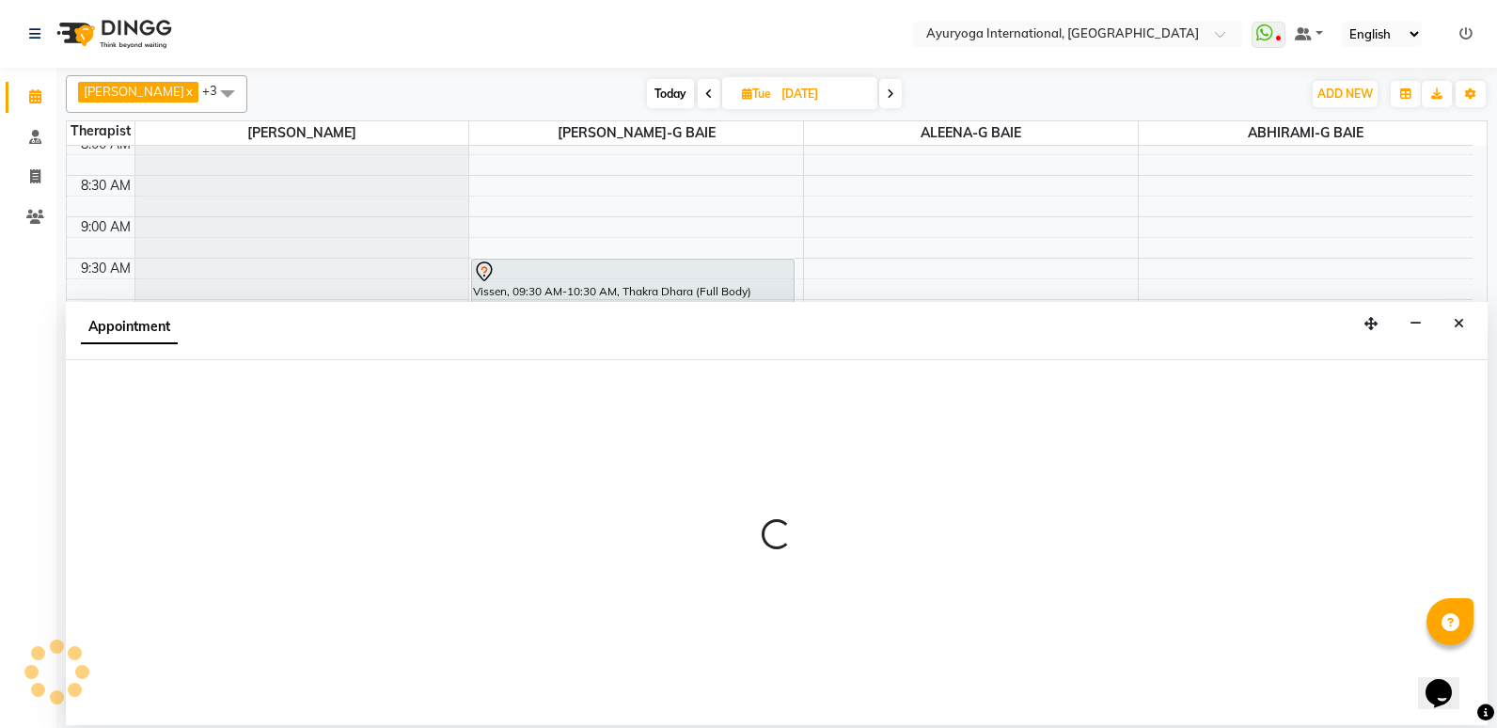
select select "70418"
select select "tentative"
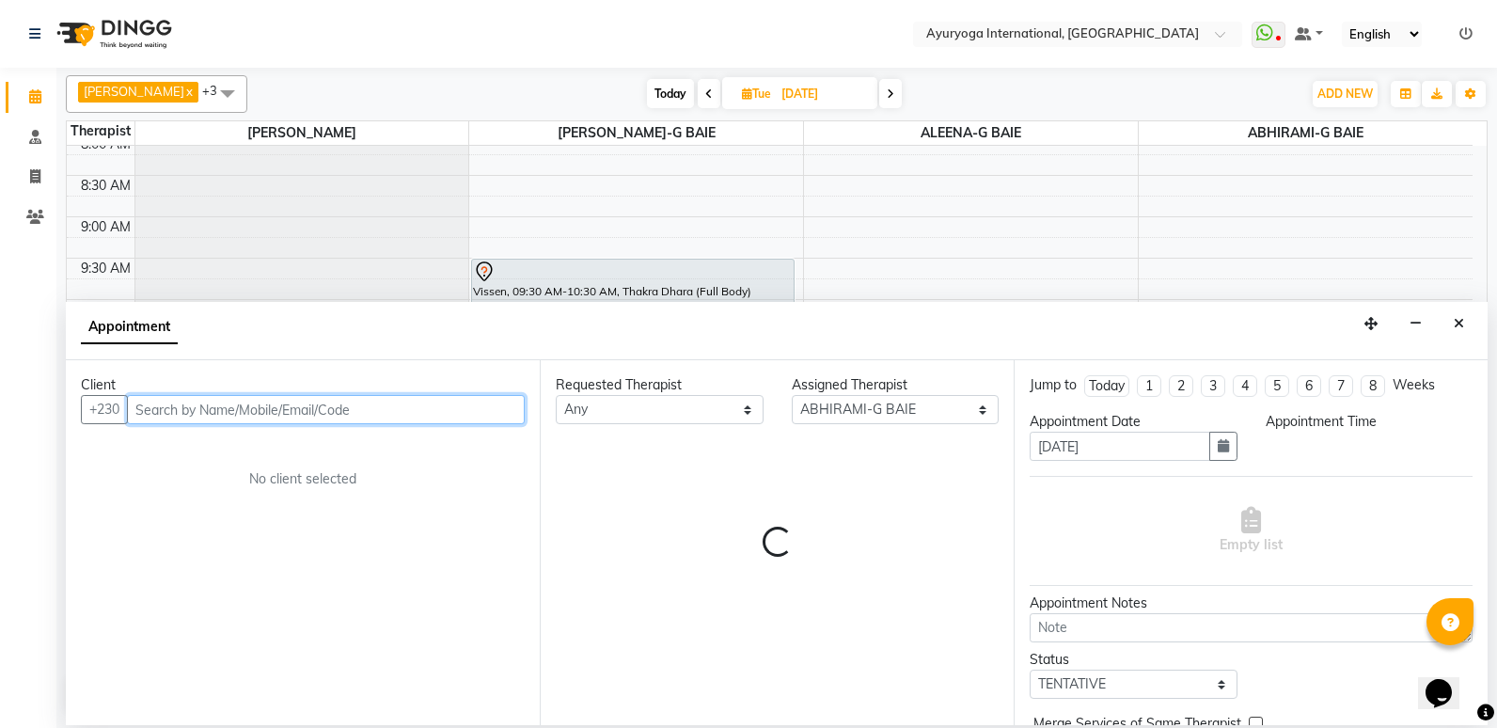
select select "660"
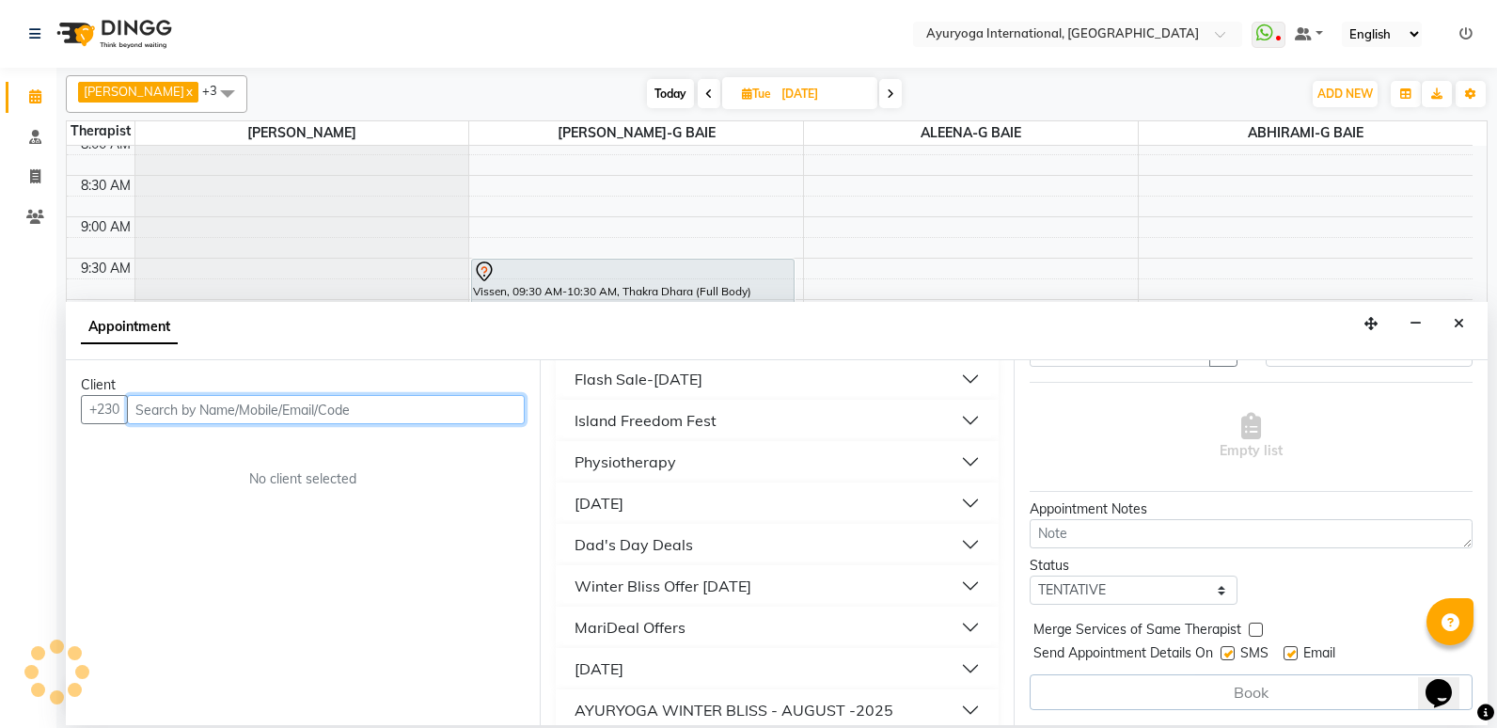
scroll to position [1529, 0]
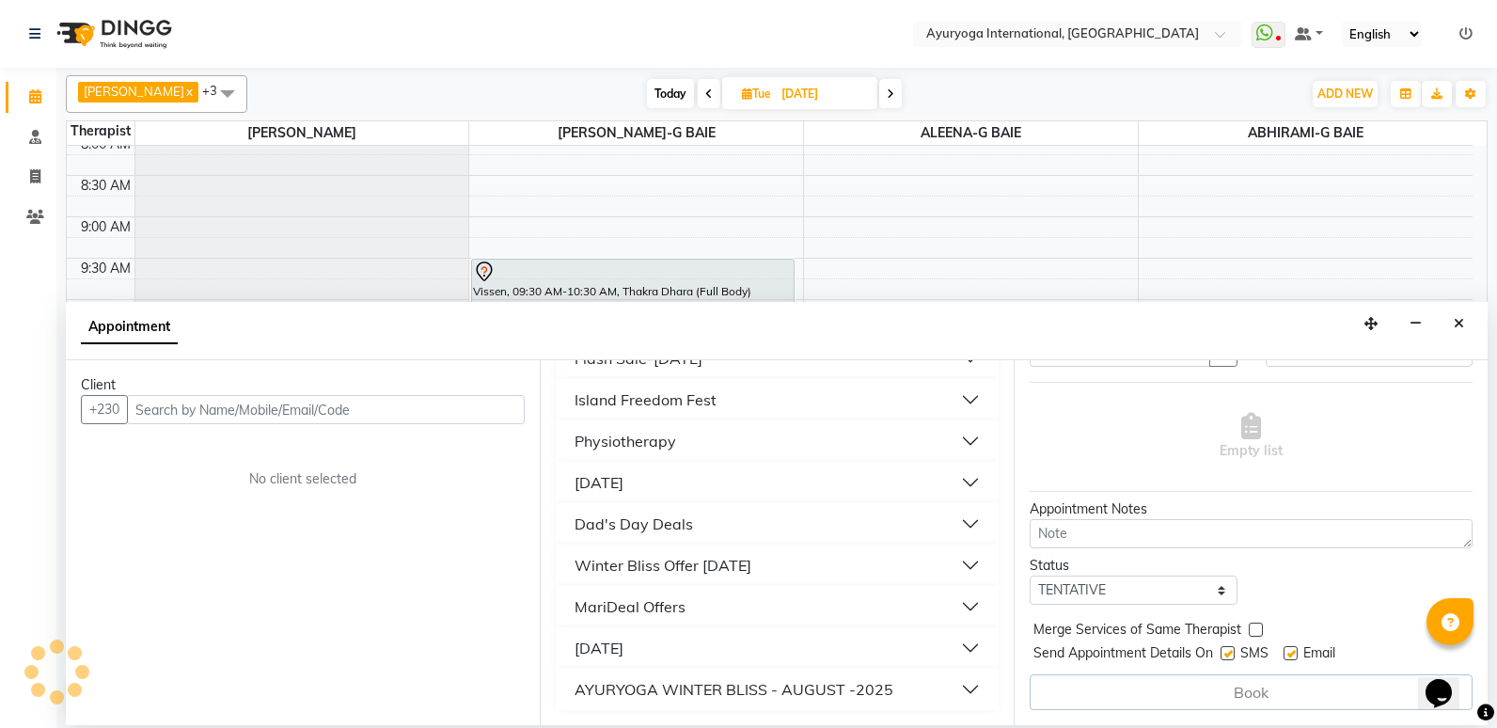
click at [958, 702] on button "AYURYOGA WINTER BLISS - AUGUST -2025" at bounding box center [777, 689] width 428 height 34
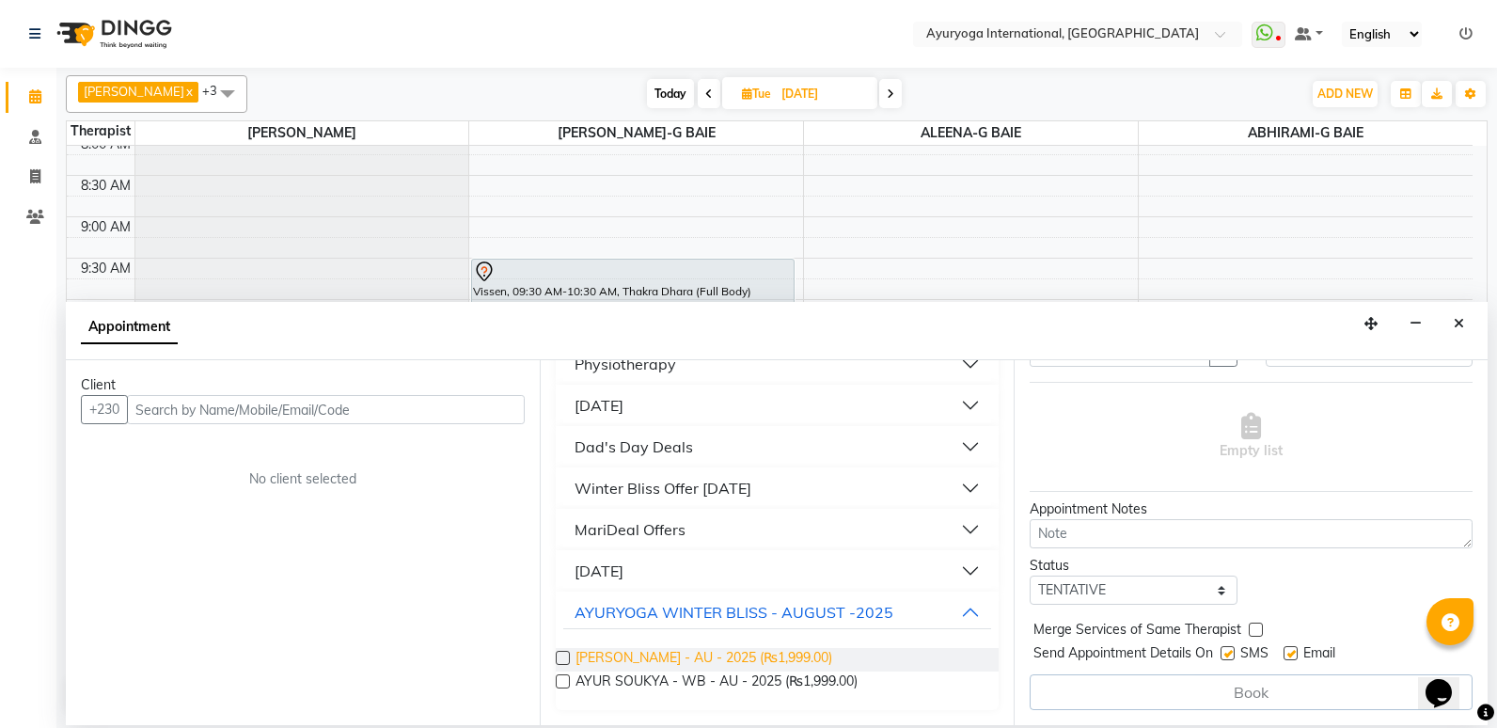
click at [780, 660] on span "[PERSON_NAME] - AU - 2025 (₨1,999.00)" at bounding box center [704, 660] width 257 height 24
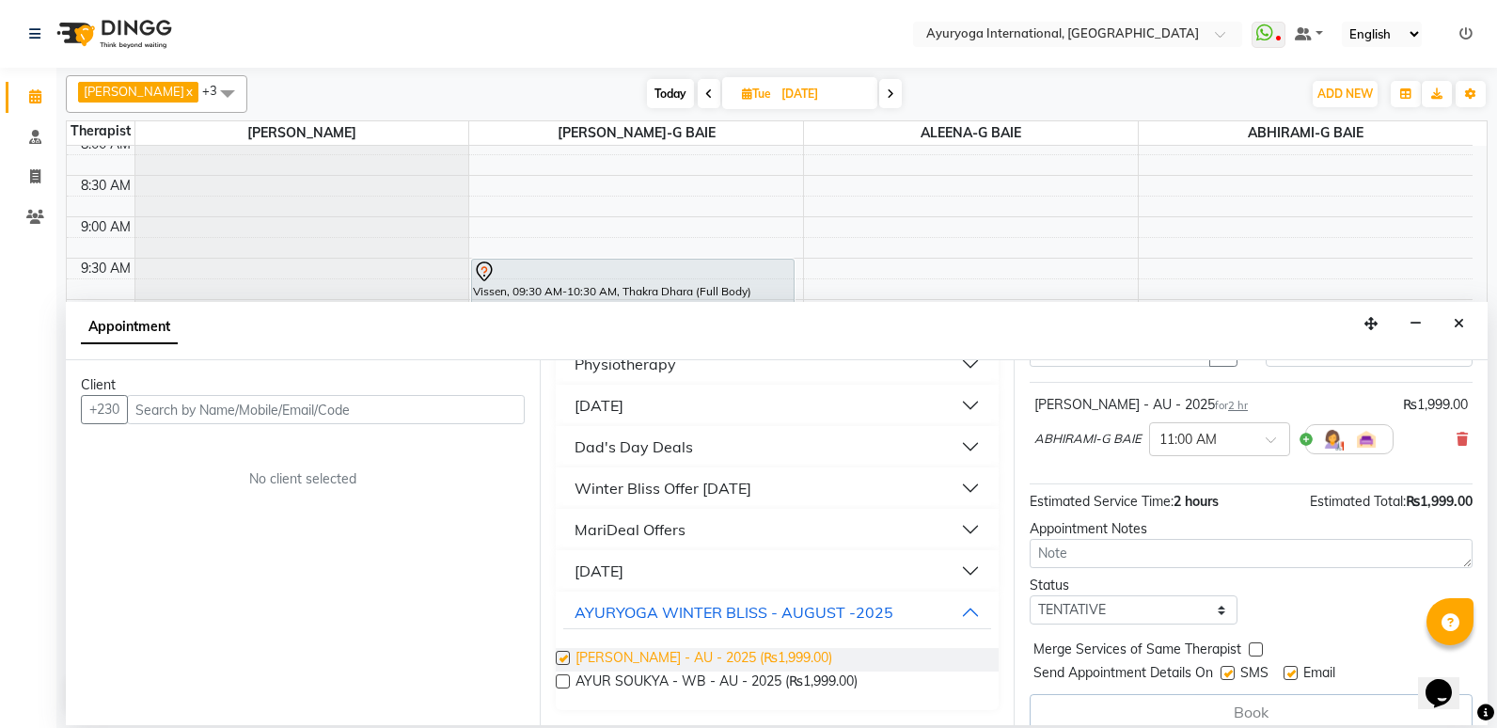
checkbox input "false"
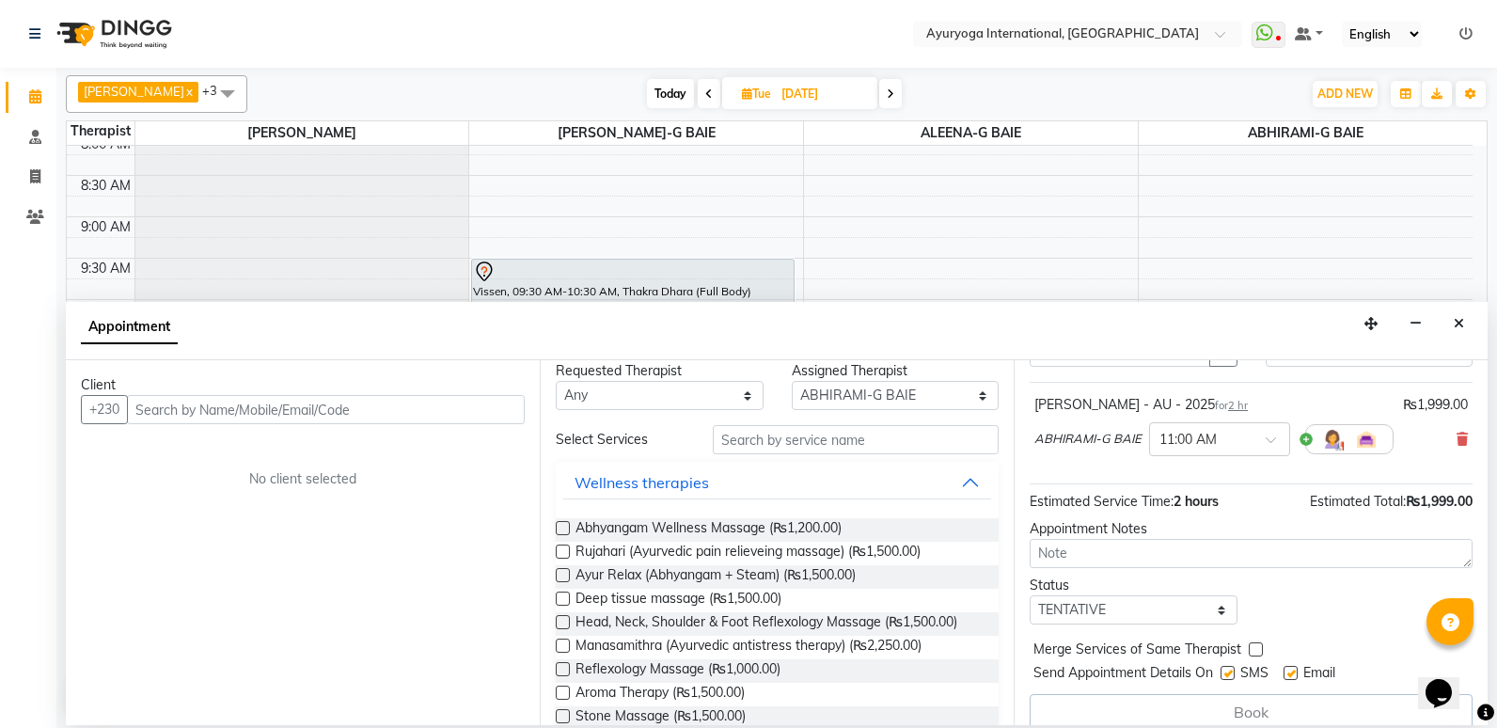
scroll to position [0, 0]
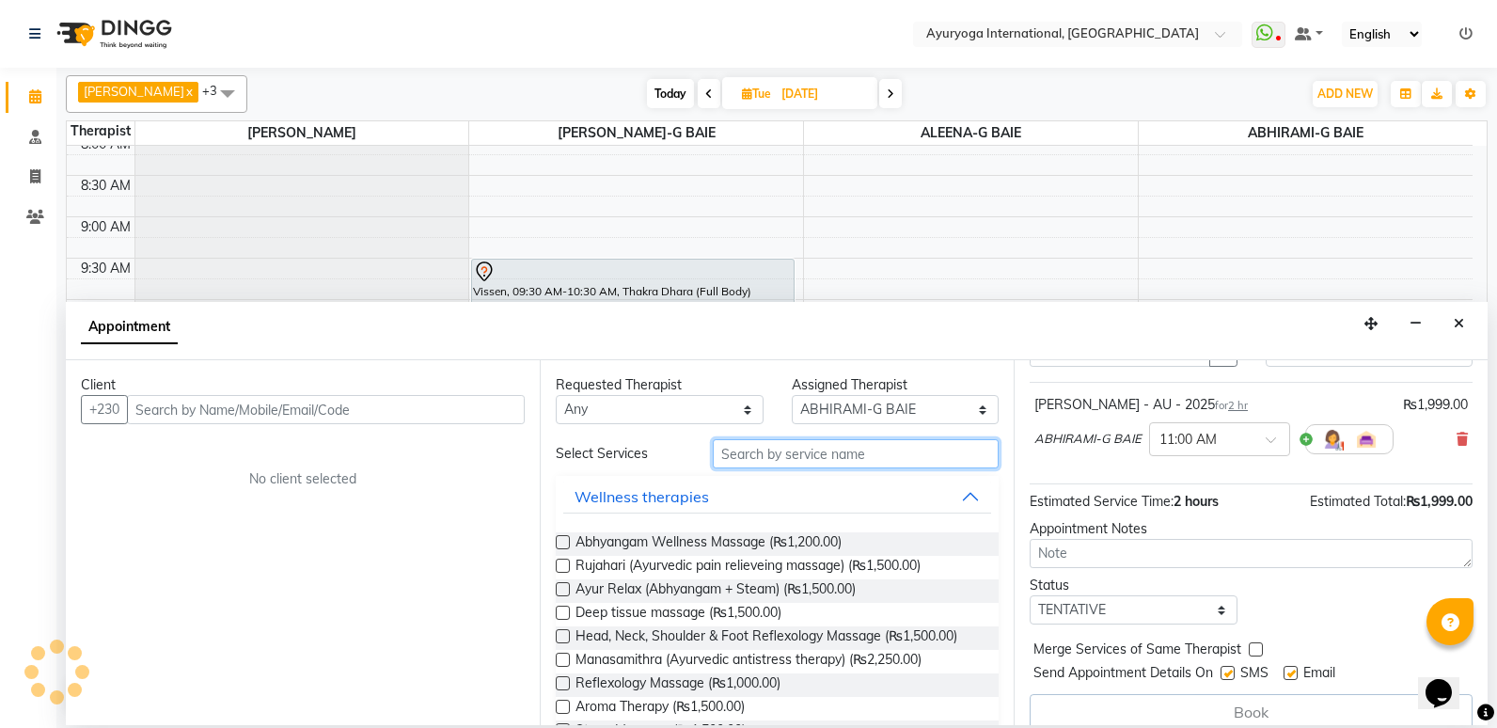
click at [879, 457] on input "text" at bounding box center [856, 453] width 286 height 29
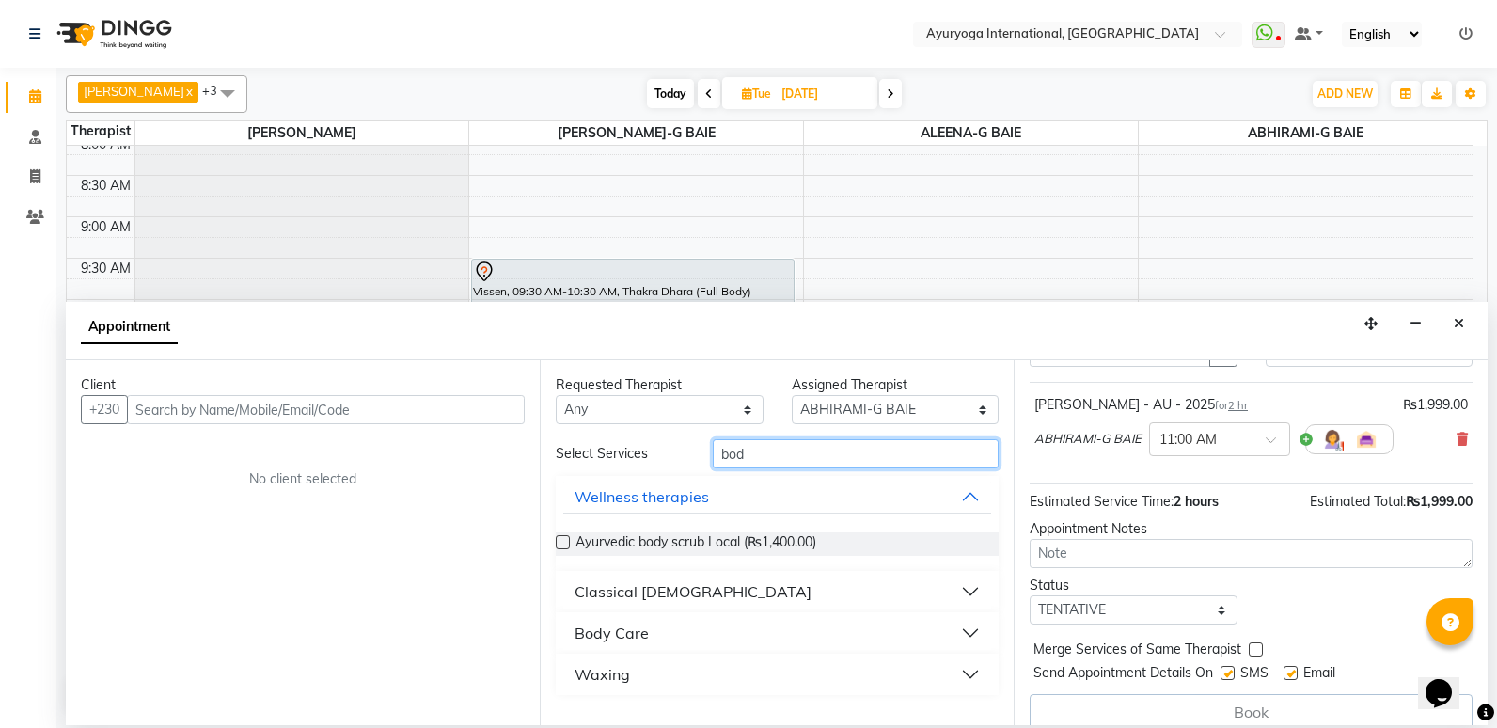
type input "bod"
click at [977, 591] on button "Classical [DEMOGRAPHIC_DATA]" at bounding box center [777, 592] width 428 height 34
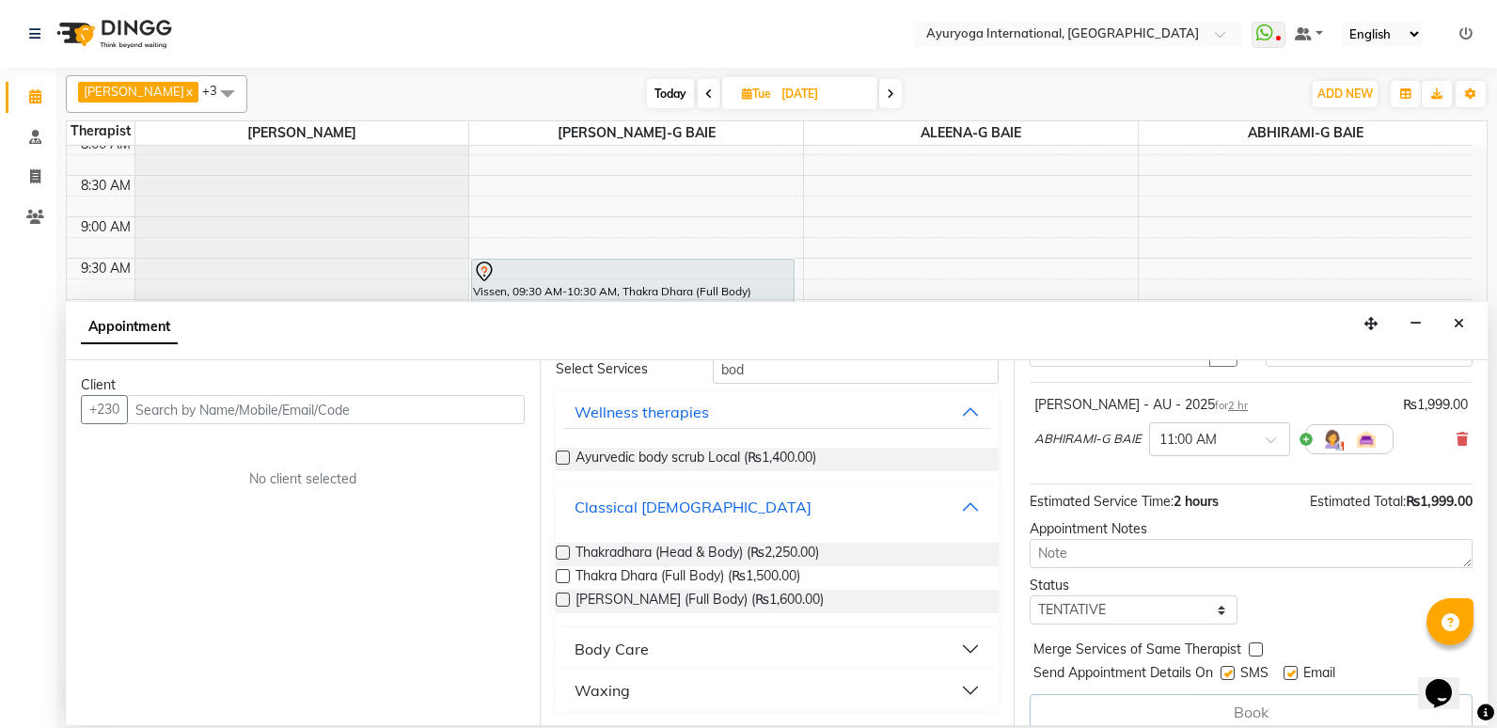
scroll to position [86, 0]
click at [959, 647] on button "Body Care" at bounding box center [777, 648] width 428 height 34
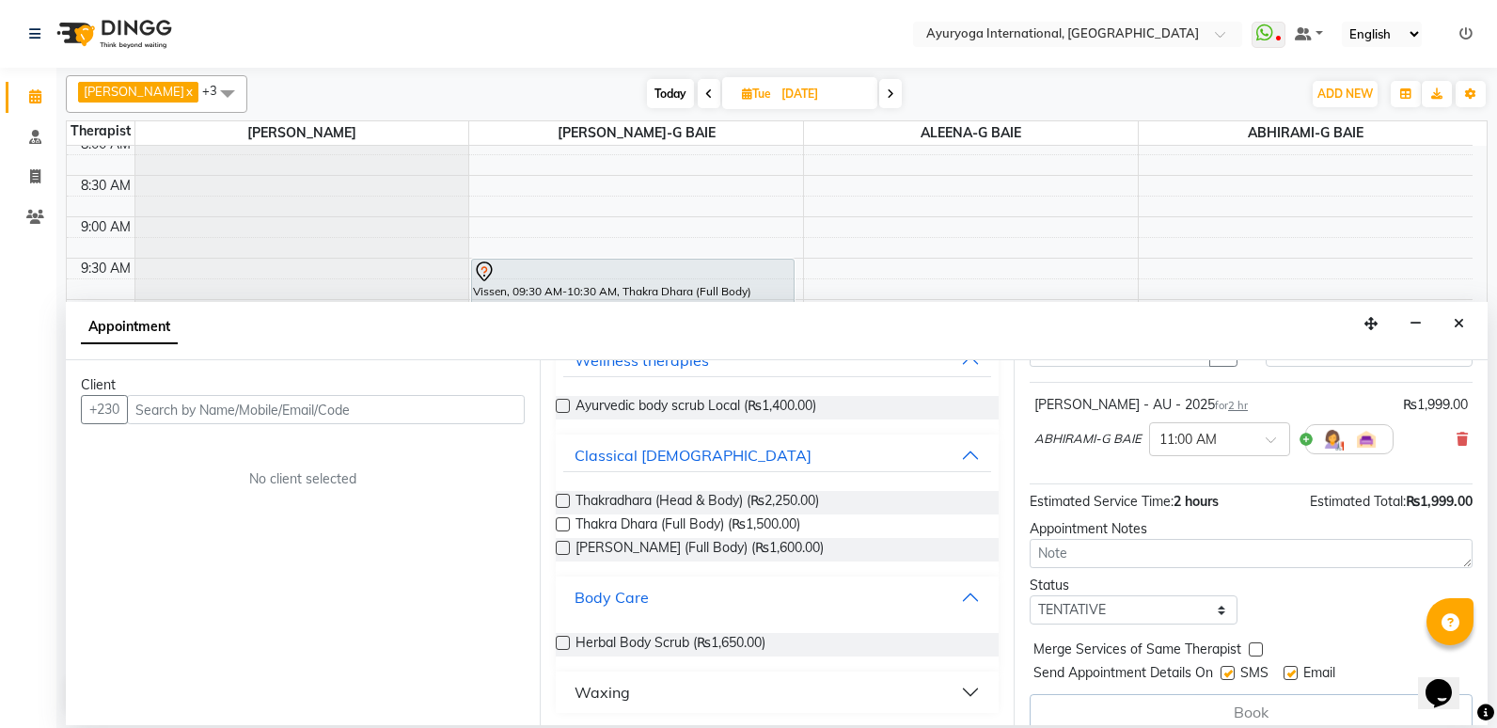
scroll to position [139, 0]
click at [797, 642] on div "Herbal Body Scrub (₨1,650.00)" at bounding box center [777, 642] width 443 height 24
click at [642, 639] on span "Herbal Body Scrub (₨1,650.00)" at bounding box center [671, 642] width 190 height 24
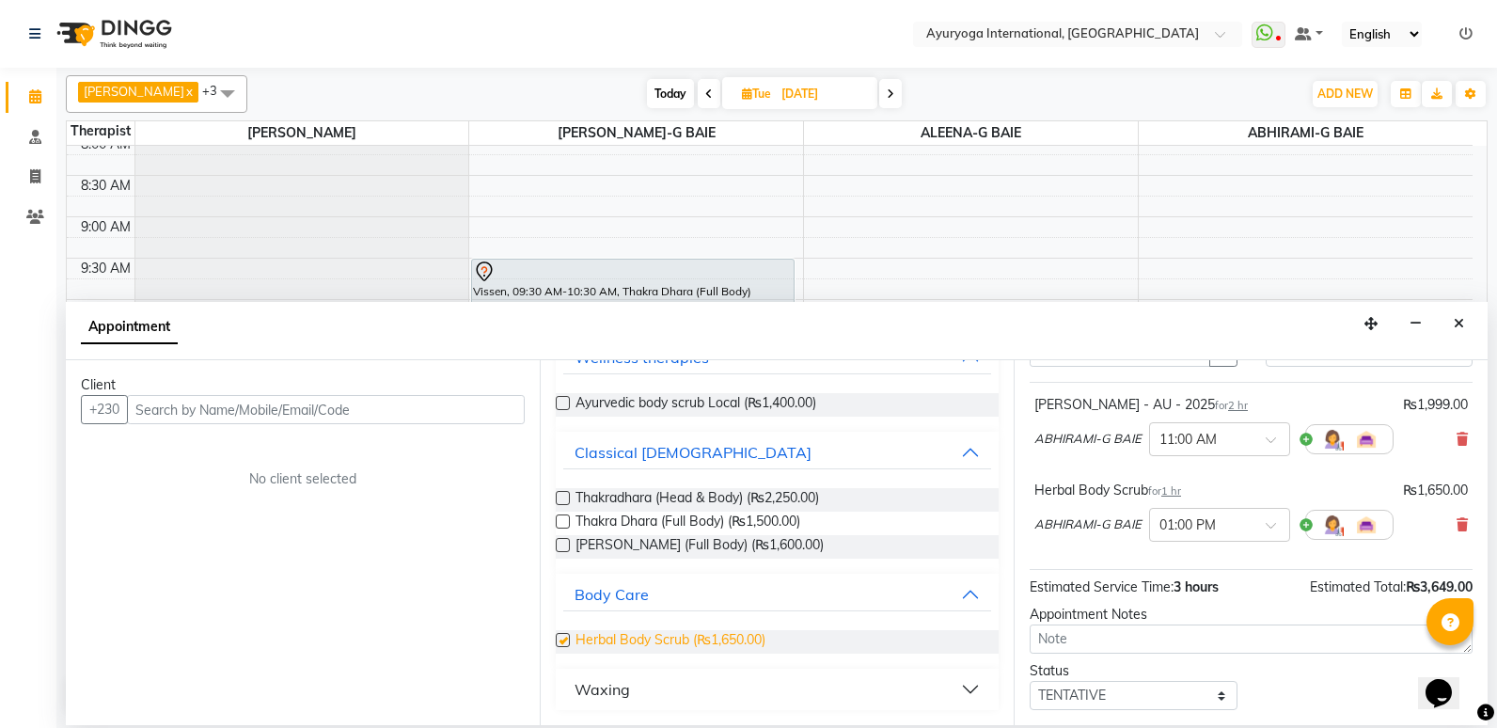
checkbox input "false"
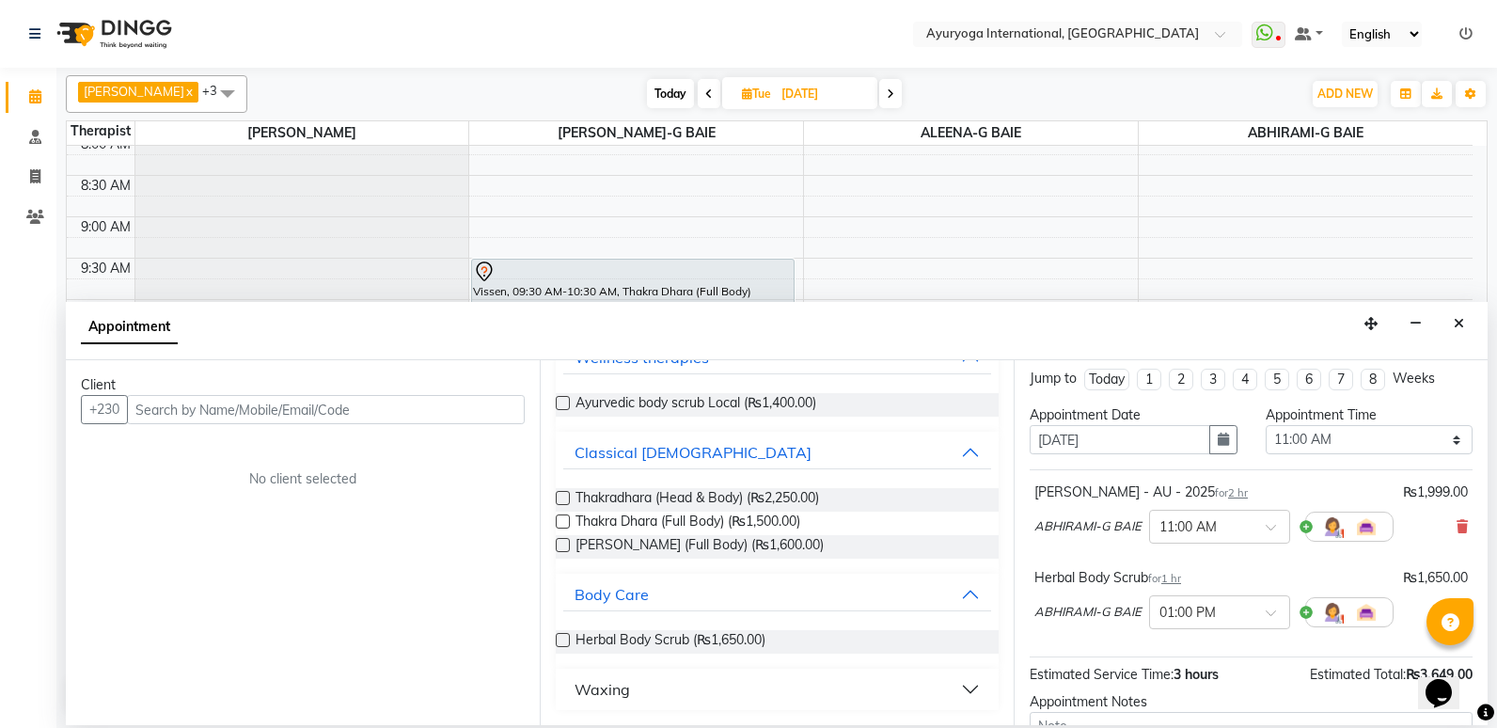
scroll to position [0, 0]
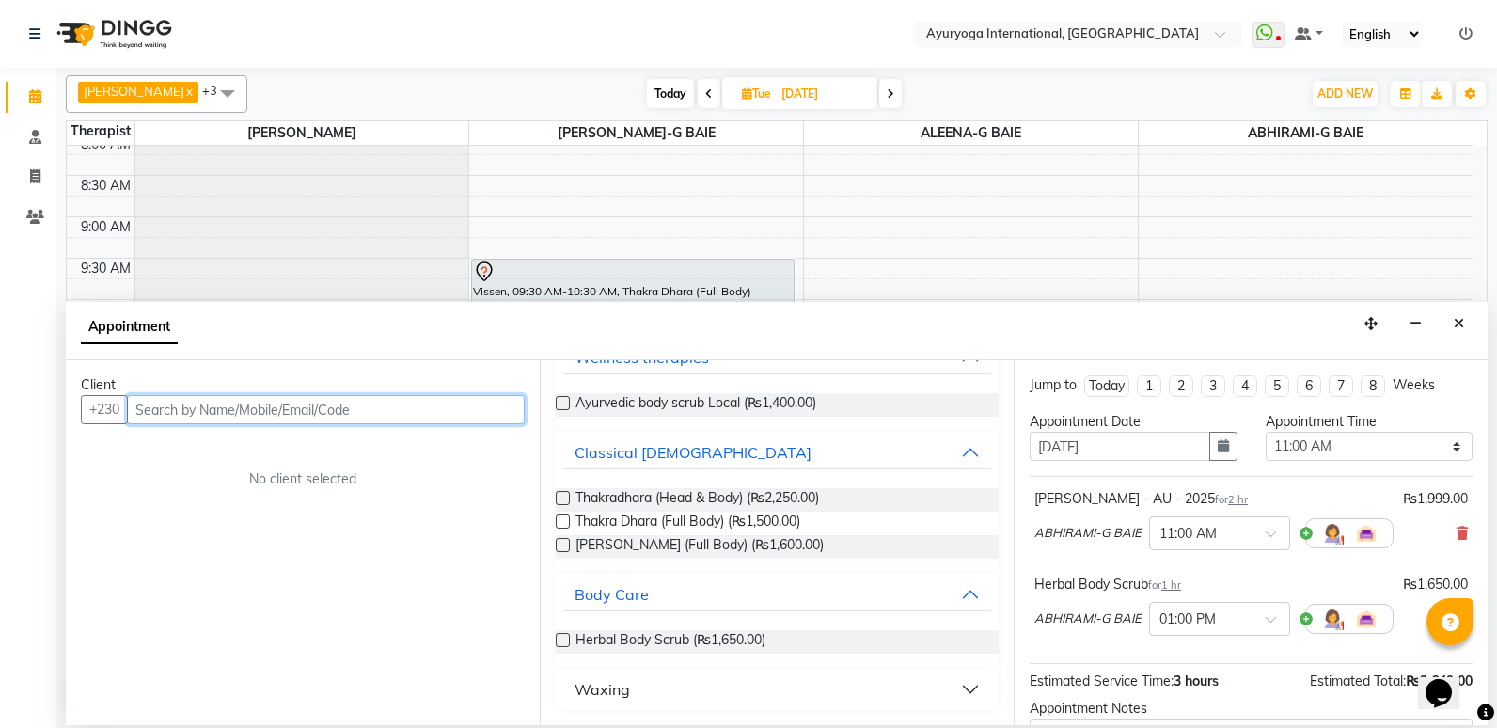
click at [505, 403] on input "text" at bounding box center [326, 409] width 398 height 29
type input "57073633"
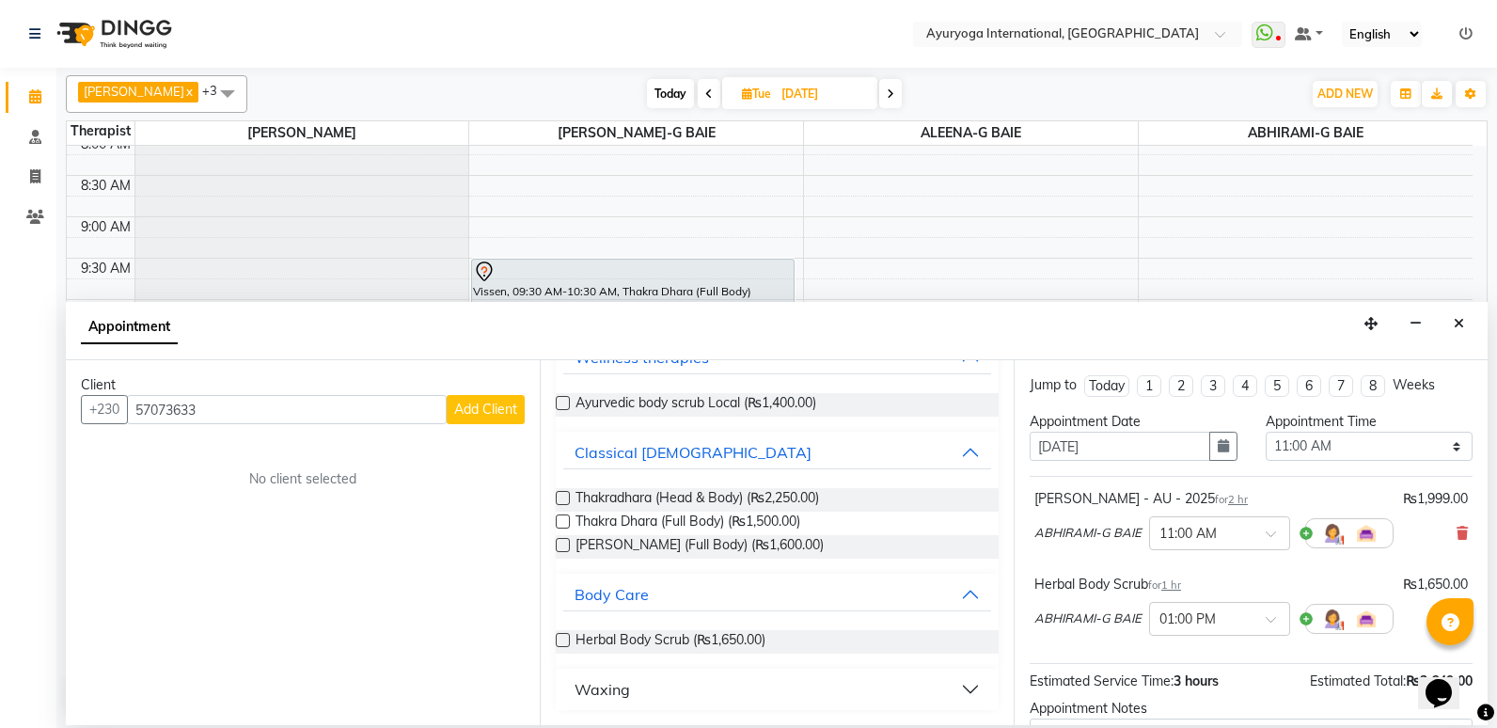
click at [506, 399] on button "Add Client" at bounding box center [486, 409] width 78 height 29
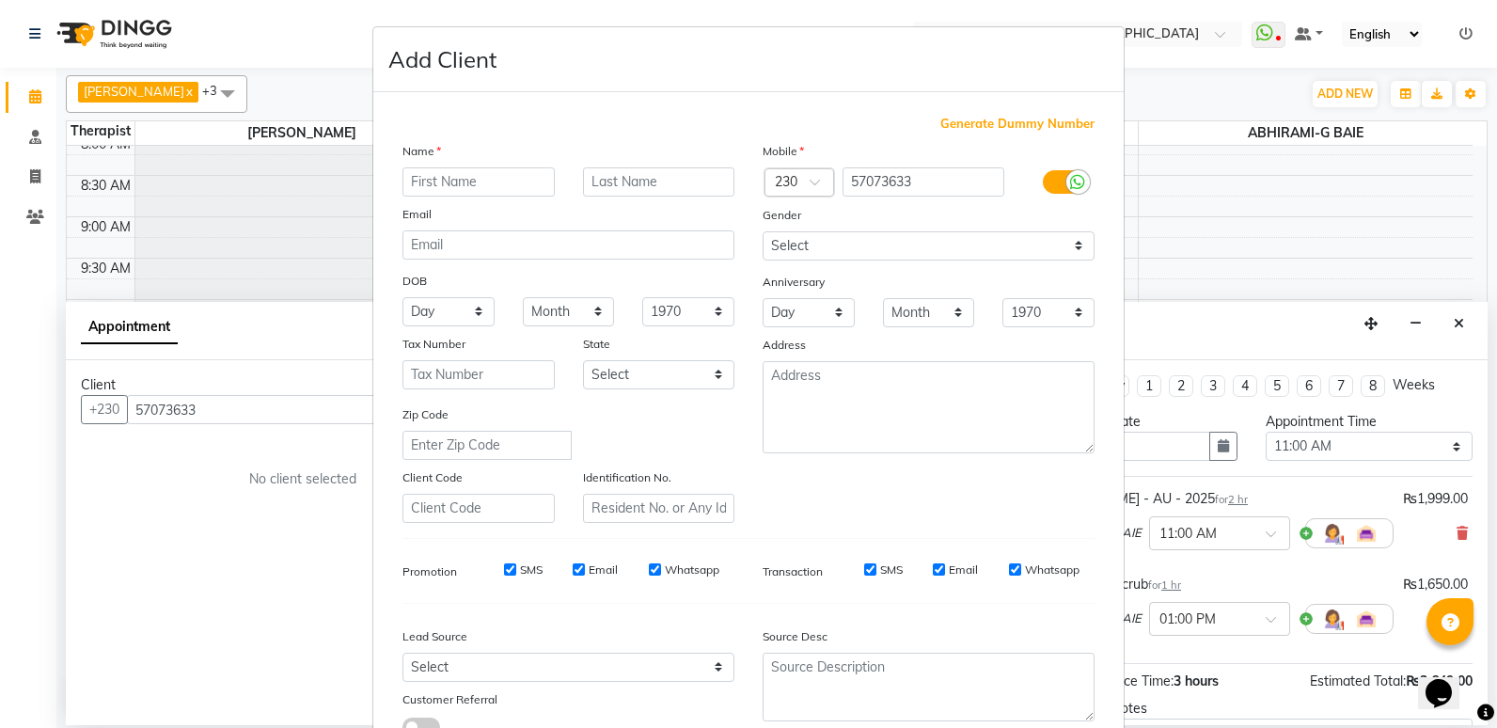
click at [509, 188] on input "text" at bounding box center [478, 181] width 152 height 29
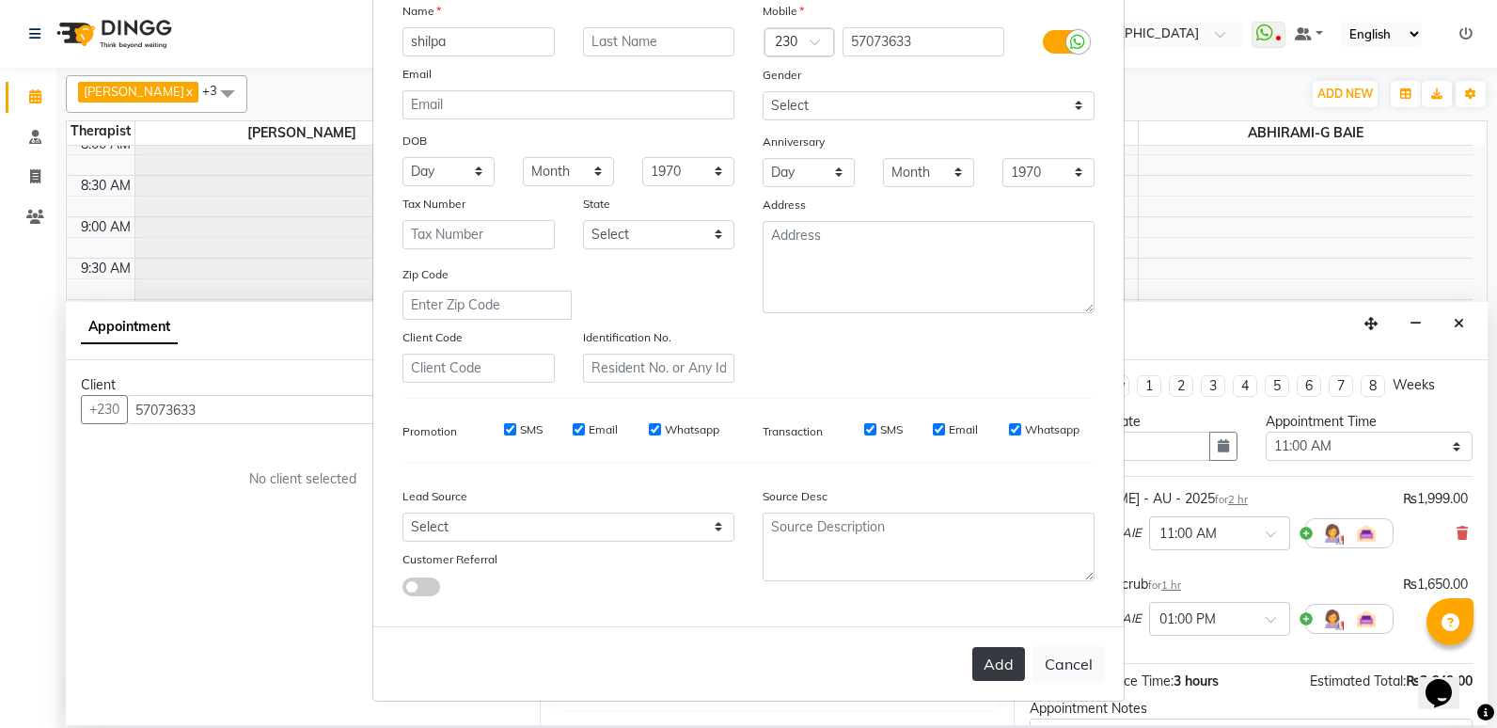
type input "shilpa"
click at [973, 670] on button "Add" at bounding box center [998, 664] width 53 height 34
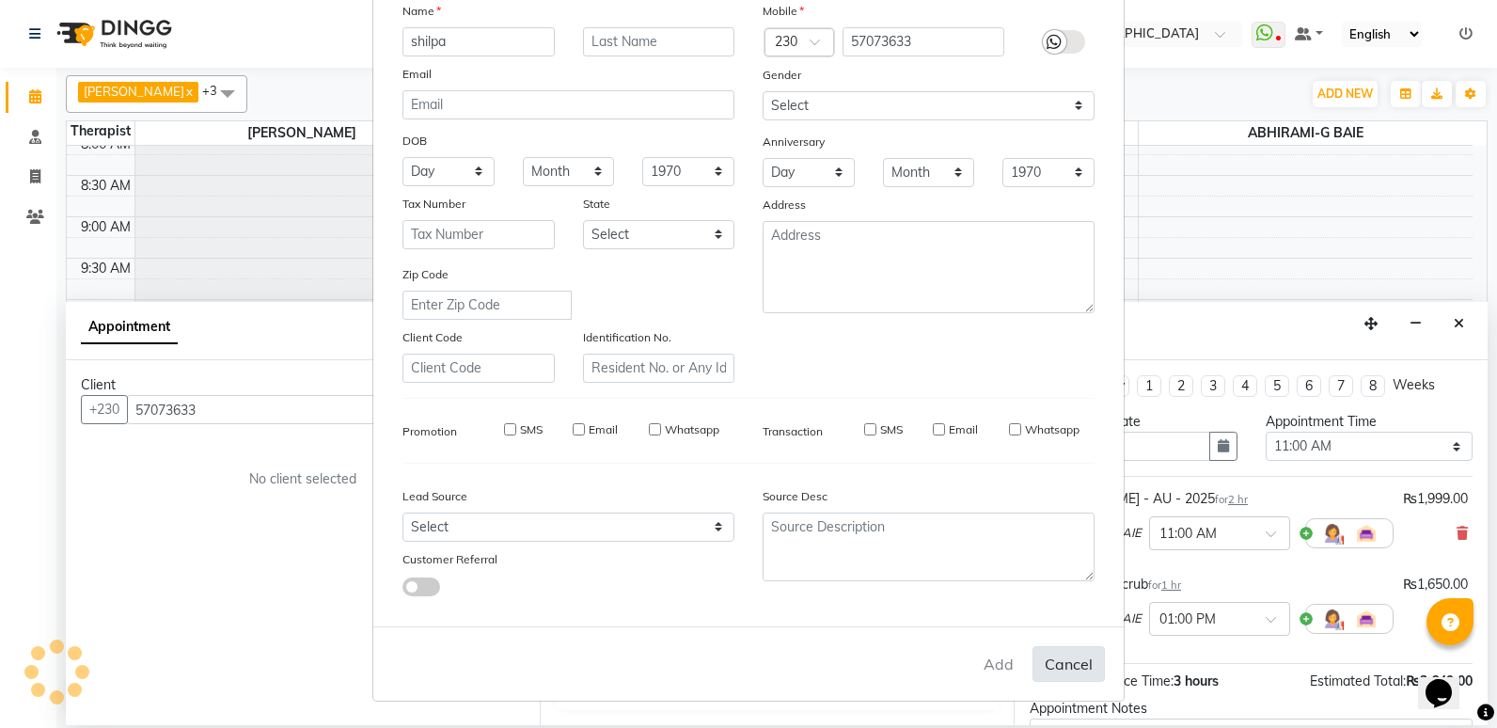
type input "57****33"
select select
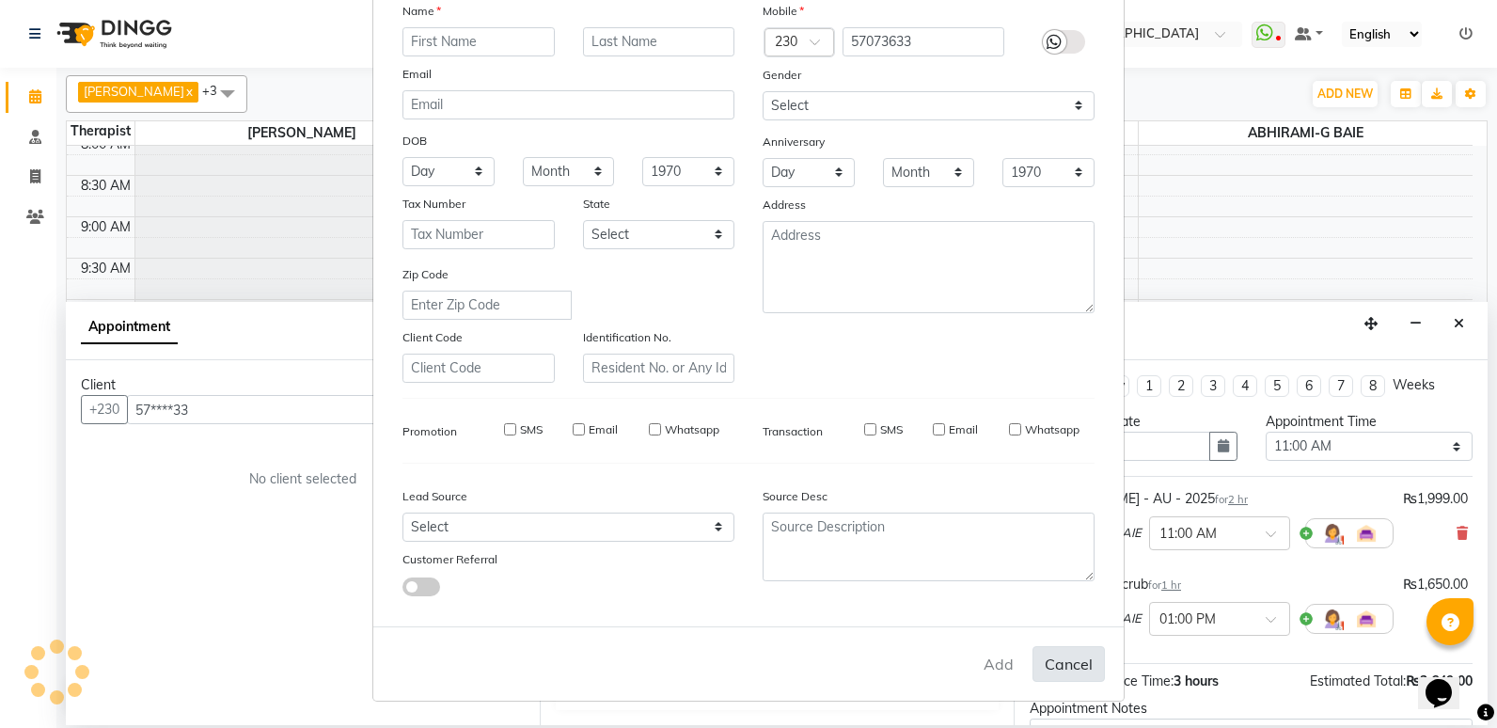
select select
checkbox input "false"
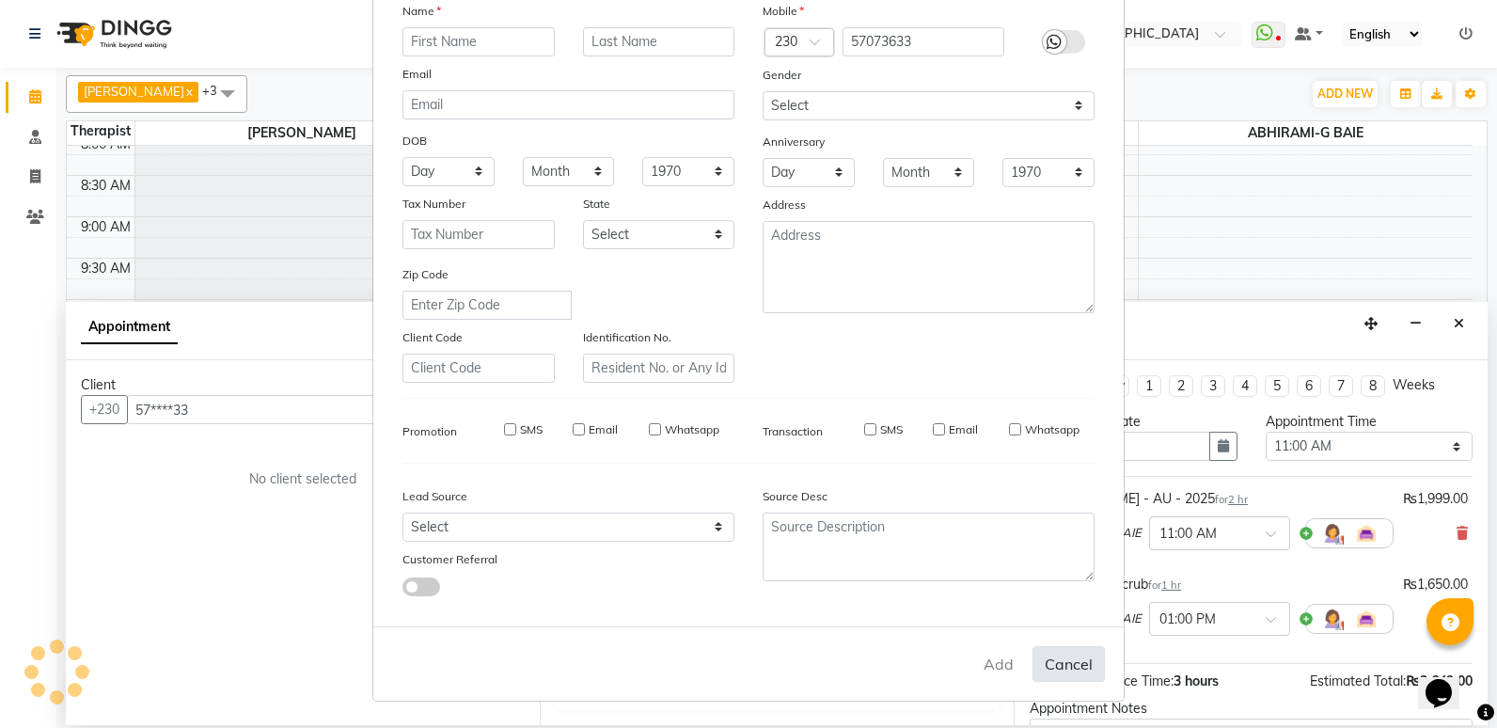
checkbox input "false"
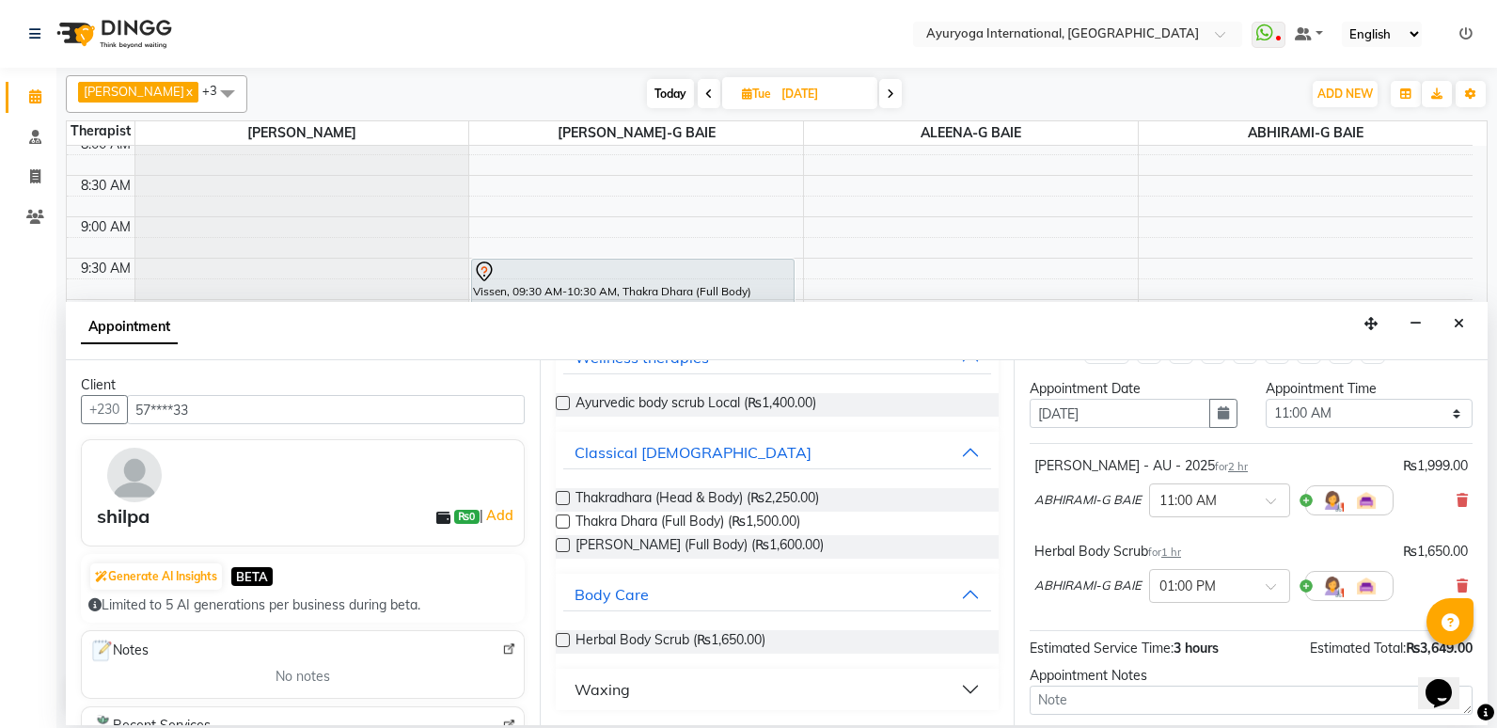
scroll to position [0, 0]
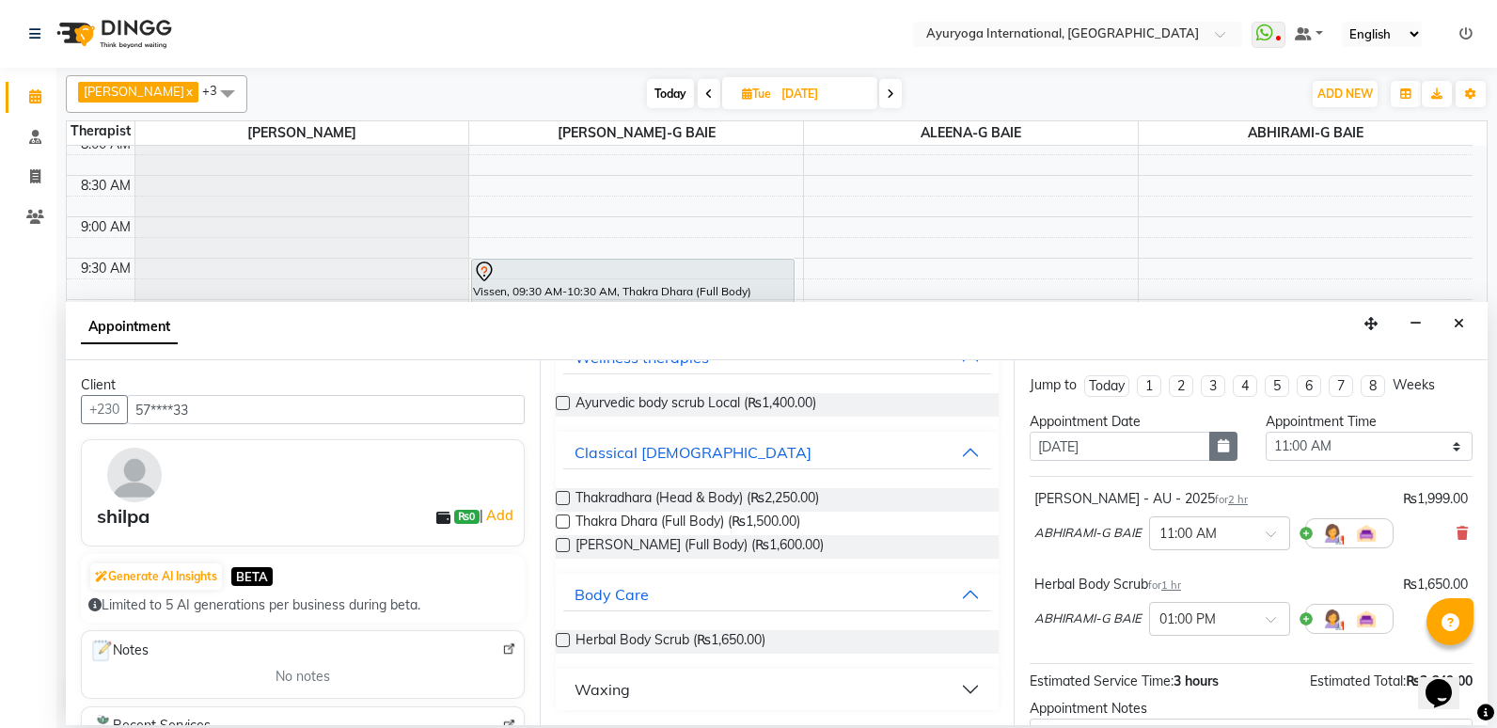
click at [1221, 447] on icon "button" at bounding box center [1223, 445] width 11 height 13
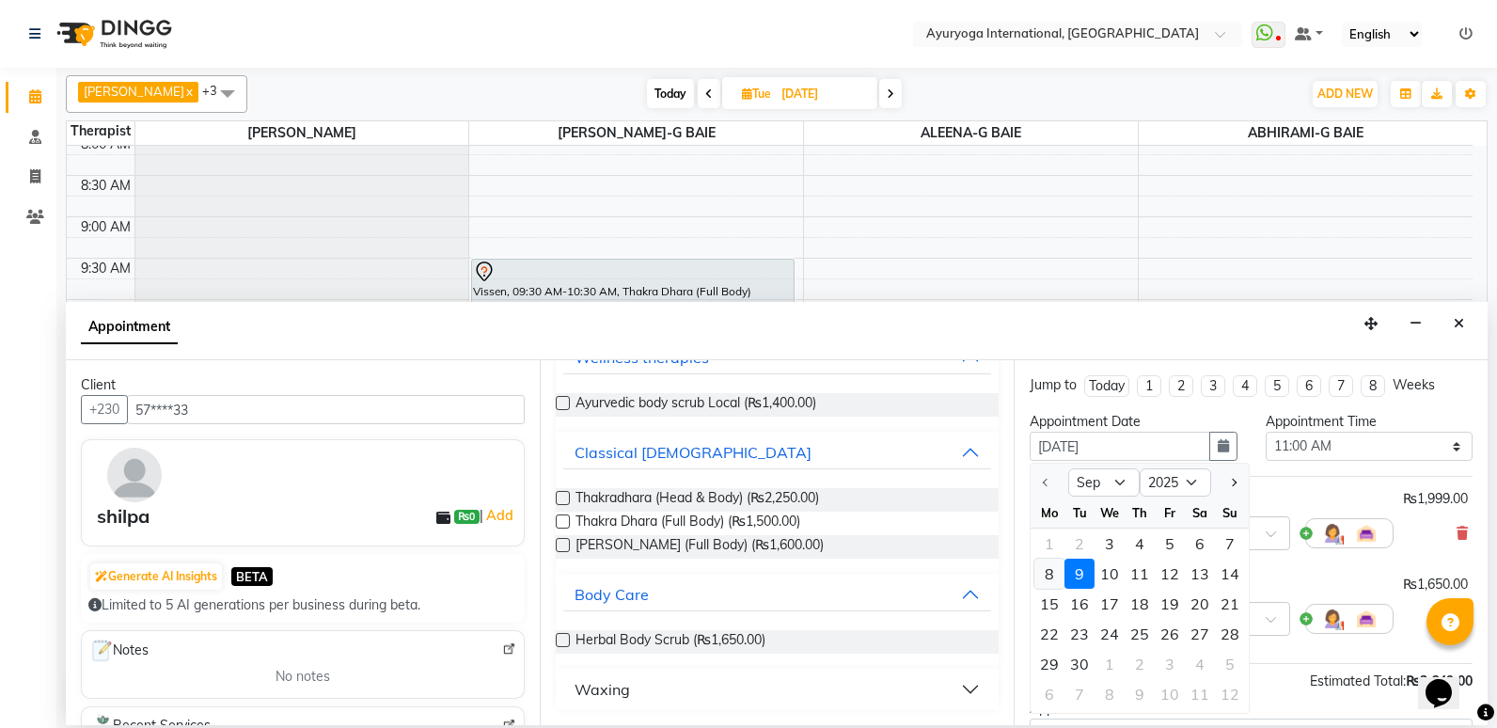
click at [1052, 580] on div "8" at bounding box center [1049, 574] width 30 height 30
type input "[DATE]"
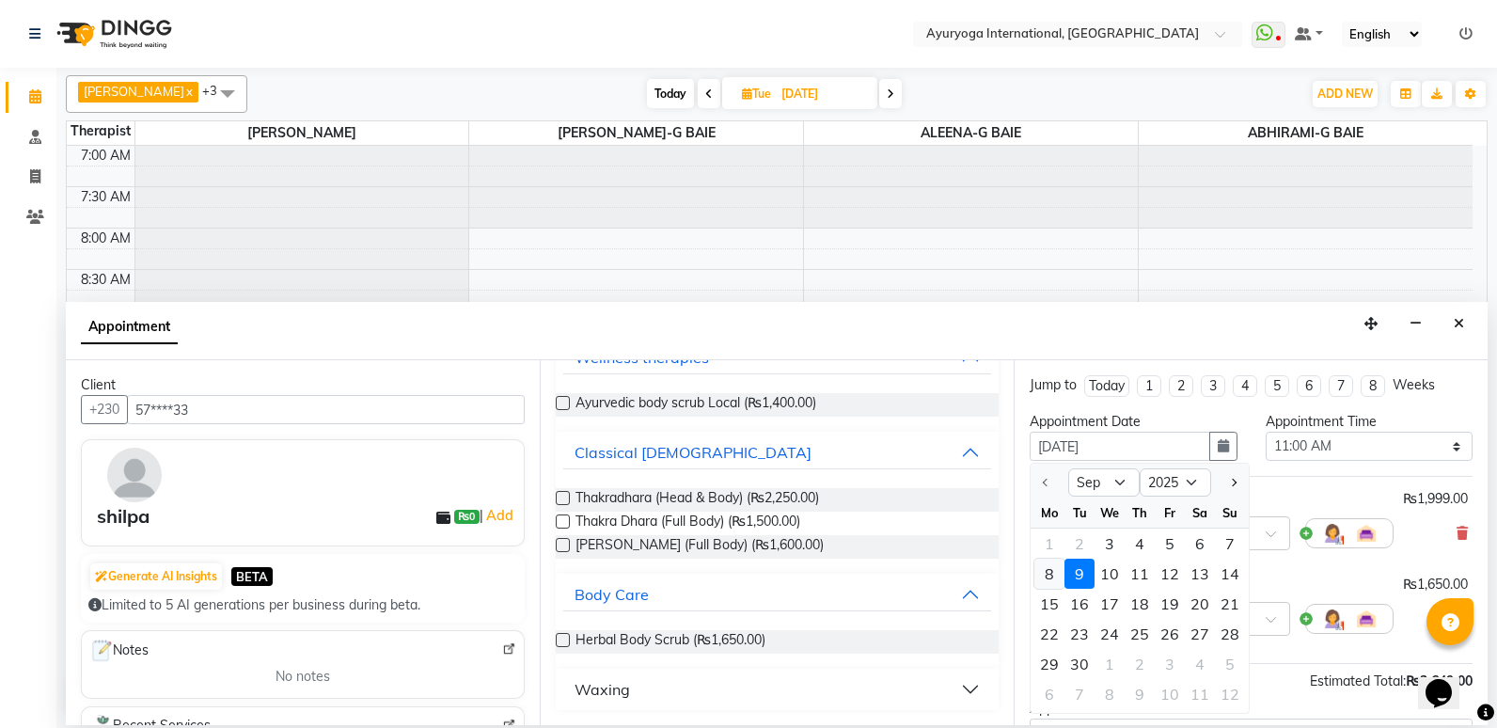
select select "660"
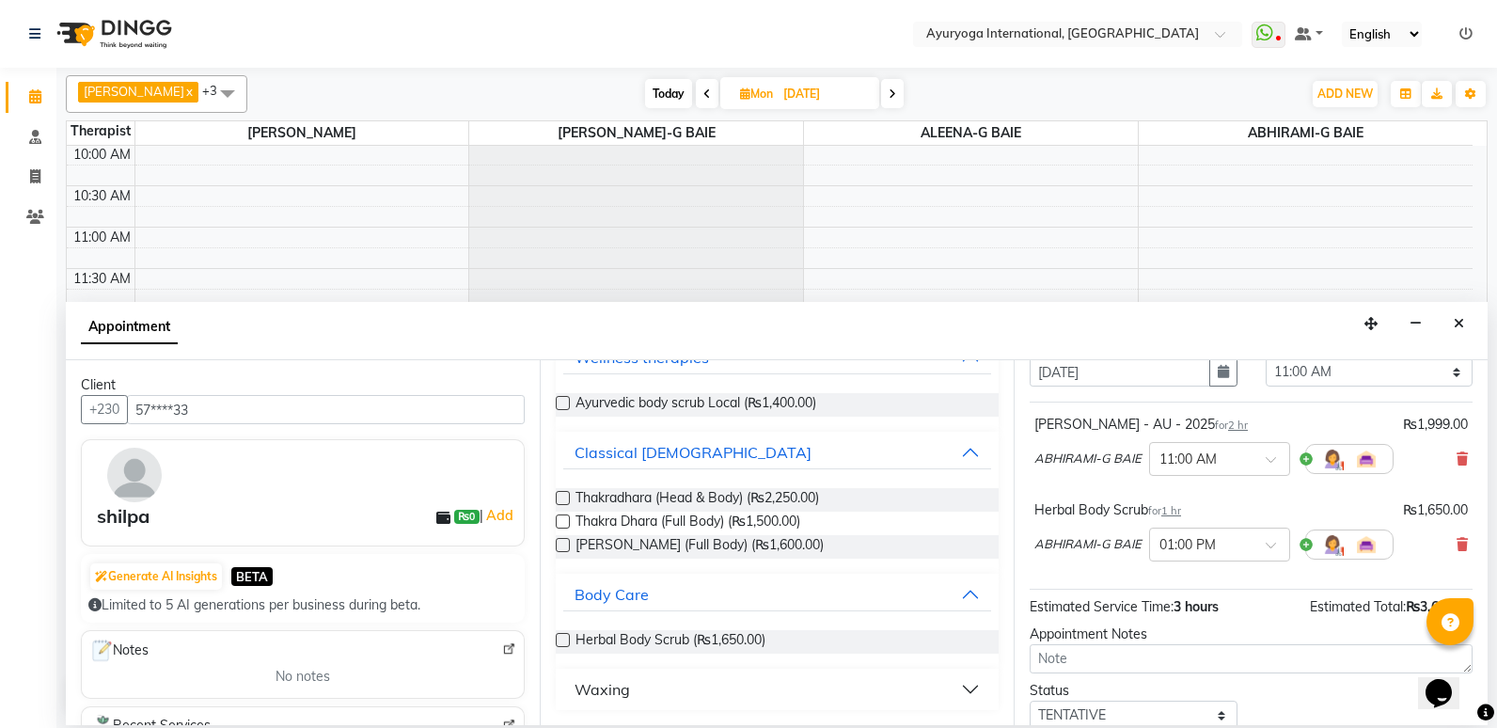
scroll to position [197, 0]
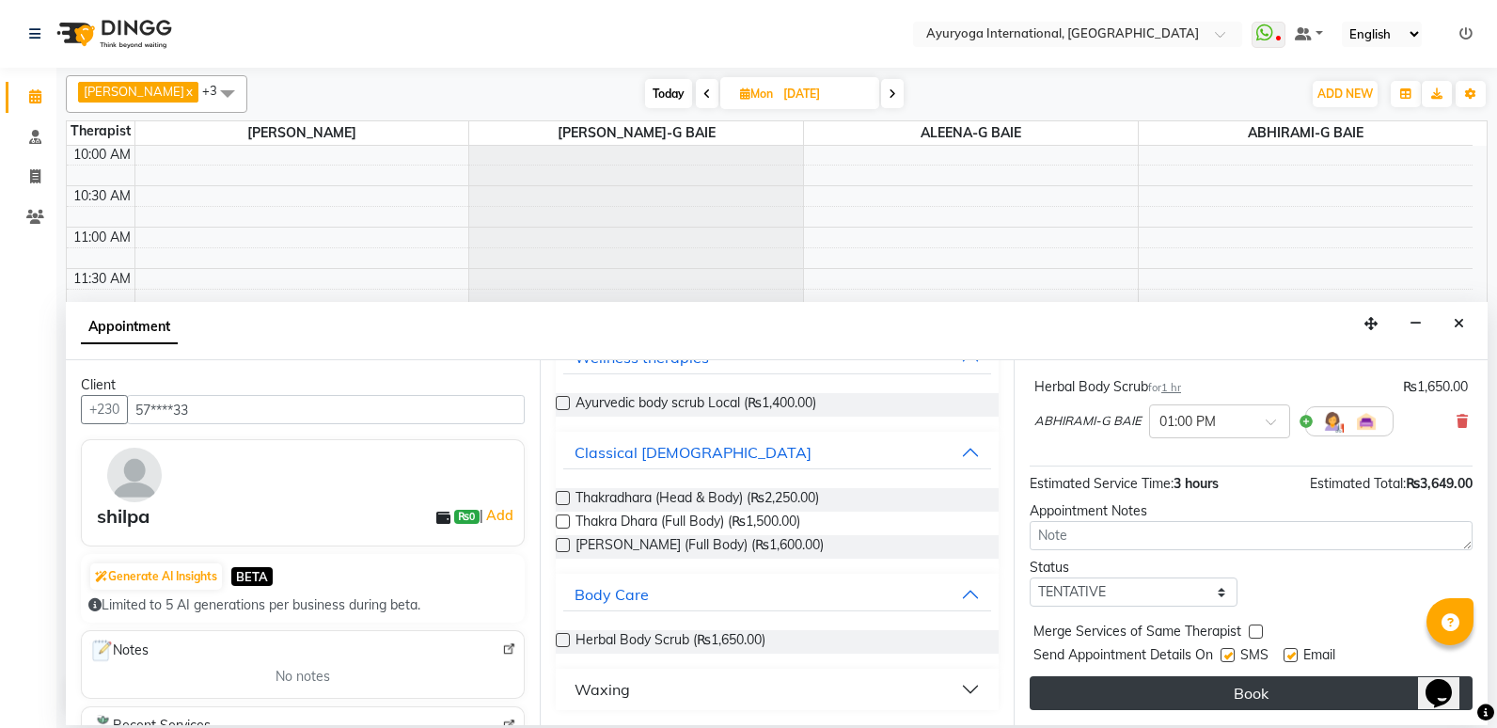
click at [1286, 697] on button "Book" at bounding box center [1251, 693] width 443 height 34
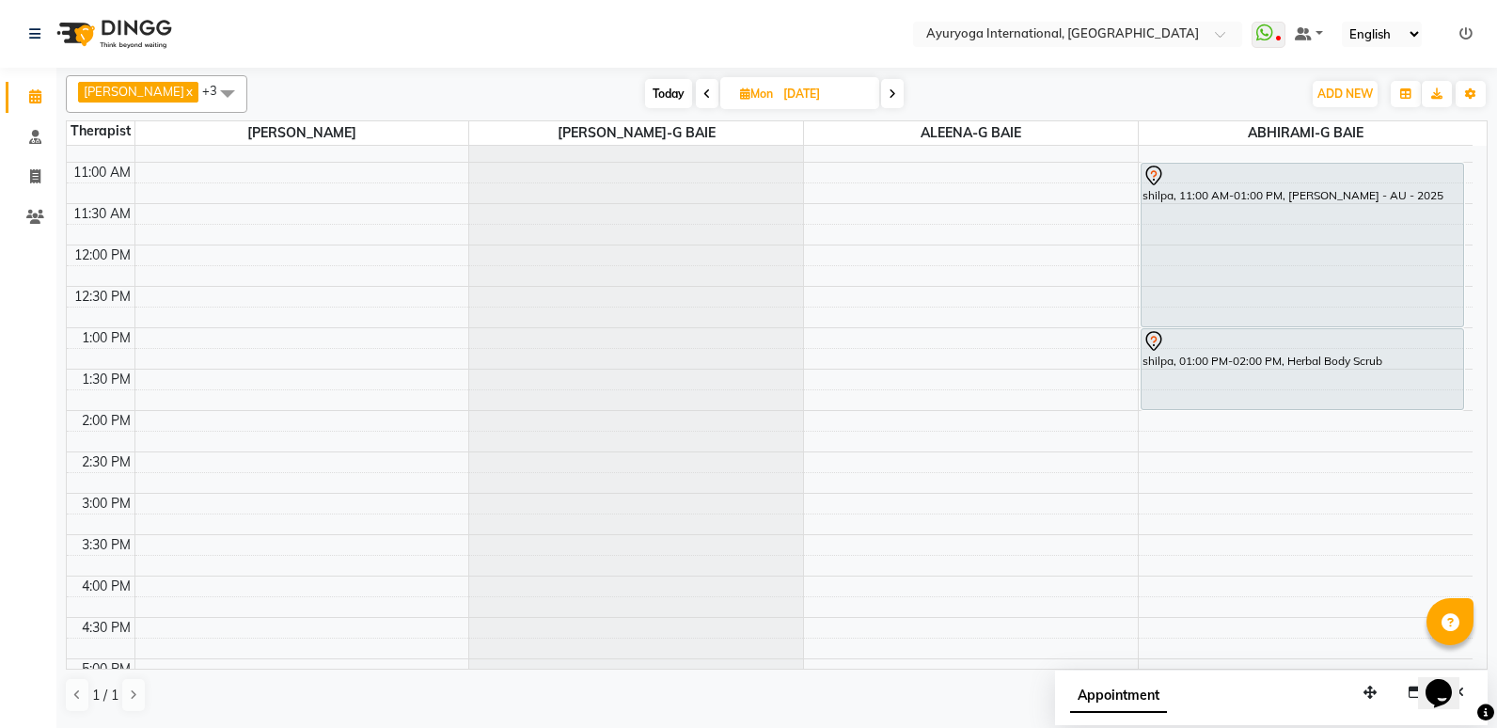
scroll to position [282, 0]
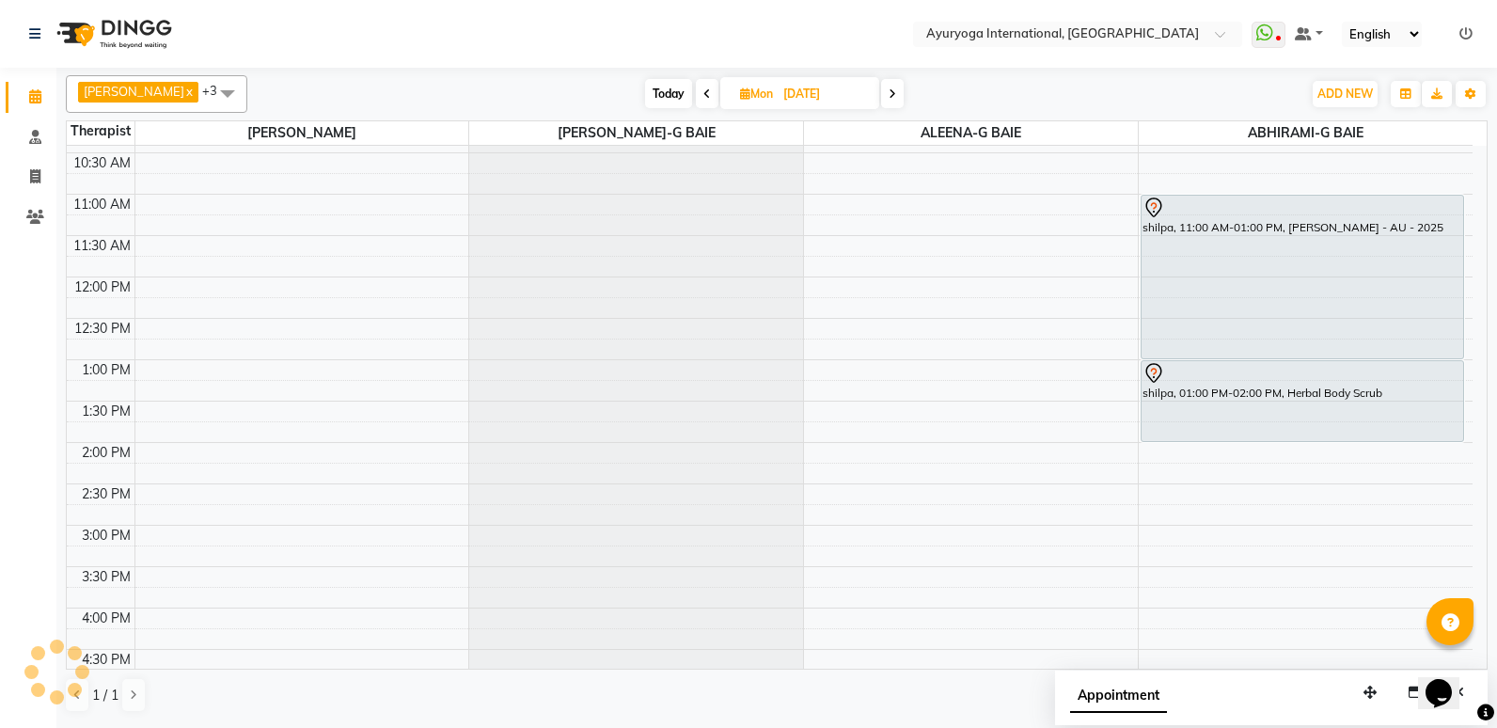
click at [692, 96] on span "Today" at bounding box center [668, 93] width 47 height 29
type input "[DATE]"
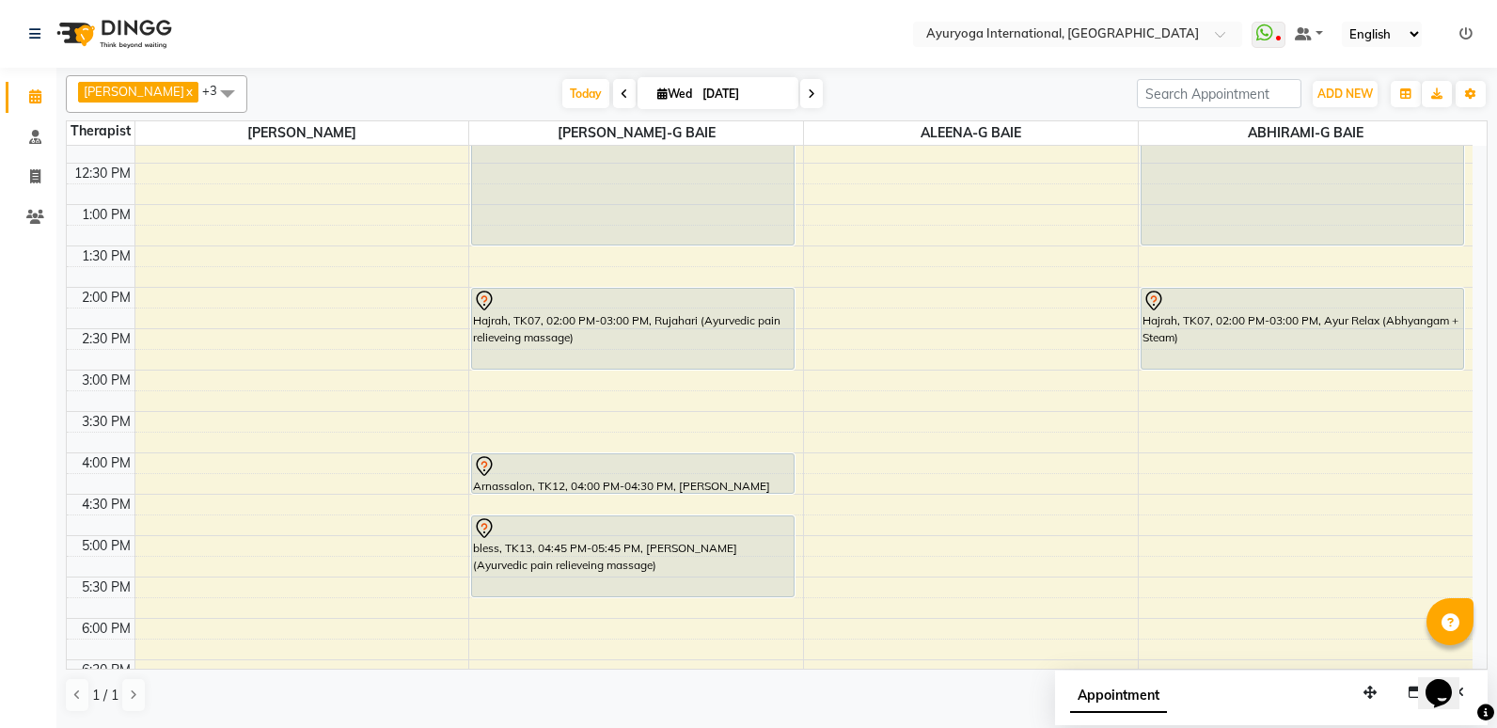
scroll to position [470, 0]
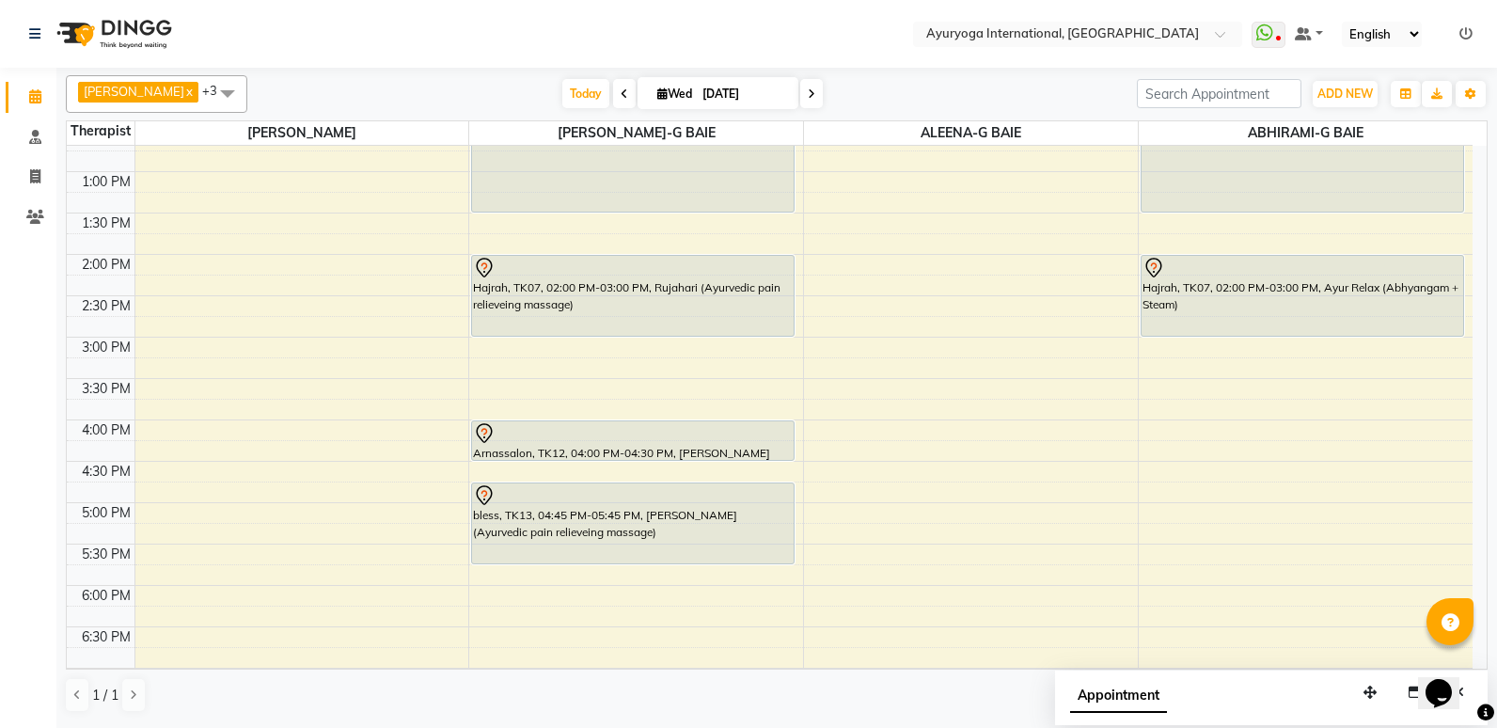
click at [777, 87] on input "[DATE]" at bounding box center [744, 94] width 94 height 28
select select "9"
select select "2025"
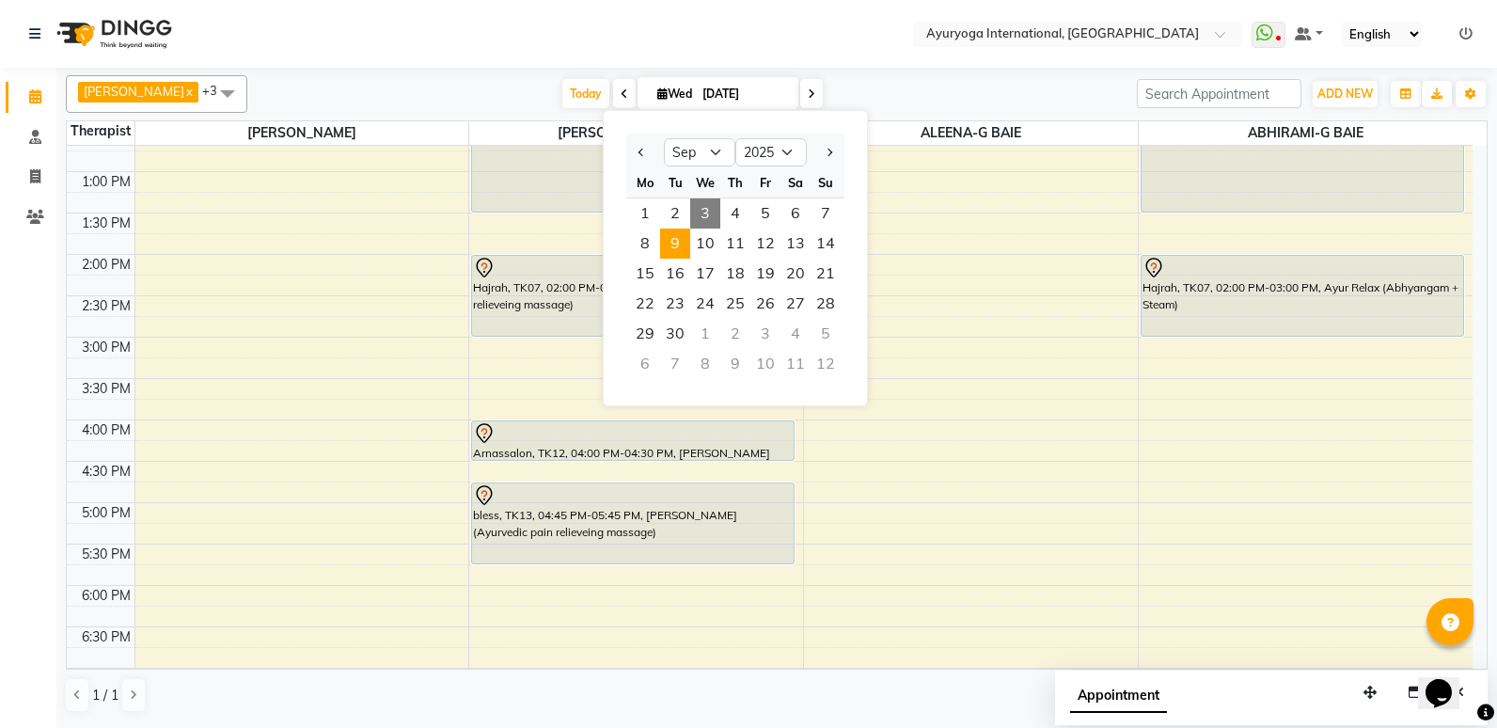
click at [686, 254] on span "9" at bounding box center [675, 244] width 30 height 30
type input "[DATE]"
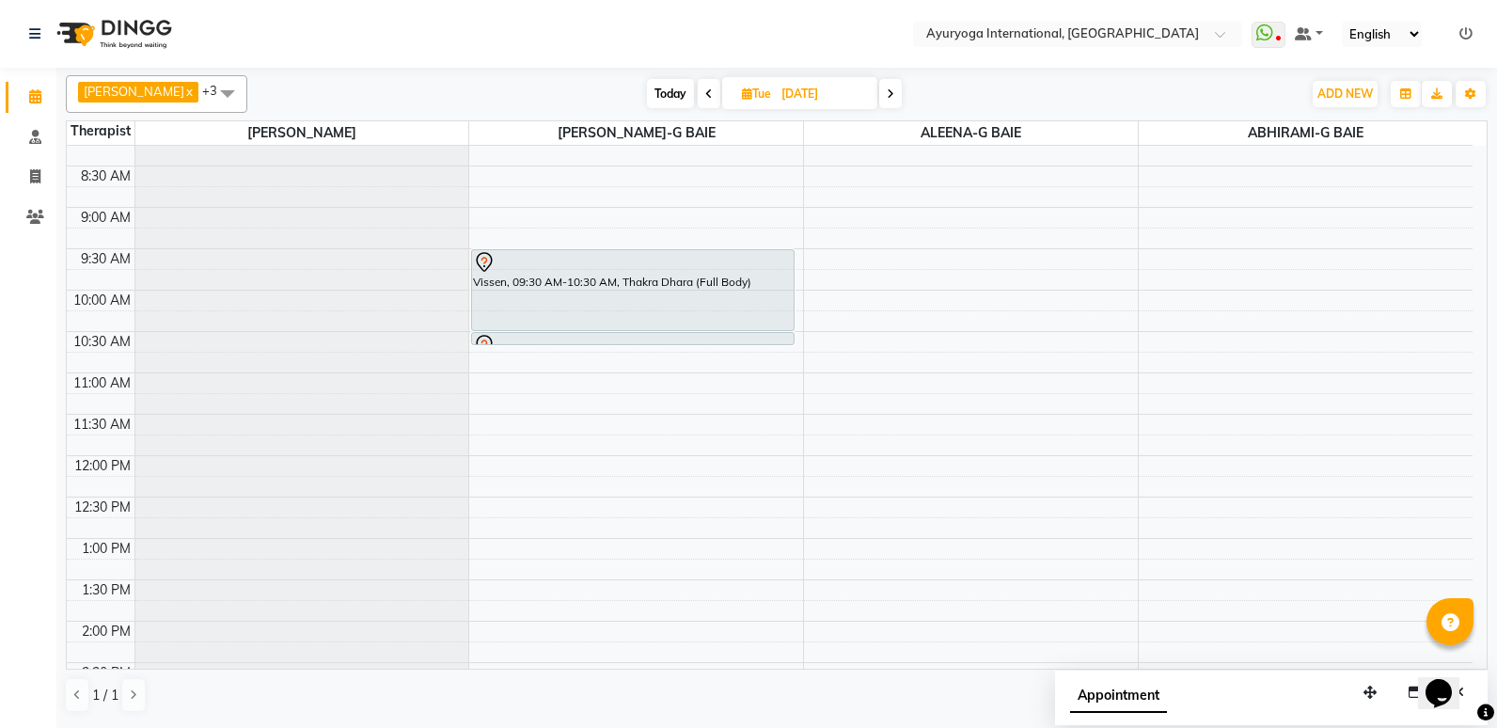
scroll to position [71, 0]
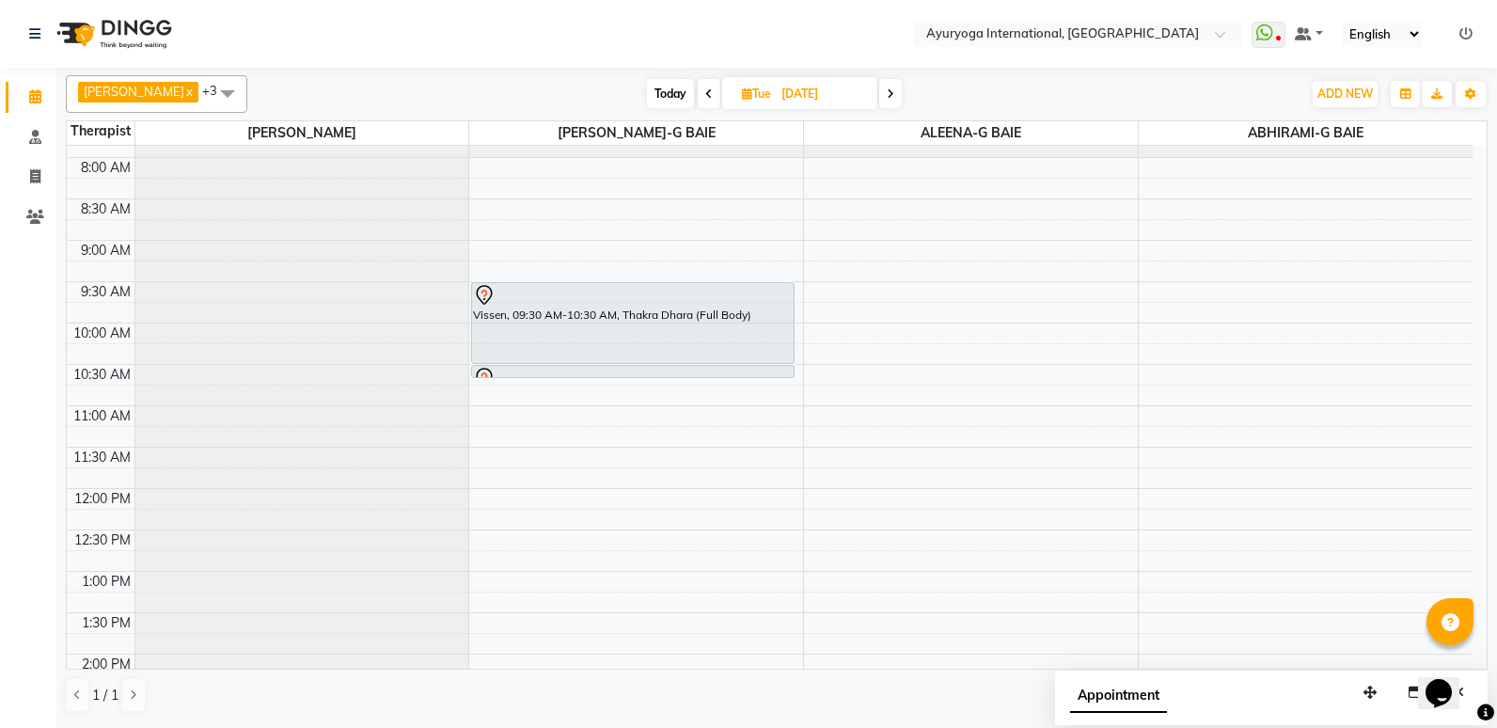
click at [140, 75] on div at bounding box center [302, 75] width 334 height 0
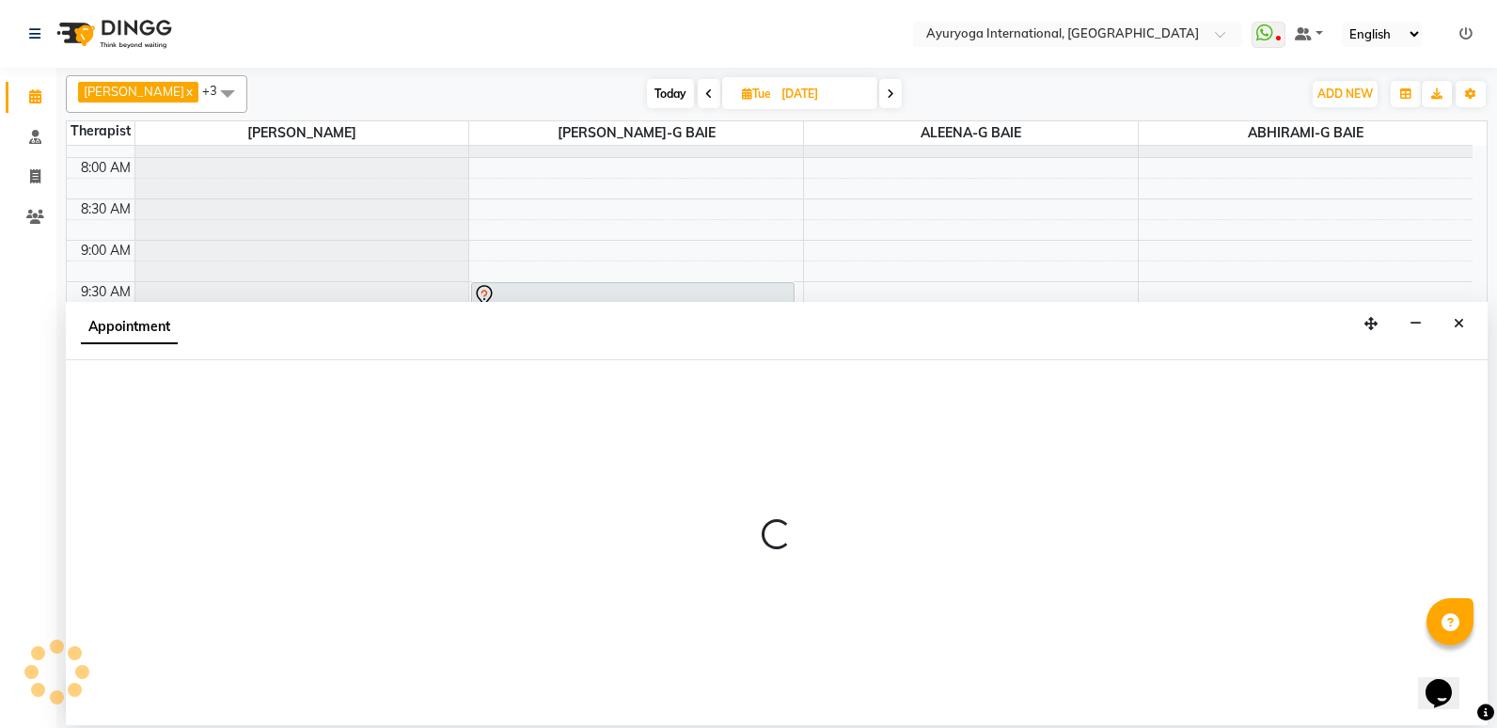
select select "19827"
select select "630"
select select "tentative"
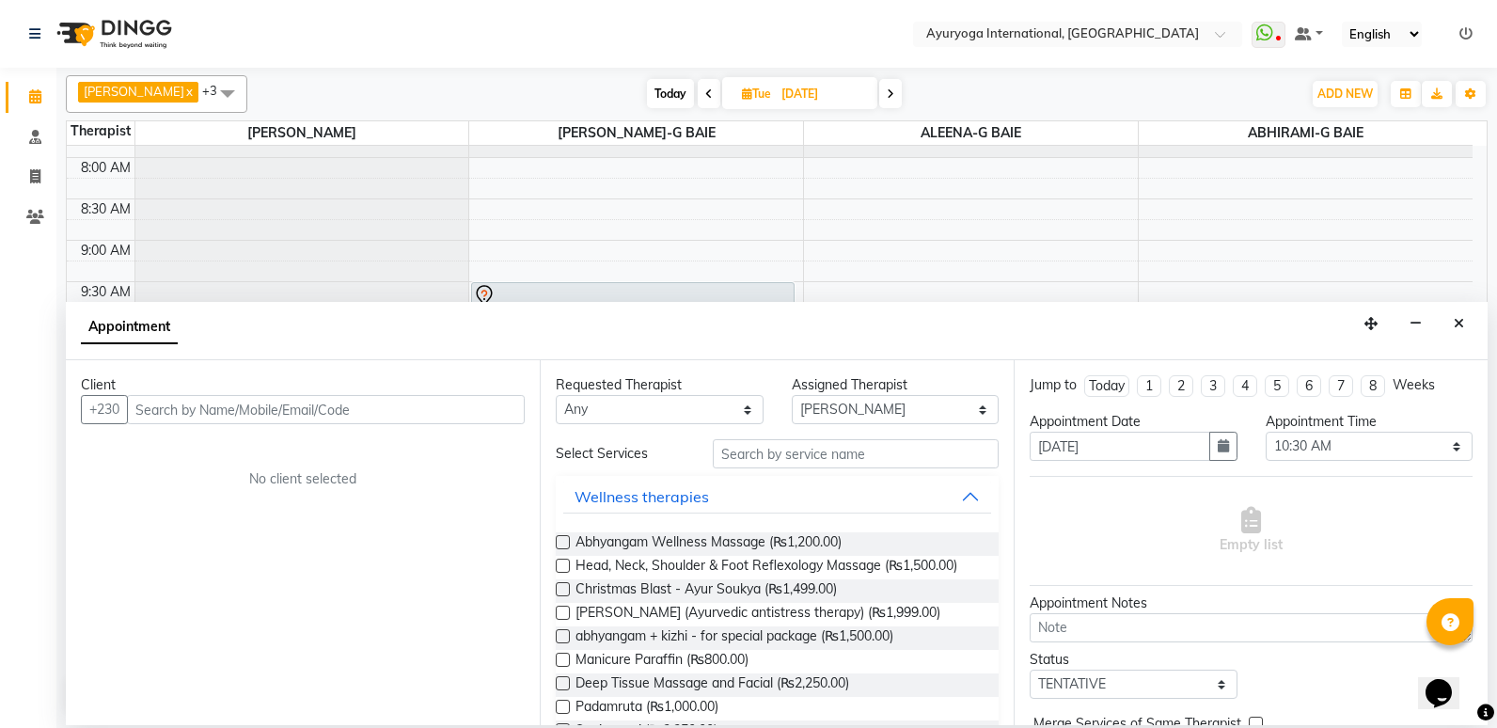
click at [233, 409] on input "text" at bounding box center [326, 409] width 398 height 29
type input "57293828"
drag, startPoint x: 592, startPoint y: 431, endPoint x: 597, endPoint y: 413, distance: 18.7
click at [597, 414] on div "Requested Therapist Any ABHIRAMI-G BAIE [PERSON_NAME]-MOKA [PERSON_NAME]-MOKA A…" at bounding box center [777, 542] width 474 height 365
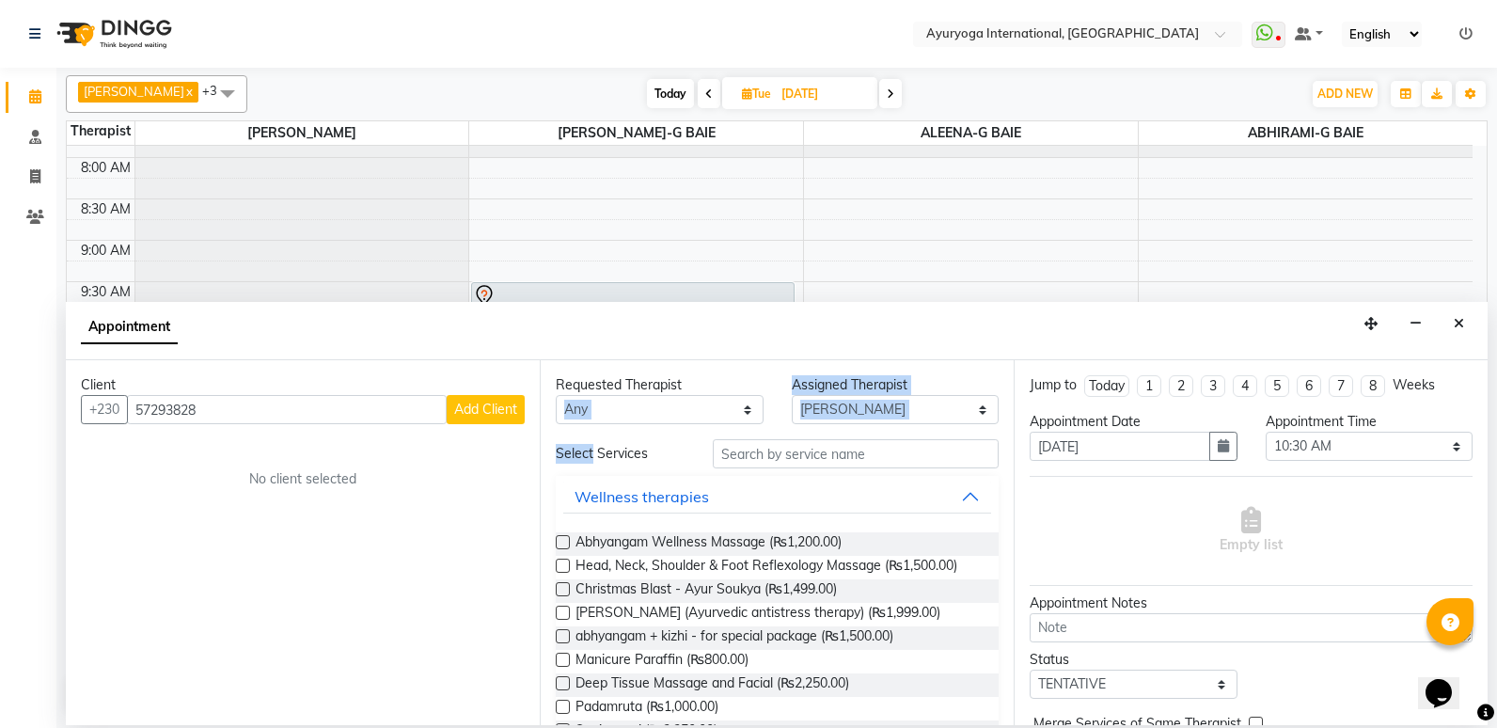
drag, startPoint x: 597, startPoint y: 413, endPoint x: 504, endPoint y: 409, distance: 93.2
click at [504, 409] on span "Add Client" at bounding box center [485, 409] width 63 height 17
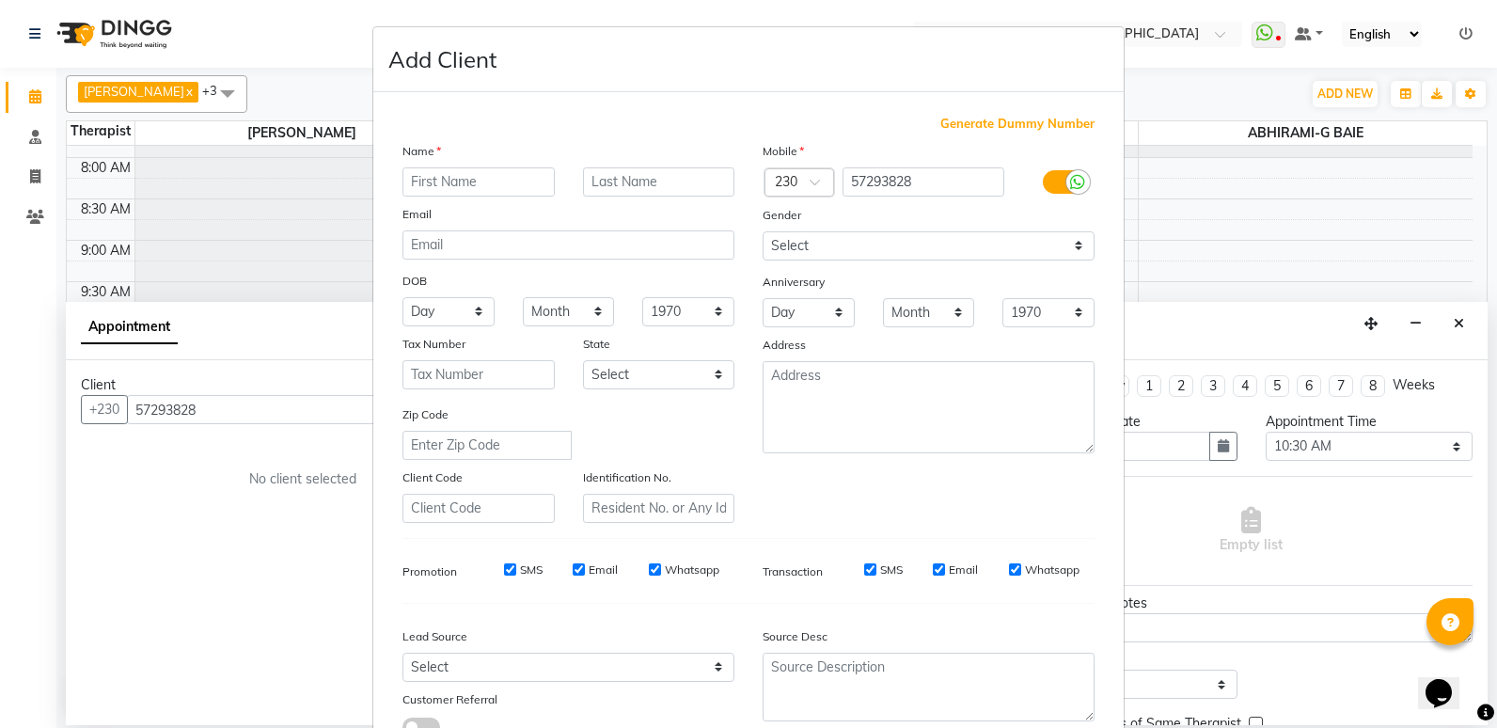
click at [492, 187] on input "text" at bounding box center [478, 181] width 152 height 29
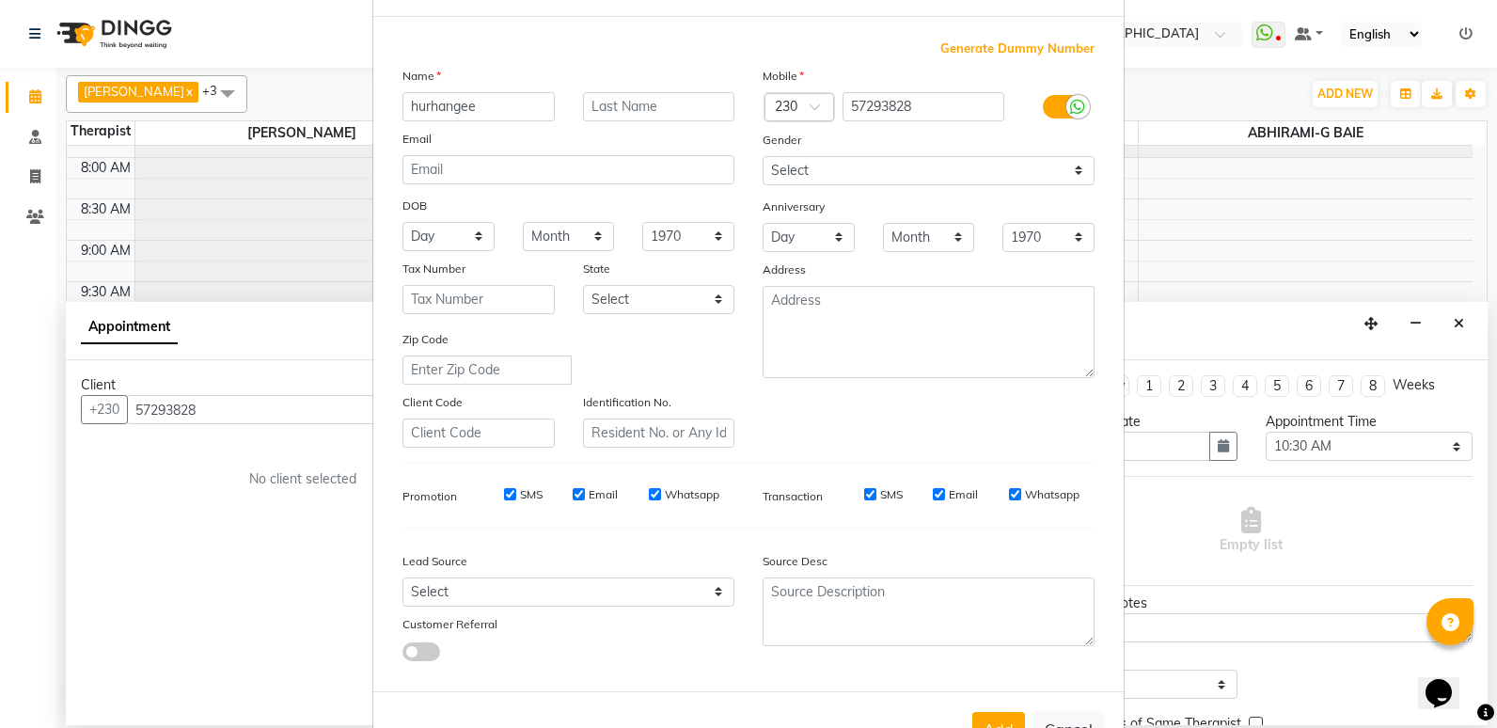
scroll to position [140, 0]
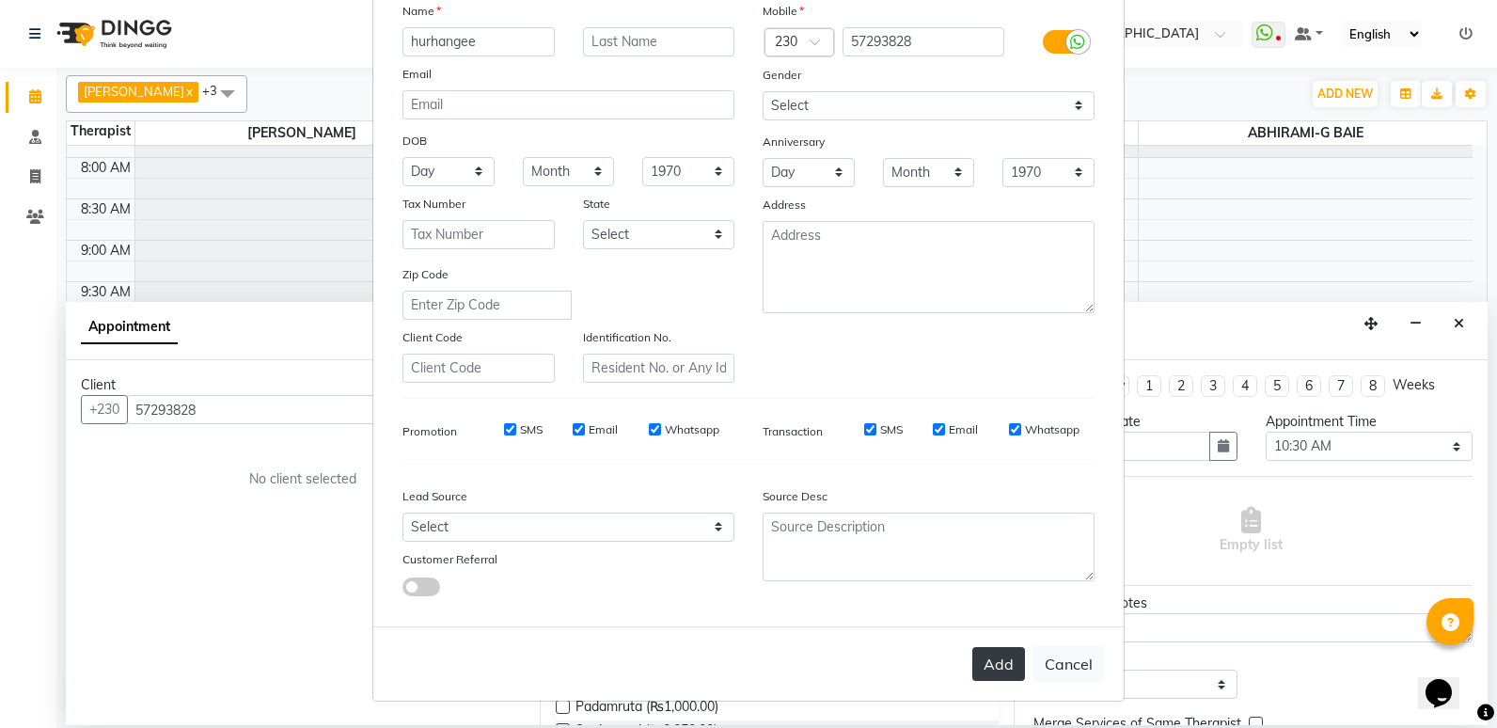
type input "hurhangee"
click at [997, 669] on button "Add" at bounding box center [998, 664] width 53 height 34
type input "57****28"
select select
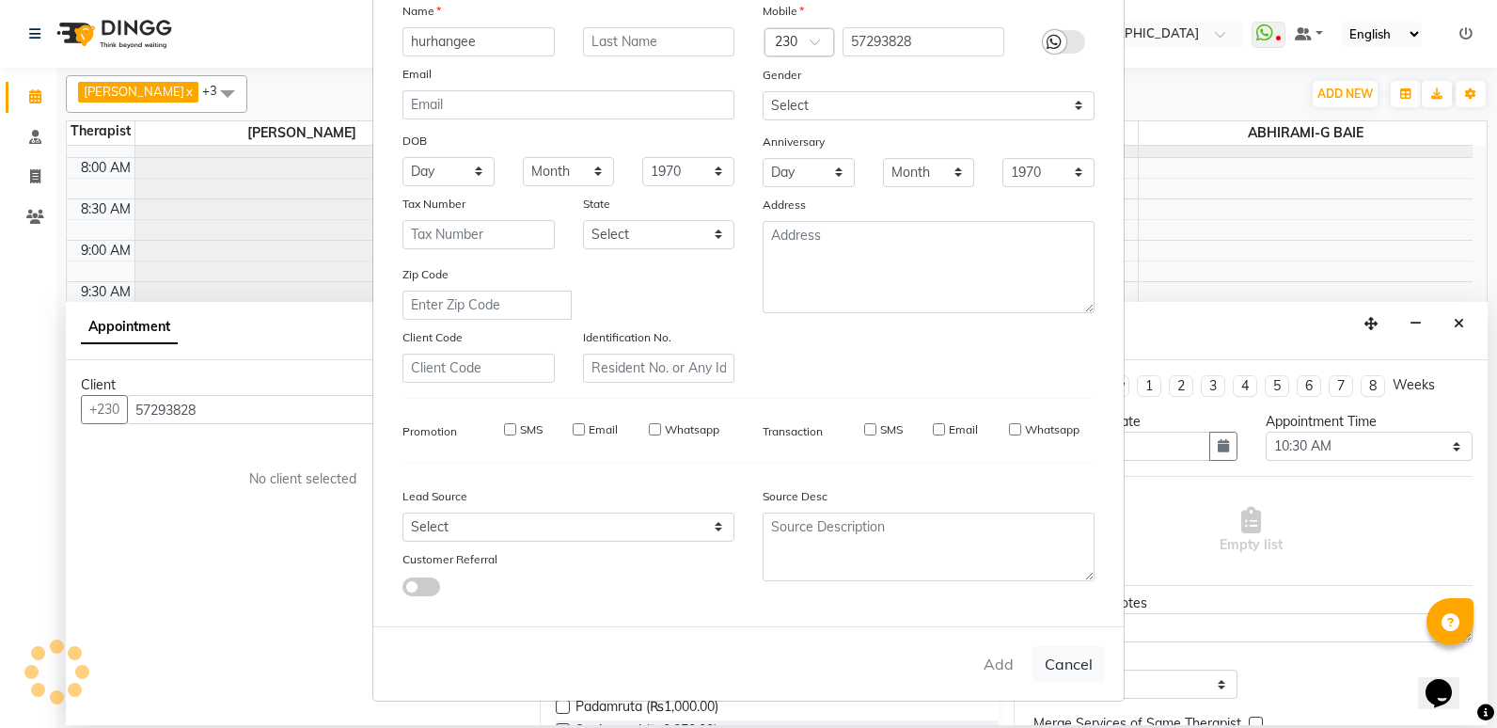
select select
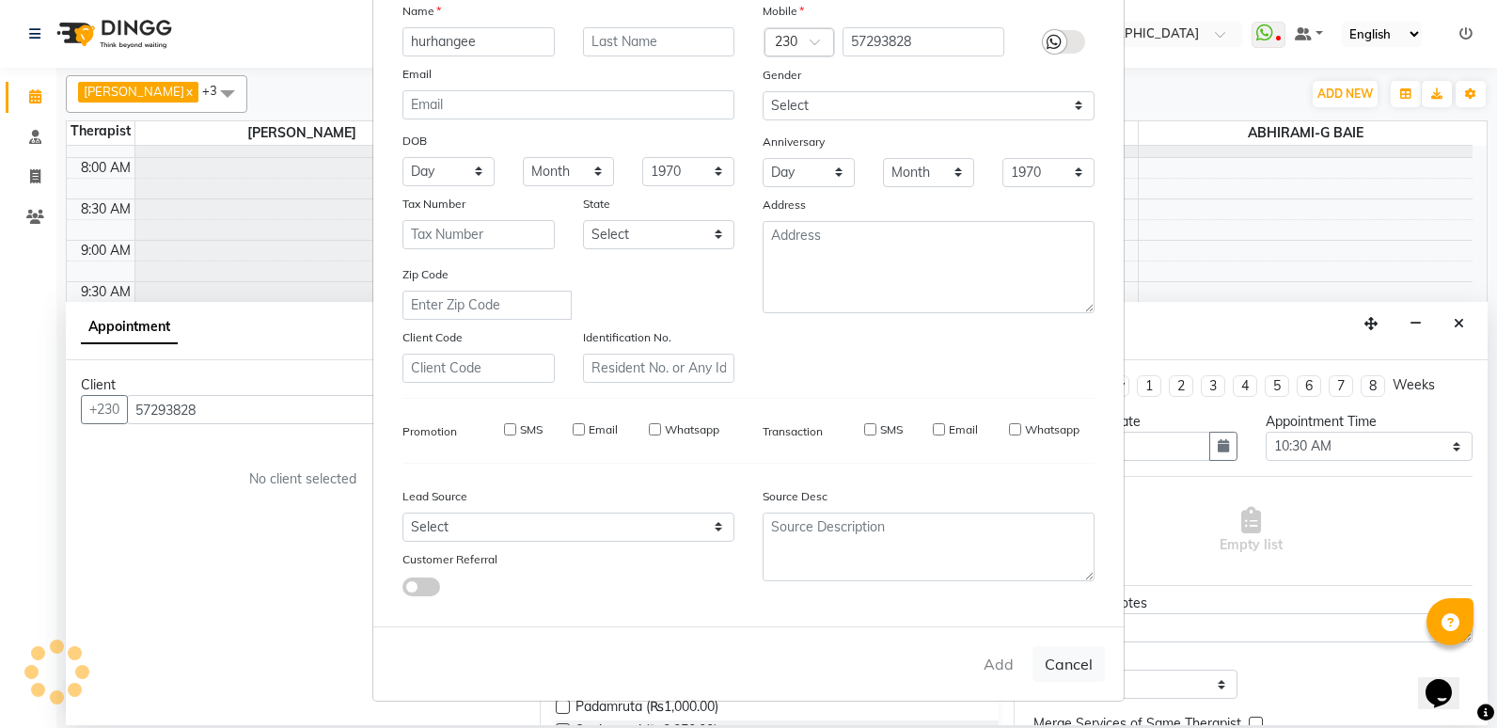
checkbox input "false"
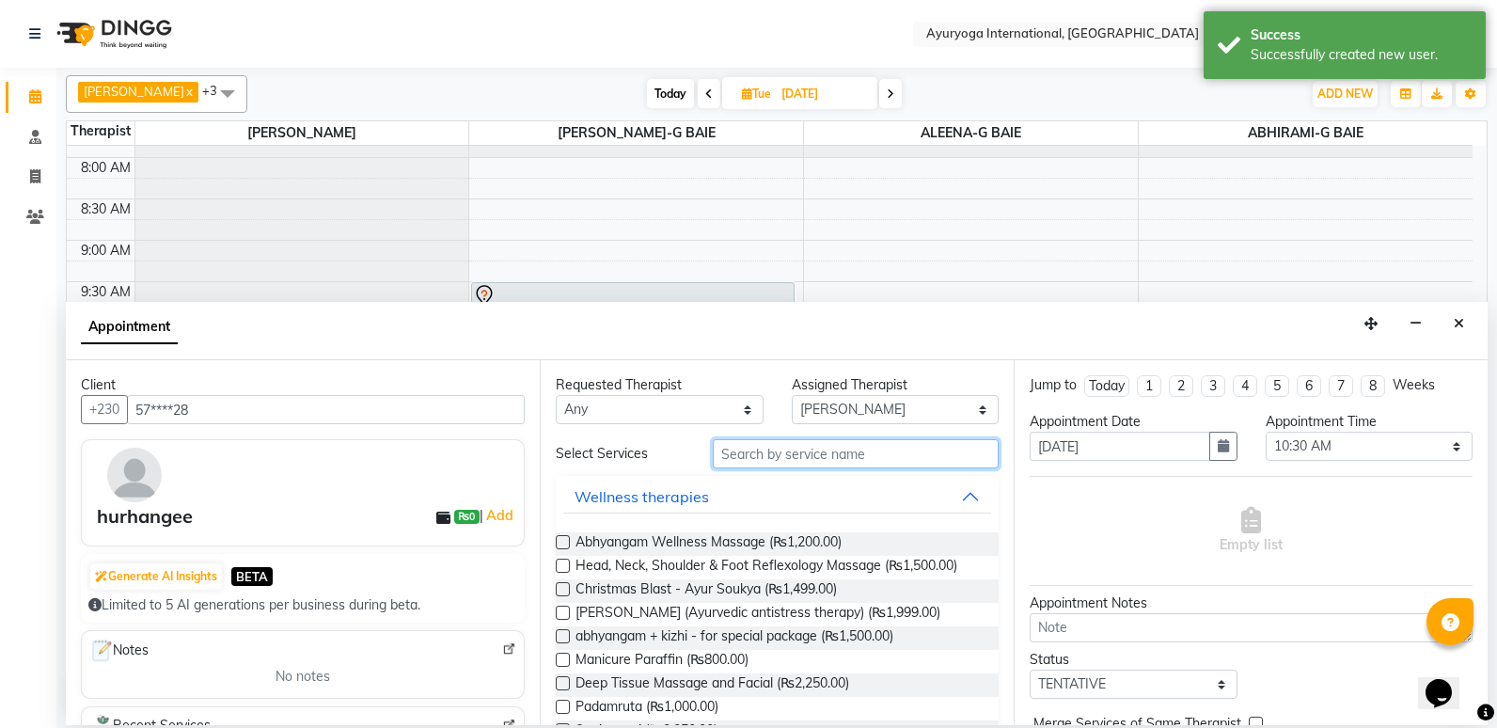
click at [898, 460] on input "text" at bounding box center [856, 453] width 286 height 29
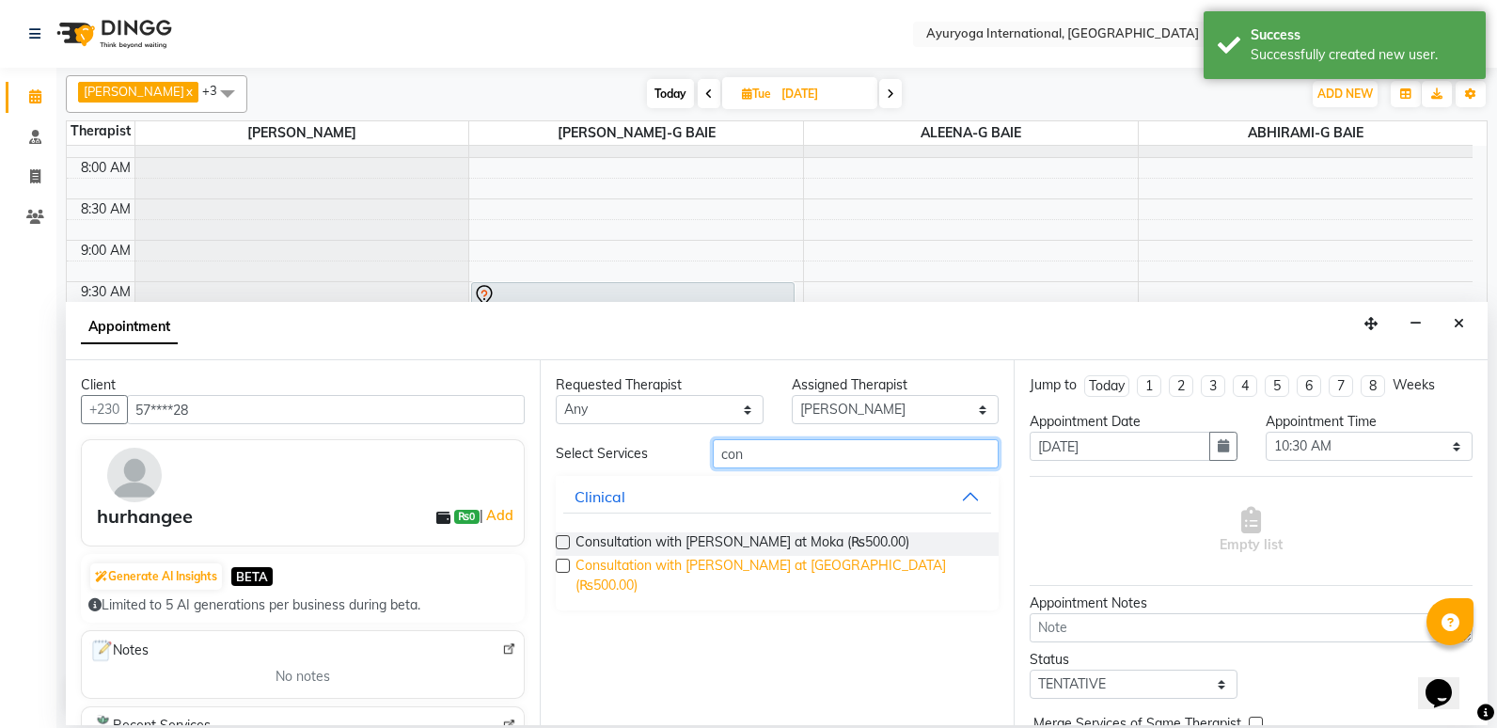
type input "con"
click at [639, 571] on span "Consultation with [PERSON_NAME] at [GEOGRAPHIC_DATA] (₨500.00)" at bounding box center [780, 575] width 408 height 39
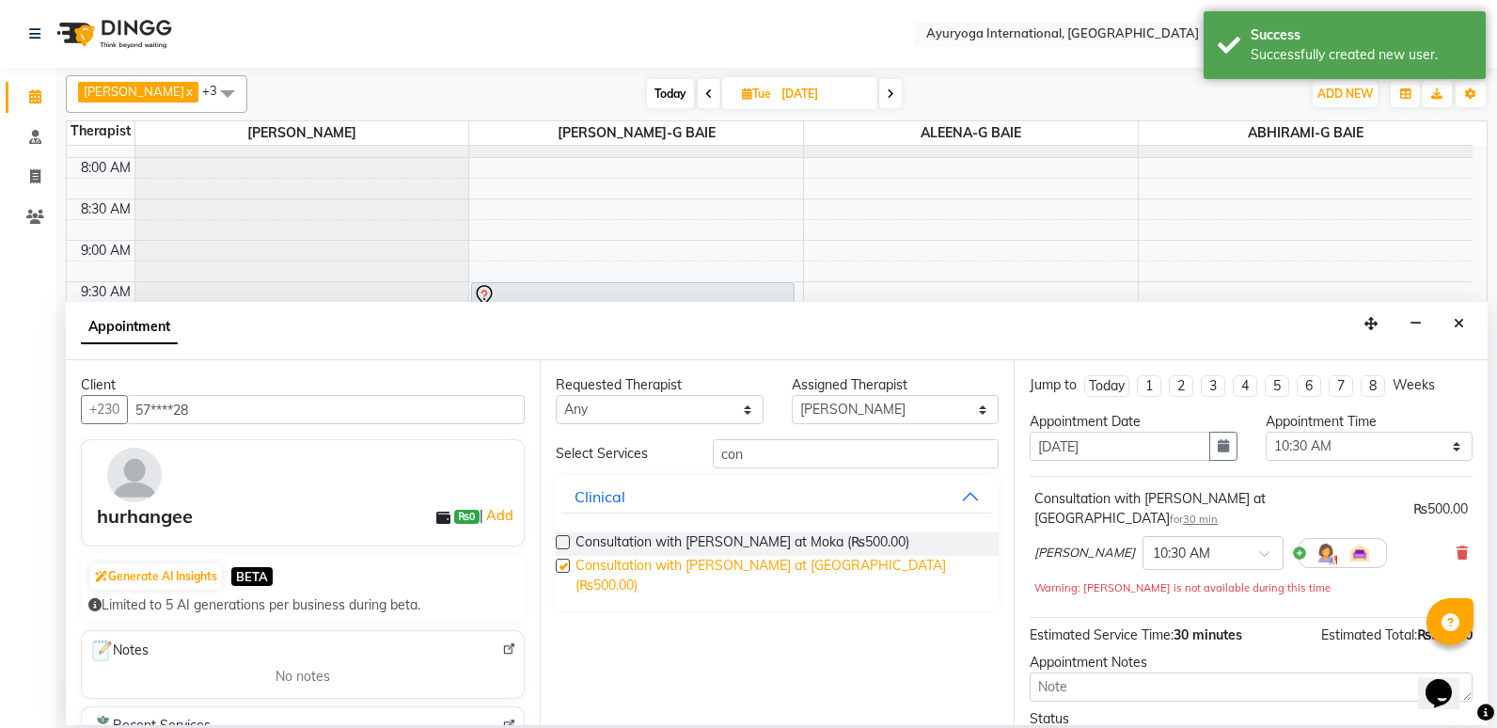
checkbox input "false"
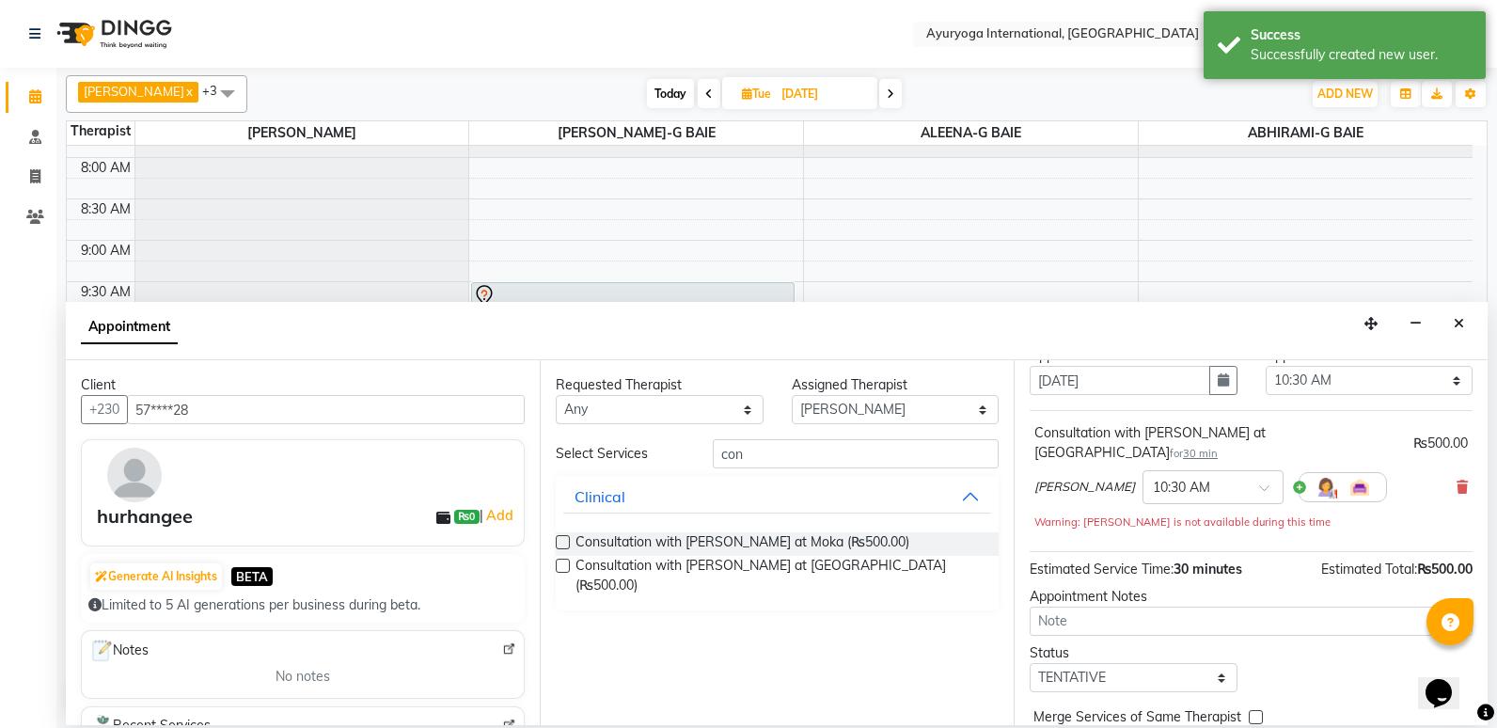
scroll to position [134, 0]
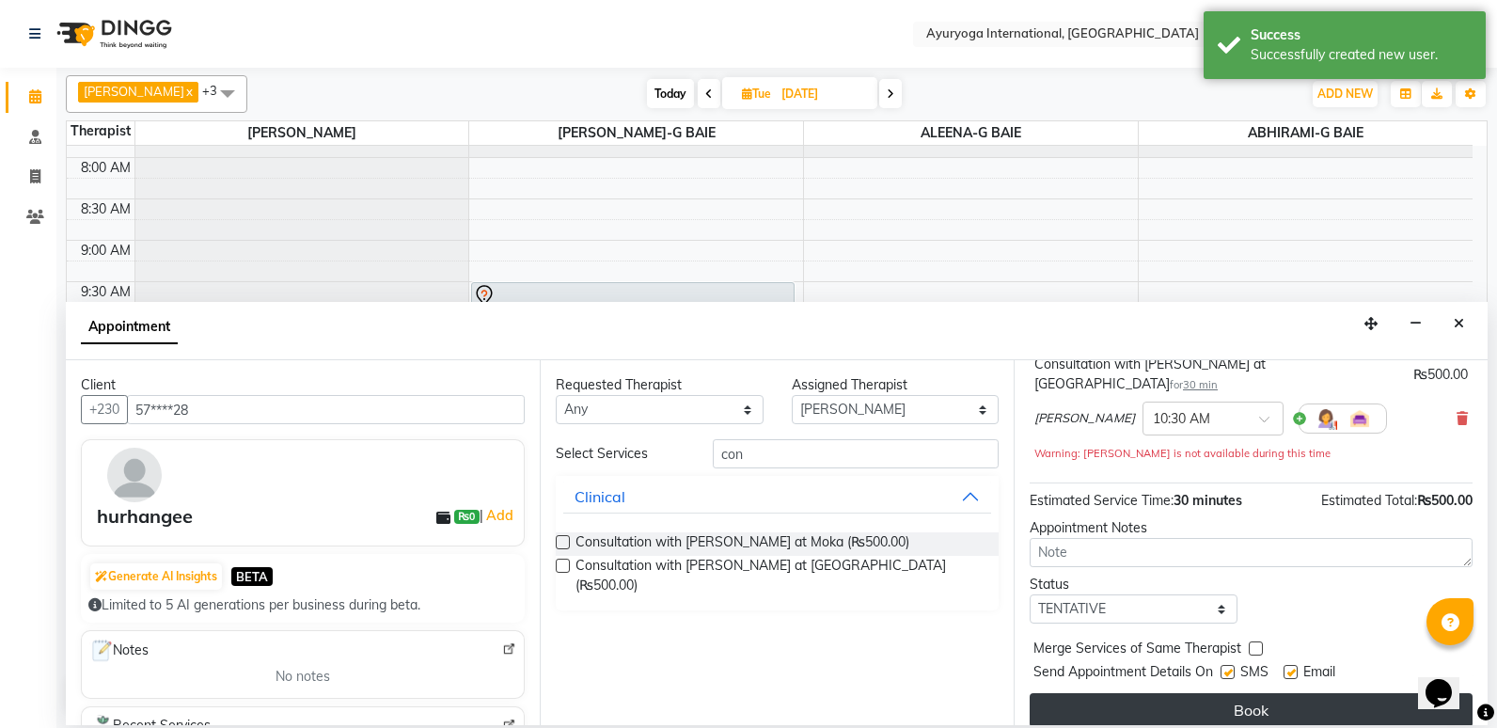
click at [1255, 698] on button "Book" at bounding box center [1251, 710] width 443 height 34
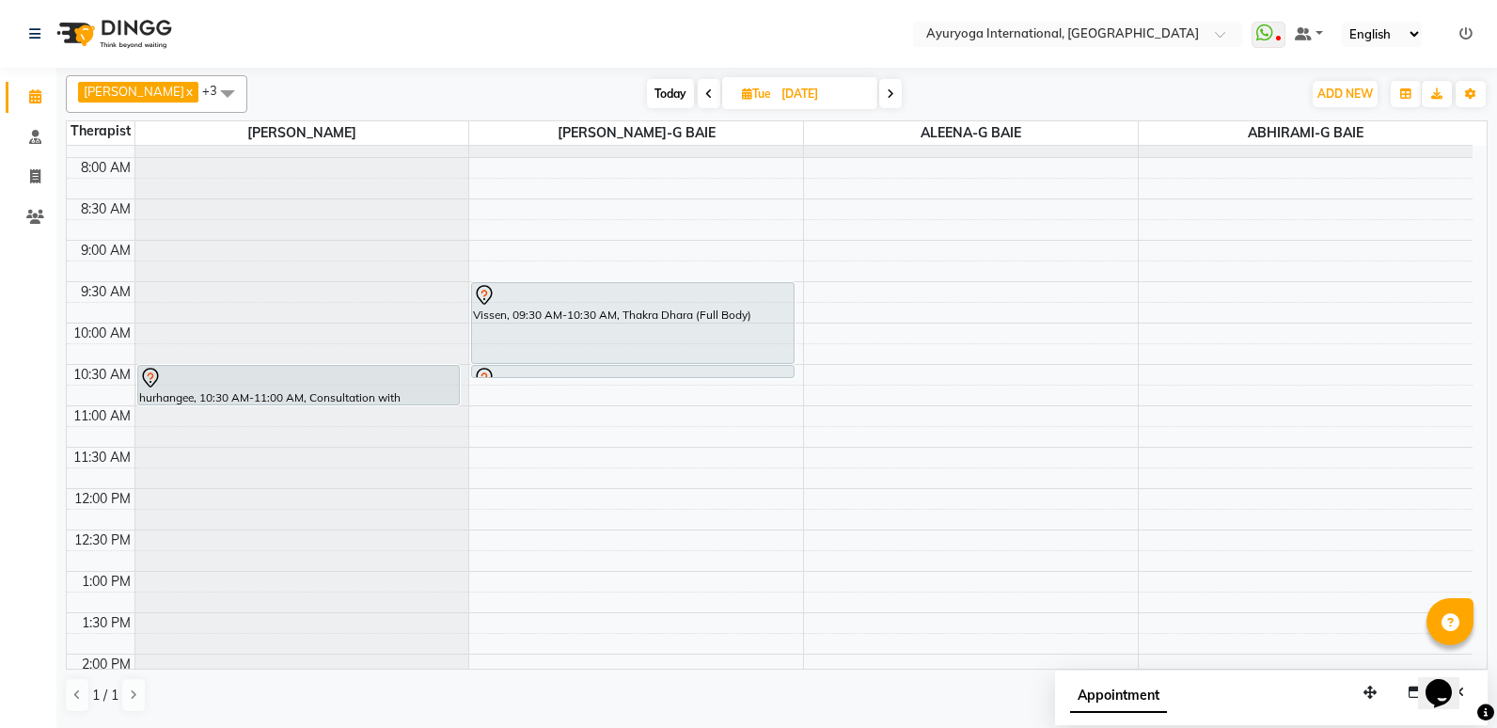
click at [695, 75] on div "[PERSON_NAME] x [PERSON_NAME]-G BAIE x ALEENA-G BAIE x ABHIRAMI-G BAIE x +3 Sel…" at bounding box center [777, 94] width 1422 height 38
click at [694, 93] on span "Today" at bounding box center [670, 93] width 47 height 29
type input "[DATE]"
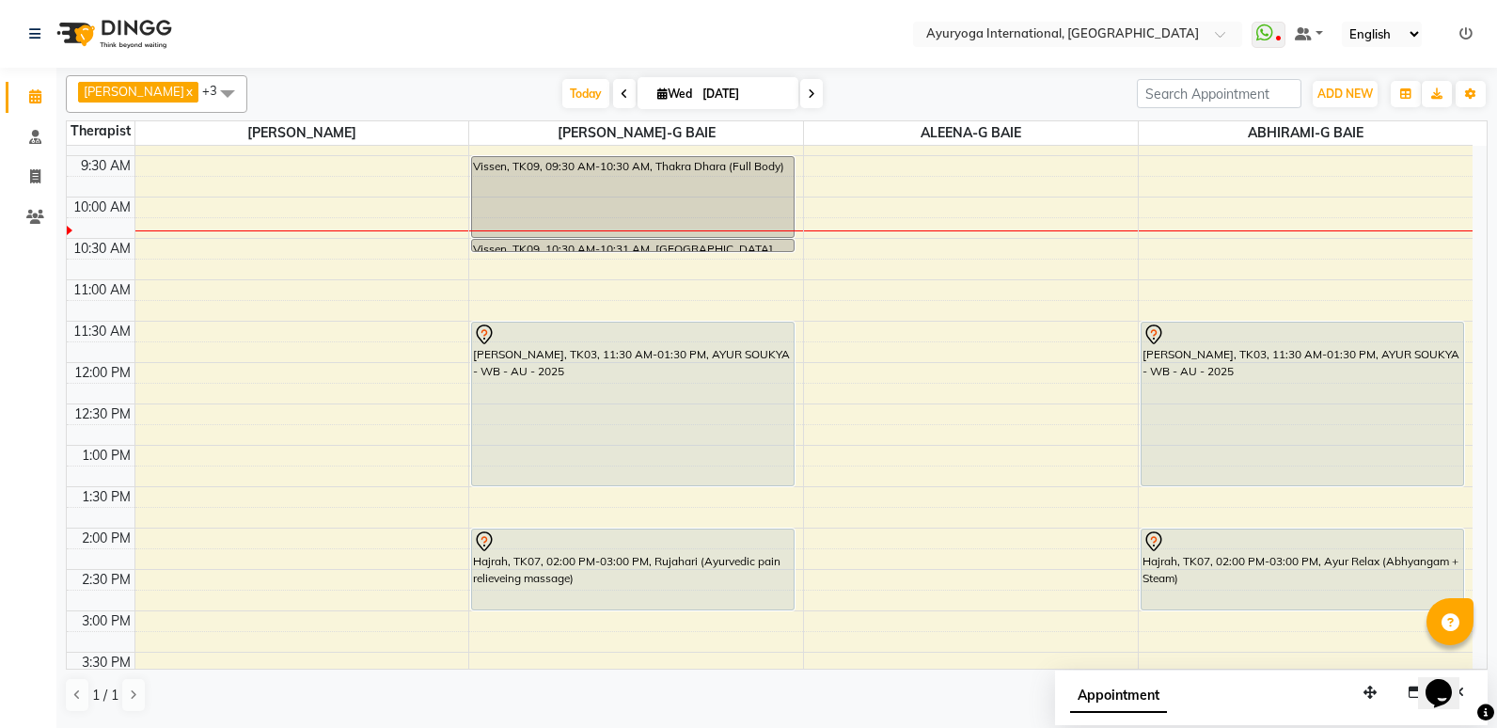
scroll to position [155, 0]
